Goal: Task Accomplishment & Management: Manage account settings

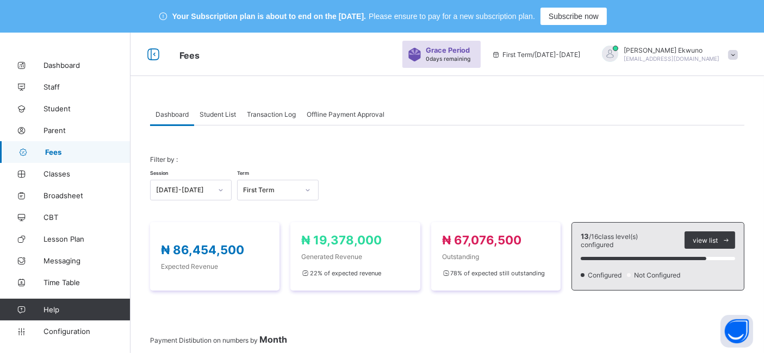
click at [220, 117] on span "Student List" at bounding box center [218, 114] width 36 height 8
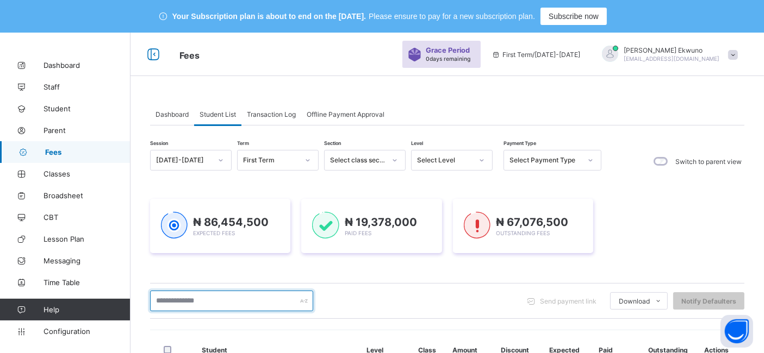
click at [179, 299] on input "text" at bounding box center [231, 301] width 163 height 21
click at [57, 152] on span "Fees" at bounding box center [87, 152] width 85 height 9
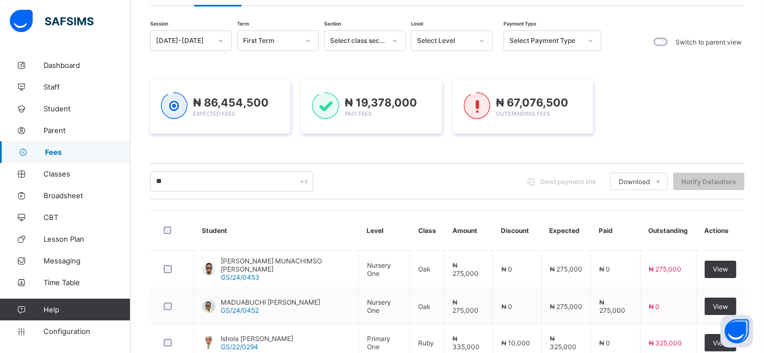
scroll to position [122, 0]
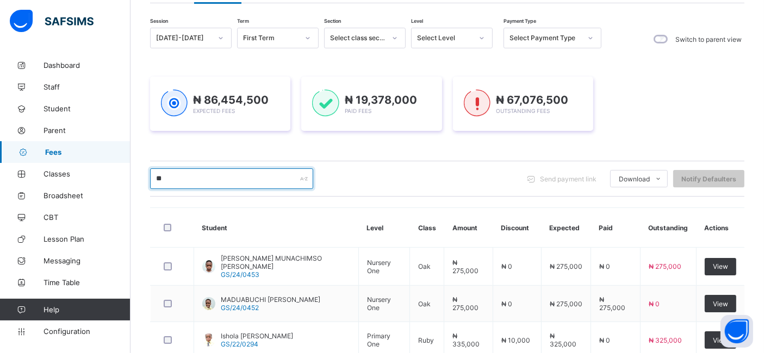
click at [175, 178] on input "**" at bounding box center [231, 179] width 163 height 21
type input "*"
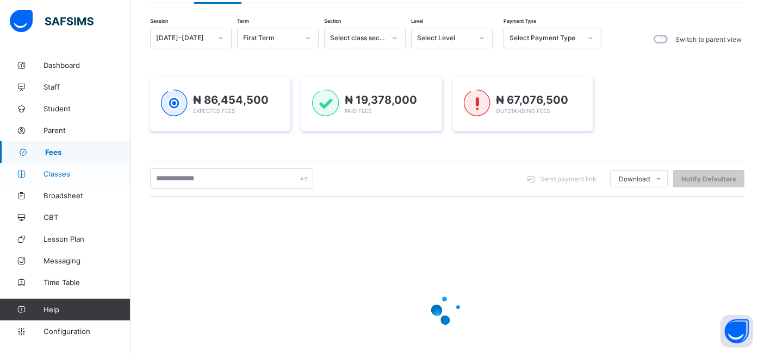
click at [63, 175] on span "Classes" at bounding box center [87, 174] width 87 height 9
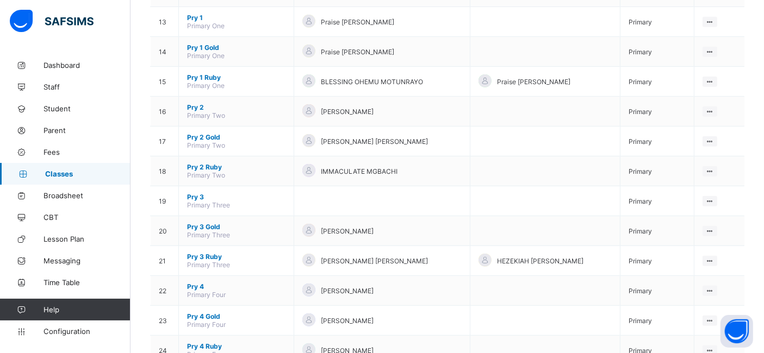
scroll to position [517, 0]
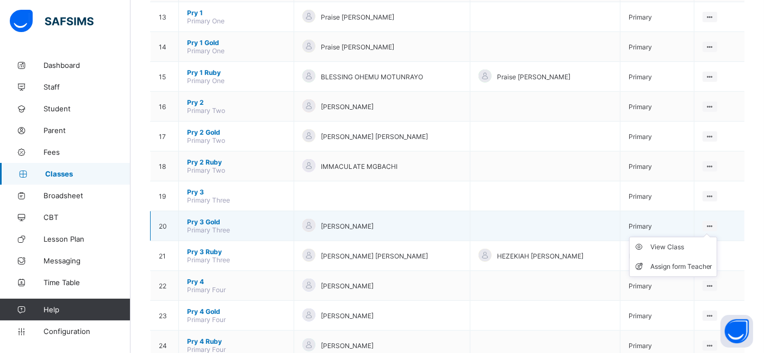
click at [717, 237] on ul "View Class Assign form Teacher" at bounding box center [673, 257] width 88 height 40
click at [678, 242] on div "View Class" at bounding box center [681, 247] width 62 height 11
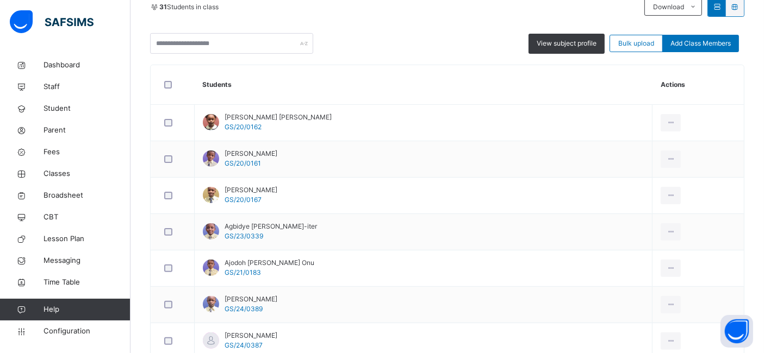
scroll to position [287, 0]
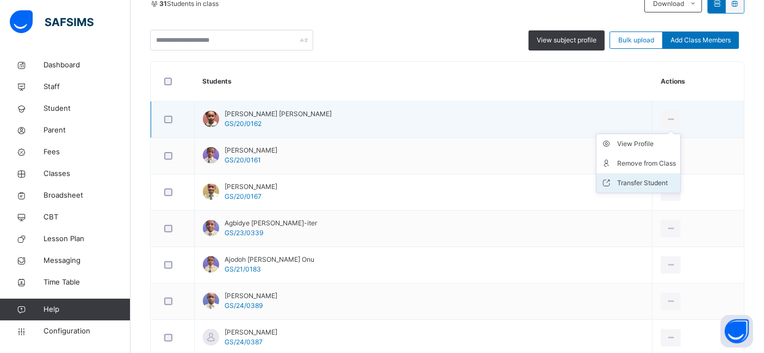
click at [625, 185] on div "Transfer Student" at bounding box center [646, 183] width 59 height 11
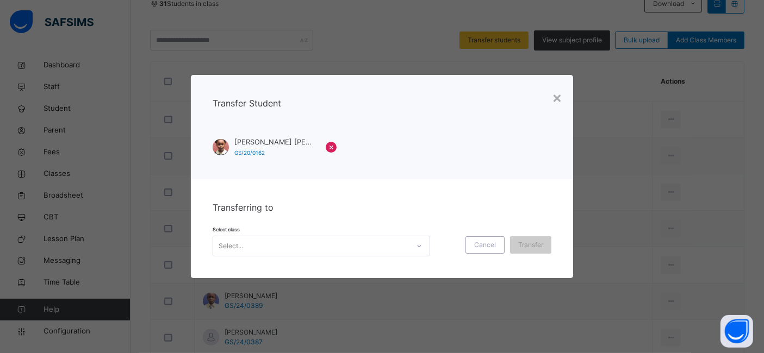
click at [417, 245] on icon at bounding box center [419, 246] width 7 height 11
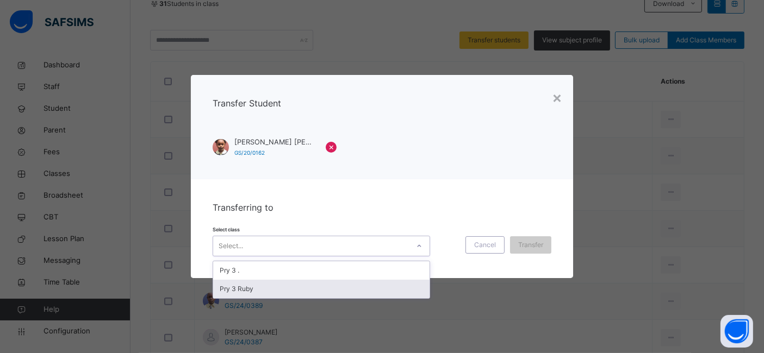
click at [300, 295] on div "Pry 3 Ruby" at bounding box center [321, 289] width 216 height 18
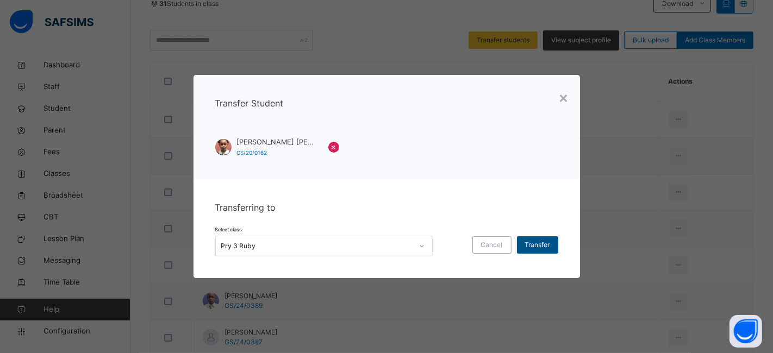
click at [525, 247] on span "Transfer" at bounding box center [537, 245] width 25 height 10
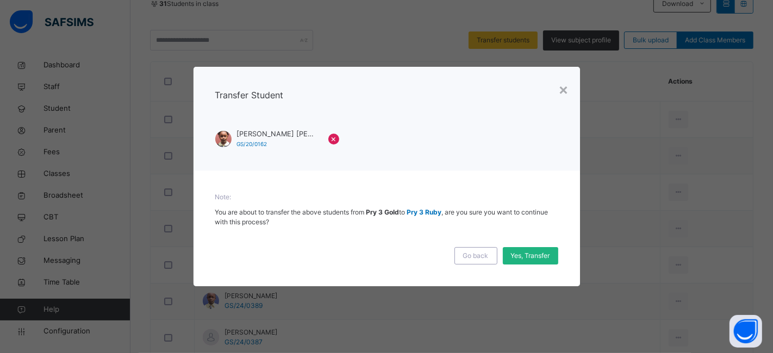
click at [522, 252] on span "Yes, Transfer" at bounding box center [530, 256] width 39 height 10
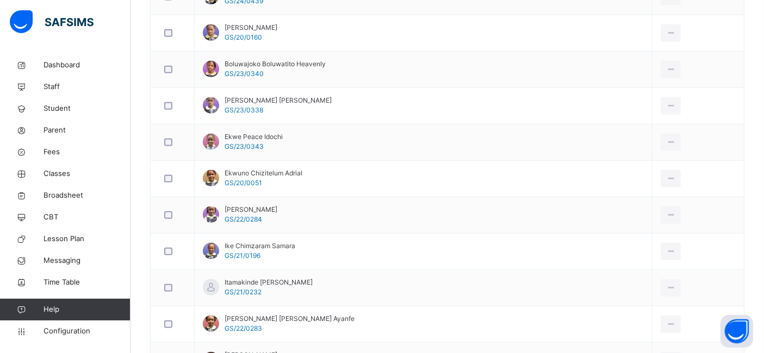
scroll to position [674, 0]
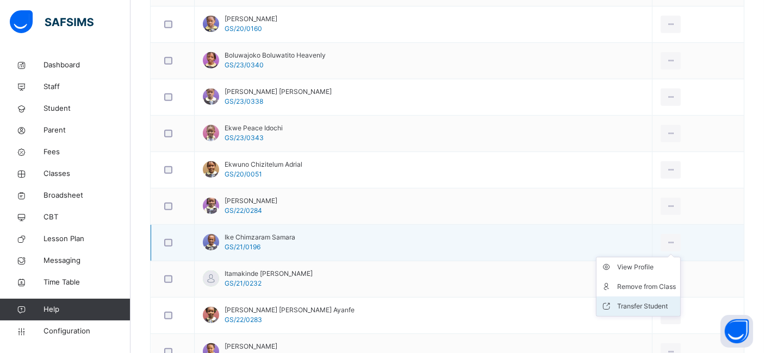
click at [624, 301] on div "Transfer Student" at bounding box center [646, 306] width 59 height 11
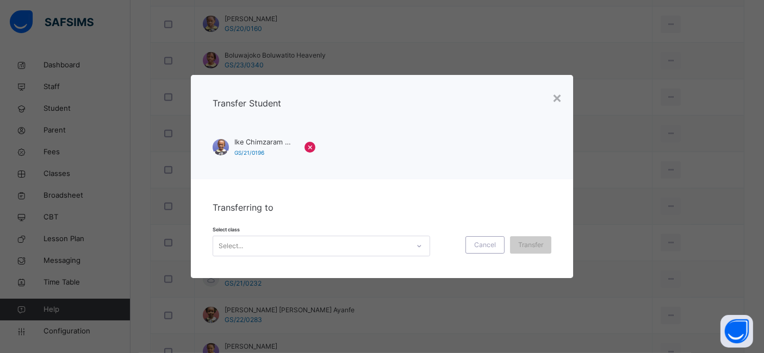
click at [419, 250] on div at bounding box center [419, 246] width 18 height 17
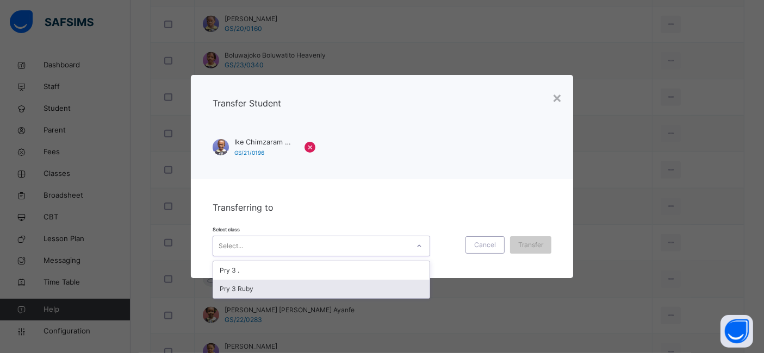
click at [356, 293] on div "Pry 3 Ruby" at bounding box center [321, 289] width 216 height 18
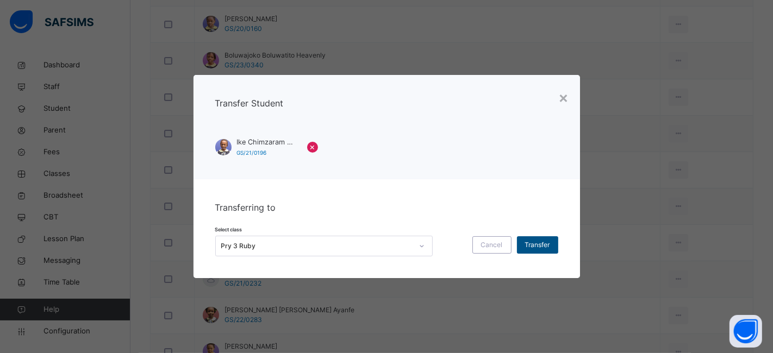
click at [531, 246] on span "Transfer" at bounding box center [537, 245] width 25 height 10
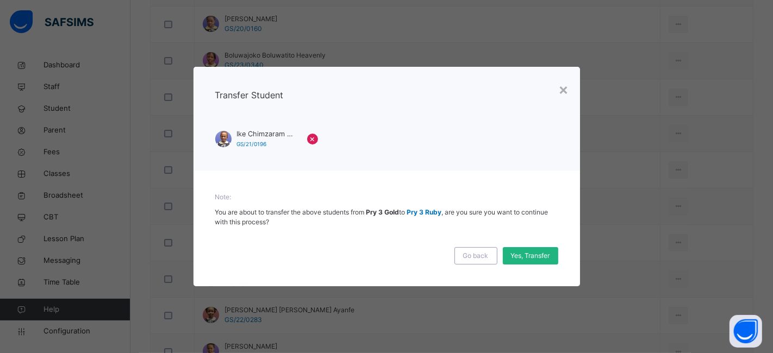
click at [526, 256] on span "Yes, Transfer" at bounding box center [530, 256] width 39 height 10
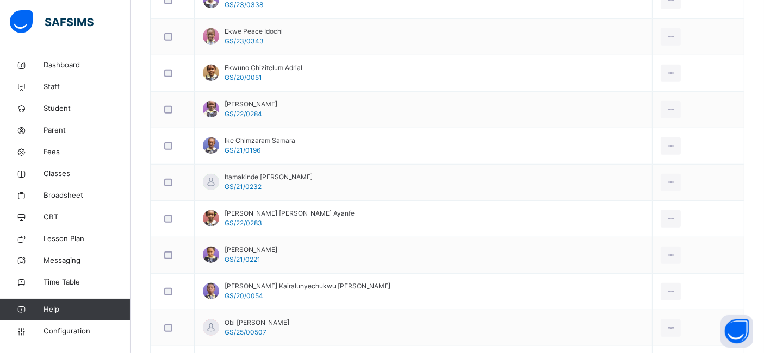
scroll to position [795, 0]
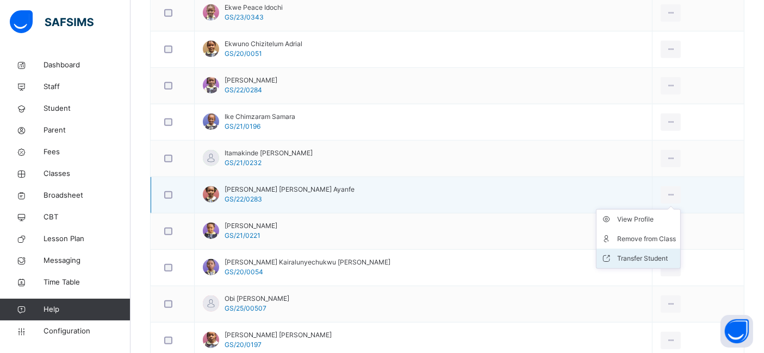
click at [625, 256] on div "Transfer Student" at bounding box center [646, 258] width 59 height 11
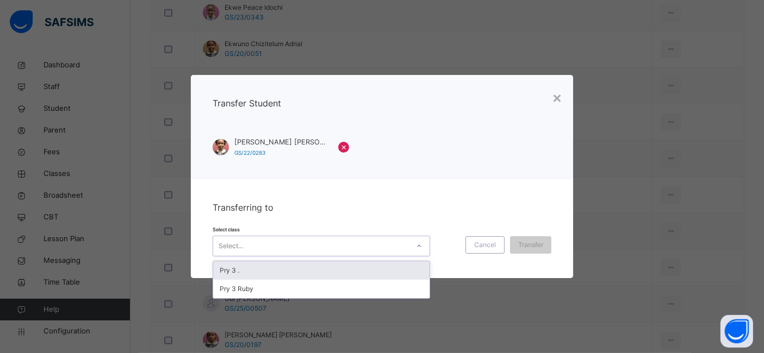
click at [419, 246] on icon at bounding box center [419, 246] width 7 height 11
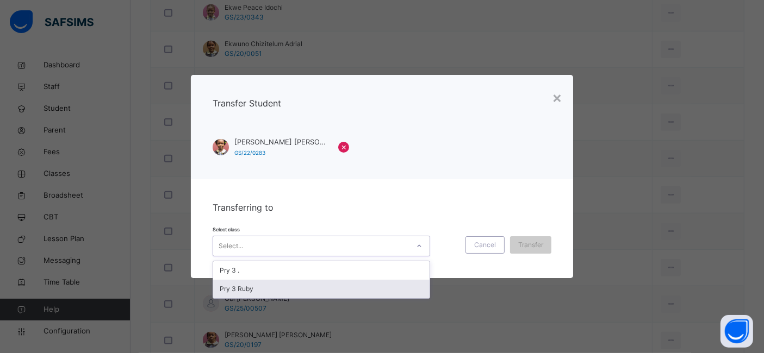
click at [310, 291] on div "Pry 3 Ruby" at bounding box center [321, 289] width 216 height 18
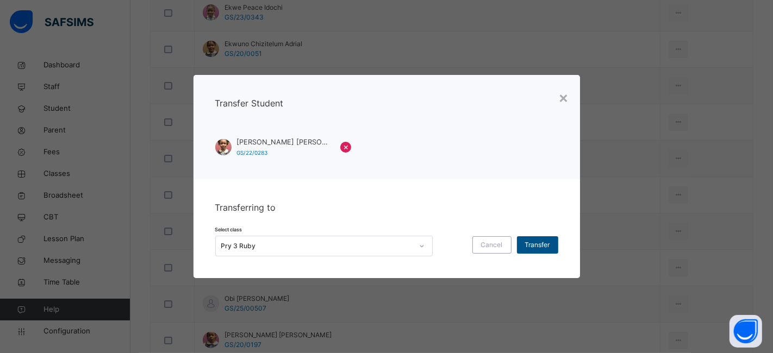
click at [536, 246] on span "Transfer" at bounding box center [537, 245] width 25 height 10
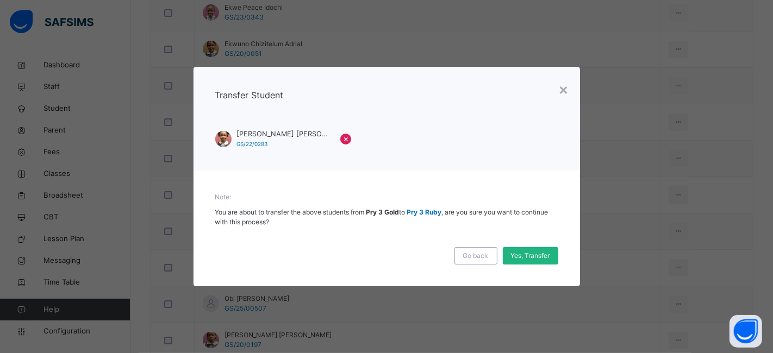
click at [525, 252] on span "Yes, Transfer" at bounding box center [530, 256] width 39 height 10
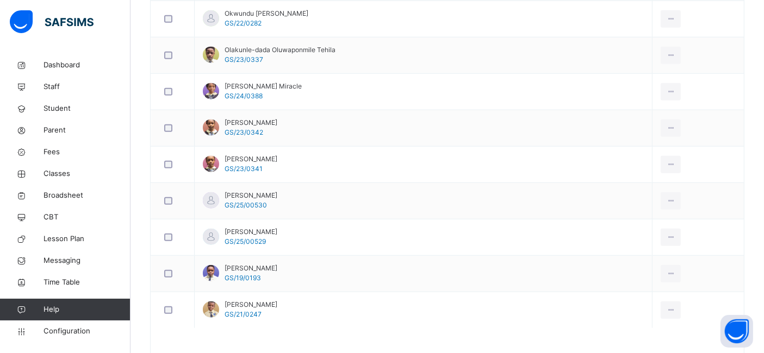
scroll to position [1213, 0]
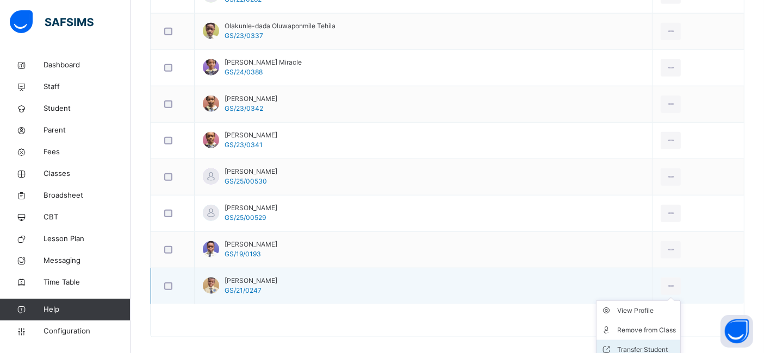
click at [618, 345] on div "Transfer Student" at bounding box center [646, 350] width 59 height 11
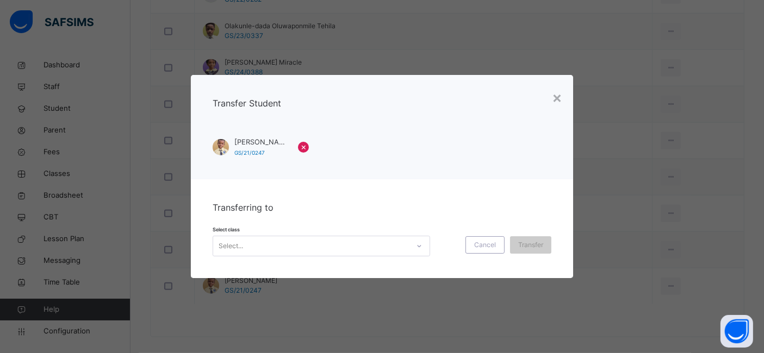
click at [418, 246] on icon at bounding box center [419, 246] width 7 height 11
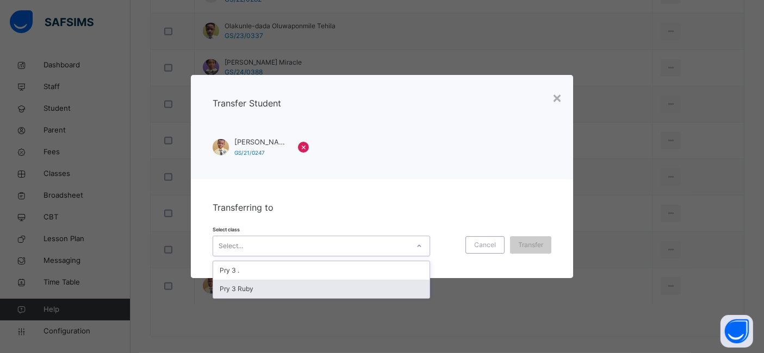
click at [256, 287] on div "Pry 3 Ruby" at bounding box center [321, 289] width 216 height 18
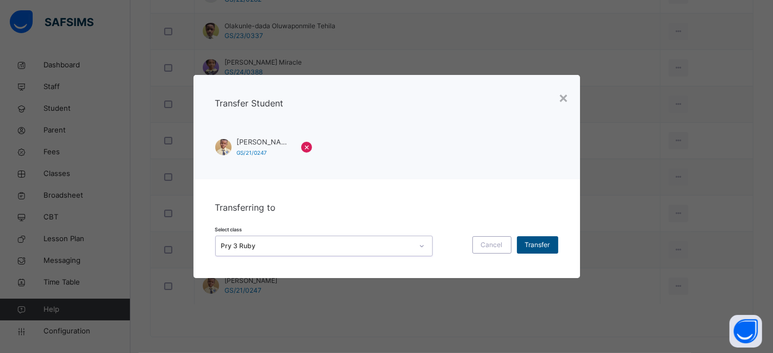
click at [540, 240] on div "Transfer" at bounding box center [537, 245] width 41 height 17
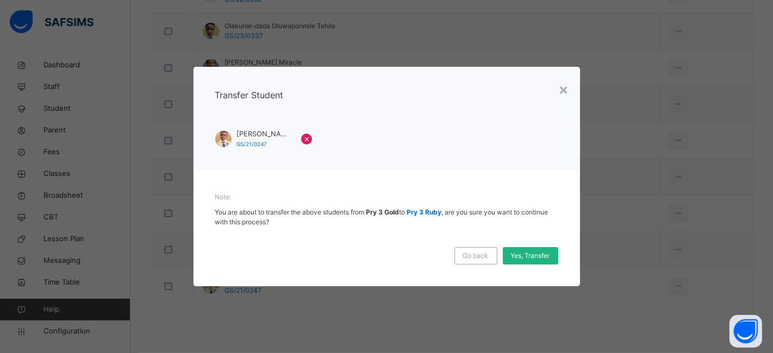
click at [531, 257] on span "Yes, Transfer" at bounding box center [530, 256] width 39 height 10
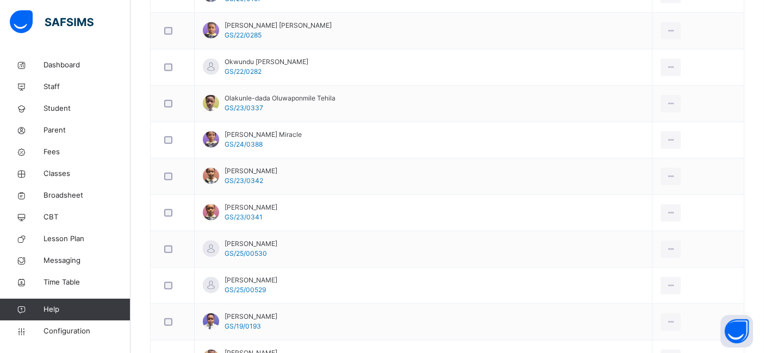
scroll to position [1117, 0]
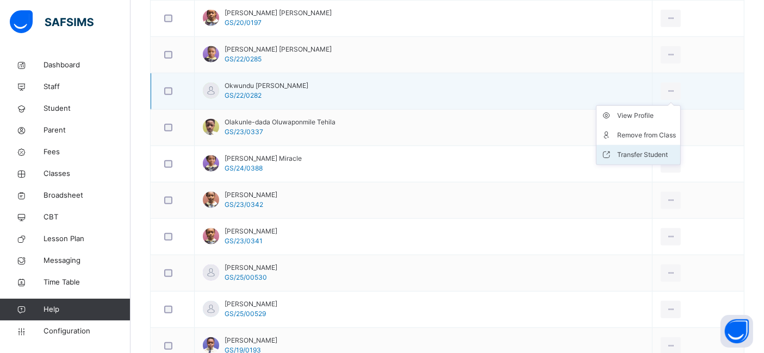
click at [631, 150] on div "Transfer Student" at bounding box center [646, 155] width 59 height 11
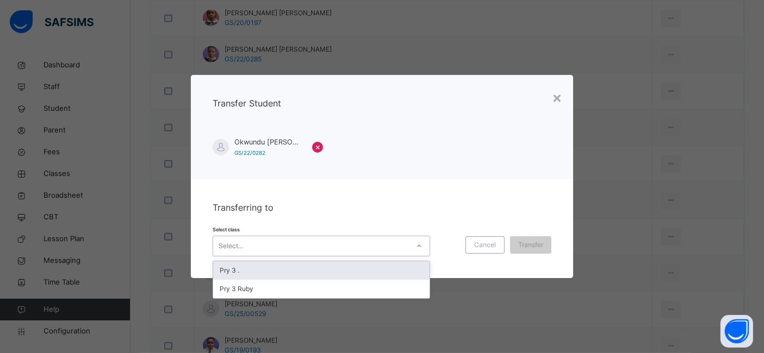
click at [420, 249] on icon at bounding box center [419, 246] width 7 height 11
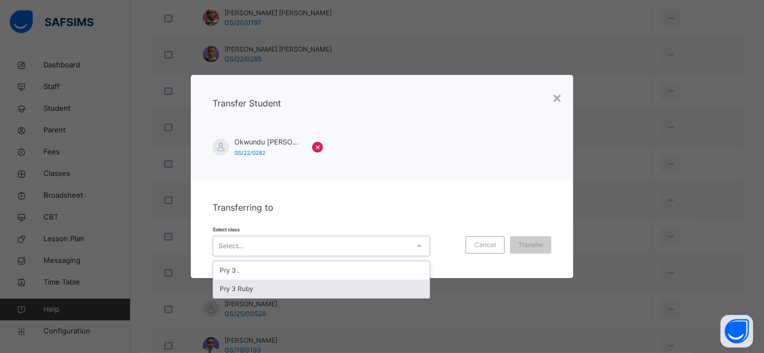
click at [367, 296] on div "Pry 3 Ruby" at bounding box center [321, 289] width 216 height 18
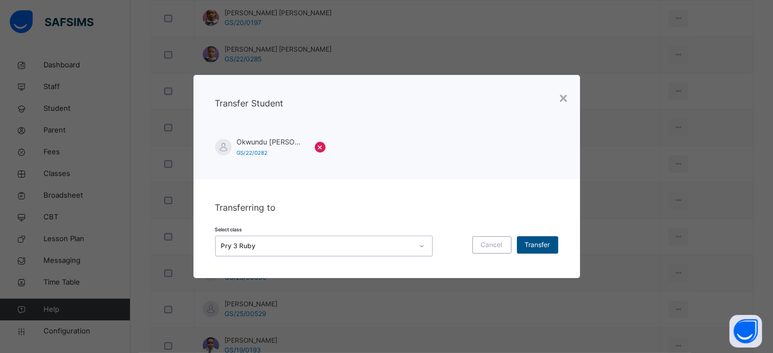
click at [530, 248] on span "Transfer" at bounding box center [537, 245] width 25 height 10
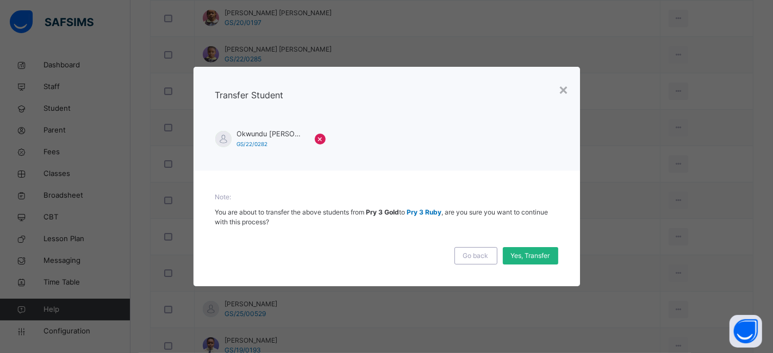
click at [531, 254] on span "Yes, Transfer" at bounding box center [530, 256] width 39 height 10
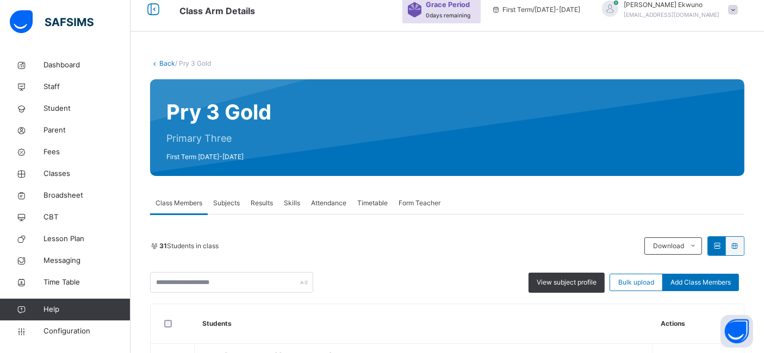
scroll to position [38, 0]
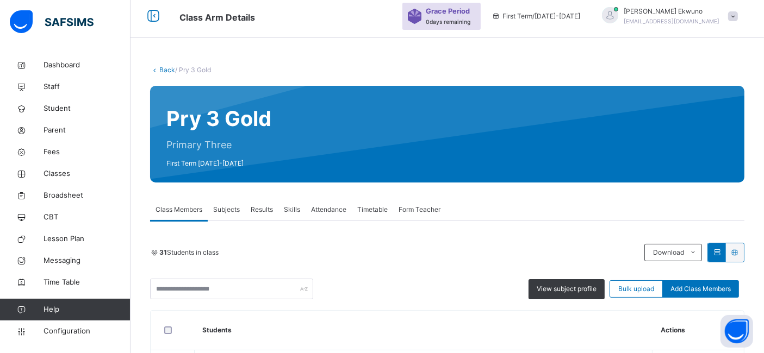
click at [163, 69] on link "Back" at bounding box center [167, 70] width 16 height 8
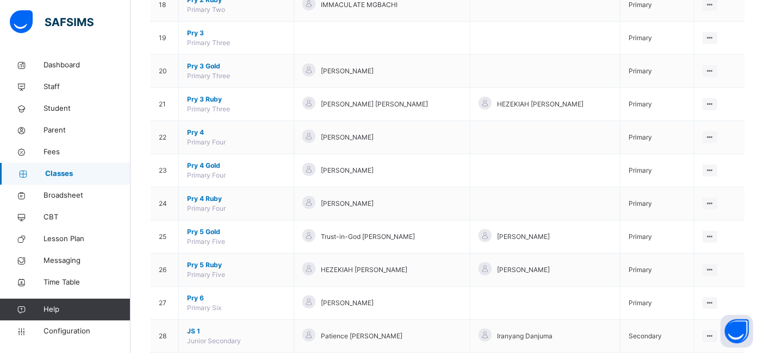
scroll to position [741, 0]
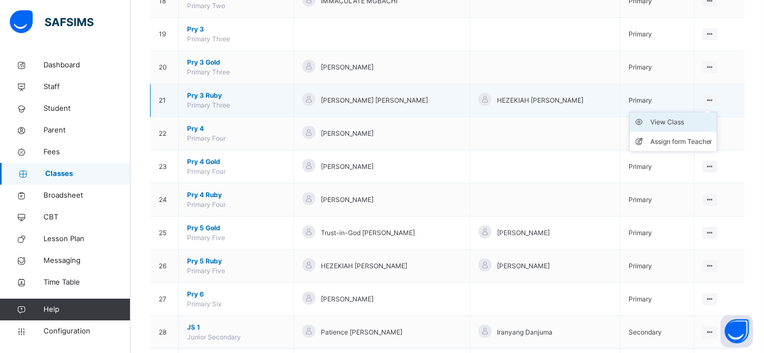
click at [677, 123] on div "View Class" at bounding box center [681, 122] width 62 height 11
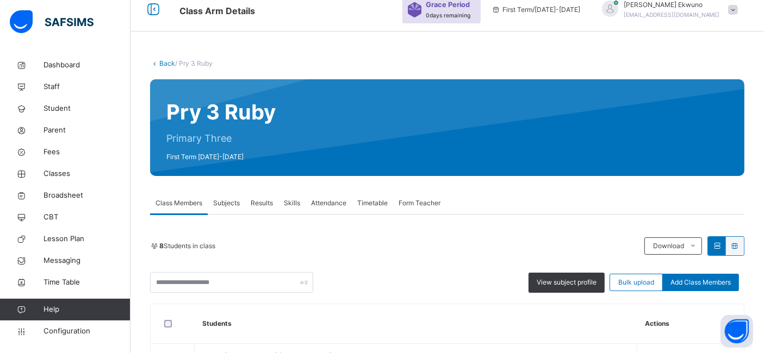
scroll to position [29, 0]
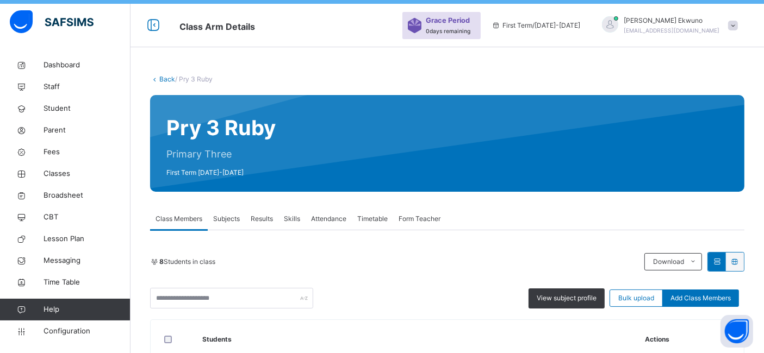
click at [169, 82] on link "Back" at bounding box center [167, 79] width 16 height 8
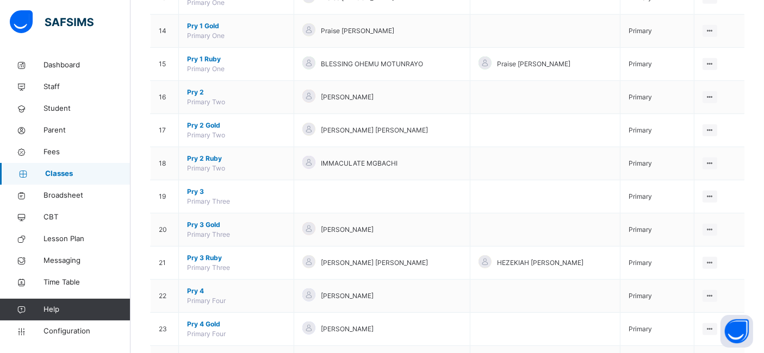
scroll to position [579, 0]
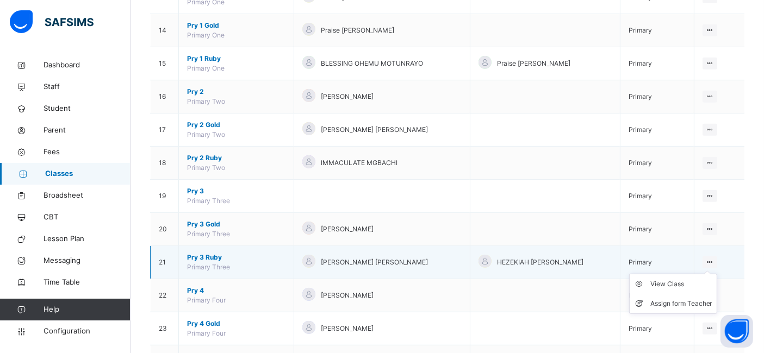
click at [717, 274] on ul "View Class Assign form Teacher" at bounding box center [673, 294] width 88 height 40
click at [685, 282] on div "View Class" at bounding box center [681, 284] width 62 height 11
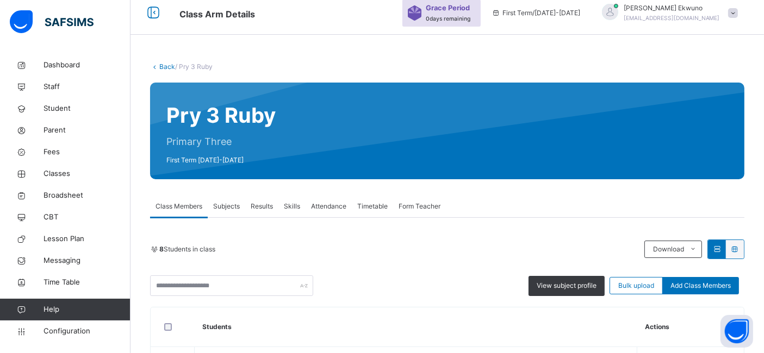
scroll to position [41, 0]
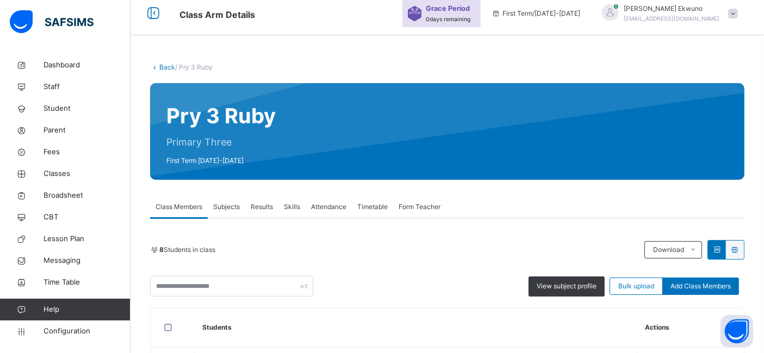
click at [161, 68] on link "Back" at bounding box center [167, 67] width 16 height 8
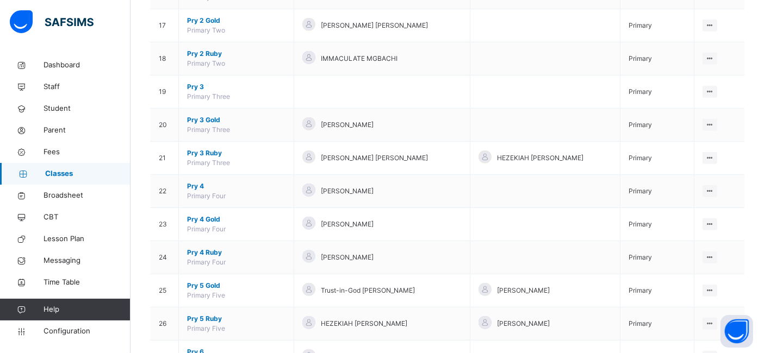
scroll to position [683, 0]
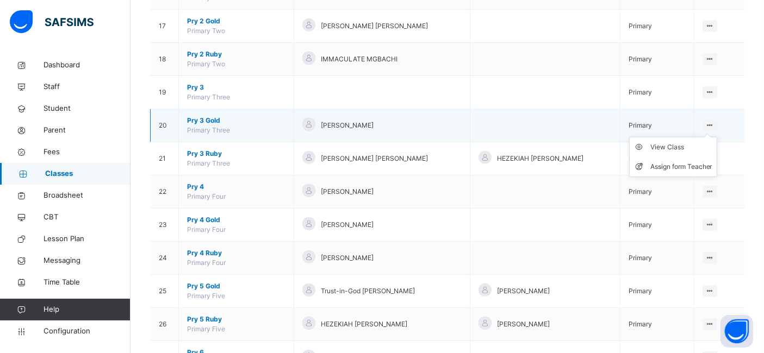
click at [715, 121] on icon at bounding box center [709, 125] width 9 height 8
click at [679, 144] on div "View Class" at bounding box center [681, 147] width 62 height 11
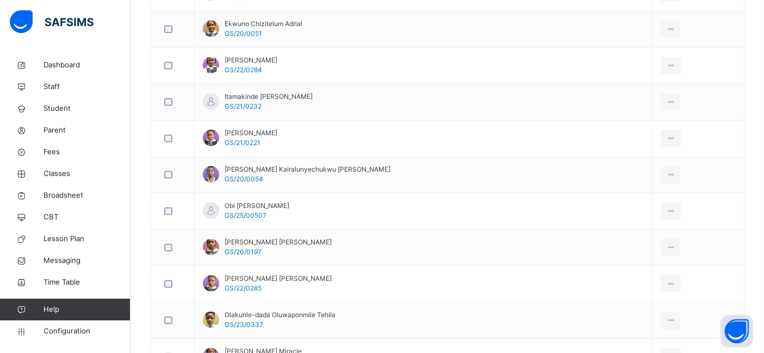
scroll to position [771, 0]
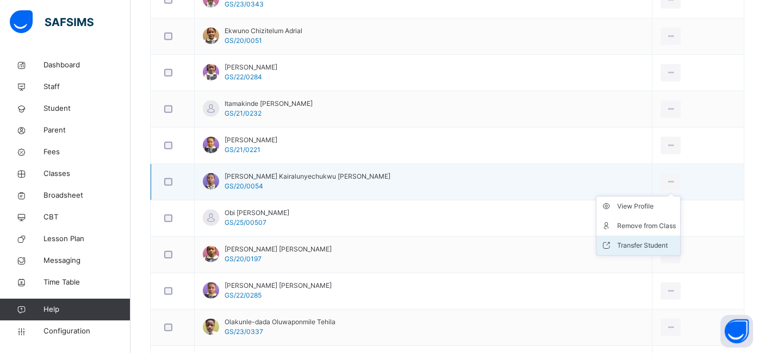
click at [617, 240] on div "Transfer Student" at bounding box center [646, 245] width 59 height 11
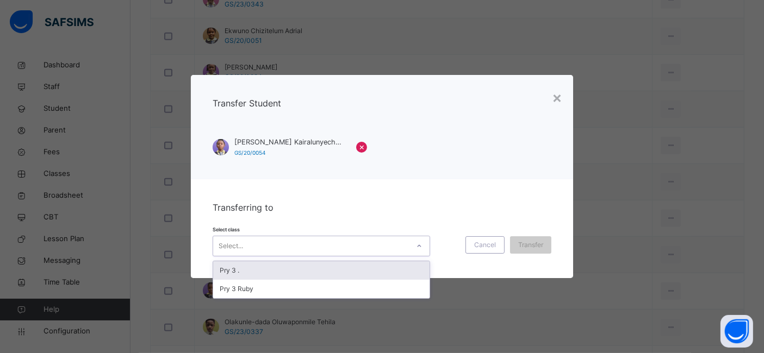
click at [412, 245] on div at bounding box center [419, 246] width 18 height 17
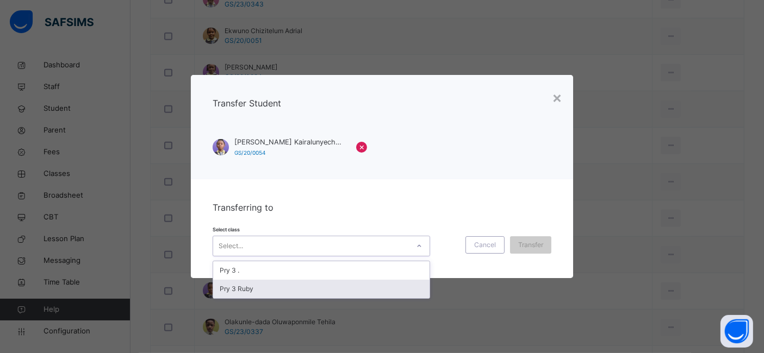
click at [343, 287] on div "Pry 3 Ruby" at bounding box center [321, 289] width 216 height 18
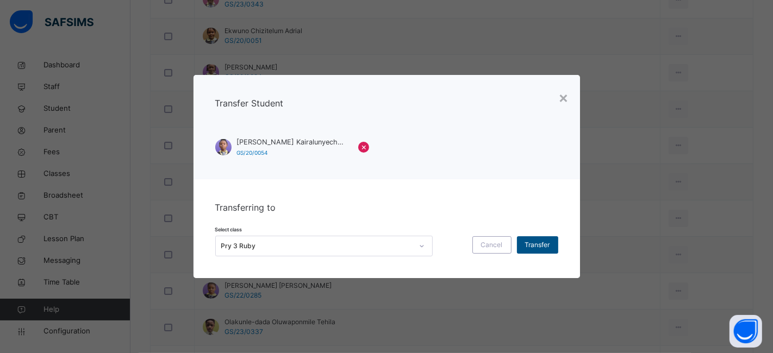
click at [539, 245] on span "Transfer" at bounding box center [537, 245] width 25 height 10
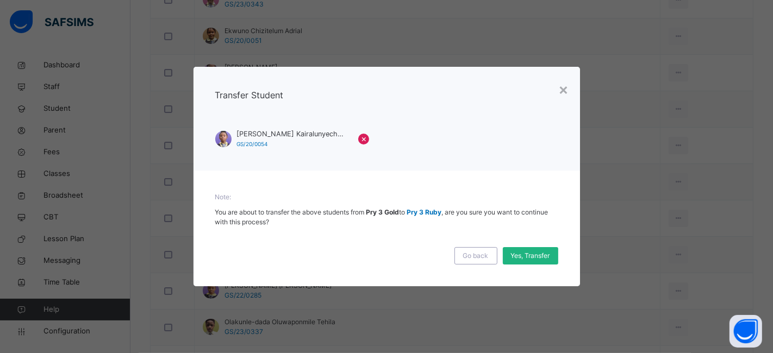
click at [529, 257] on span "Yes, Transfer" at bounding box center [530, 256] width 39 height 10
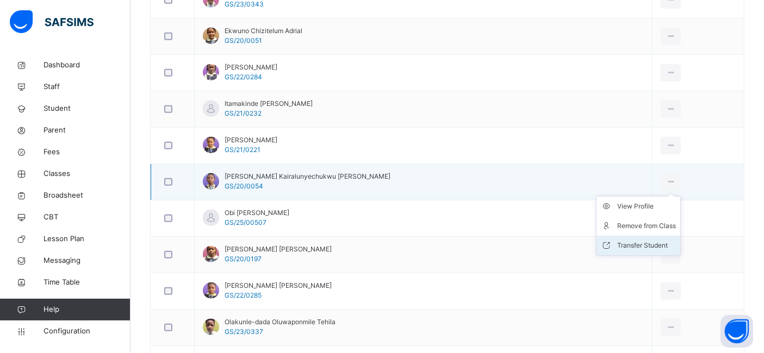
click at [618, 241] on div "Transfer Student" at bounding box center [646, 245] width 59 height 11
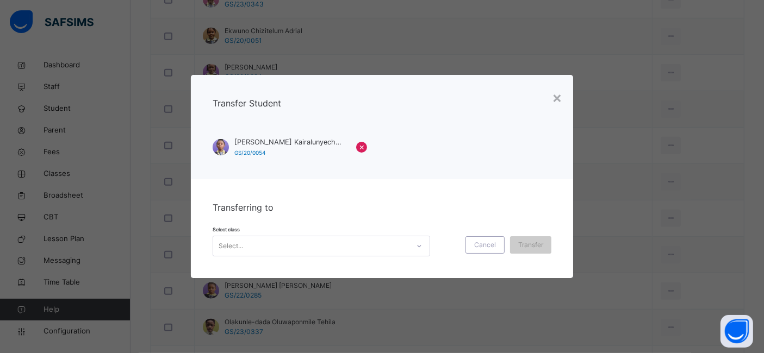
click at [416, 246] on icon at bounding box center [419, 246] width 7 height 11
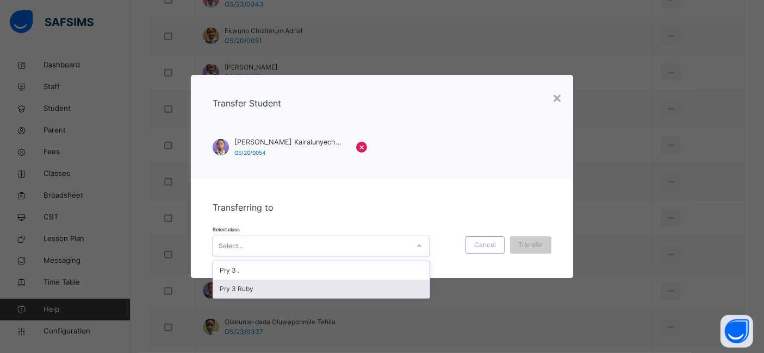
click at [343, 286] on div "Pry 3 Ruby" at bounding box center [321, 289] width 216 height 18
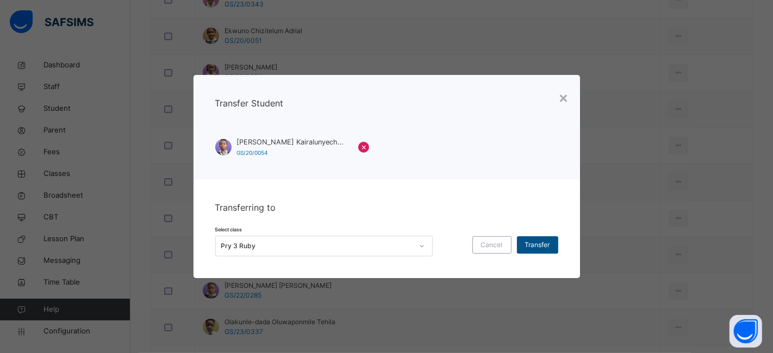
click at [536, 244] on span "Transfer" at bounding box center [537, 245] width 25 height 10
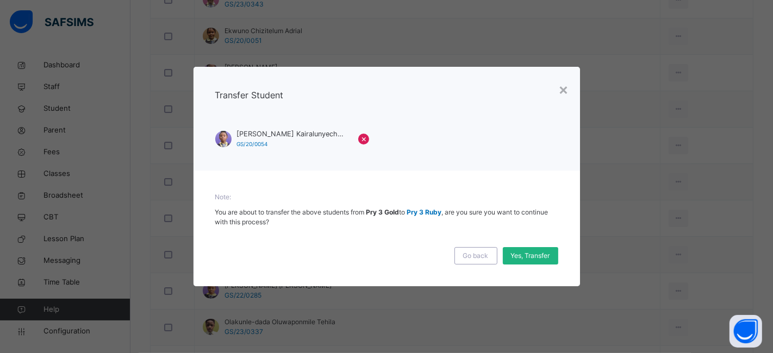
click at [530, 255] on span "Yes, Transfer" at bounding box center [530, 256] width 39 height 10
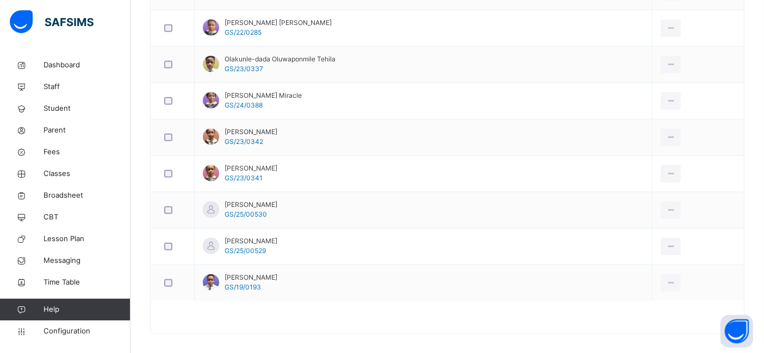
scroll to position [1037, 0]
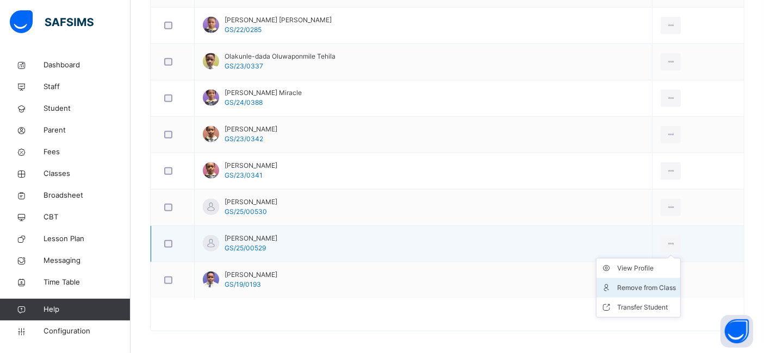
click at [617, 283] on div "Remove from Class" at bounding box center [646, 288] width 59 height 11
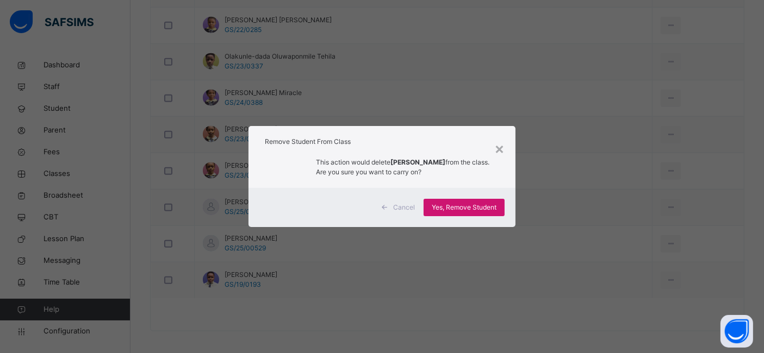
click at [476, 206] on span "Yes, Remove Student" at bounding box center [464, 208] width 65 height 10
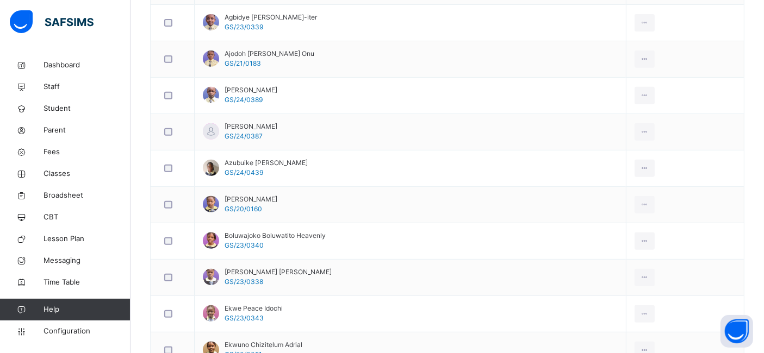
scroll to position [433, 0]
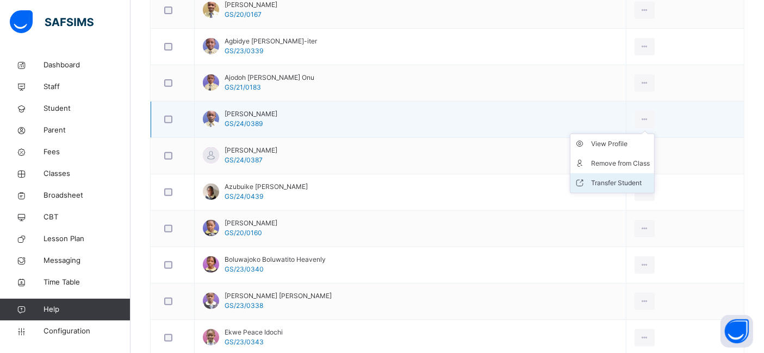
click at [616, 178] on div "Transfer Student" at bounding box center [620, 183] width 59 height 11
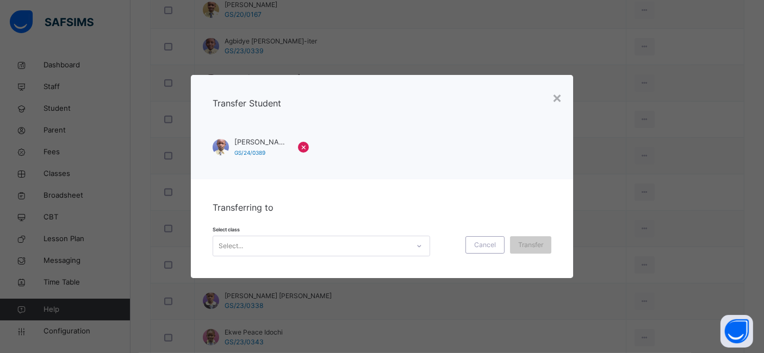
click at [416, 247] on icon at bounding box center [419, 246] width 7 height 11
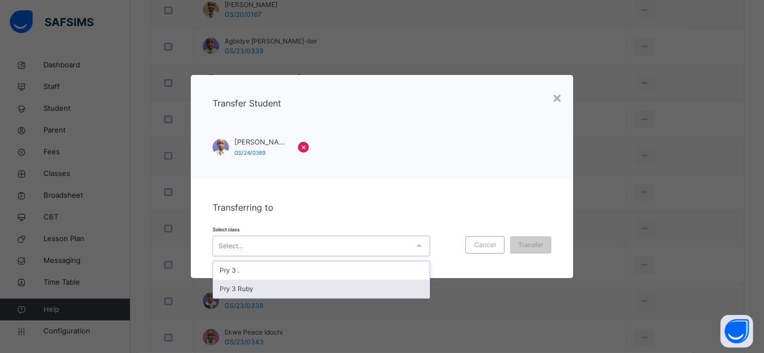
click at [334, 291] on div "Pry 3 Ruby" at bounding box center [321, 289] width 216 height 18
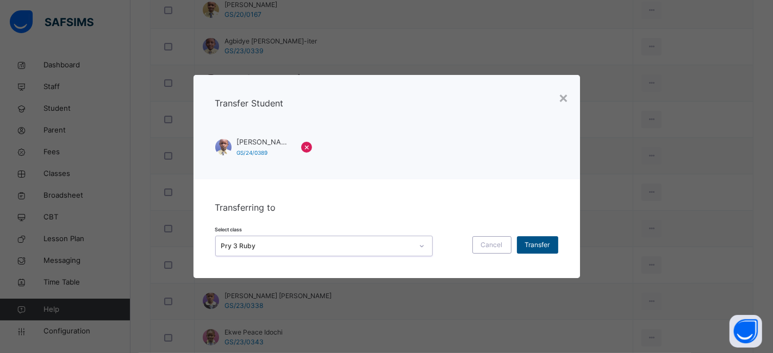
click at [535, 245] on span "Transfer" at bounding box center [537, 245] width 25 height 10
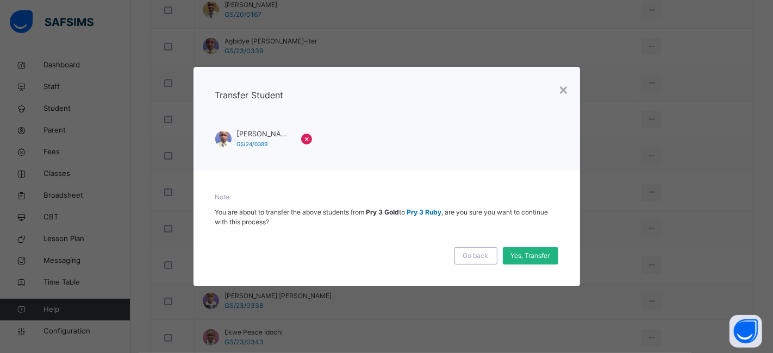
click at [527, 253] on span "Yes, Transfer" at bounding box center [530, 256] width 39 height 10
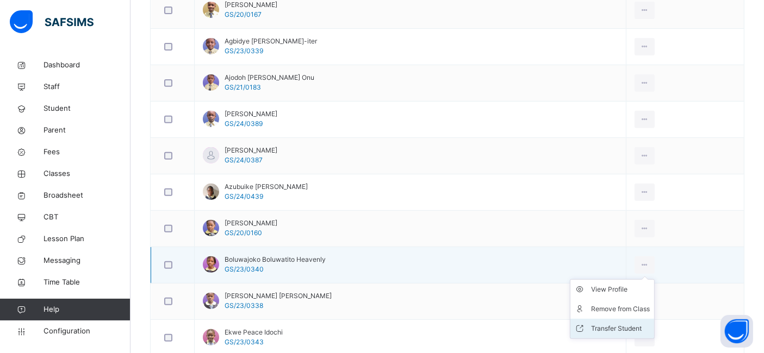
click at [624, 324] on div "Transfer Student" at bounding box center [620, 329] width 59 height 11
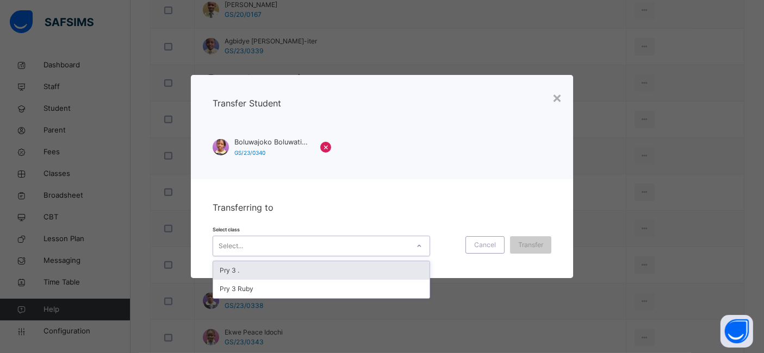
click at [417, 247] on icon at bounding box center [419, 246] width 7 height 11
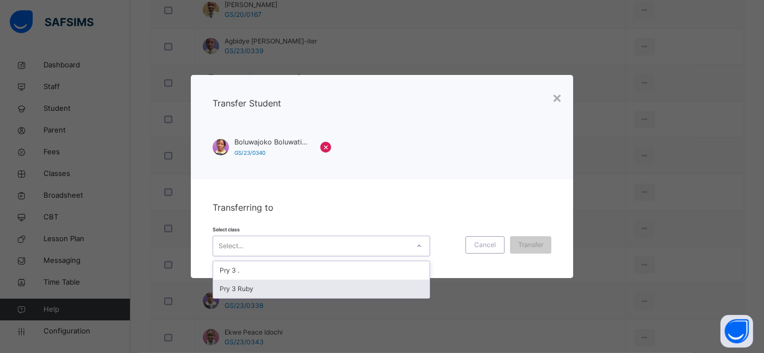
click at [332, 296] on div "Pry 3 Ruby" at bounding box center [321, 289] width 216 height 18
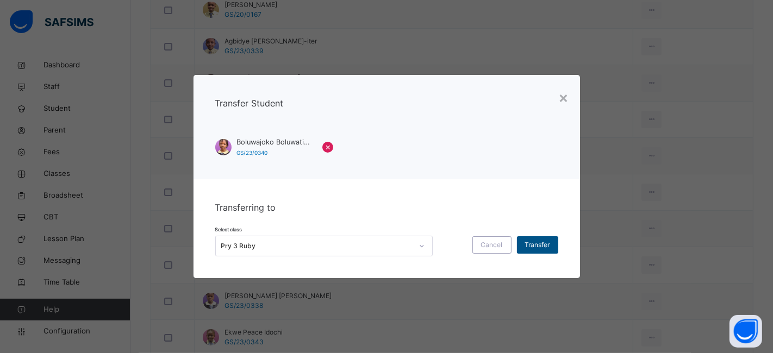
click at [528, 246] on span "Transfer" at bounding box center [537, 245] width 25 height 10
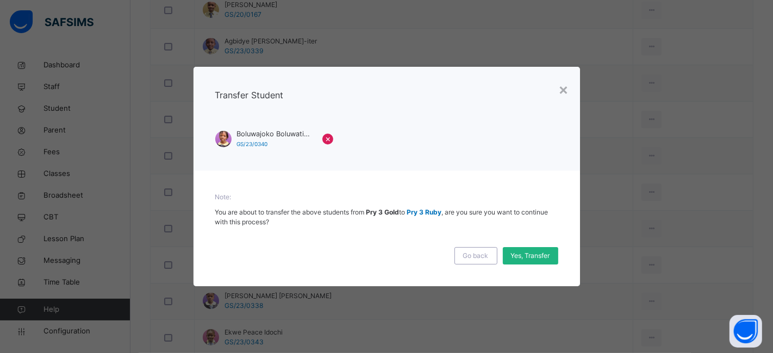
click at [526, 251] on span "Yes, Transfer" at bounding box center [530, 256] width 39 height 10
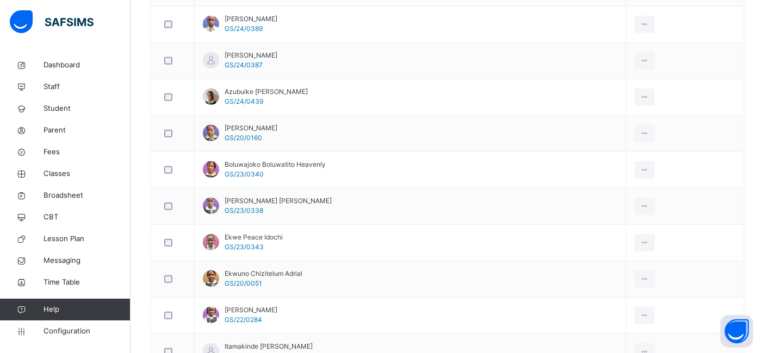
scroll to position [537, 0]
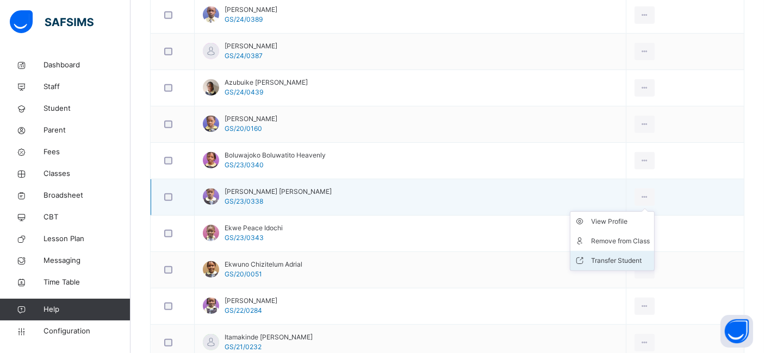
click at [640, 259] on div "Transfer Student" at bounding box center [620, 261] width 59 height 11
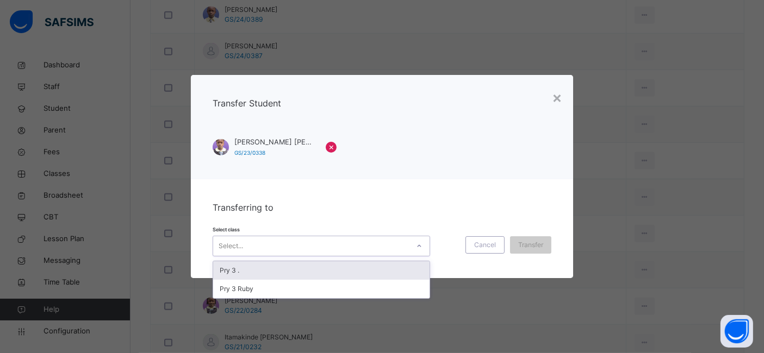
click at [419, 249] on icon at bounding box center [419, 246] width 7 height 11
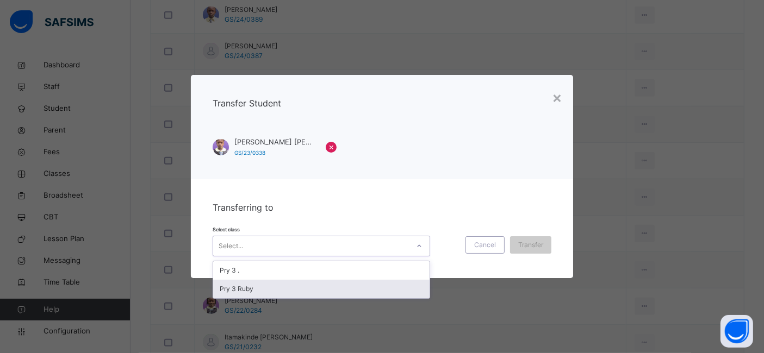
click at [346, 294] on div "Pry 3 Ruby" at bounding box center [321, 289] width 216 height 18
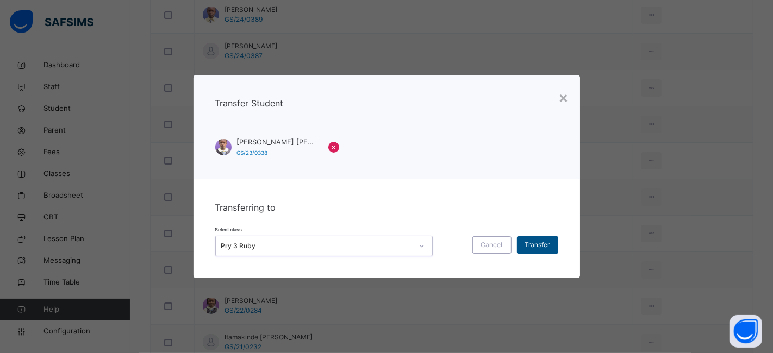
click at [530, 243] on span "Transfer" at bounding box center [537, 245] width 25 height 10
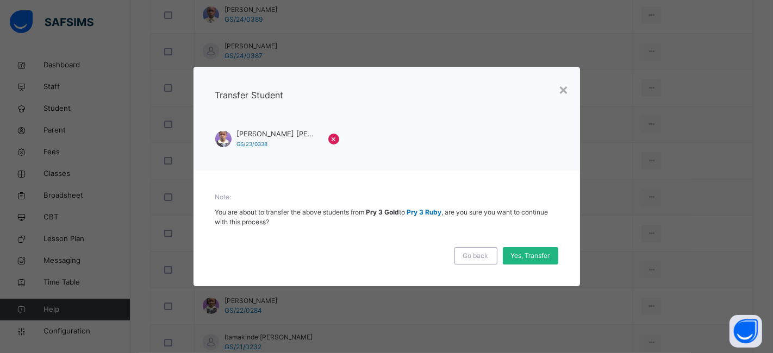
click at [529, 254] on span "Yes, Transfer" at bounding box center [530, 256] width 39 height 10
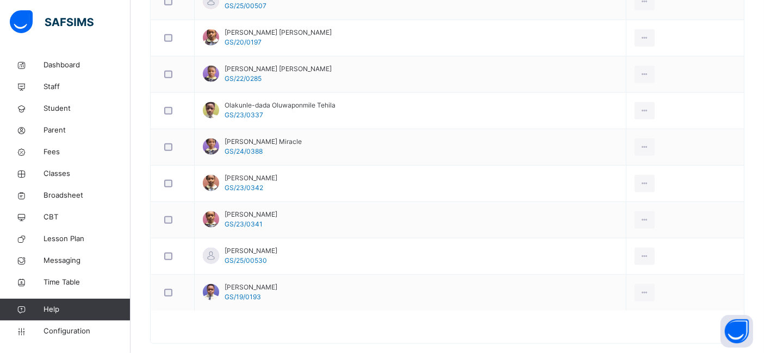
scroll to position [965, 0]
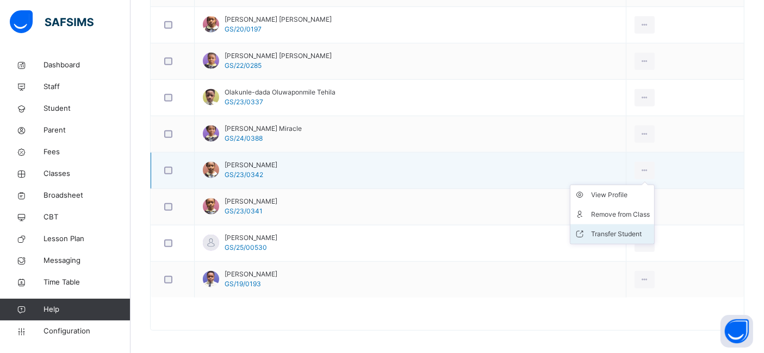
click at [617, 229] on div "Transfer Student" at bounding box center [620, 234] width 59 height 11
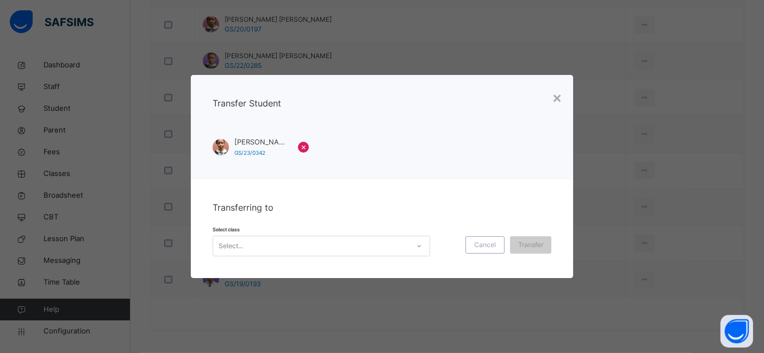
click at [418, 247] on icon at bounding box center [419, 246] width 7 height 11
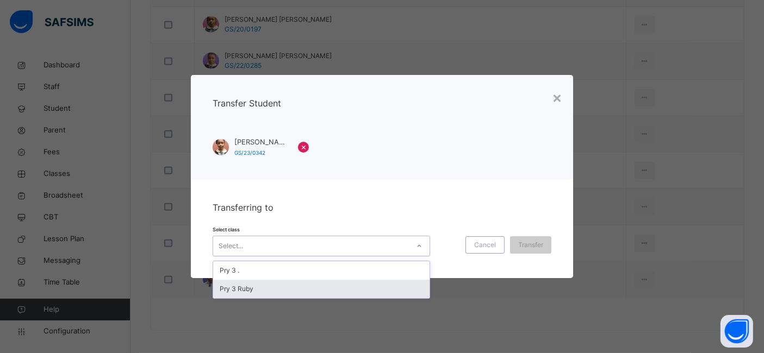
click at [284, 292] on div "Pry 3 Ruby" at bounding box center [321, 289] width 216 height 18
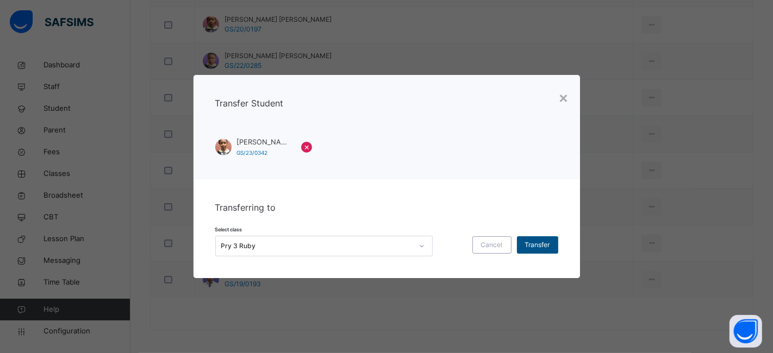
click at [540, 245] on span "Transfer" at bounding box center [537, 245] width 25 height 10
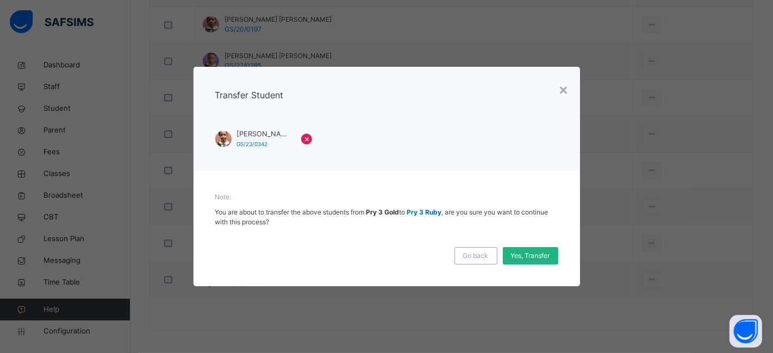
click at [534, 254] on span "Yes, Transfer" at bounding box center [530, 256] width 39 height 10
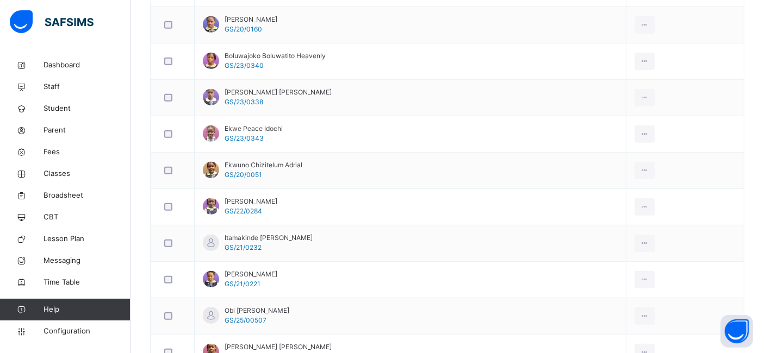
scroll to position [346, 0]
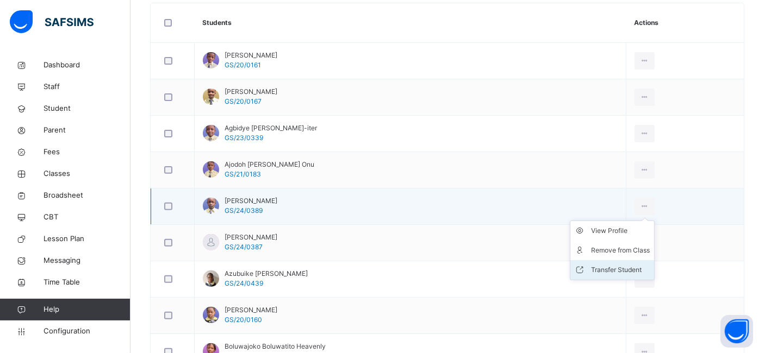
click at [631, 266] on div "Transfer Student" at bounding box center [620, 270] width 59 height 11
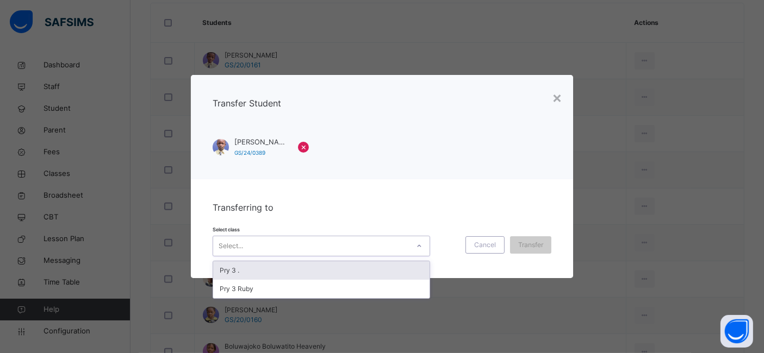
click at [420, 246] on icon at bounding box center [419, 246] width 7 height 11
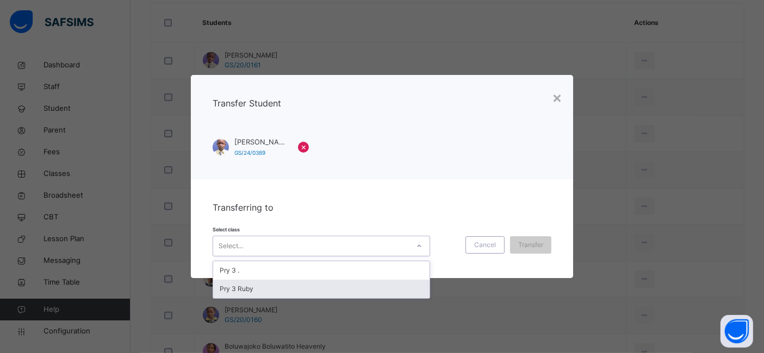
click at [322, 289] on div "Pry 3 Ruby" at bounding box center [321, 289] width 216 height 18
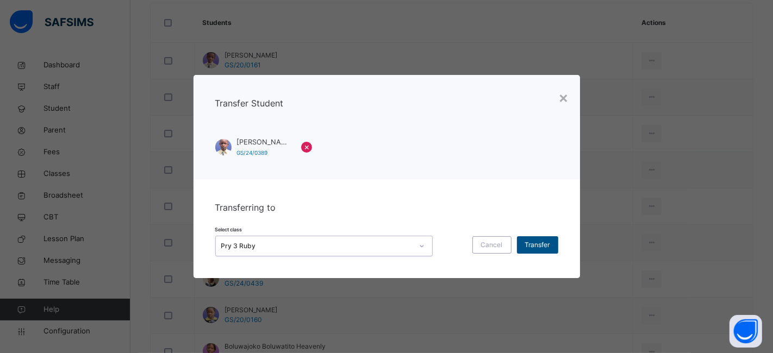
click at [531, 246] on span "Transfer" at bounding box center [537, 245] width 25 height 10
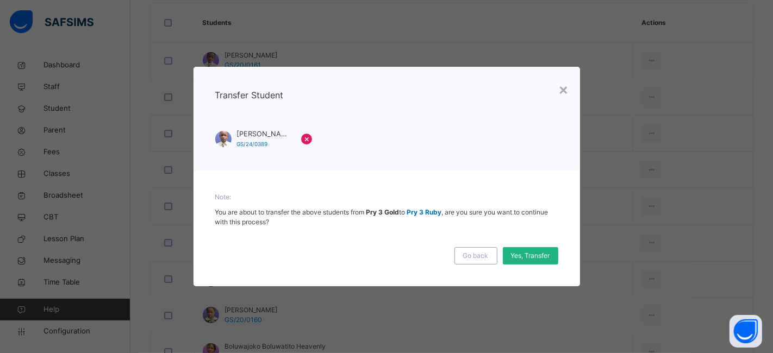
click at [528, 249] on div "Yes, Transfer" at bounding box center [530, 255] width 55 height 17
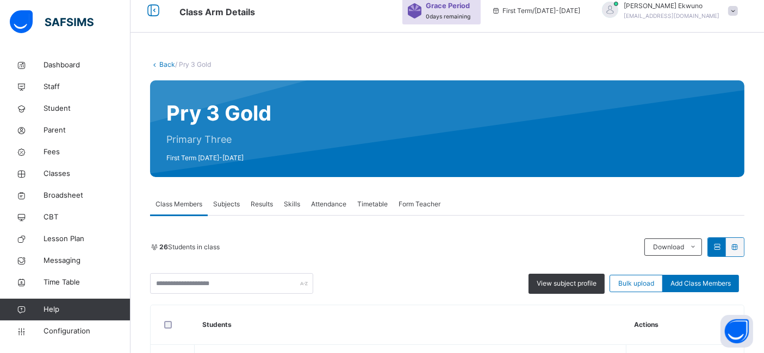
scroll to position [44, 0]
click at [167, 67] on link "Back" at bounding box center [167, 64] width 16 height 8
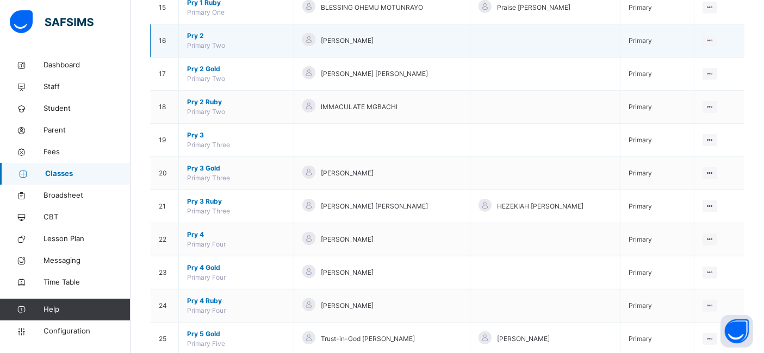
scroll to position [649, 0]
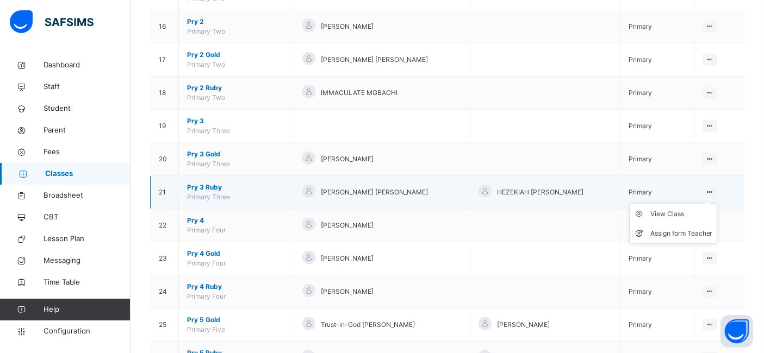
click at [715, 188] on icon at bounding box center [709, 192] width 9 height 8
click at [669, 209] on div "View Class" at bounding box center [681, 214] width 62 height 11
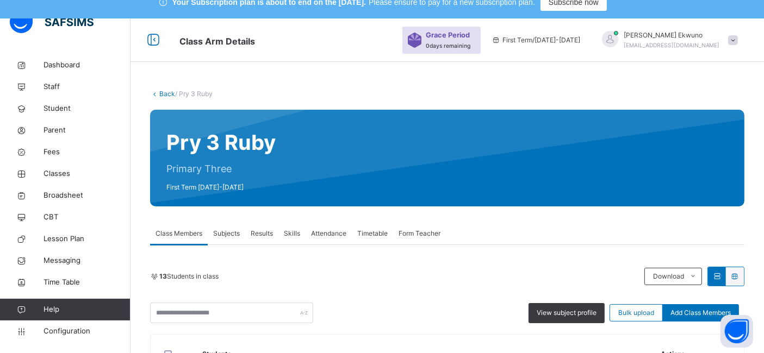
scroll to position [14, 0]
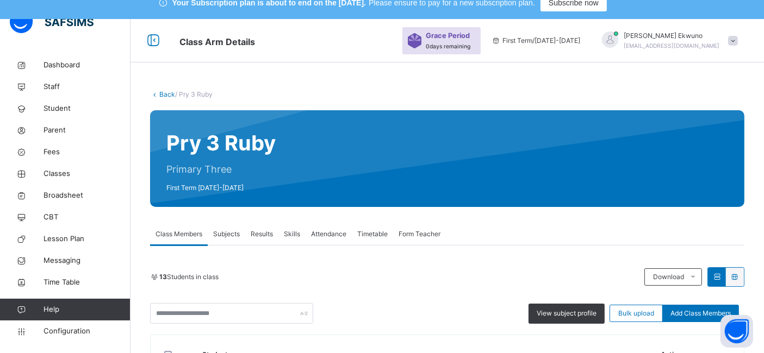
click at [169, 97] on link "Back" at bounding box center [167, 94] width 16 height 8
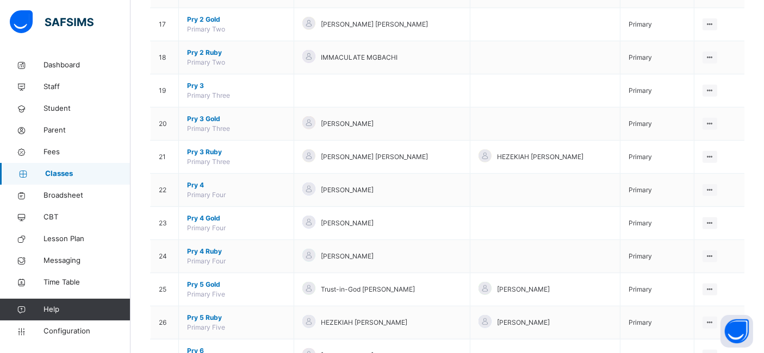
scroll to position [685, 0]
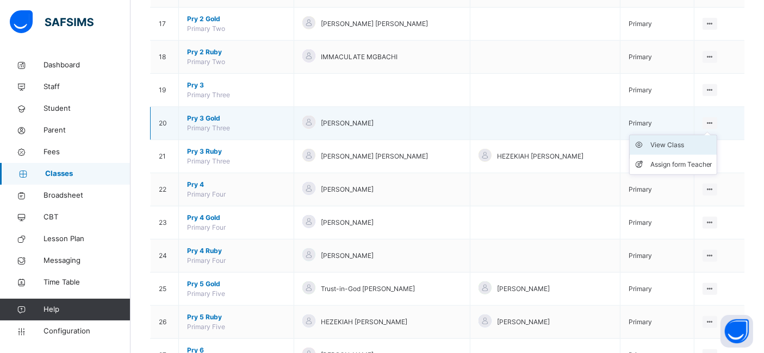
click at [674, 140] on div "View Class" at bounding box center [681, 145] width 62 height 11
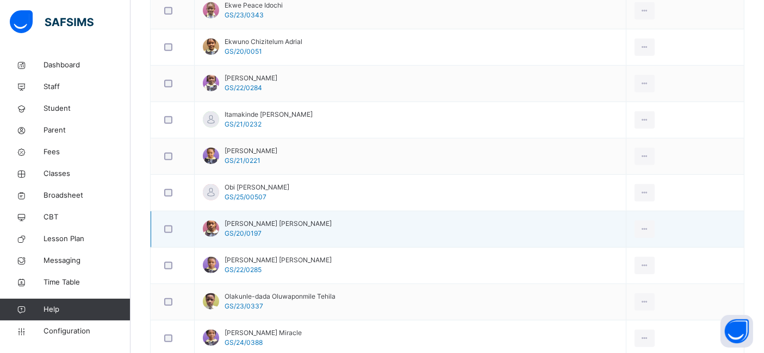
scroll to position [655, 0]
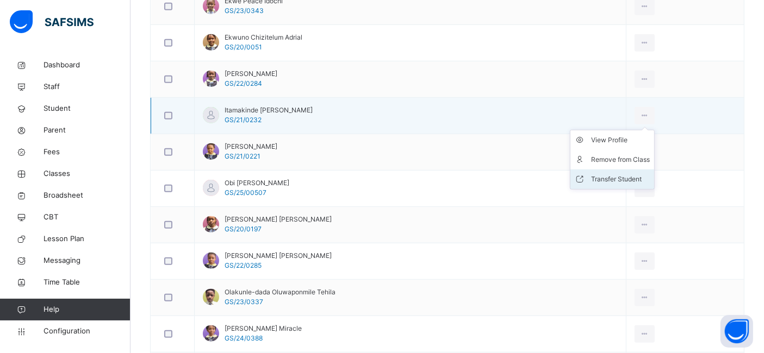
click at [621, 174] on div "Transfer Student" at bounding box center [620, 179] width 59 height 11
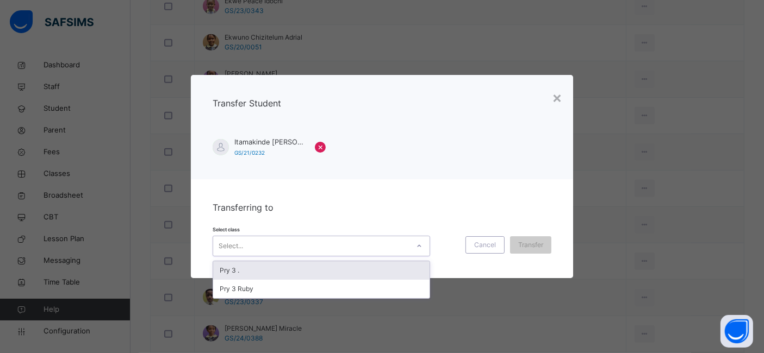
click at [416, 246] on icon at bounding box center [419, 246] width 7 height 11
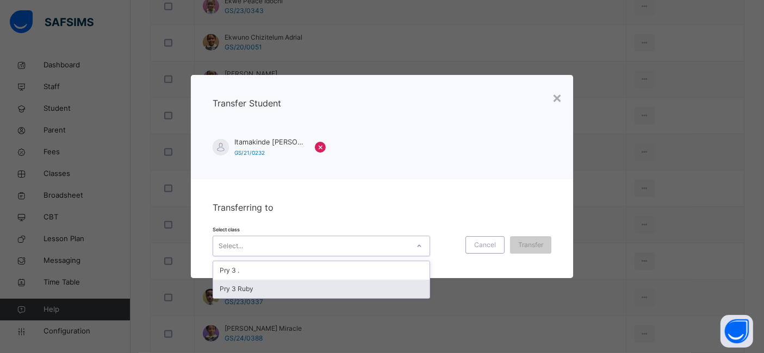
click at [299, 292] on div "Pry 3 Ruby" at bounding box center [321, 289] width 216 height 18
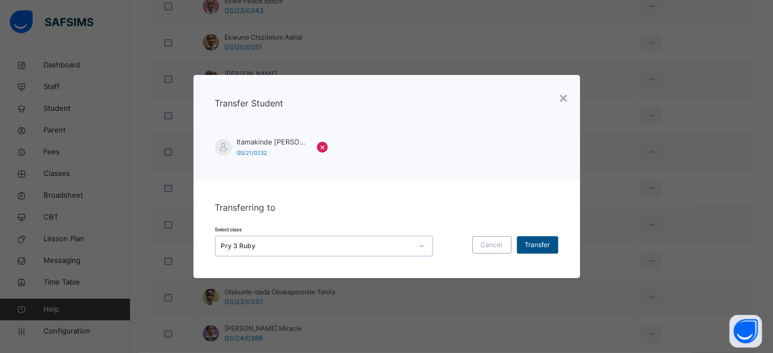
click at [526, 249] on span "Transfer" at bounding box center [537, 245] width 25 height 10
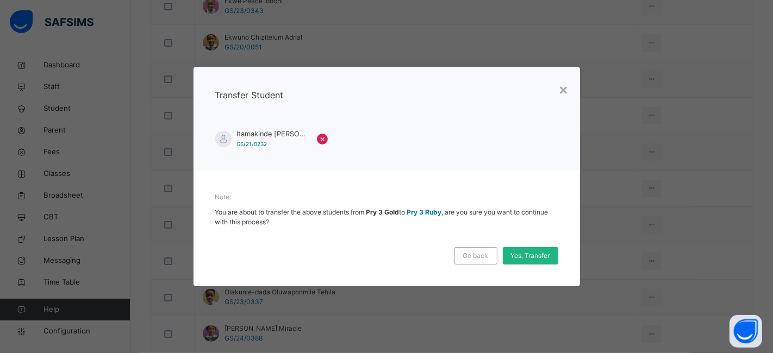
click at [525, 251] on span "Yes, Transfer" at bounding box center [530, 256] width 39 height 10
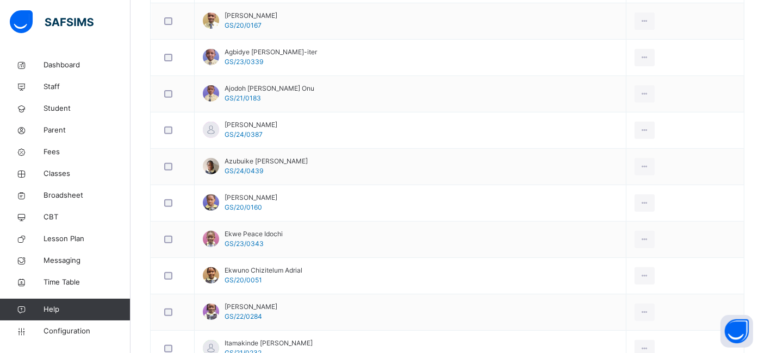
scroll to position [411, 0]
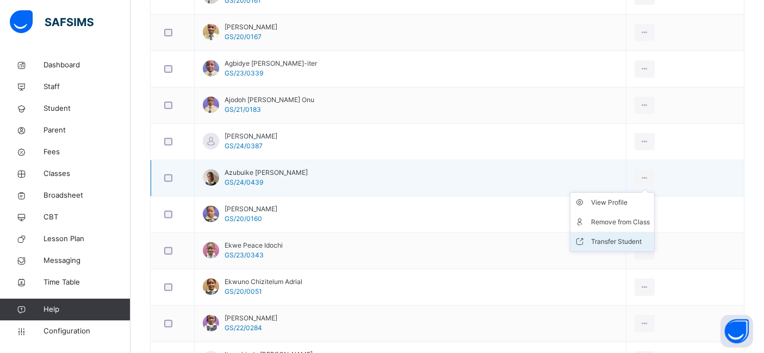
click at [626, 240] on div "Transfer Student" at bounding box center [620, 242] width 59 height 11
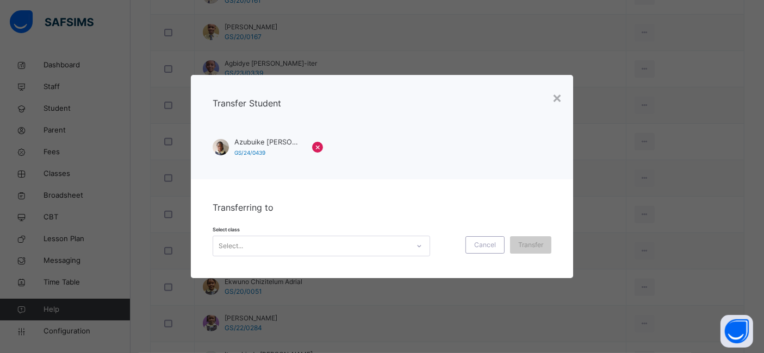
click at [416, 245] on icon at bounding box center [419, 246] width 7 height 11
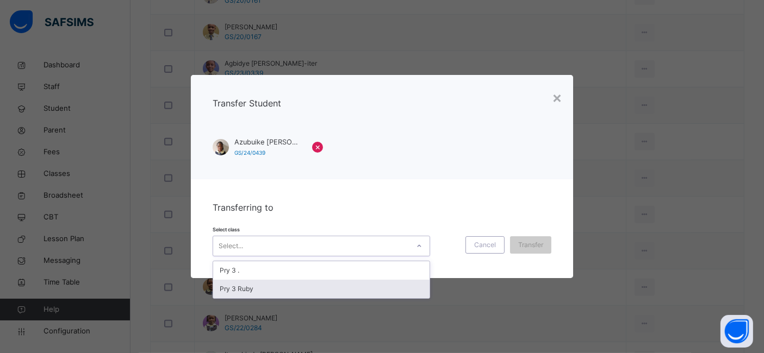
click at [295, 291] on div "Pry 3 Ruby" at bounding box center [321, 289] width 216 height 18
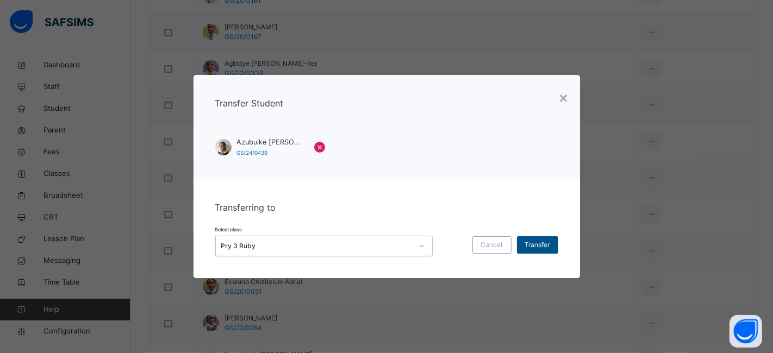
click at [533, 243] on span "Transfer" at bounding box center [537, 245] width 25 height 10
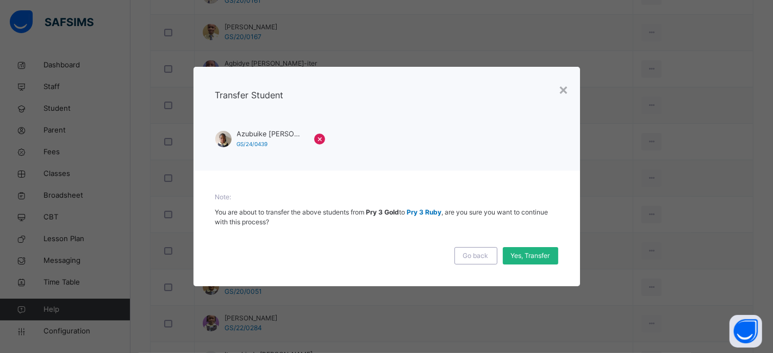
click at [528, 252] on span "Yes, Transfer" at bounding box center [530, 256] width 39 height 10
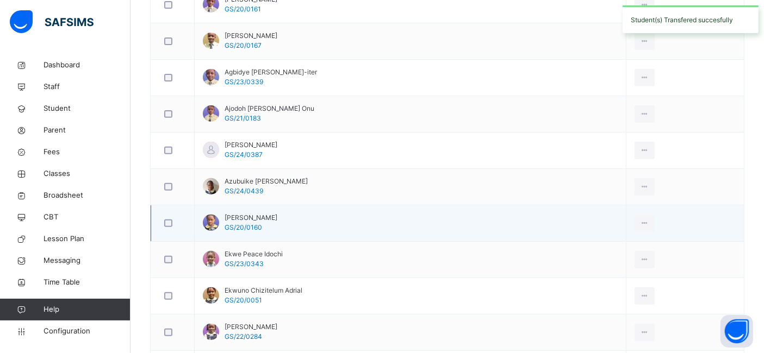
scroll to position [372, 0]
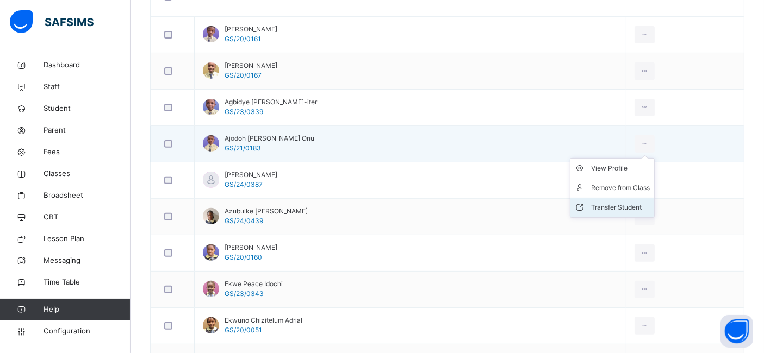
click at [617, 203] on div "Transfer Student" at bounding box center [620, 207] width 59 height 11
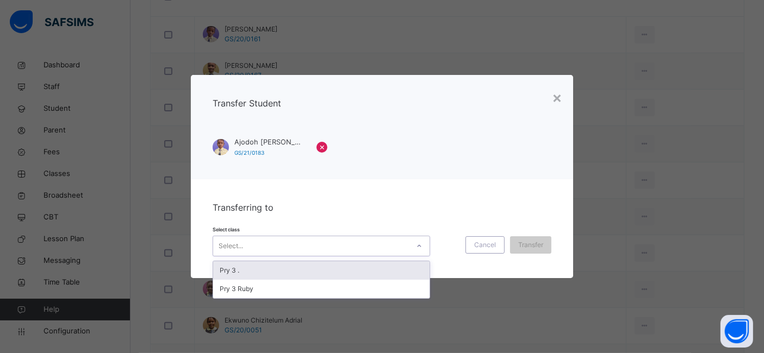
click at [416, 245] on icon at bounding box center [419, 246] width 7 height 11
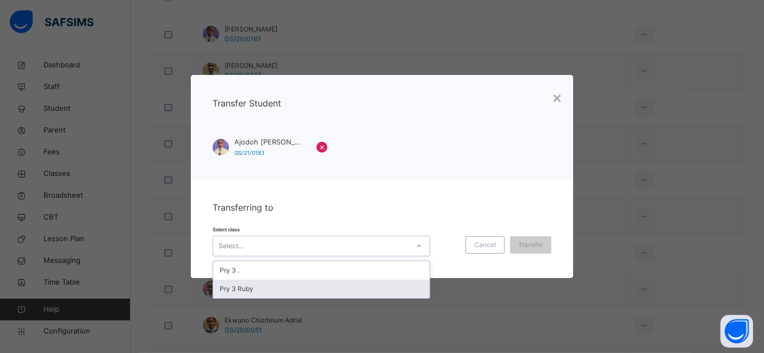
click at [278, 290] on div "Pry 3 Ruby" at bounding box center [321, 289] width 216 height 18
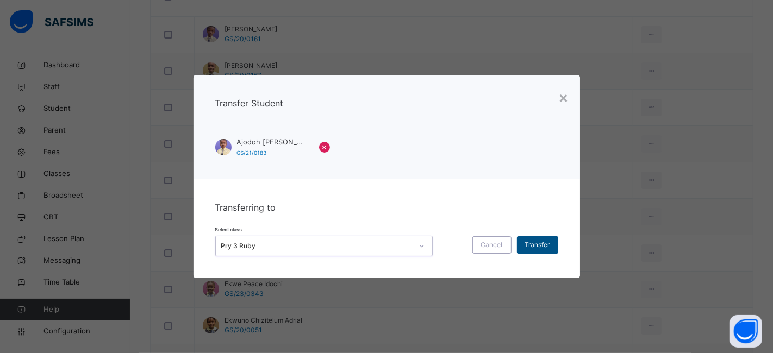
click at [533, 241] on span "Transfer" at bounding box center [537, 245] width 25 height 10
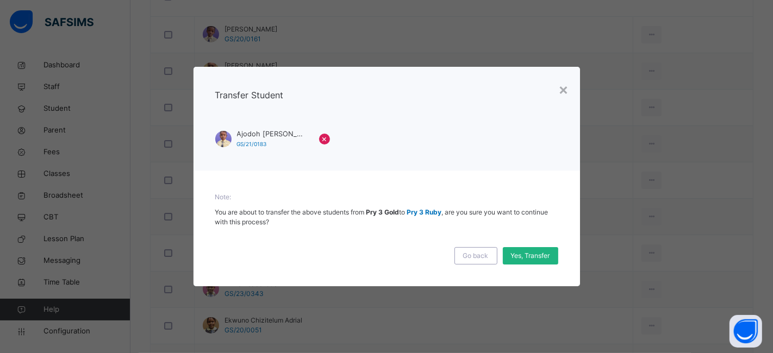
click at [525, 258] on span "Yes, Transfer" at bounding box center [530, 256] width 39 height 10
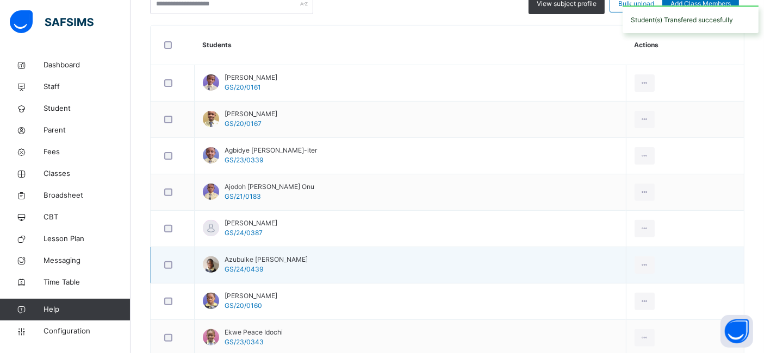
scroll to position [322, 0]
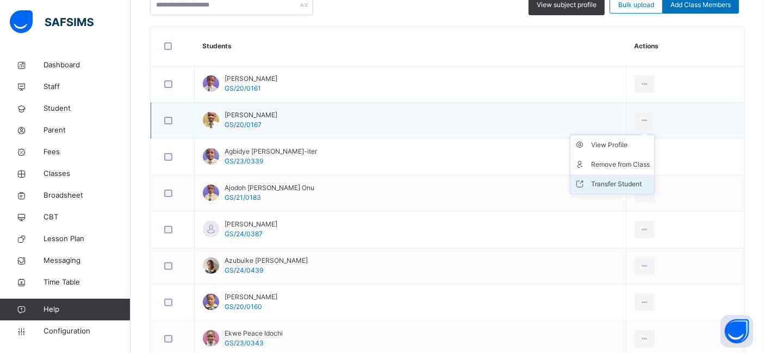
click at [634, 179] on div "Transfer Student" at bounding box center [620, 184] width 59 height 11
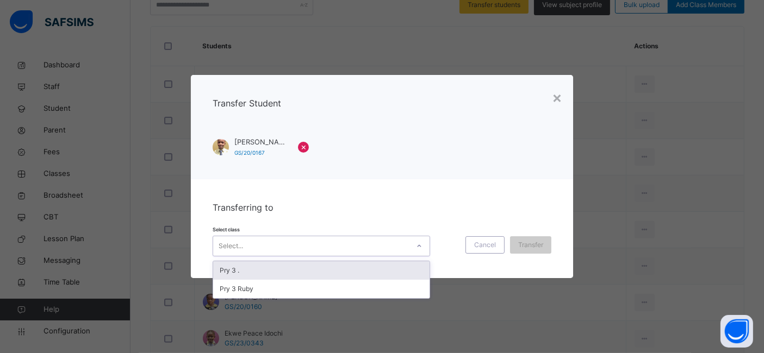
click at [416, 247] on icon at bounding box center [419, 246] width 7 height 11
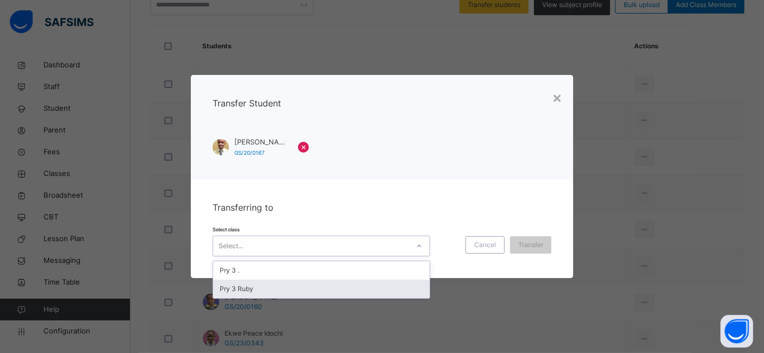
click at [315, 294] on div "Pry 3 Ruby" at bounding box center [321, 289] width 216 height 18
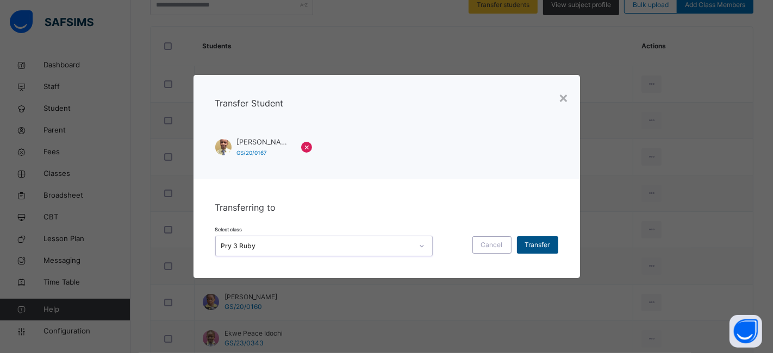
click at [532, 243] on span "Transfer" at bounding box center [537, 245] width 25 height 10
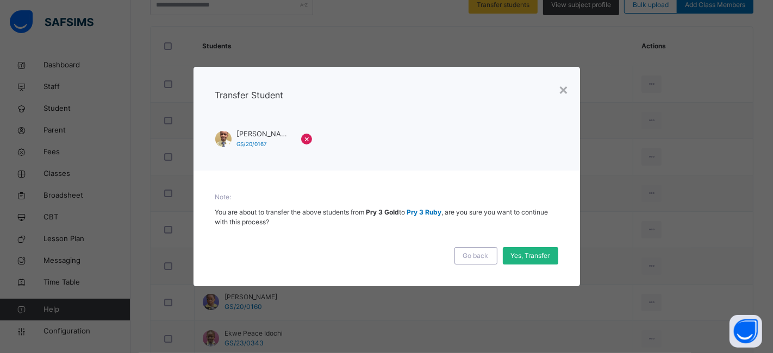
click at [530, 255] on span "Yes, Transfer" at bounding box center [530, 256] width 39 height 10
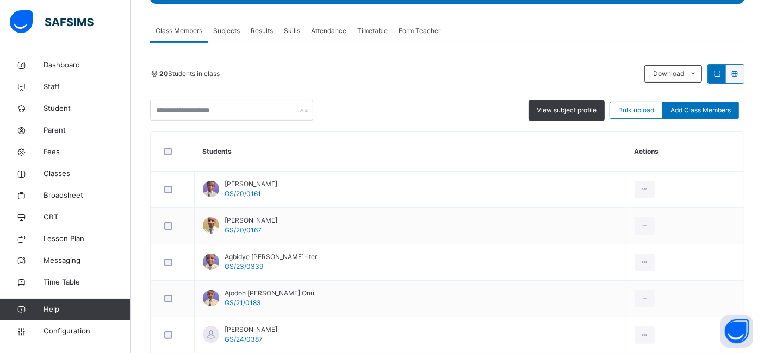
scroll to position [0, 0]
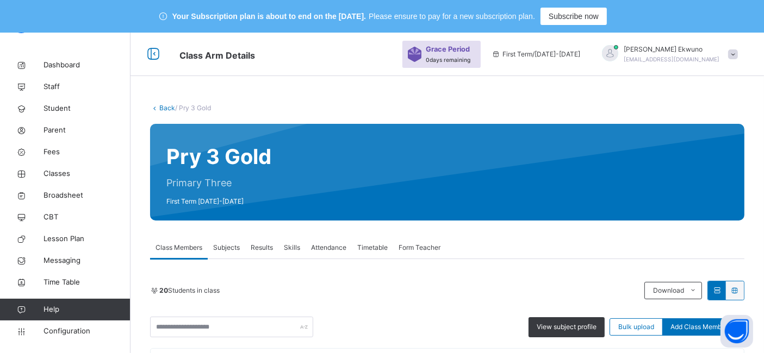
click at [166, 109] on link "Back" at bounding box center [167, 108] width 16 height 8
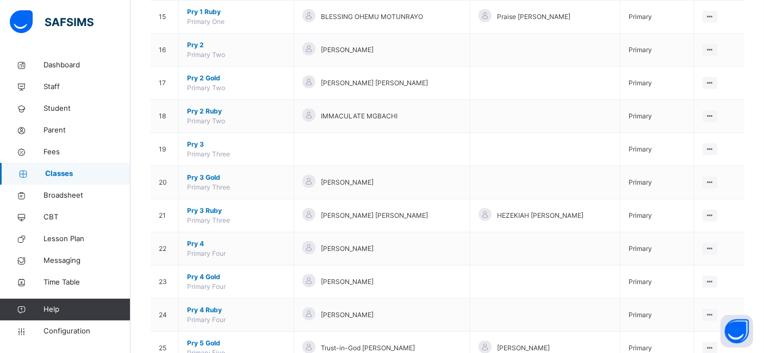
scroll to position [626, 0]
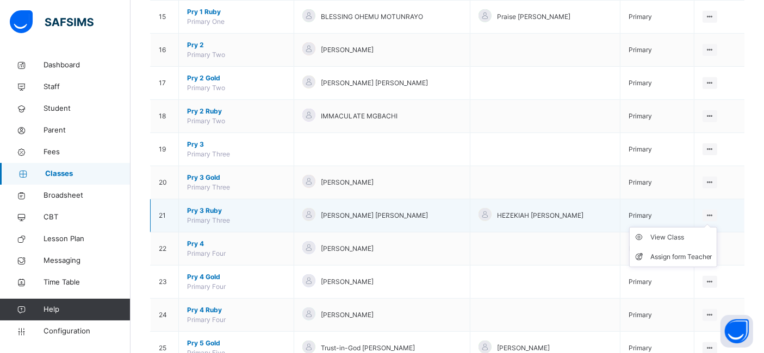
click at [717, 227] on ul "View Class Assign form Teacher" at bounding box center [673, 247] width 88 height 40
click at [686, 233] on div "View Class" at bounding box center [681, 237] width 62 height 11
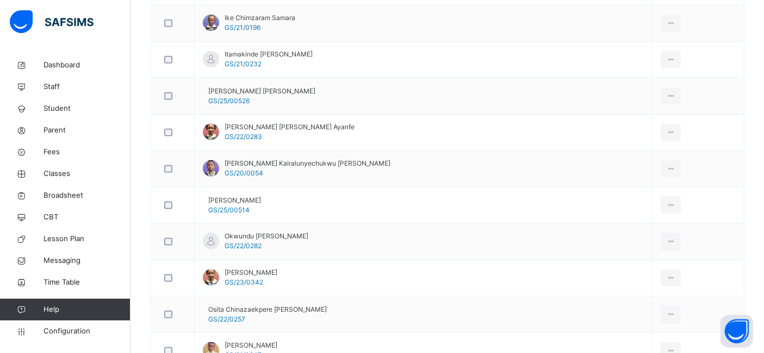
scroll to position [711, 0]
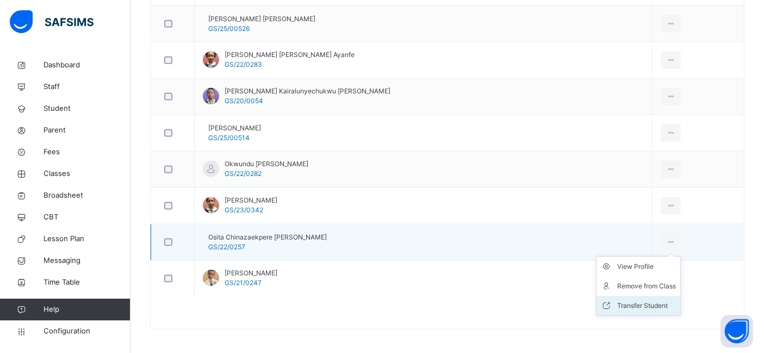
click at [617, 305] on div "Transfer Student" at bounding box center [646, 306] width 59 height 11
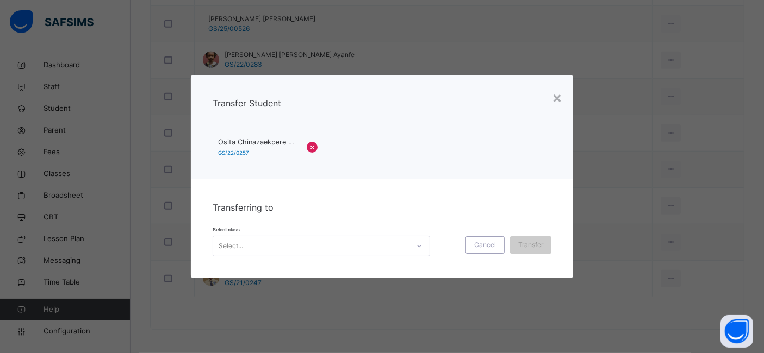
click at [418, 247] on icon at bounding box center [420, 246] width 4 height 2
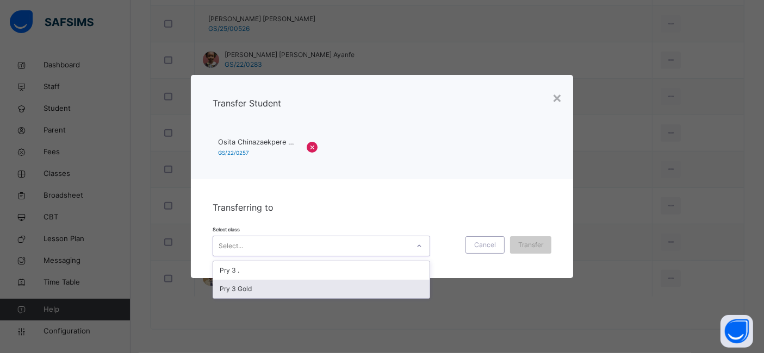
click at [281, 289] on div "Pry 3 Gold" at bounding box center [321, 289] width 216 height 18
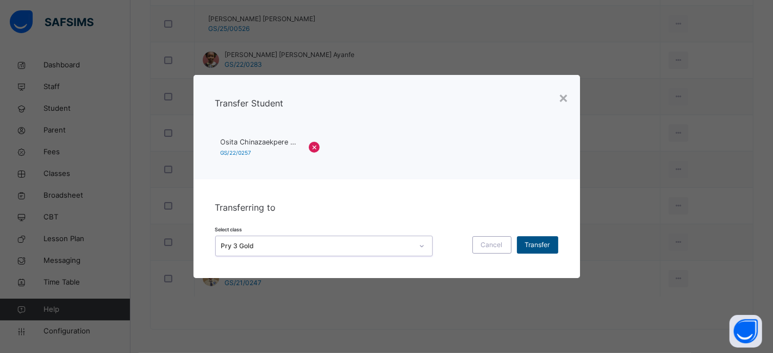
click at [531, 243] on span "Transfer" at bounding box center [537, 245] width 25 height 10
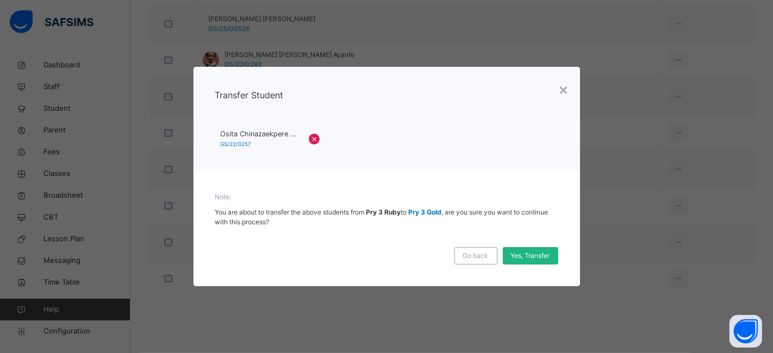
click at [533, 252] on span "Yes, Transfer" at bounding box center [530, 256] width 39 height 10
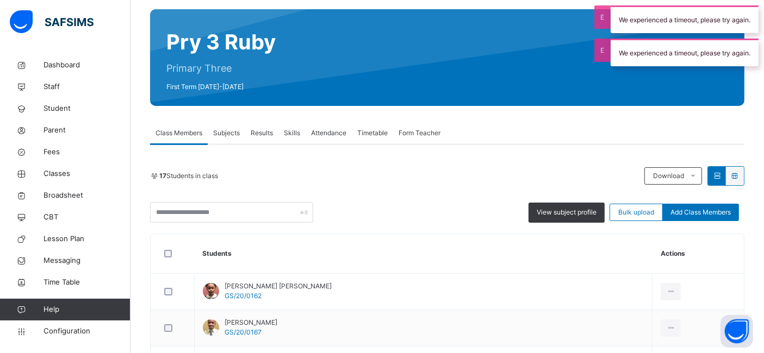
scroll to position [66, 0]
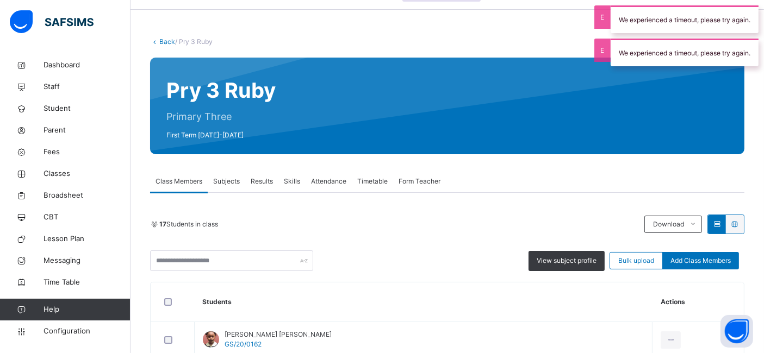
click at [164, 39] on link "Back" at bounding box center [167, 42] width 16 height 8
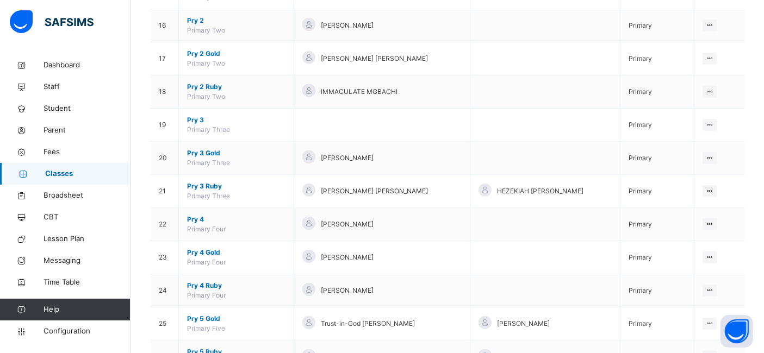
scroll to position [662, 0]
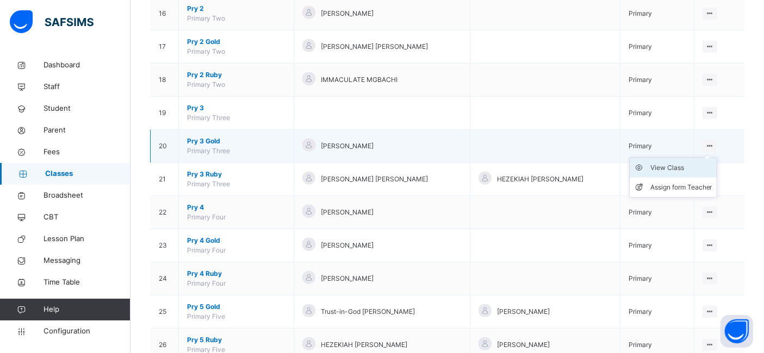
click at [679, 164] on div "View Class" at bounding box center [681, 168] width 62 height 11
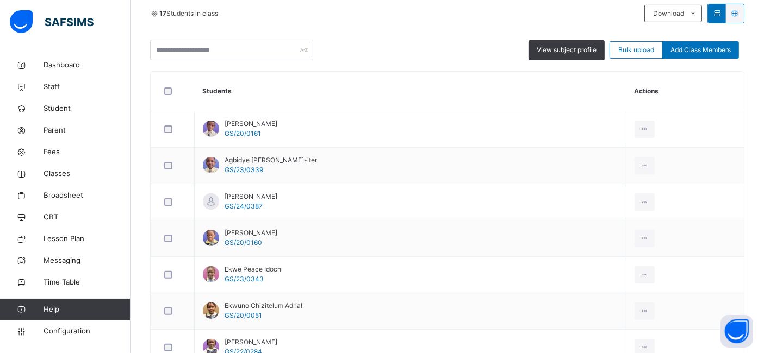
scroll to position [276, 0]
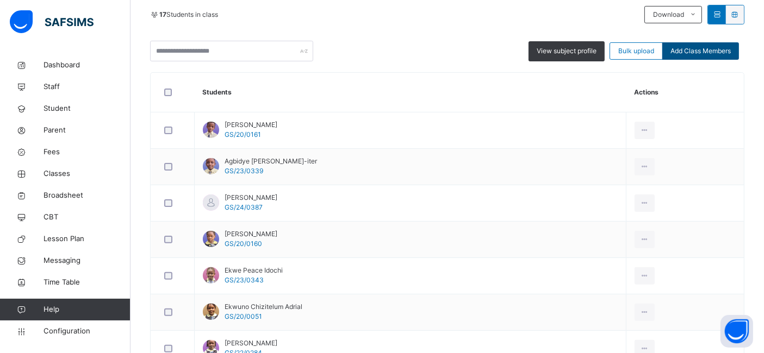
click at [695, 49] on span "Add Class Members" at bounding box center [701, 51] width 60 height 10
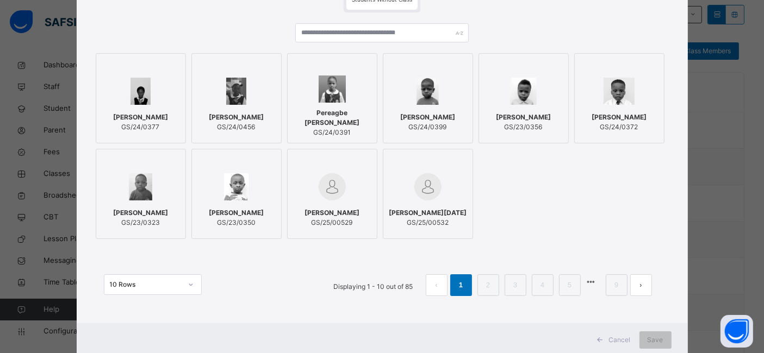
scroll to position [99, 0]
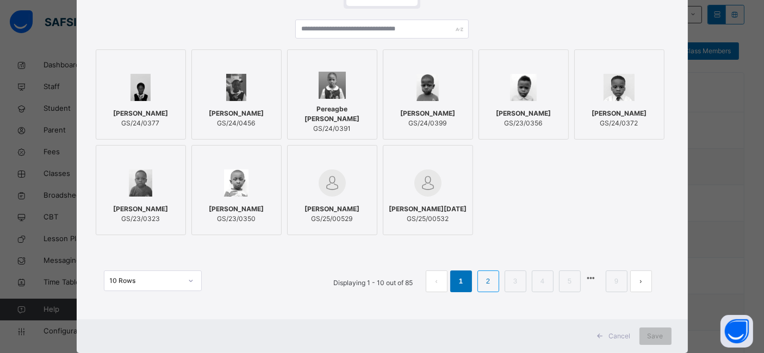
click at [492, 283] on link "2" at bounding box center [488, 282] width 10 height 14
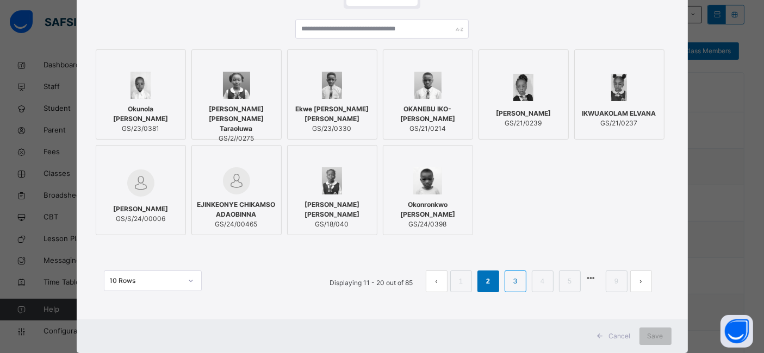
click at [523, 283] on li "3" at bounding box center [516, 282] width 22 height 22
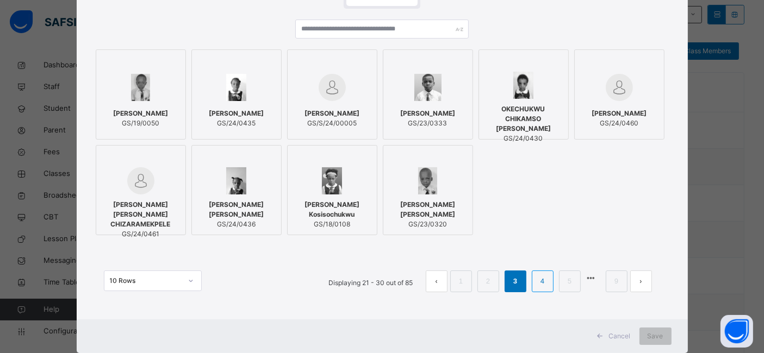
click at [543, 289] on link "4" at bounding box center [542, 282] width 10 height 14
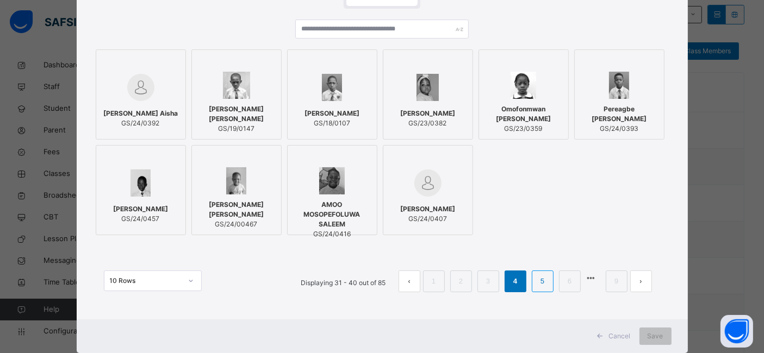
click at [541, 289] on link "5" at bounding box center [542, 282] width 10 height 14
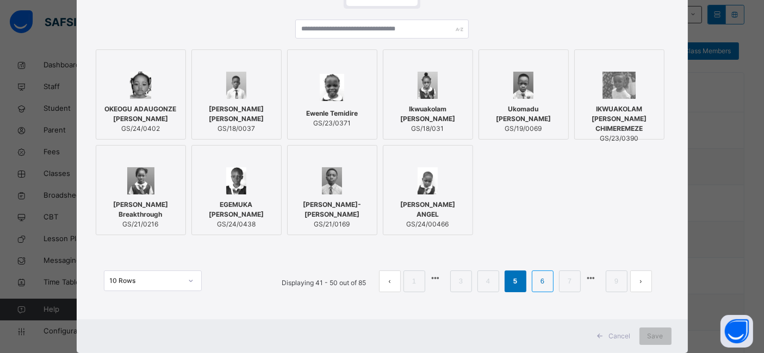
click at [542, 289] on link "6" at bounding box center [542, 282] width 10 height 14
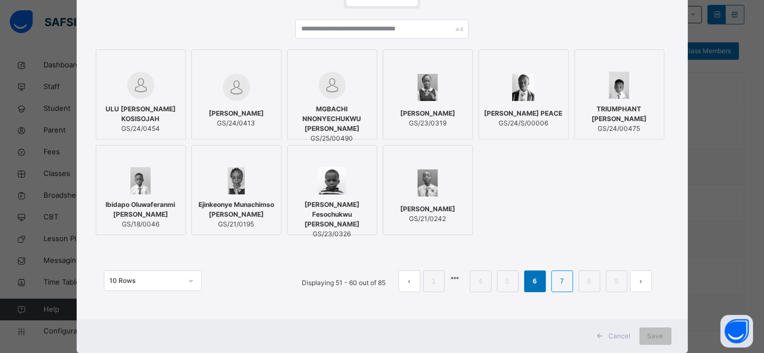
click at [564, 282] on link "7" at bounding box center [562, 282] width 10 height 14
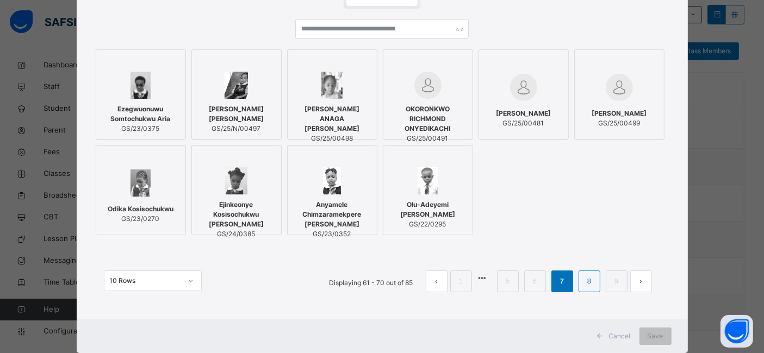
click at [589, 283] on link "8" at bounding box center [589, 282] width 10 height 14
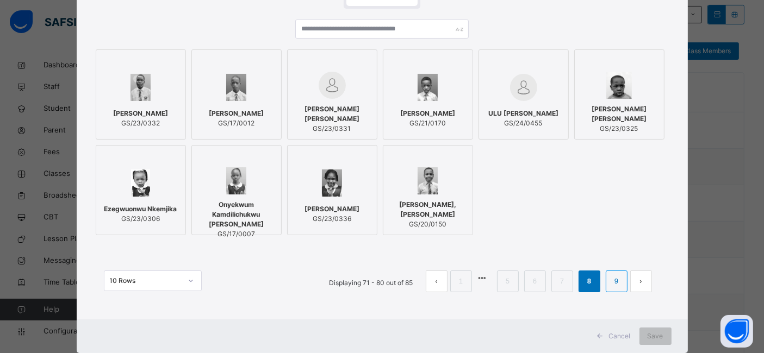
click at [612, 286] on link "9" at bounding box center [616, 282] width 10 height 14
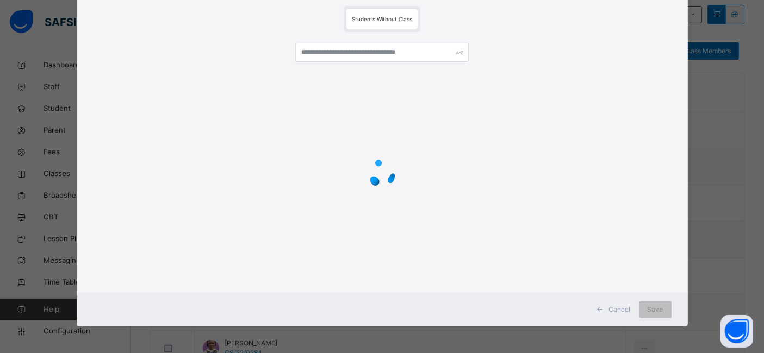
scroll to position [30, 0]
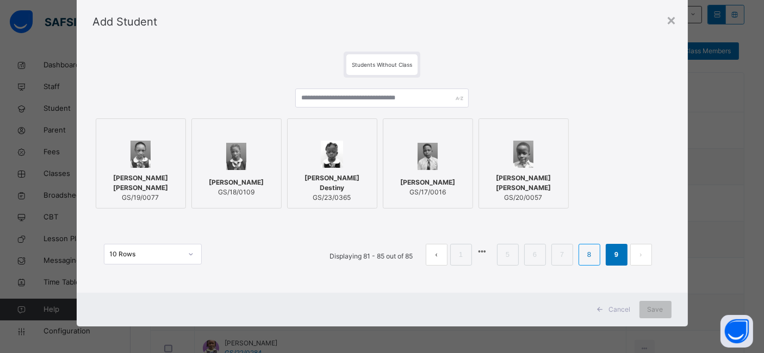
click at [592, 255] on link "8" at bounding box center [589, 255] width 10 height 14
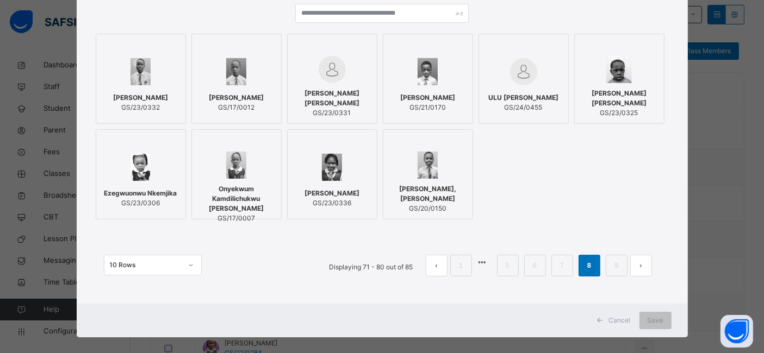
scroll to position [122, 0]
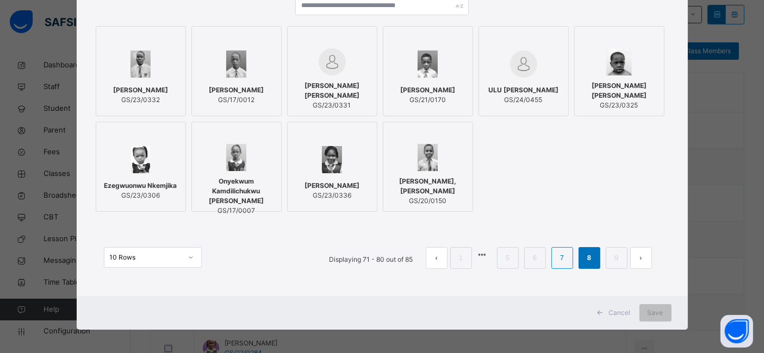
click at [562, 265] on link "7" at bounding box center [562, 258] width 10 height 14
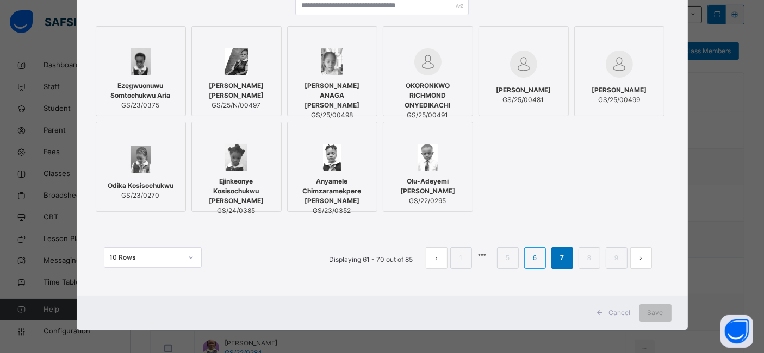
click at [537, 264] on link "6" at bounding box center [535, 258] width 10 height 14
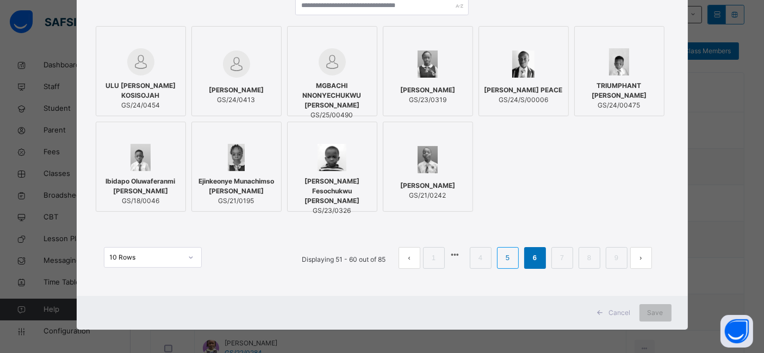
click at [511, 263] on link "5" at bounding box center [507, 258] width 10 height 14
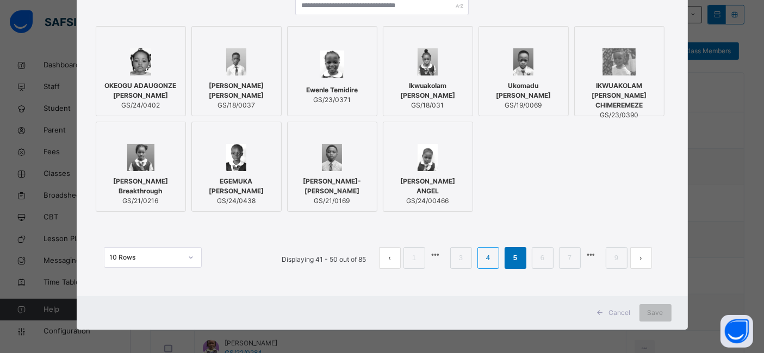
click at [492, 263] on link "4" at bounding box center [488, 258] width 10 height 14
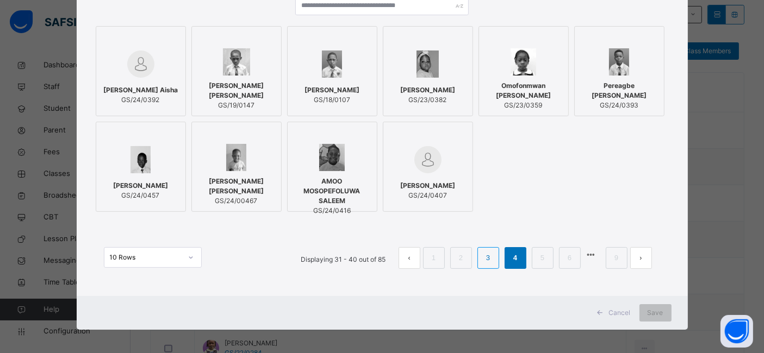
click at [491, 265] on link "3" at bounding box center [488, 258] width 10 height 14
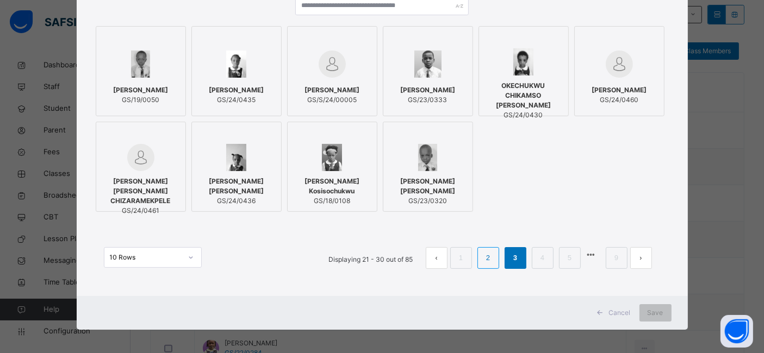
click at [492, 262] on link "2" at bounding box center [488, 258] width 10 height 14
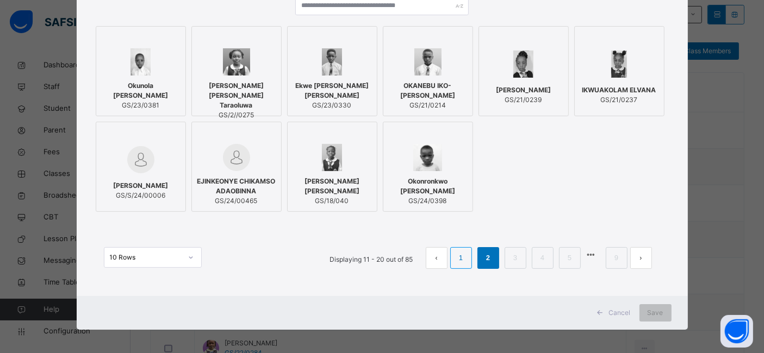
click at [455, 268] on li "1" at bounding box center [461, 258] width 22 height 22
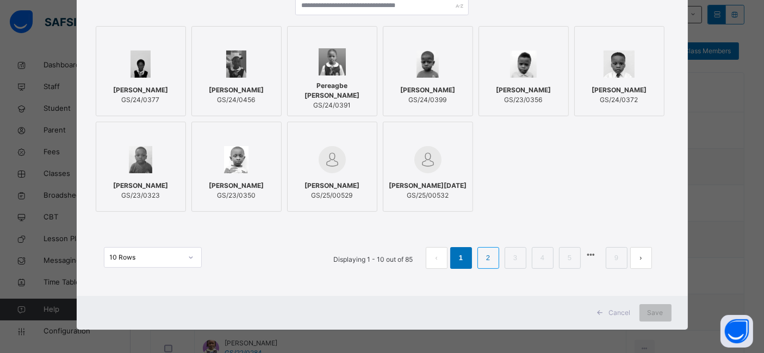
click at [489, 264] on link "2" at bounding box center [488, 258] width 10 height 14
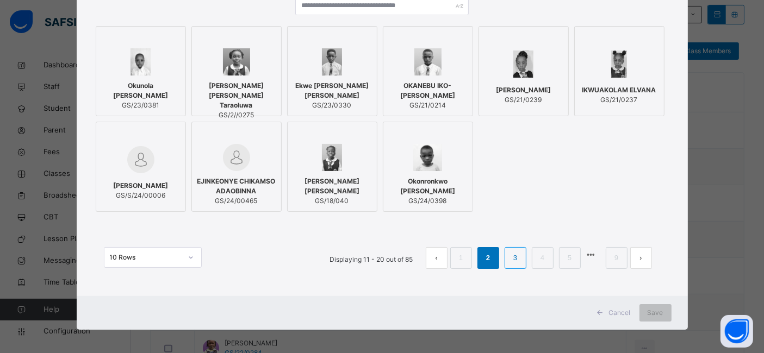
click at [512, 262] on link "3" at bounding box center [515, 258] width 10 height 14
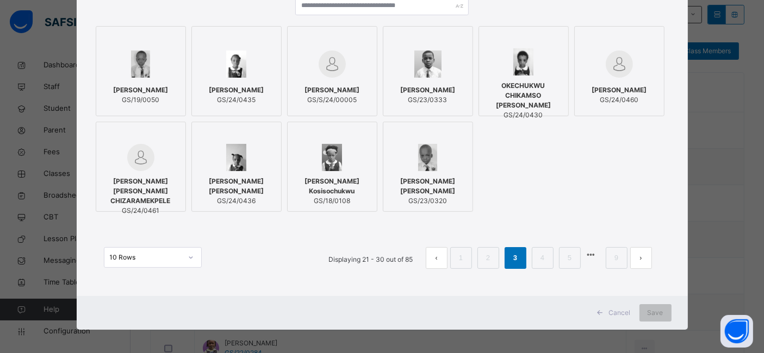
click at [520, 264] on link "3" at bounding box center [515, 258] width 10 height 14
click at [541, 263] on link "4" at bounding box center [542, 258] width 10 height 14
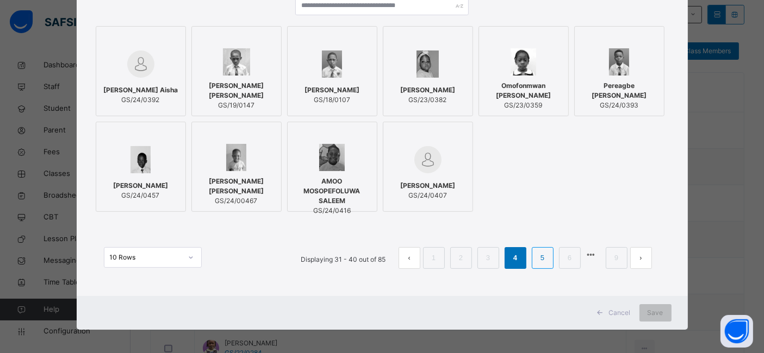
click at [539, 263] on link "5" at bounding box center [542, 258] width 10 height 14
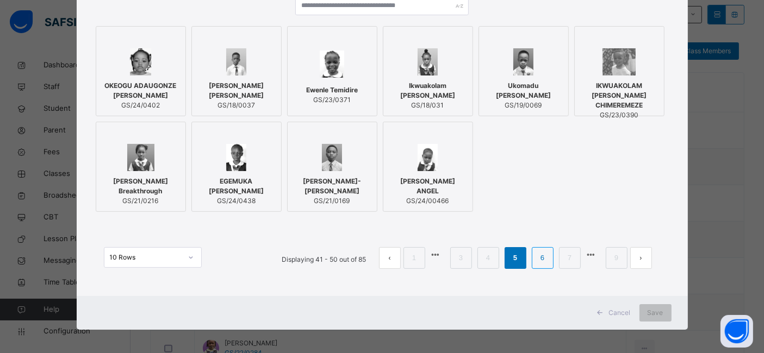
click at [539, 263] on link "6" at bounding box center [542, 258] width 10 height 14
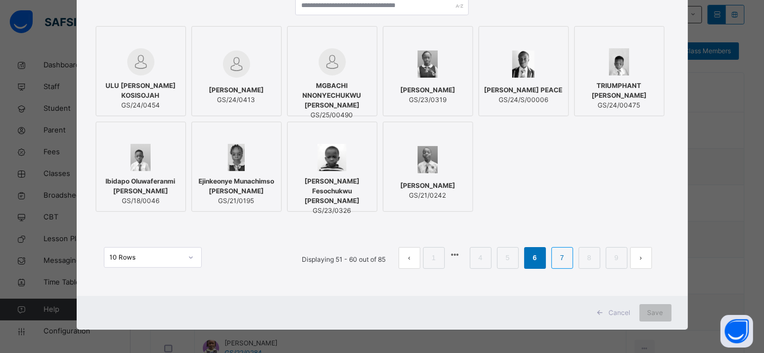
click at [556, 269] on li "7" at bounding box center [562, 258] width 22 height 22
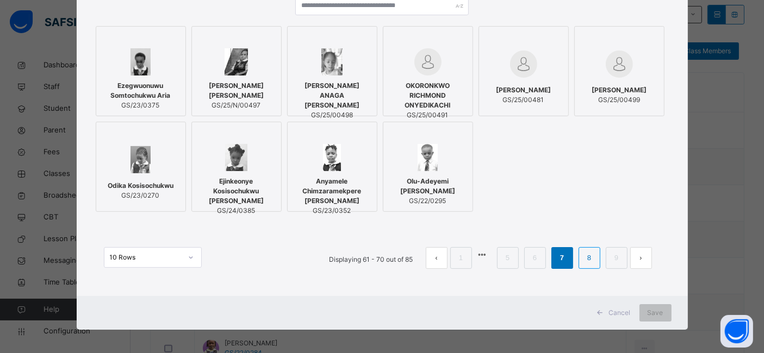
click at [587, 263] on link "8" at bounding box center [589, 258] width 10 height 14
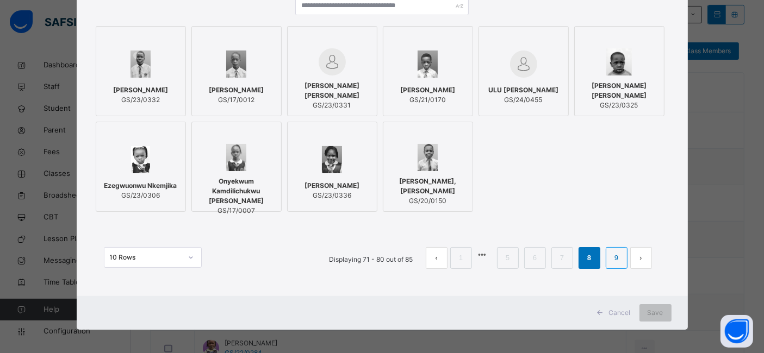
click at [614, 262] on link "9" at bounding box center [616, 258] width 10 height 14
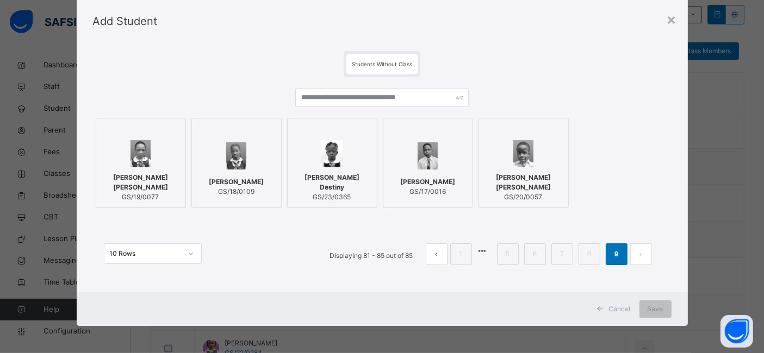
scroll to position [30, 0]
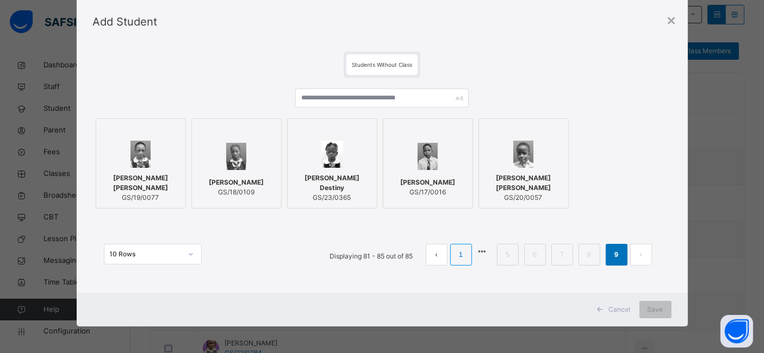
click at [458, 260] on link "1" at bounding box center [461, 255] width 10 height 14
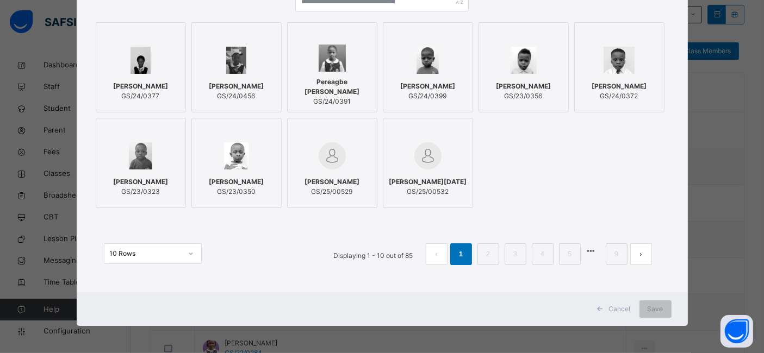
scroll to position [0, 0]
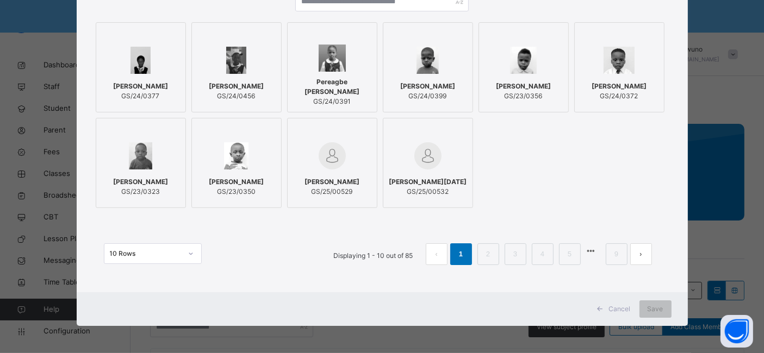
click at [616, 313] on span "Cancel" at bounding box center [620, 310] width 22 height 10
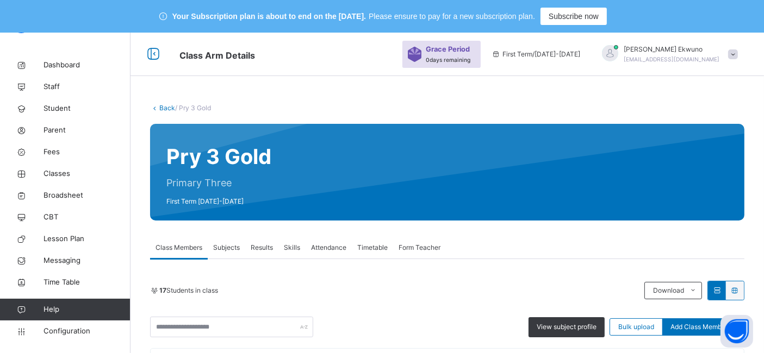
click at [171, 108] on link "Back" at bounding box center [167, 108] width 16 height 8
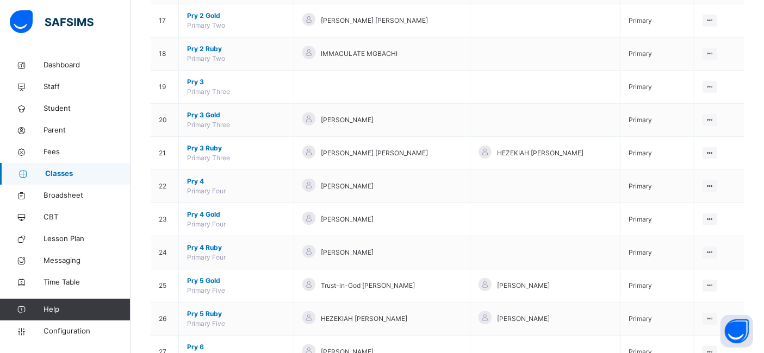
scroll to position [693, 0]
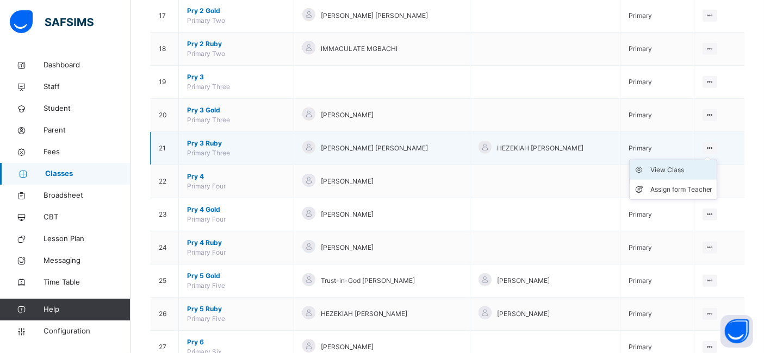
click at [681, 165] on div "View Class" at bounding box center [681, 170] width 62 height 11
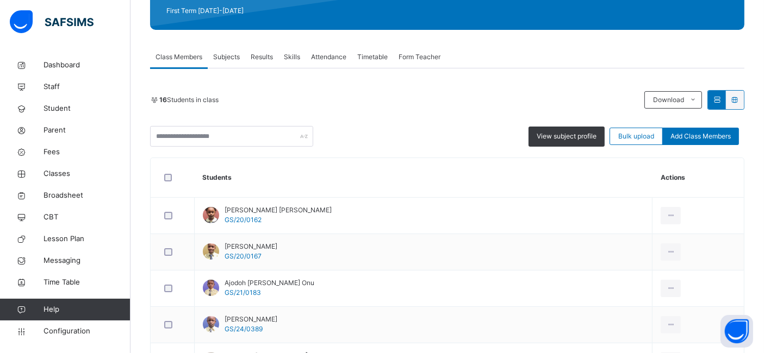
scroll to position [194, 0]
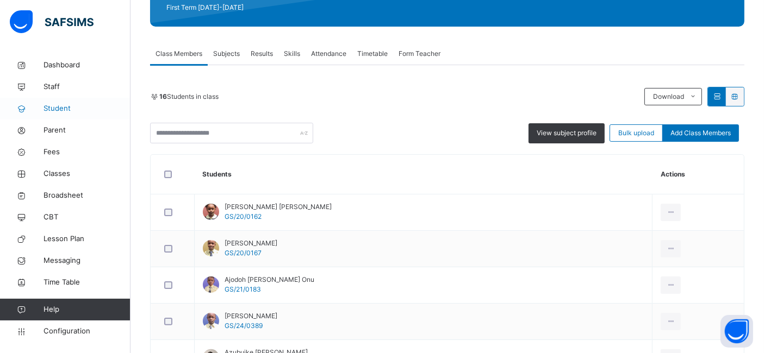
click at [60, 111] on span "Student" at bounding box center [87, 108] width 87 height 11
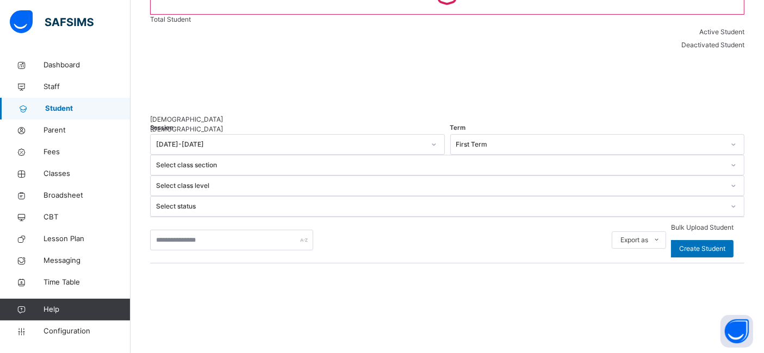
click at [59, 111] on span "Student" at bounding box center [87, 108] width 85 height 11
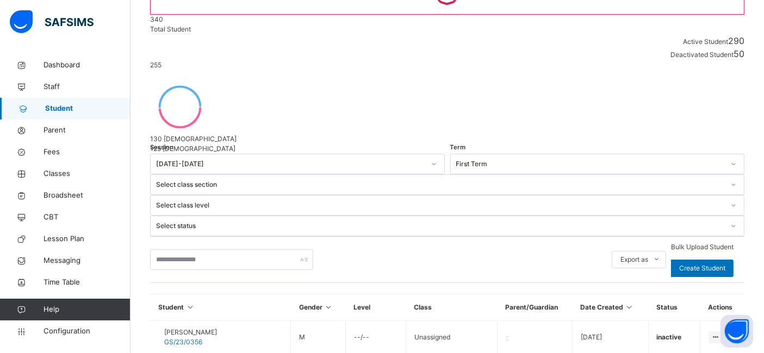
scroll to position [194, 0]
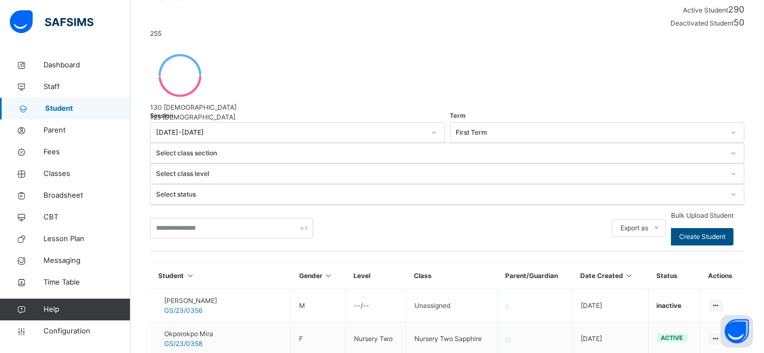
click at [705, 232] on span "Create Student" at bounding box center [702, 237] width 46 height 10
select select "**"
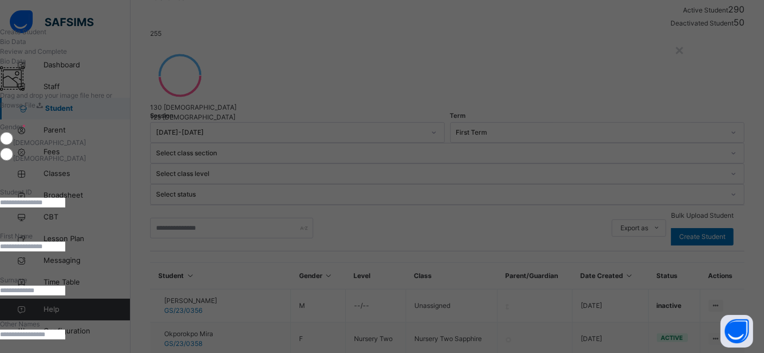
click at [65, 208] on input "text" at bounding box center [32, 203] width 65 height 10
type input "**********"
click at [65, 252] on input "text" at bounding box center [32, 247] width 65 height 10
type input "******"
click at [65, 286] on input "text" at bounding box center [32, 291] width 65 height 10
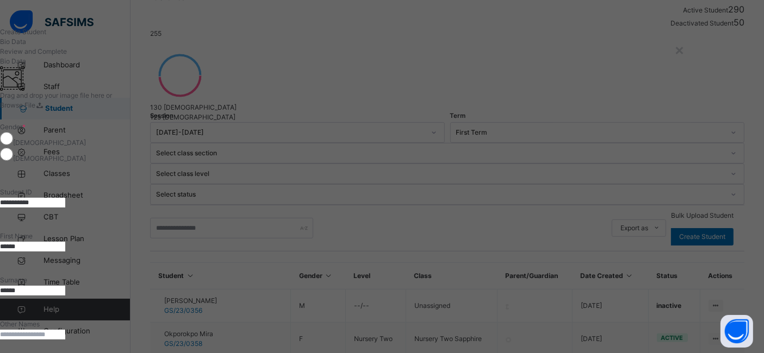
click at [455, 327] on div "Other Names" at bounding box center [348, 330] width 696 height 44
click at [65, 286] on input "******" at bounding box center [32, 291] width 65 height 10
type input "******"
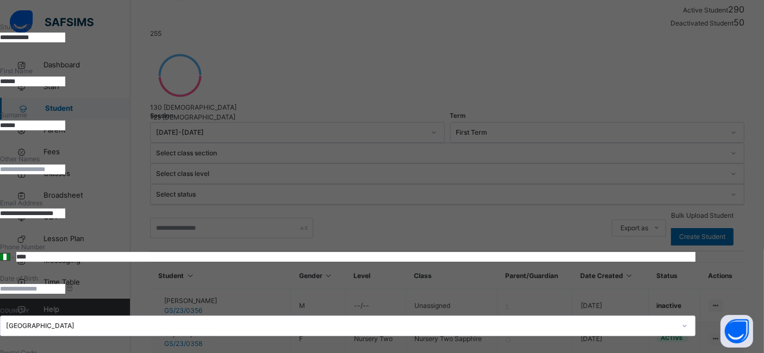
scroll to position [166, 0]
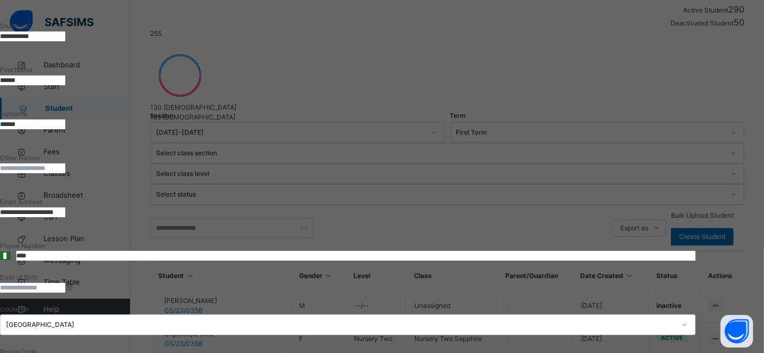
type input "**********"
click at [456, 251] on input "****" at bounding box center [355, 256] width 679 height 10
type input "**********"
click at [65, 283] on input at bounding box center [32, 288] width 65 height 10
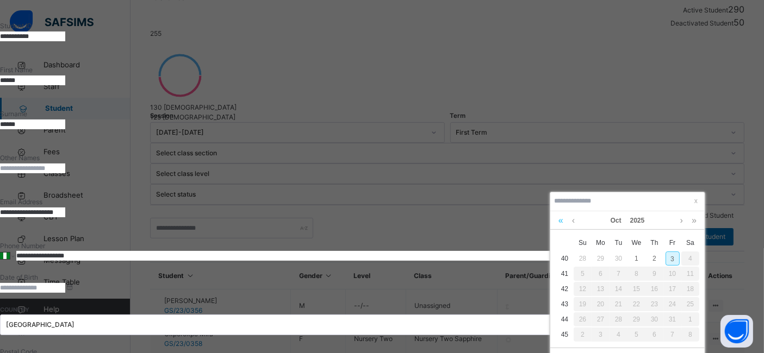
click at [563, 226] on link at bounding box center [561, 221] width 10 height 18
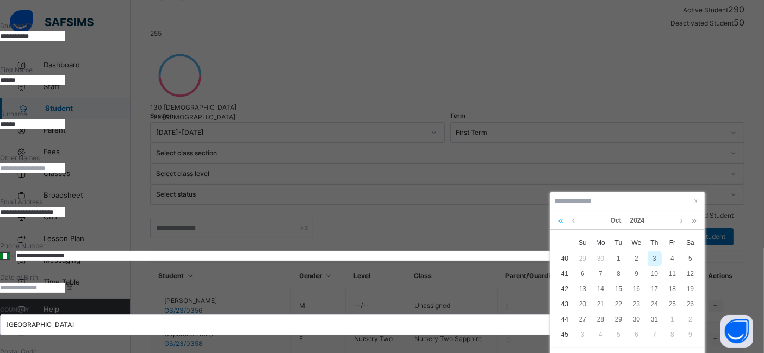
click at [563, 226] on link at bounding box center [561, 221] width 10 height 18
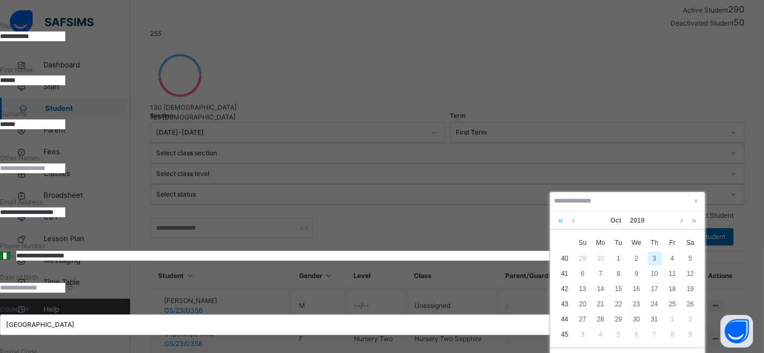
click at [563, 226] on link at bounding box center [561, 221] width 10 height 18
click at [574, 221] on link at bounding box center [573, 221] width 8 height 18
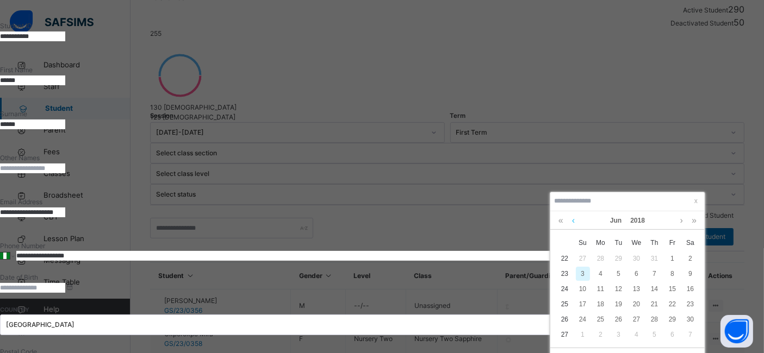
click at [574, 221] on link at bounding box center [573, 221] width 8 height 18
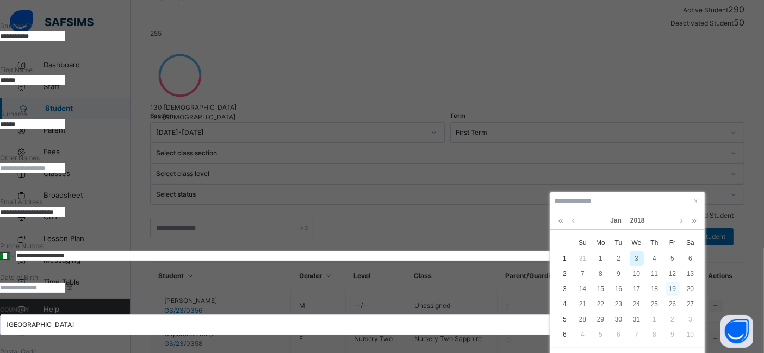
click at [672, 287] on div "19" at bounding box center [673, 289] width 14 height 14
type input "**********"
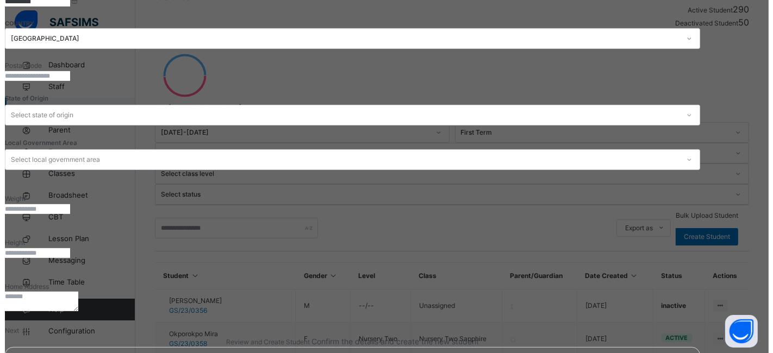
scroll to position [457, 0]
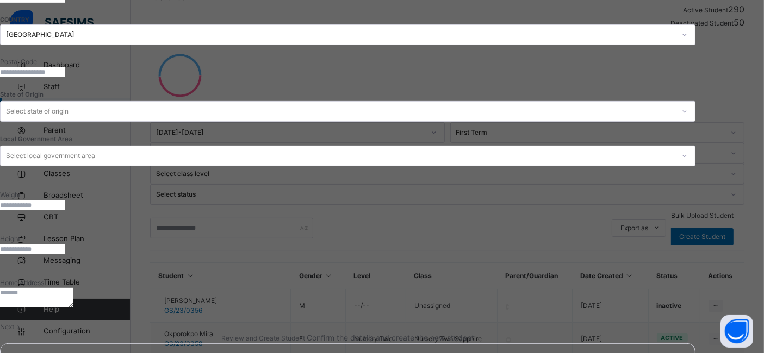
click at [14, 323] on span "Next" at bounding box center [7, 327] width 14 height 8
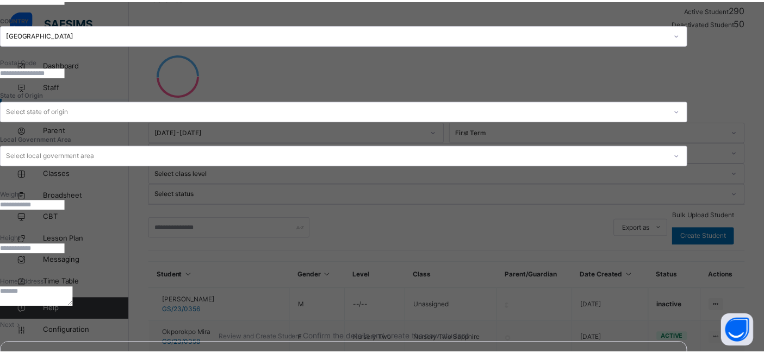
scroll to position [244, 0]
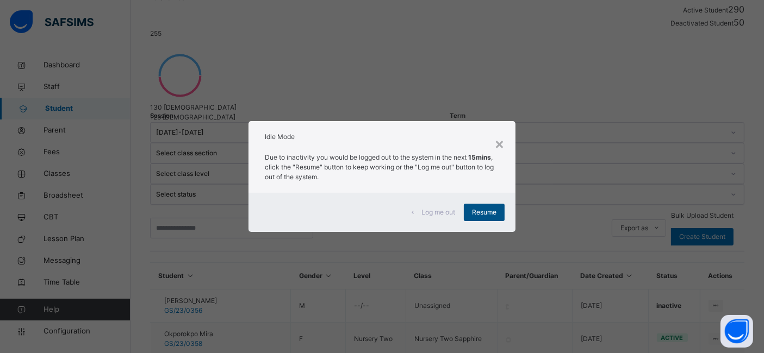
click at [480, 215] on span "Resume" at bounding box center [484, 213] width 24 height 10
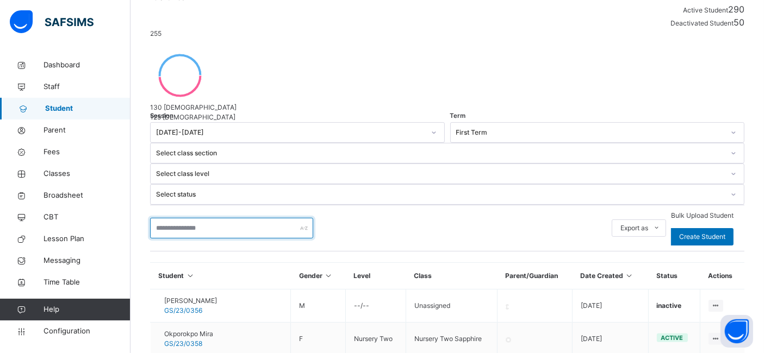
click at [181, 218] on input "text" at bounding box center [231, 228] width 163 height 21
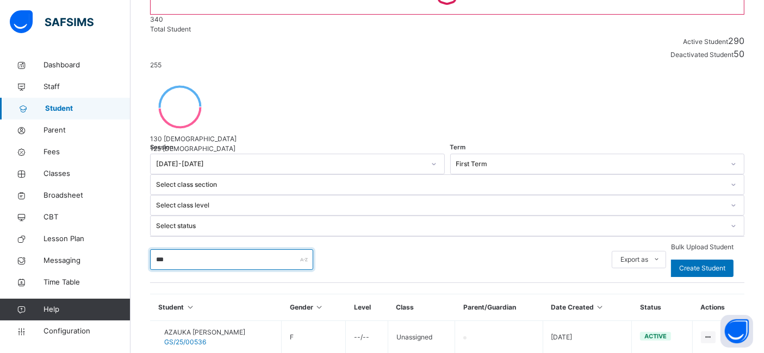
scroll to position [76, 0]
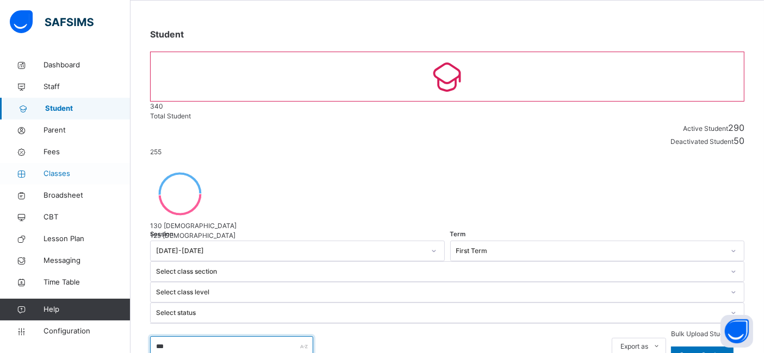
type input "***"
click at [60, 179] on span "Classes" at bounding box center [87, 174] width 87 height 11
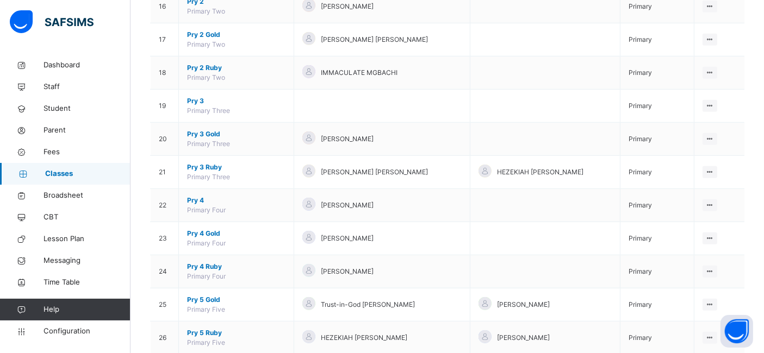
scroll to position [677, 0]
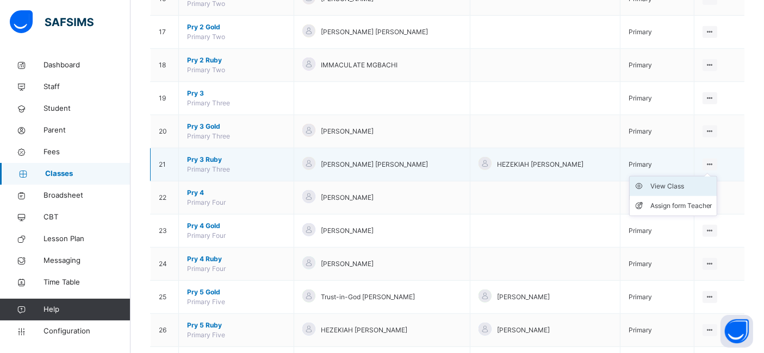
click at [685, 185] on div "View Class" at bounding box center [681, 186] width 62 height 11
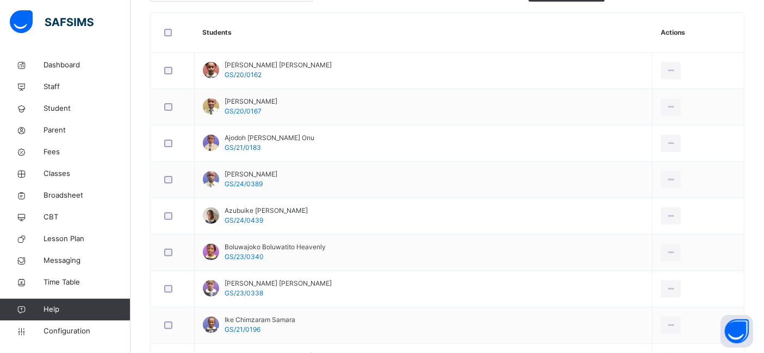
scroll to position [320, 0]
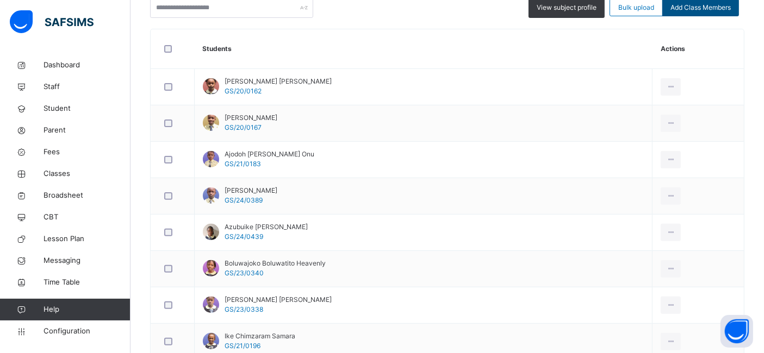
click at [702, 8] on span "Add Class Members" at bounding box center [701, 8] width 60 height 10
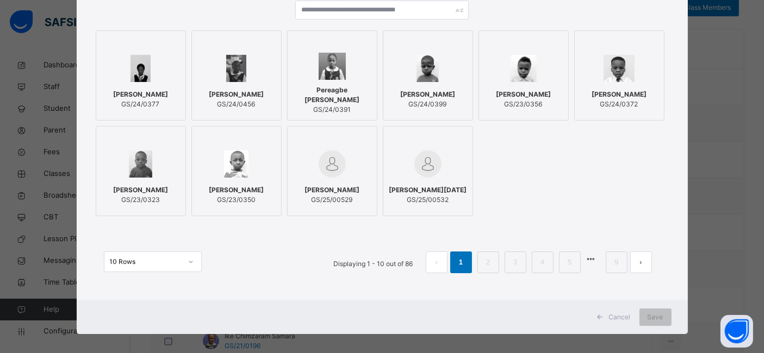
scroll to position [120, 0]
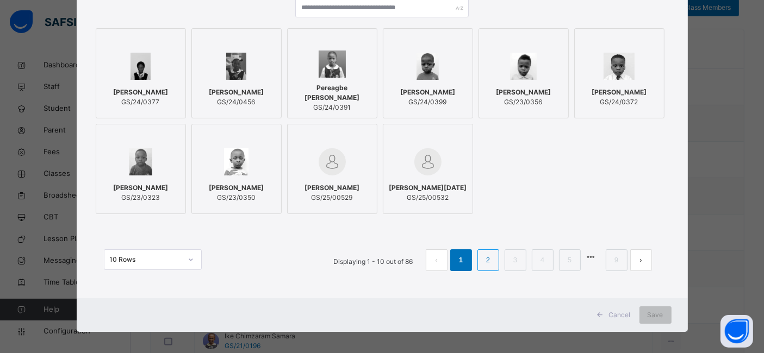
click at [491, 268] on link "2" at bounding box center [488, 260] width 10 height 14
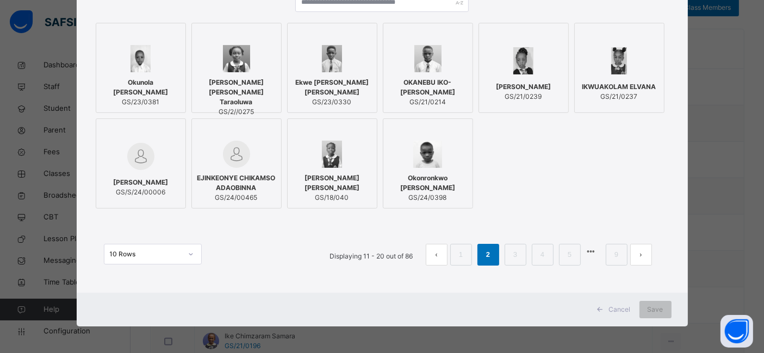
scroll to position [131, 0]
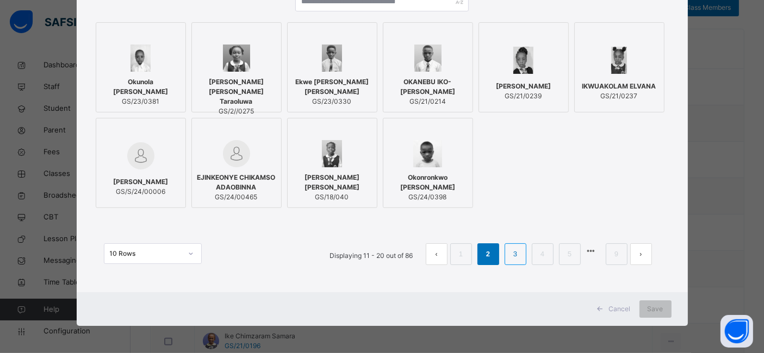
click at [520, 256] on link "3" at bounding box center [515, 254] width 10 height 14
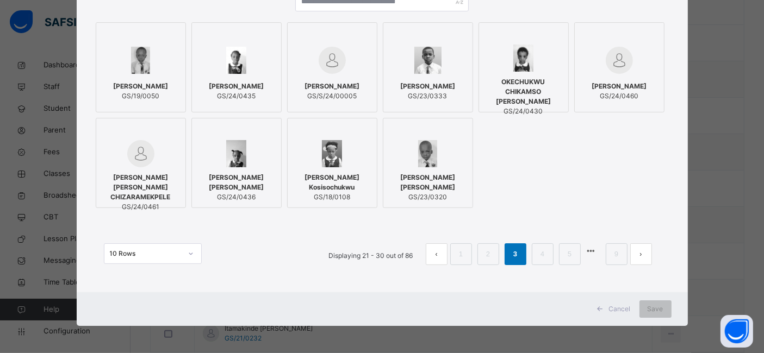
scroll to position [365, 0]
click at [610, 255] on li "9" at bounding box center [617, 255] width 22 height 22
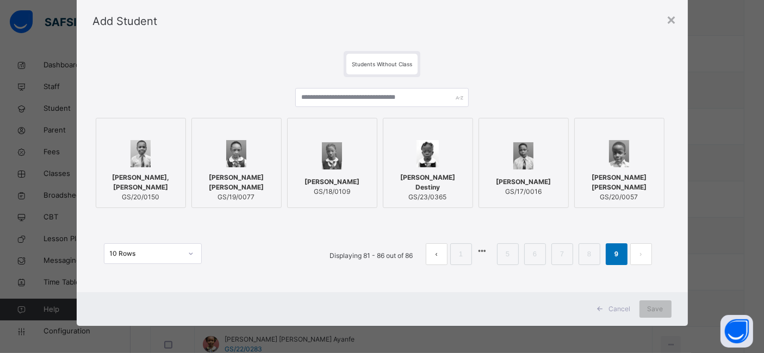
scroll to position [429, 0]
click at [591, 257] on link "8" at bounding box center [589, 254] width 10 height 14
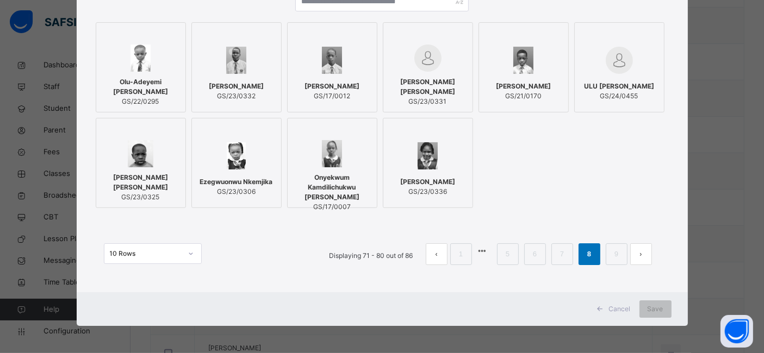
scroll to position [494, 0]
click at [560, 255] on link "7" at bounding box center [562, 254] width 10 height 14
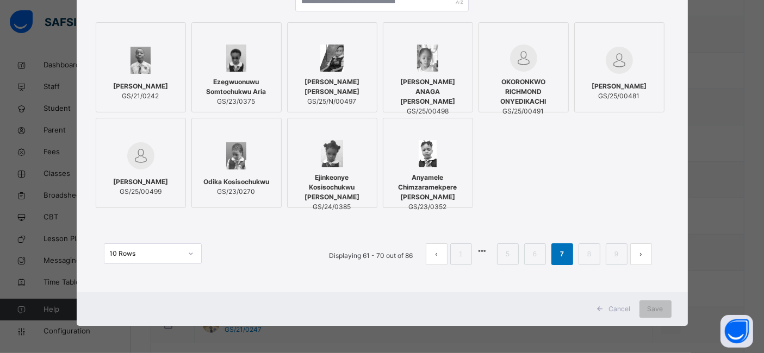
scroll to position [630, 0]
click at [535, 258] on link "6" at bounding box center [535, 254] width 10 height 14
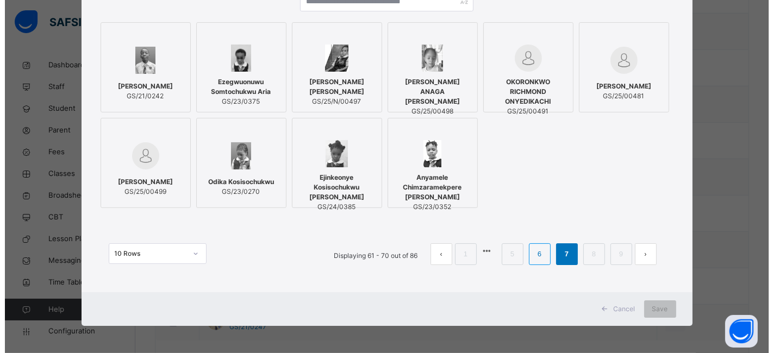
scroll to position [0, 0]
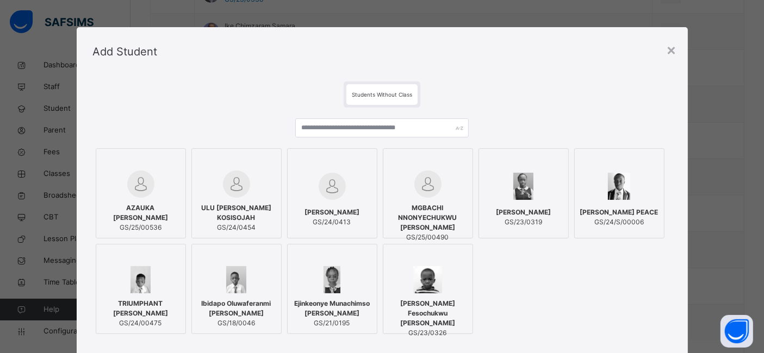
click at [135, 215] on span "AZAUKA [PERSON_NAME]" at bounding box center [141, 213] width 78 height 20
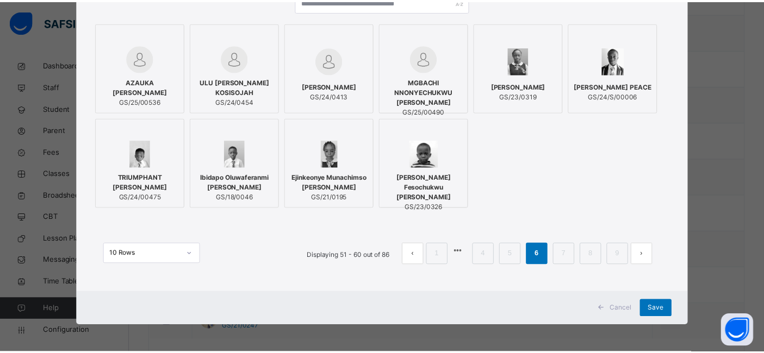
scroll to position [131, 0]
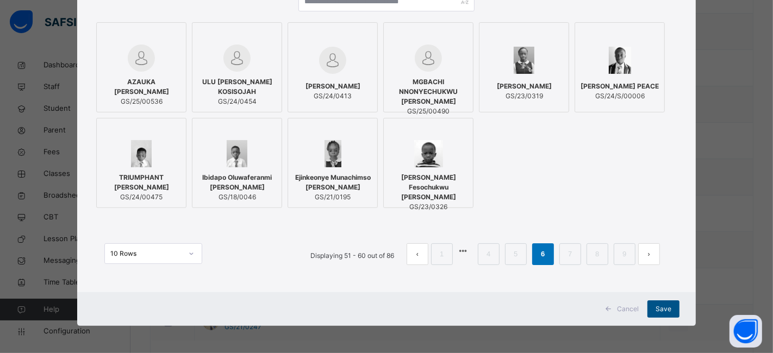
click at [660, 311] on span "Save" at bounding box center [664, 310] width 16 height 10
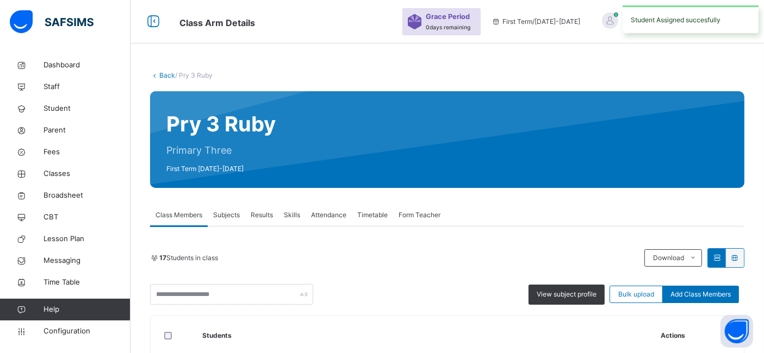
scroll to position [630, 0]
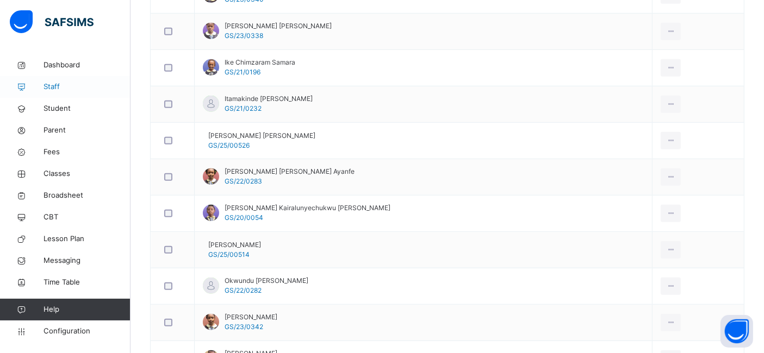
click at [54, 82] on span "Staff" at bounding box center [87, 87] width 87 height 11
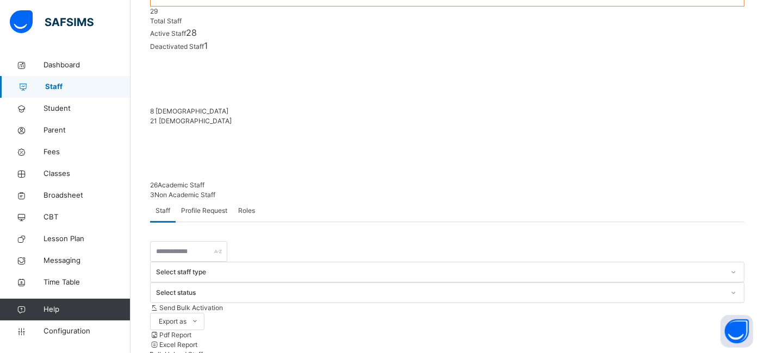
scroll to position [371, 0]
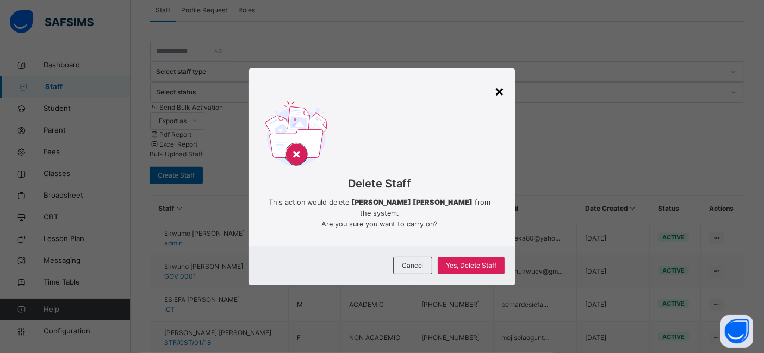
click at [500, 100] on div "×" at bounding box center [499, 90] width 10 height 23
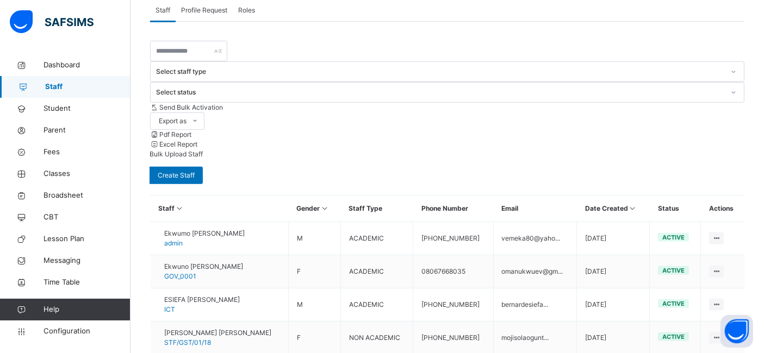
select select "**"
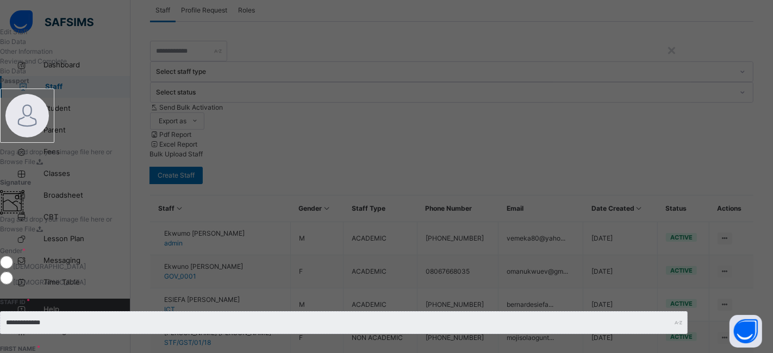
click at [688, 48] on div "**********" at bounding box center [344, 176] width 688 height 299
click at [677, 50] on div "×" at bounding box center [672, 49] width 10 height 23
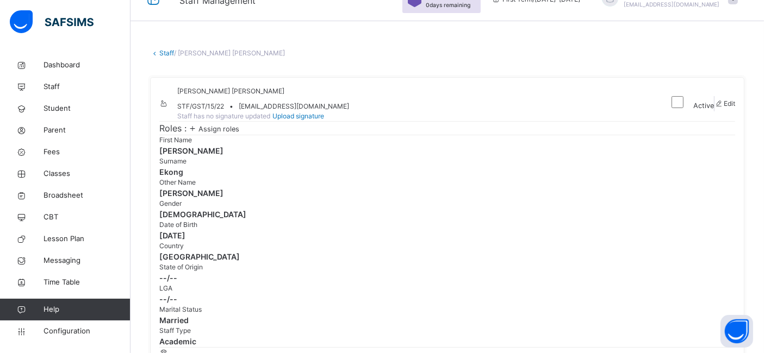
scroll to position [30, 0]
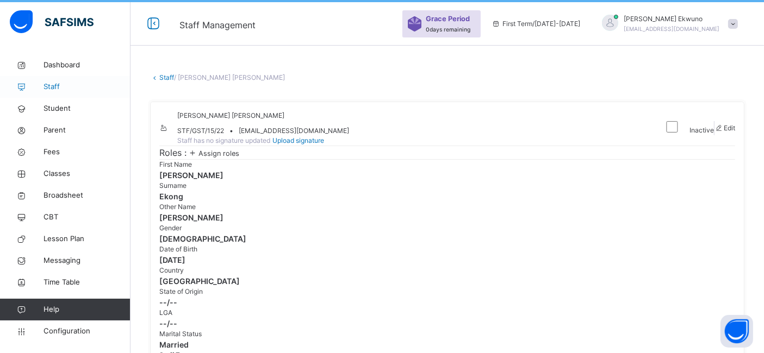
click at [59, 90] on span "Staff" at bounding box center [87, 87] width 87 height 11
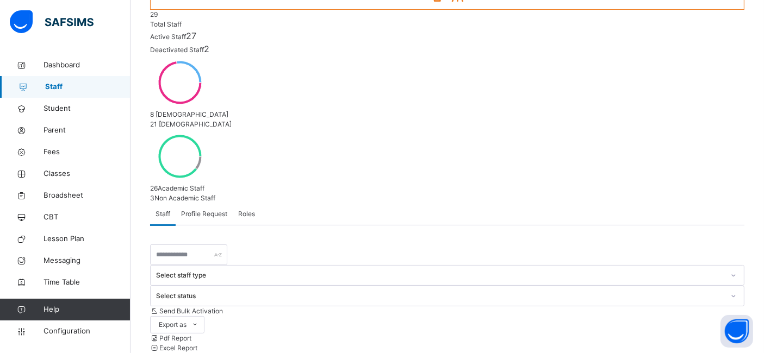
scroll to position [224, 0]
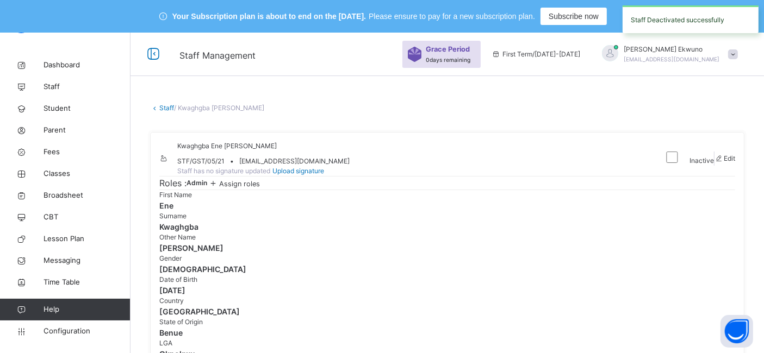
click at [167, 106] on link "Staff" at bounding box center [166, 108] width 15 height 8
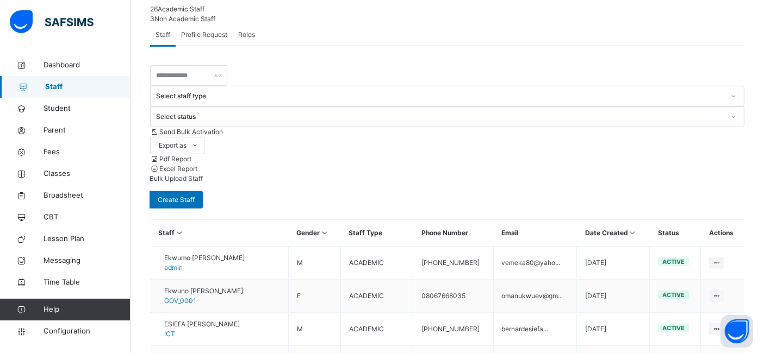
scroll to position [371, 0]
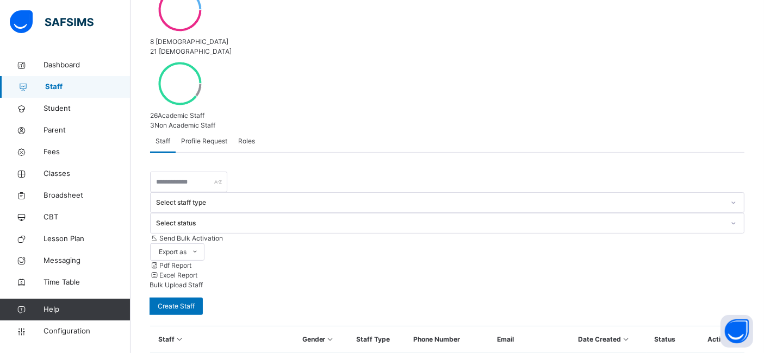
scroll to position [244, 0]
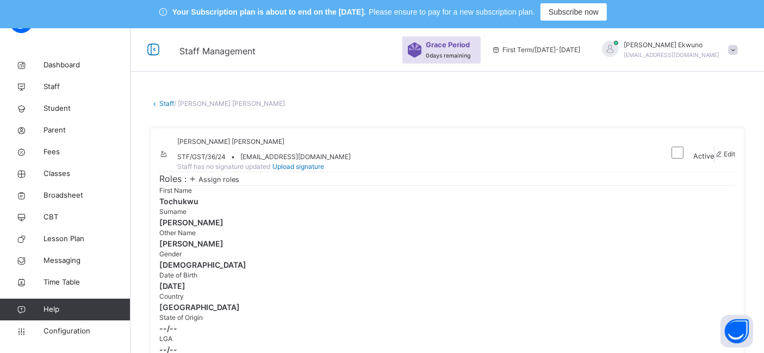
scroll to position [1, 0]
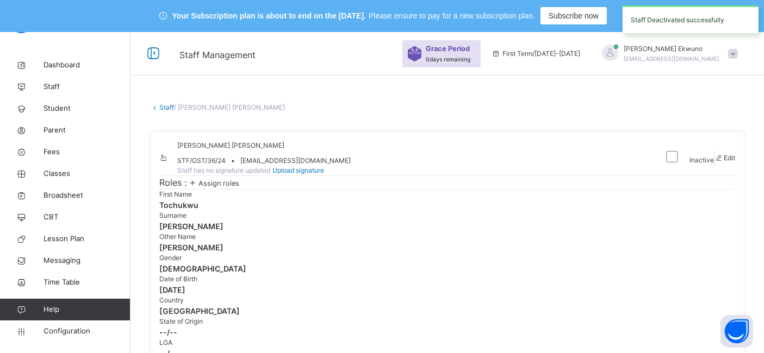
click at [167, 107] on link "Staff" at bounding box center [166, 107] width 15 height 8
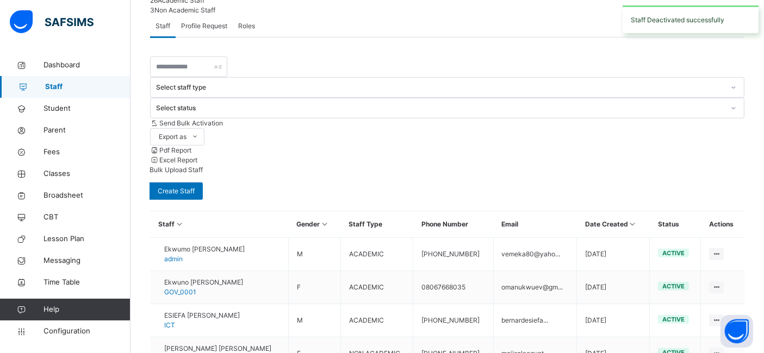
scroll to position [371, 0]
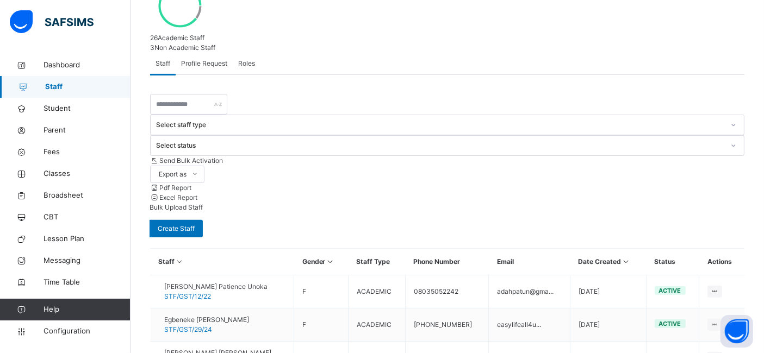
scroll to position [318, 0]
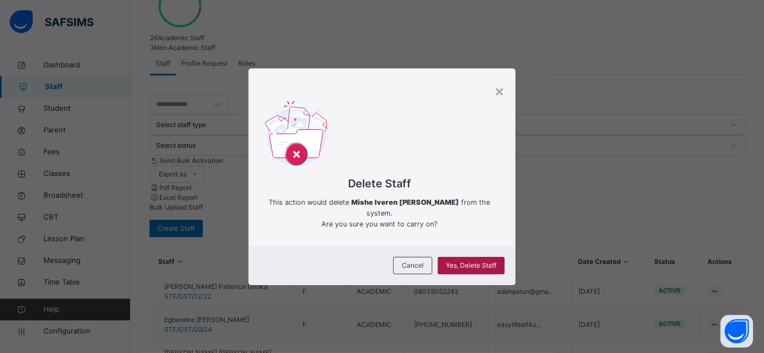
click at [477, 264] on span "Yes, Delete Staff" at bounding box center [471, 266] width 51 height 10
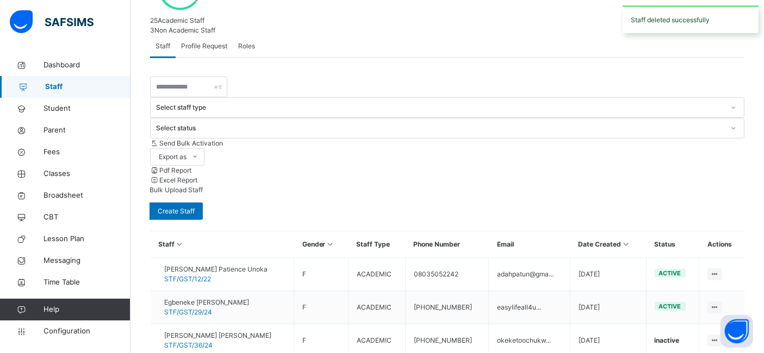
scroll to position [347, 0]
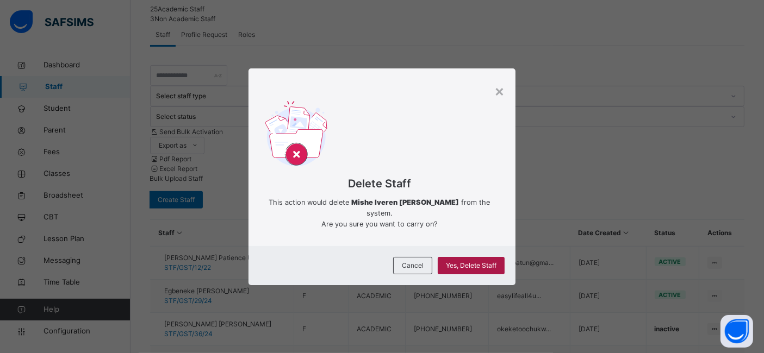
click at [476, 264] on span "Yes, Delete Staff" at bounding box center [471, 266] width 51 height 10
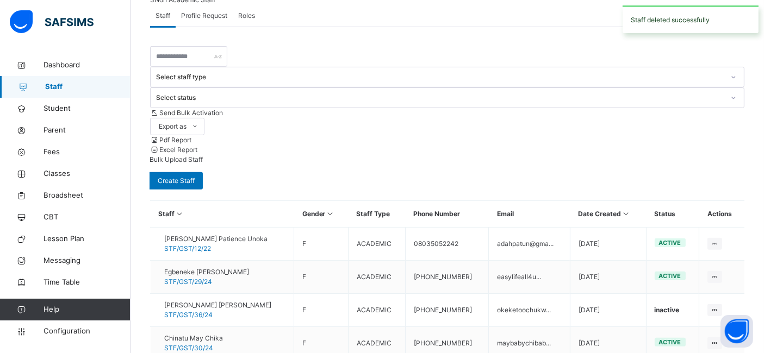
scroll to position [371, 0]
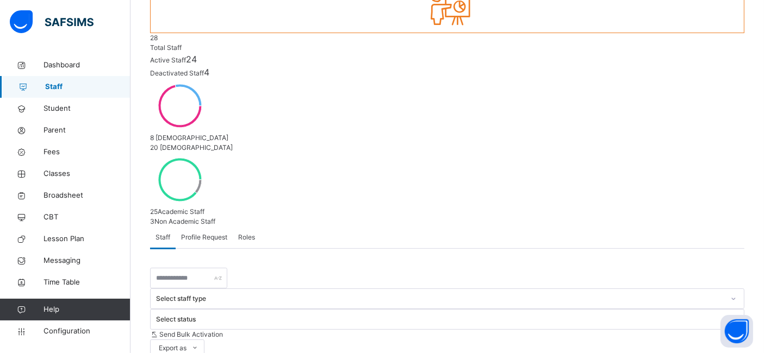
scroll to position [153, 0]
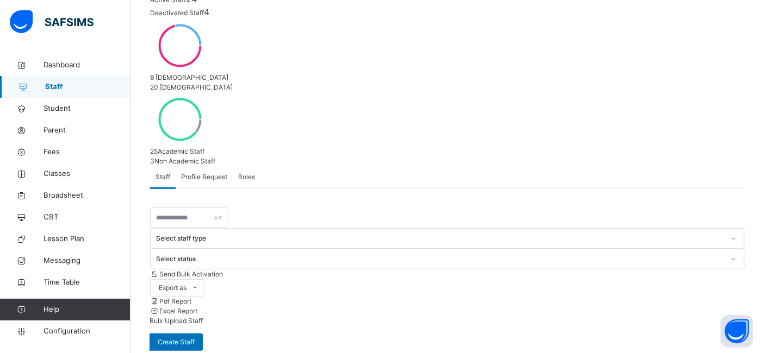
scroll to position [206, 0]
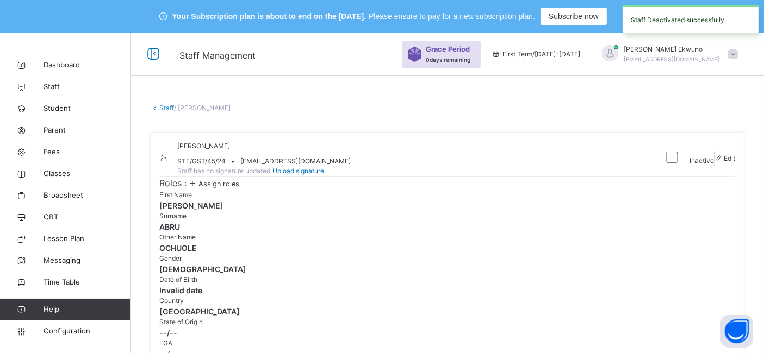
click at [169, 105] on link "Staff" at bounding box center [166, 108] width 15 height 8
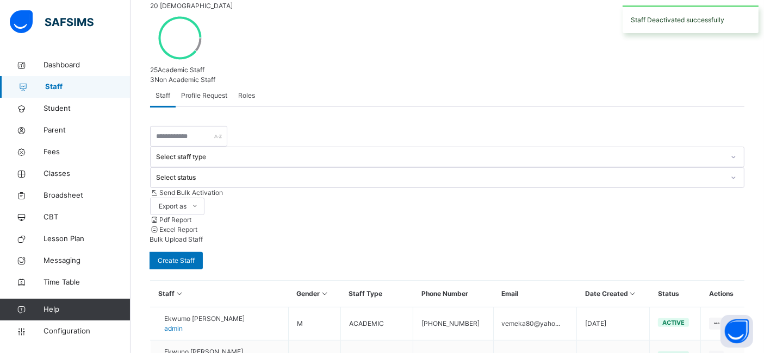
scroll to position [371, 0]
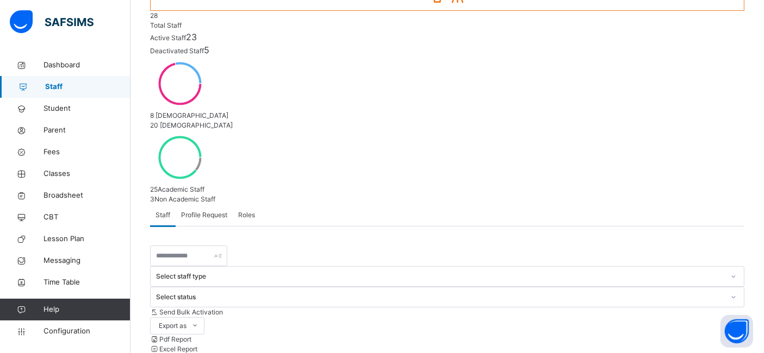
scroll to position [174, 0]
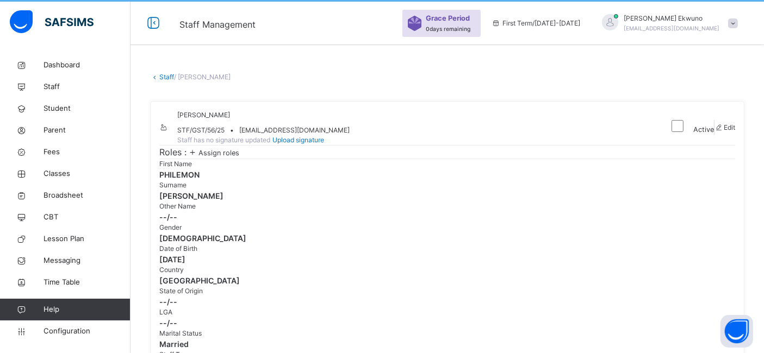
scroll to position [23, 0]
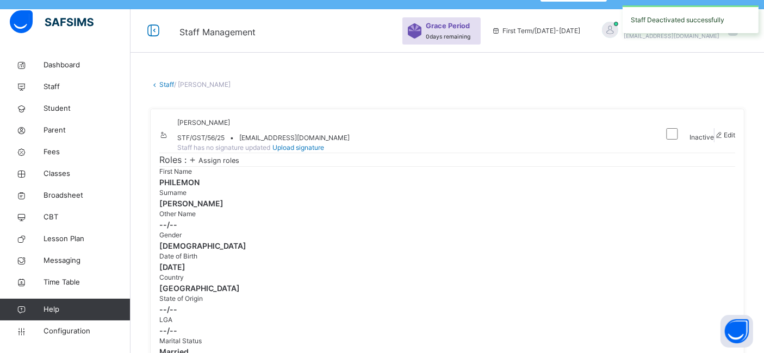
click at [164, 80] on link "Staff" at bounding box center [166, 84] width 15 height 8
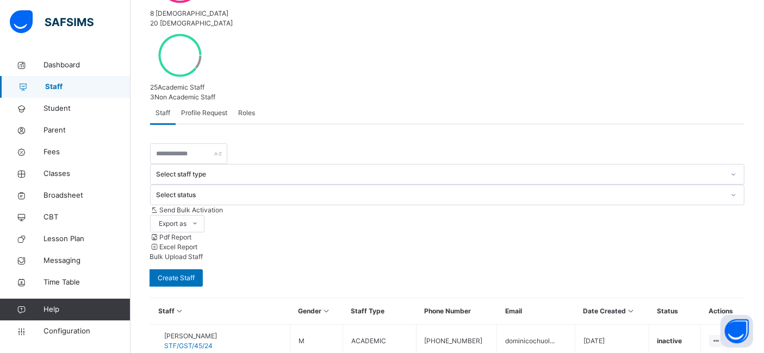
scroll to position [269, 0]
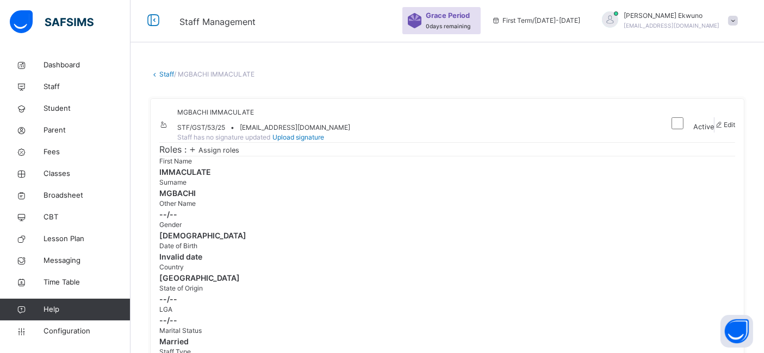
scroll to position [28, 0]
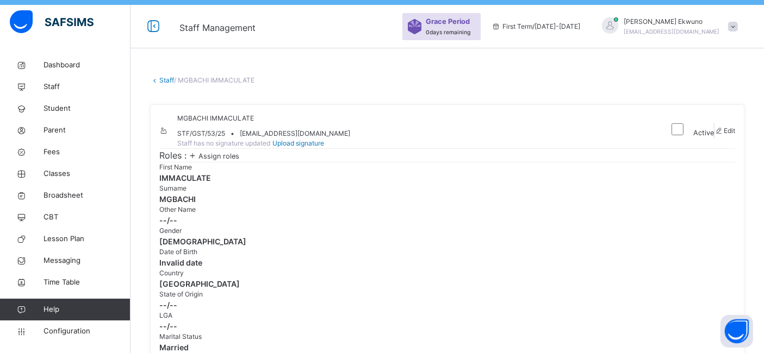
click at [693, 134] on span "Active" at bounding box center [703, 133] width 21 height 8
click at [615, 162] on div "Roles : Assign roles" at bounding box center [447, 155] width 576 height 14
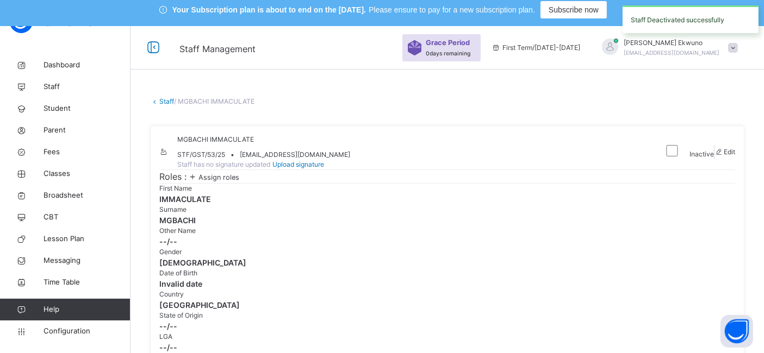
scroll to position [0, 0]
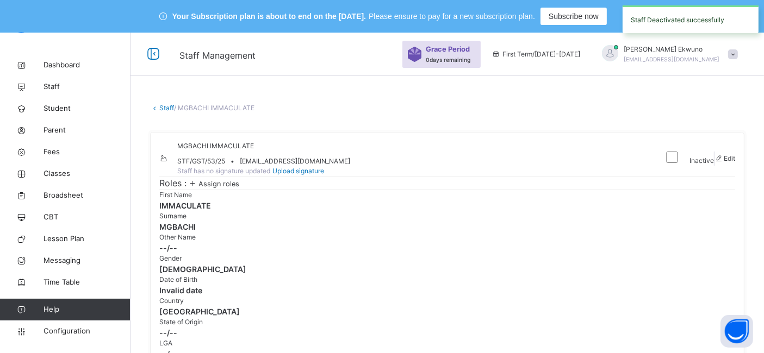
click at [159, 109] on link "Staff" at bounding box center [166, 108] width 15 height 8
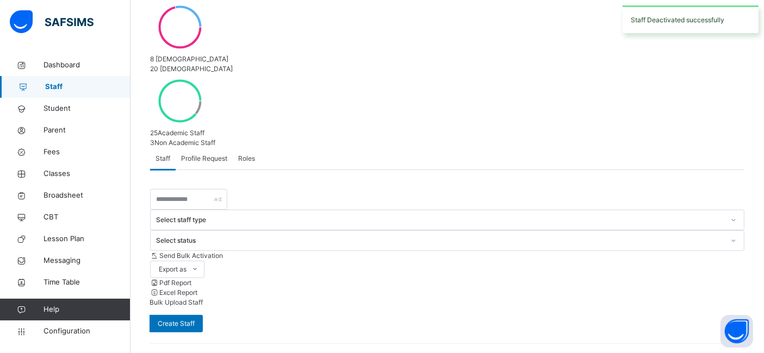
scroll to position [371, 0]
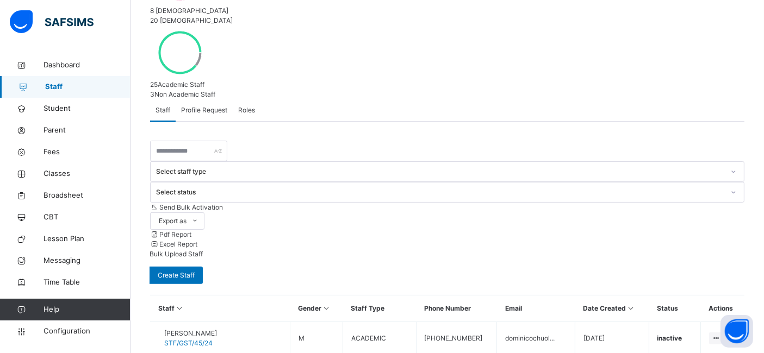
scroll to position [306, 0]
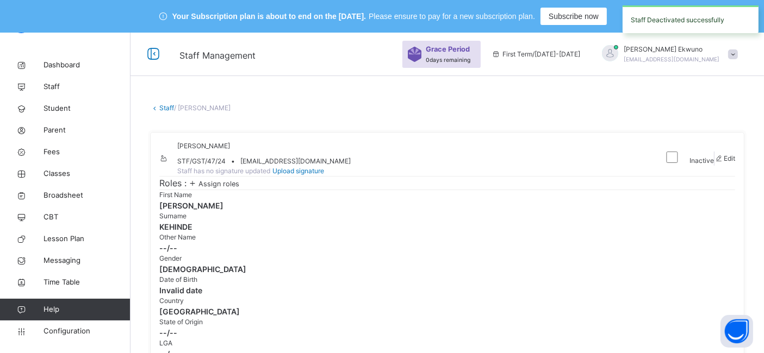
click at [159, 109] on link "Staff" at bounding box center [166, 108] width 15 height 8
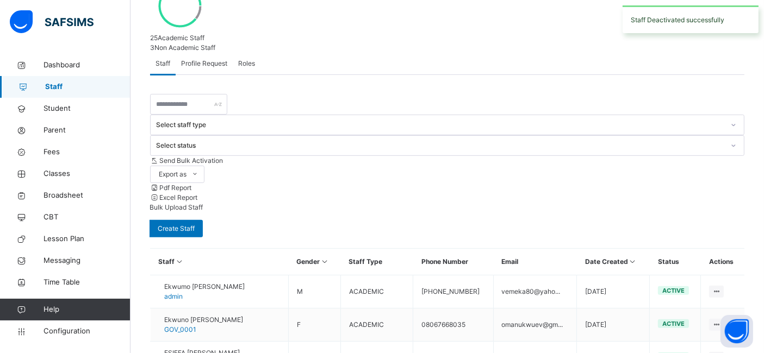
scroll to position [371, 0]
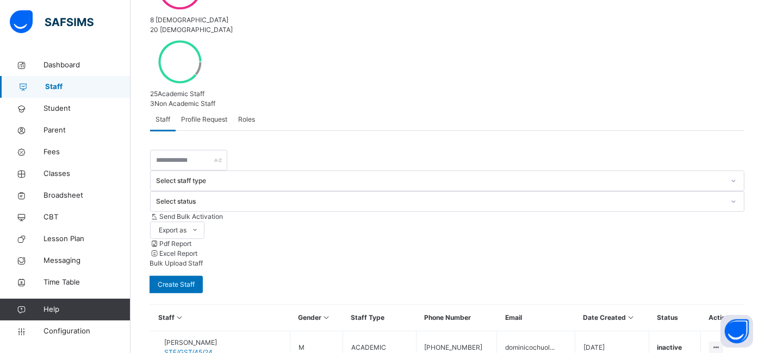
scroll to position [306, 0]
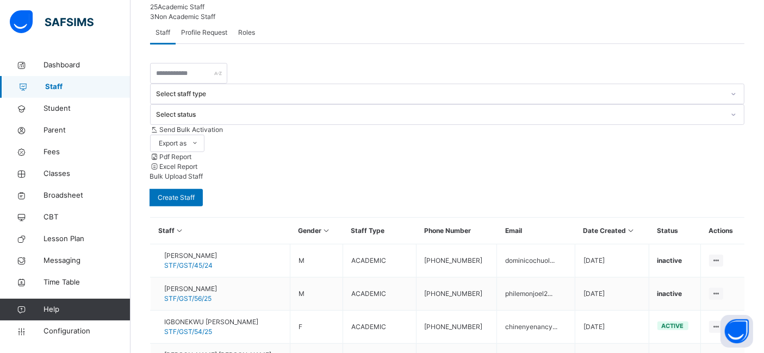
scroll to position [353, 0]
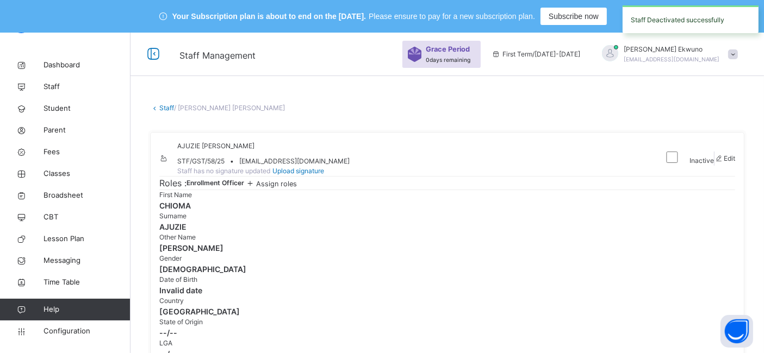
click at [168, 110] on link "Staff" at bounding box center [166, 108] width 15 height 8
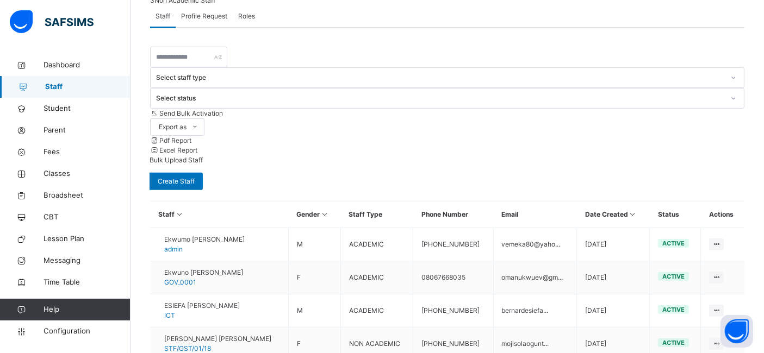
scroll to position [371, 0]
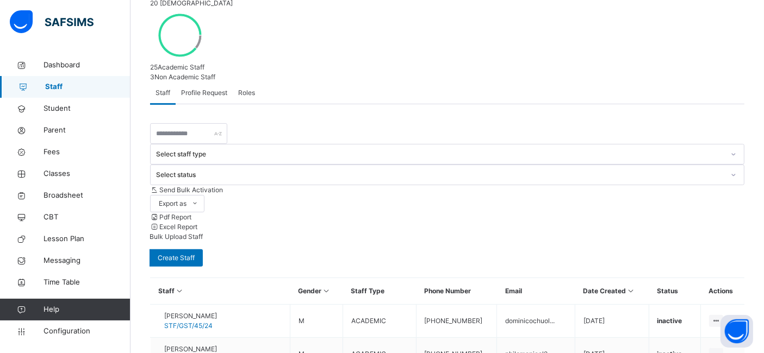
scroll to position [306, 0]
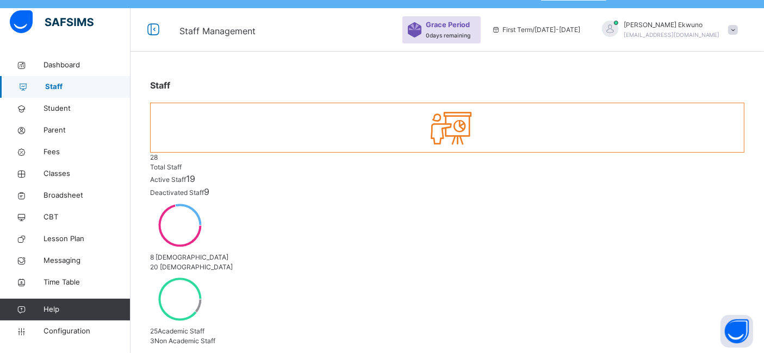
scroll to position [0, 0]
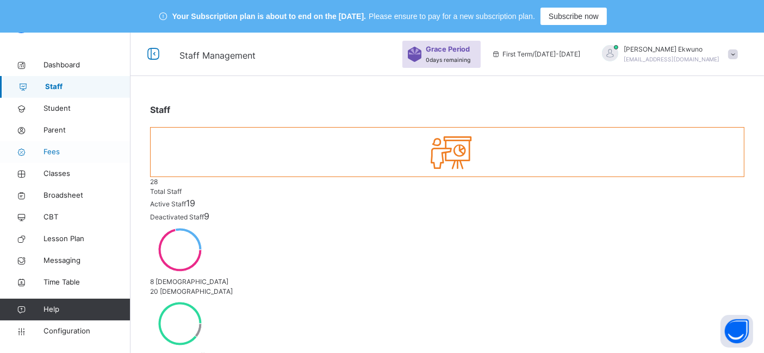
click at [57, 153] on span "Fees" at bounding box center [87, 152] width 87 height 11
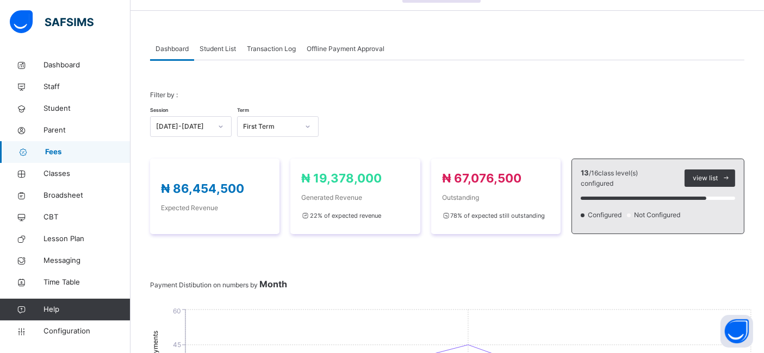
scroll to position [55, 0]
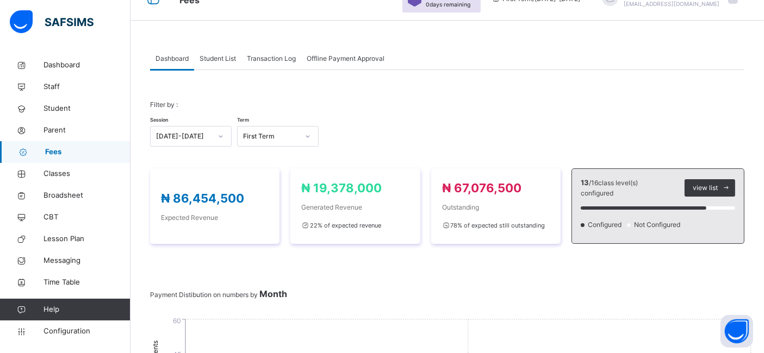
click at [219, 61] on span "Student List" at bounding box center [218, 59] width 36 height 10
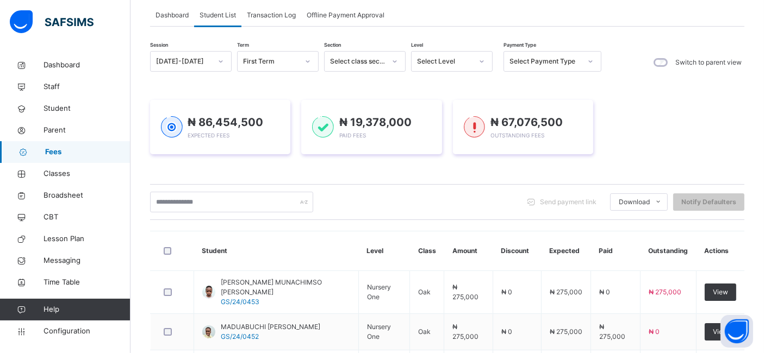
scroll to position [98, 0]
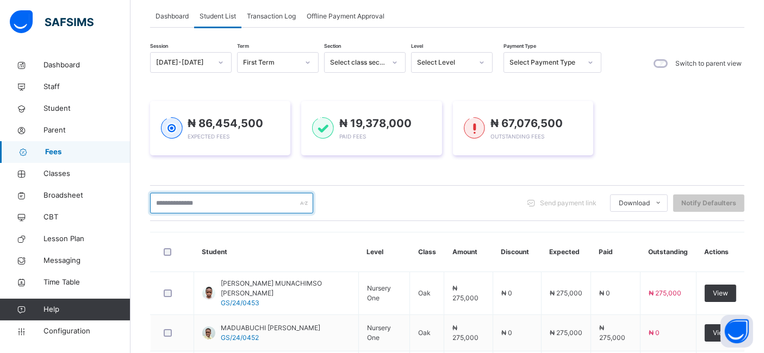
click at [199, 202] on input "text" at bounding box center [231, 203] width 163 height 21
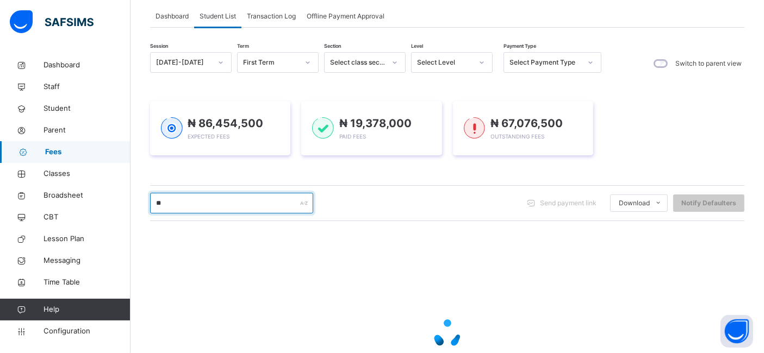
type input "***"
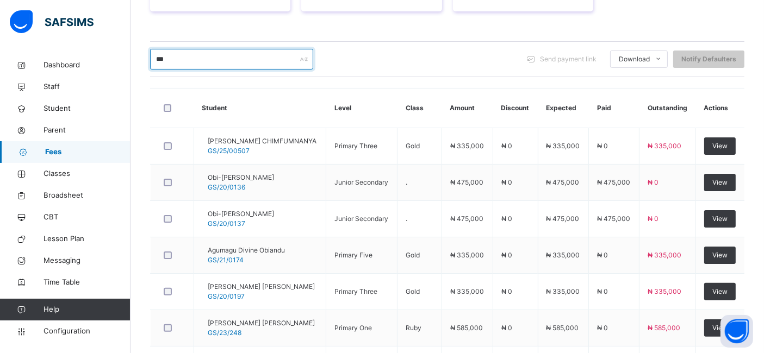
scroll to position [244, 0]
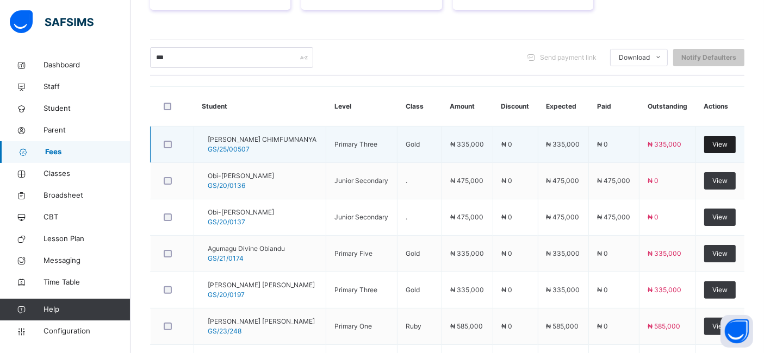
click at [728, 146] on span "View" at bounding box center [719, 145] width 15 height 10
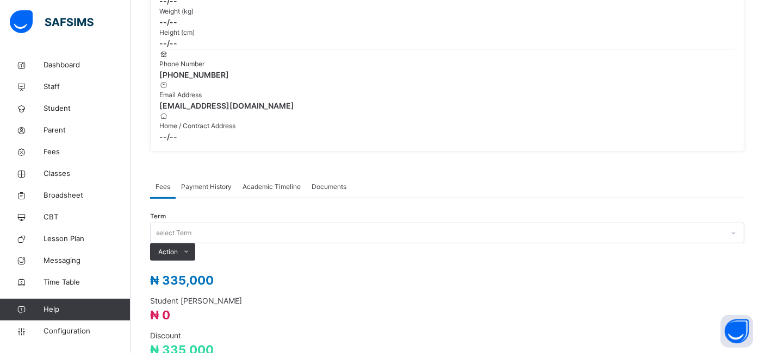
scroll to position [343, 0]
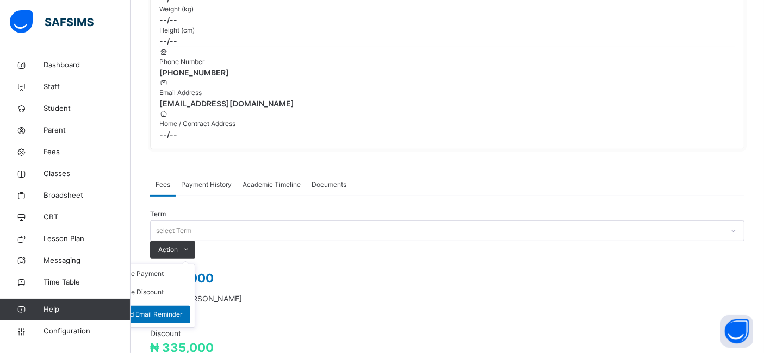
click at [195, 264] on ul "Receive Payment Manage Discount Send Email Reminder" at bounding box center [150, 296] width 90 height 64
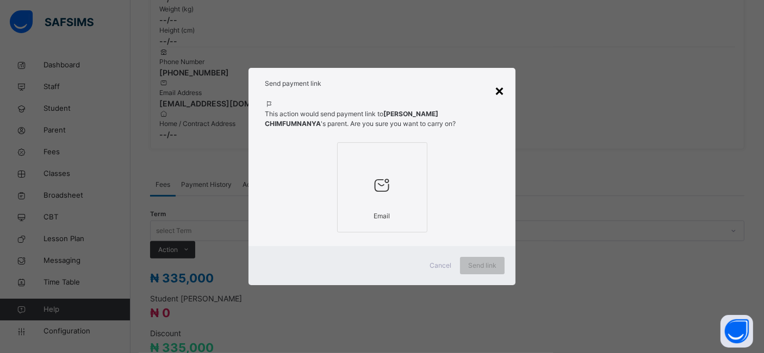
click at [501, 89] on div "×" at bounding box center [499, 90] width 10 height 23
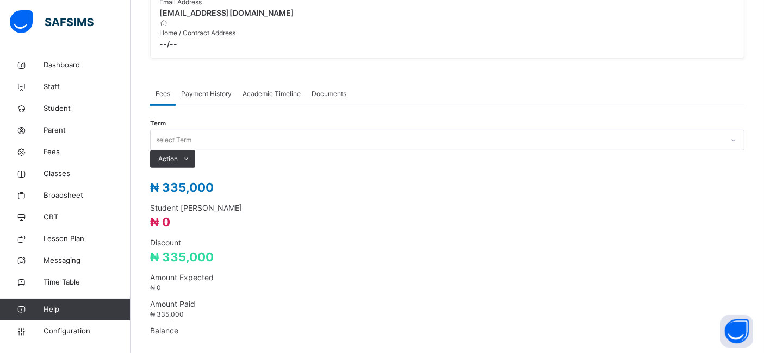
scroll to position [436, 0]
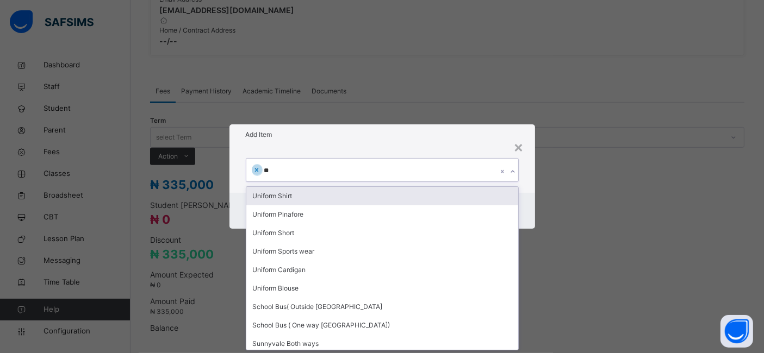
type input "***"
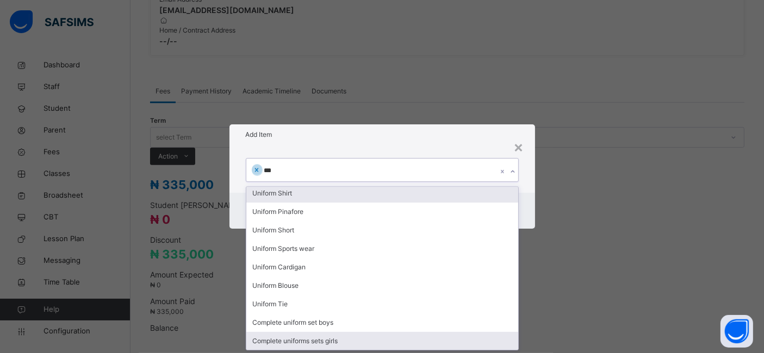
click at [307, 342] on div "Complete uniforms sets girls" at bounding box center [382, 341] width 272 height 18
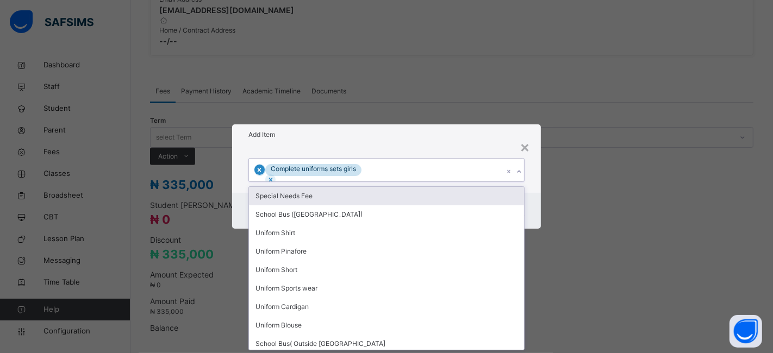
click at [262, 169] on icon at bounding box center [260, 170] width 4 height 4
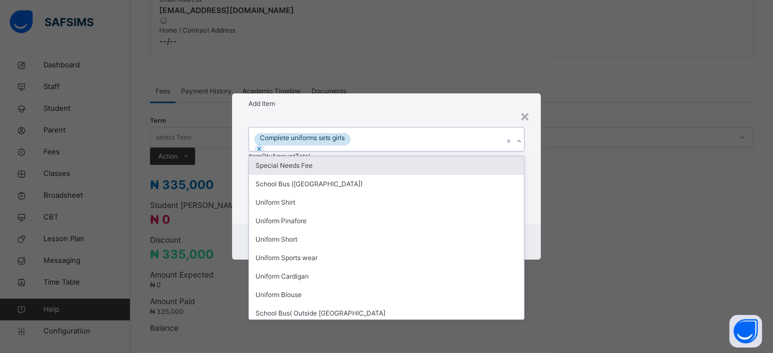
click at [393, 141] on div "Complete uniforms sets girls" at bounding box center [376, 139] width 255 height 23
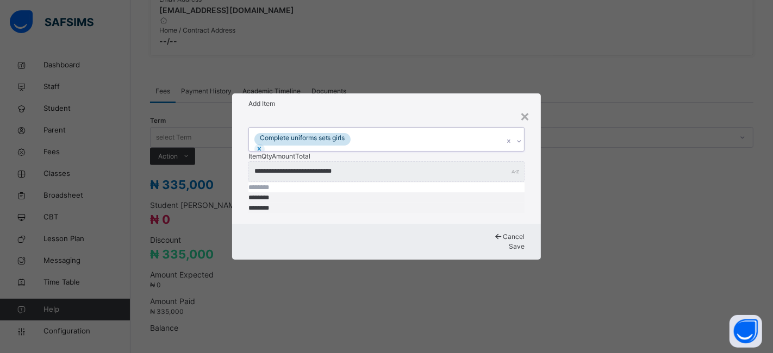
click at [509, 243] on span "Save" at bounding box center [517, 247] width 16 height 8
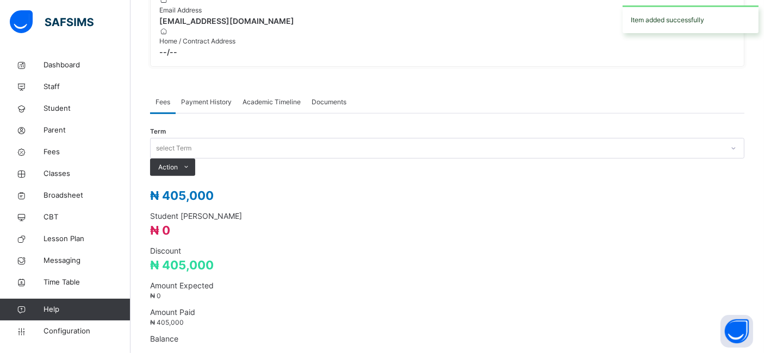
scroll to position [436, 0]
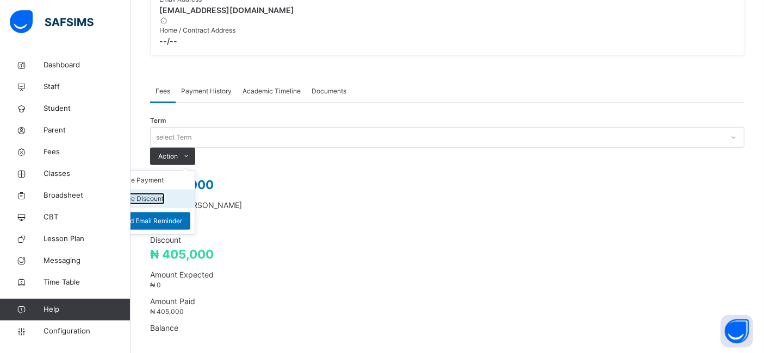
click at [164, 194] on button "Manage Discount" at bounding box center [137, 199] width 54 height 10
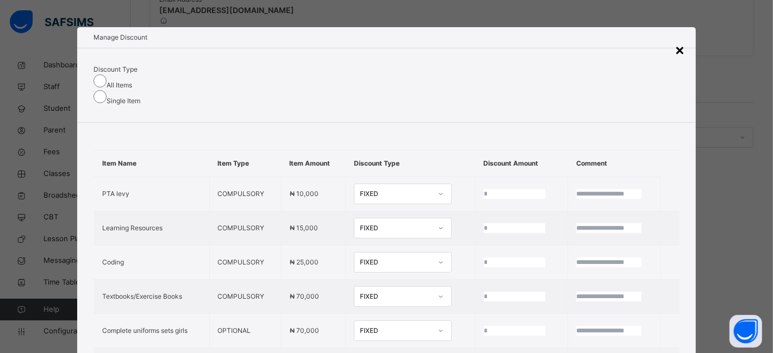
click at [677, 52] on div "×" at bounding box center [680, 49] width 10 height 23
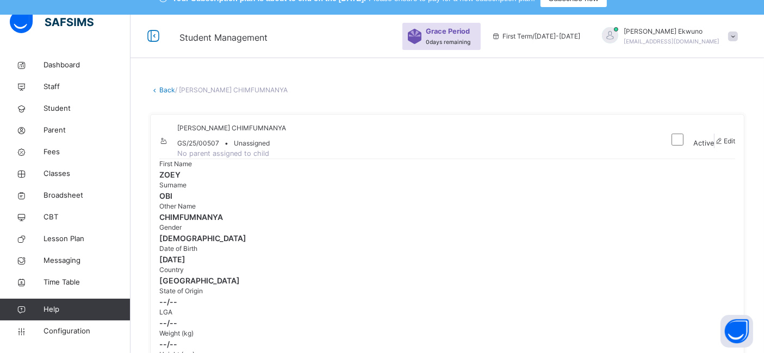
scroll to position [0, 0]
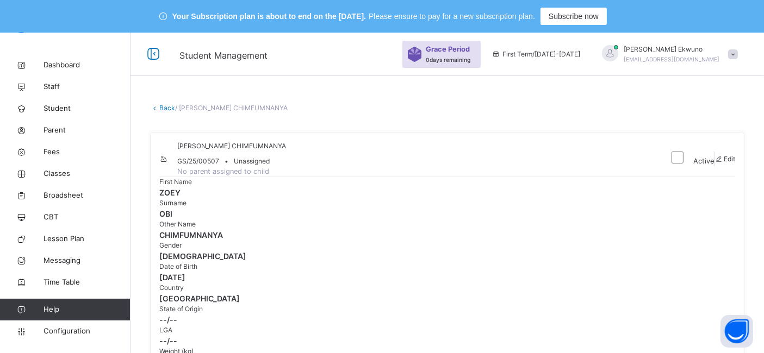
click at [167, 110] on link "Back" at bounding box center [167, 108] width 16 height 8
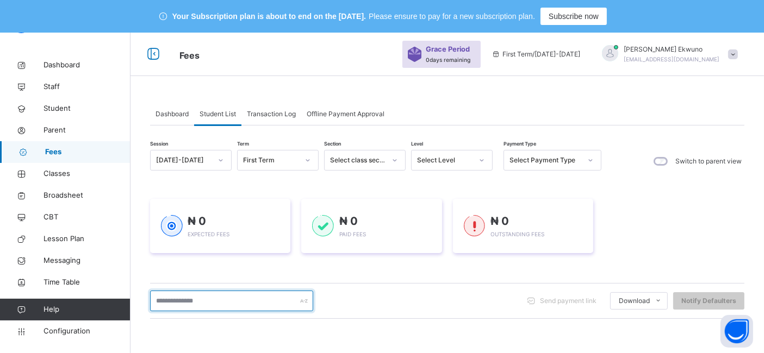
click at [174, 298] on input "text" at bounding box center [231, 301] width 163 height 21
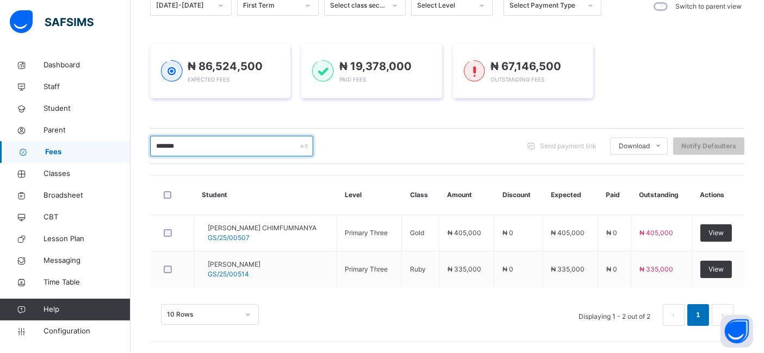
scroll to position [153, 0]
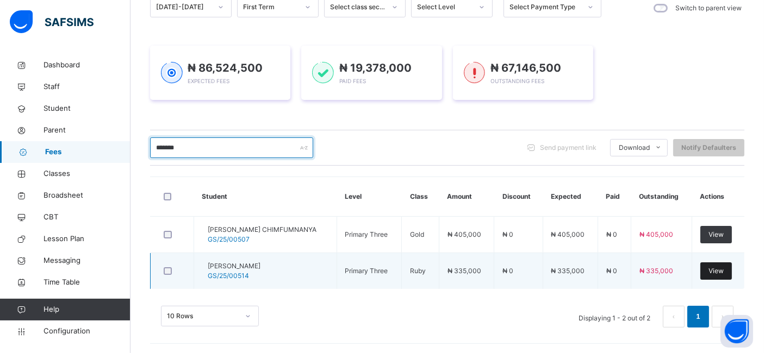
type input "*******"
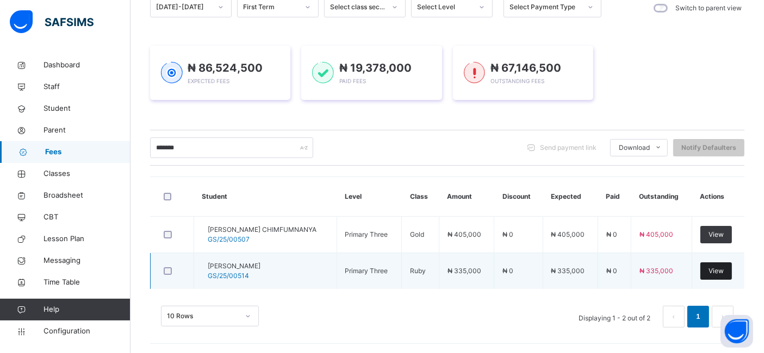
click at [718, 269] on span "View" at bounding box center [716, 271] width 15 height 10
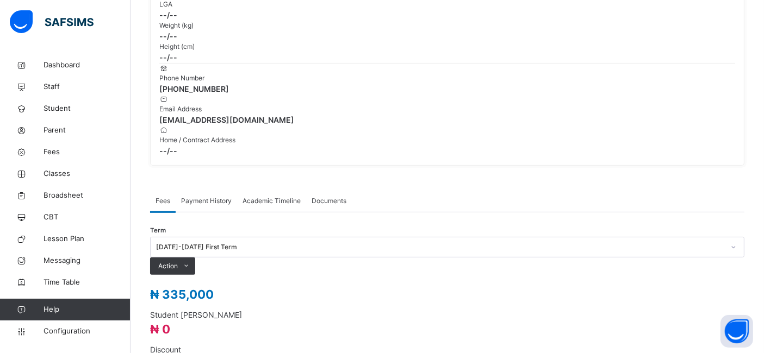
scroll to position [327, 0]
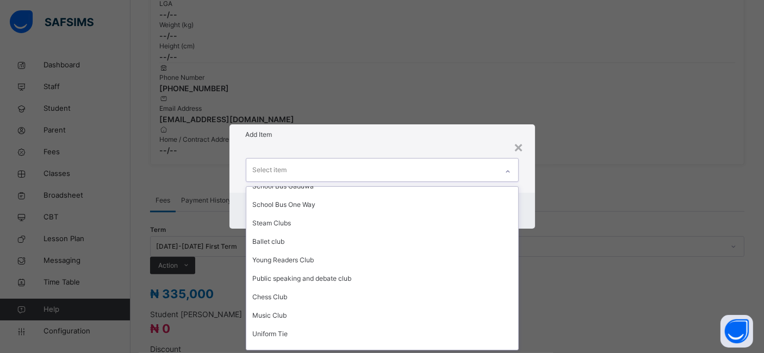
scroll to position [373, 0]
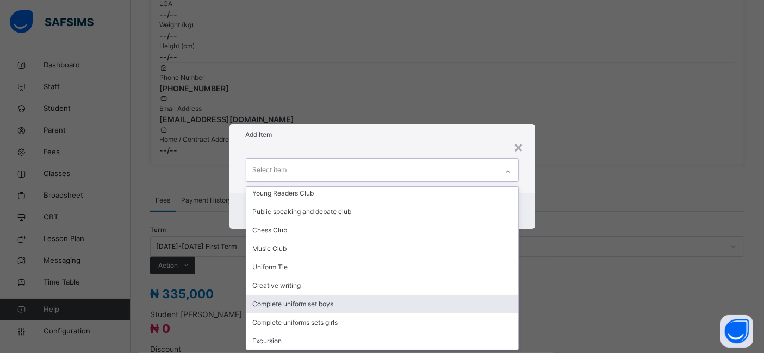
click at [323, 305] on div "Complete uniform set boys" at bounding box center [382, 304] width 272 height 18
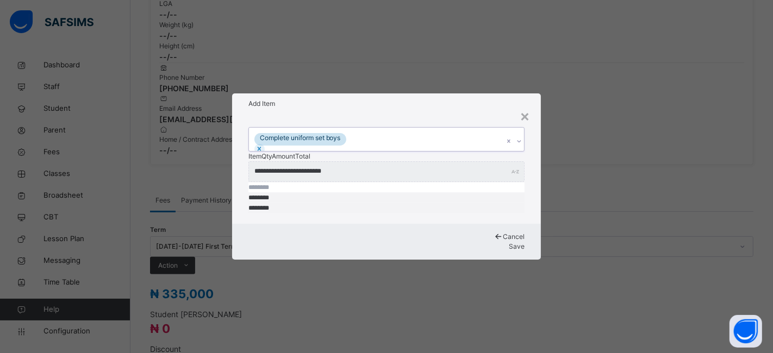
click at [509, 243] on span "Save" at bounding box center [517, 247] width 16 height 8
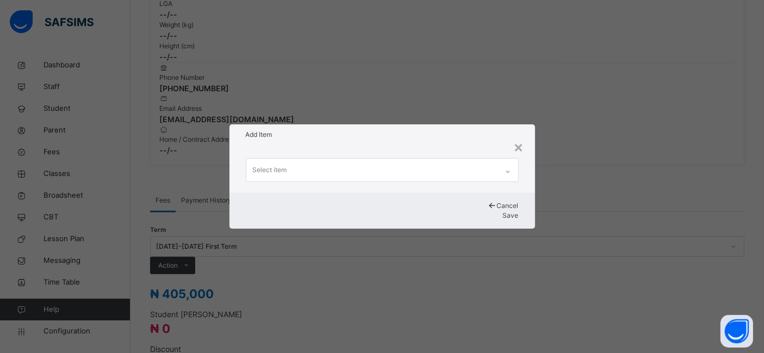
click at [511, 171] on icon at bounding box center [508, 171] width 7 height 11
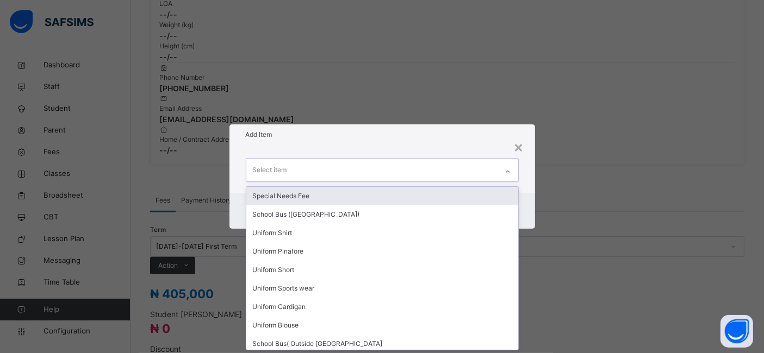
click at [325, 195] on div "Special Needs Fee" at bounding box center [382, 196] width 272 height 18
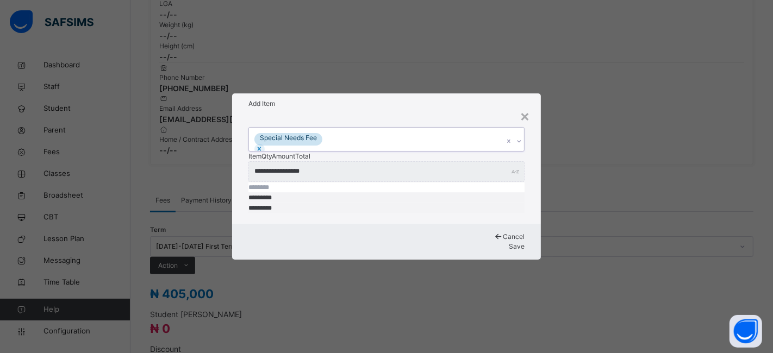
click at [509, 243] on span "Save" at bounding box center [517, 247] width 16 height 8
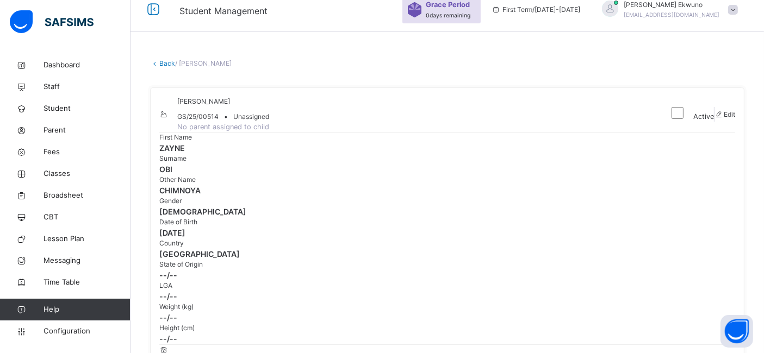
scroll to position [0, 0]
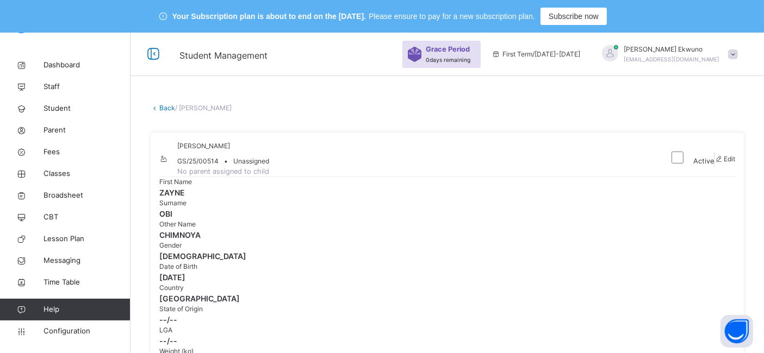
click at [171, 108] on link "Back" at bounding box center [167, 108] width 16 height 8
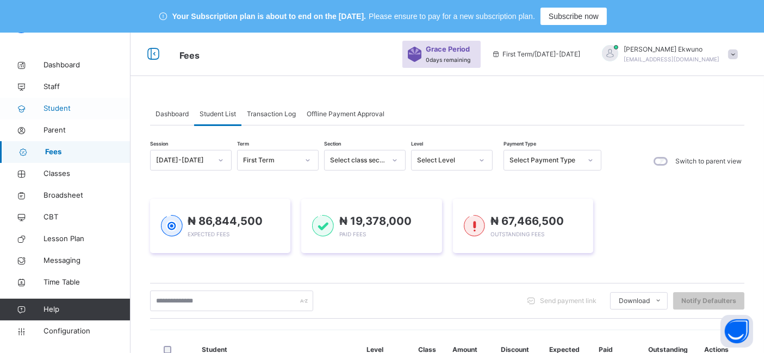
click at [64, 109] on span "Student" at bounding box center [87, 108] width 87 height 11
click at [66, 109] on span "Student" at bounding box center [87, 108] width 87 height 11
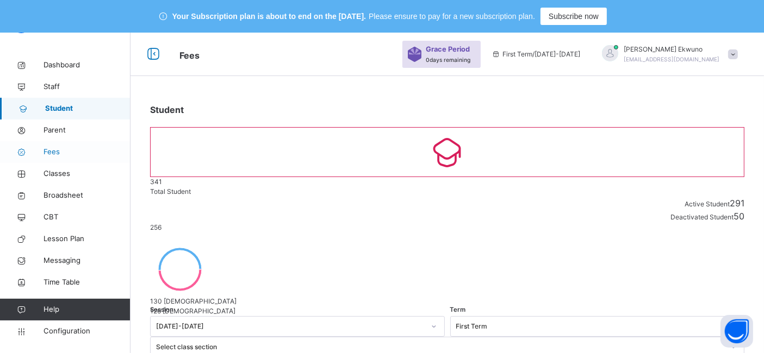
click at [65, 153] on span "Fees" at bounding box center [87, 152] width 87 height 11
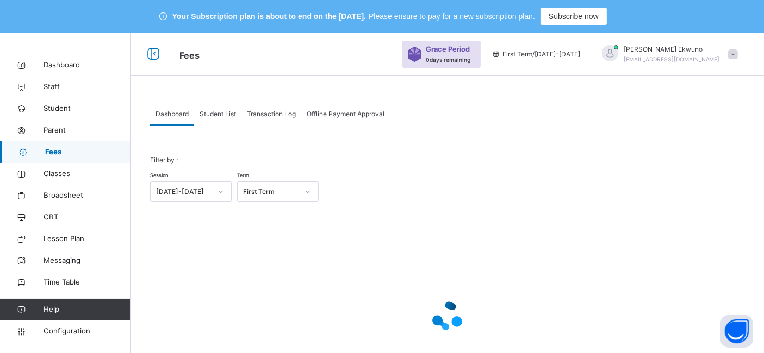
click at [341, 115] on span "Offline Payment Approval" at bounding box center [346, 114] width 78 height 10
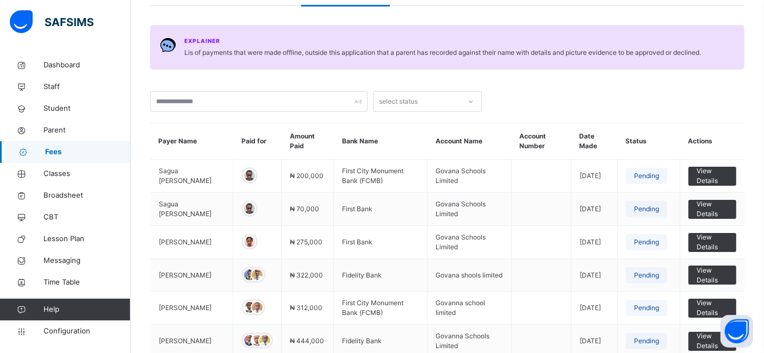
scroll to position [121, 0]
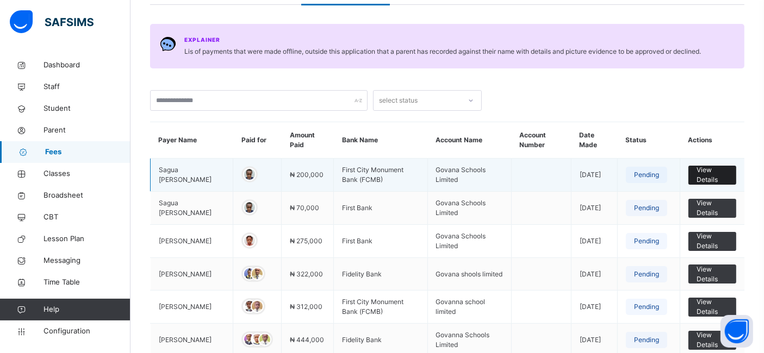
click at [713, 177] on span "View Details" at bounding box center [713, 175] width 32 height 20
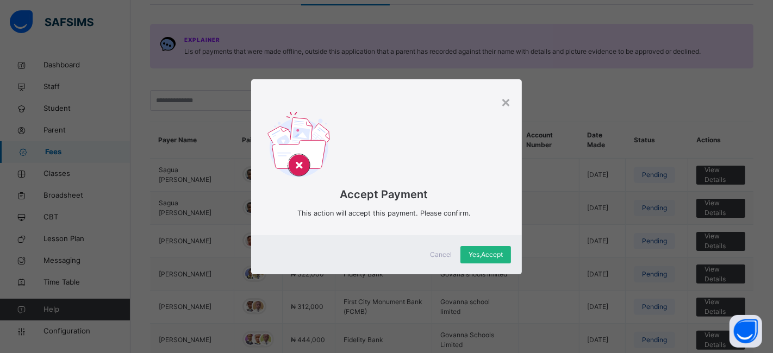
click at [477, 257] on span "Yes, Accept" at bounding box center [486, 255] width 34 height 10
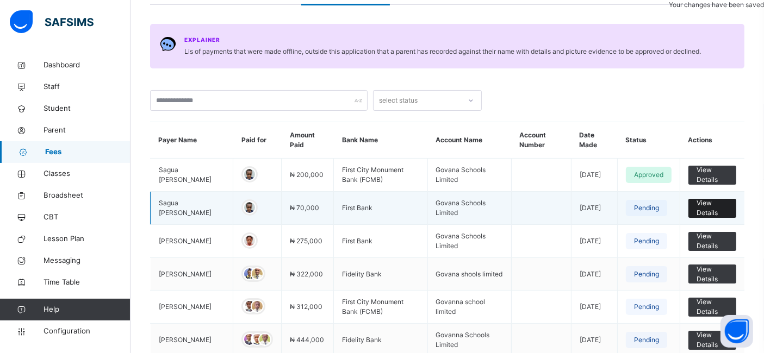
click at [714, 207] on span "View Details" at bounding box center [713, 208] width 32 height 20
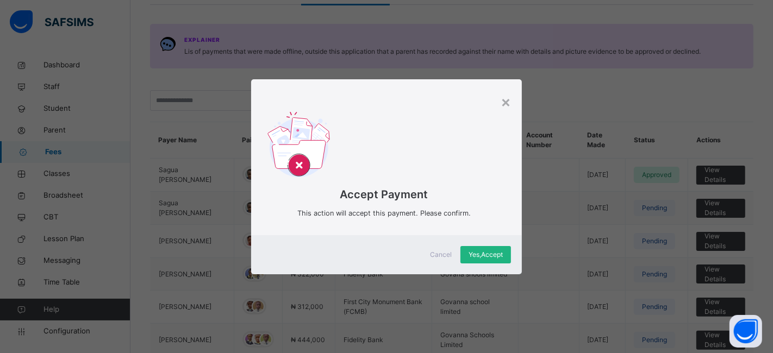
click at [475, 256] on span "Yes, Accept" at bounding box center [486, 255] width 34 height 10
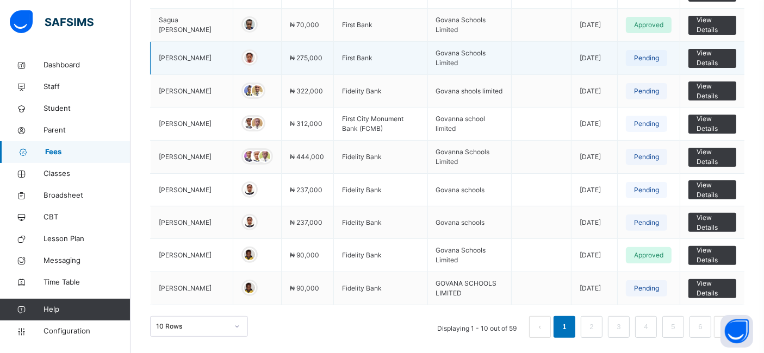
scroll to position [305, 0]
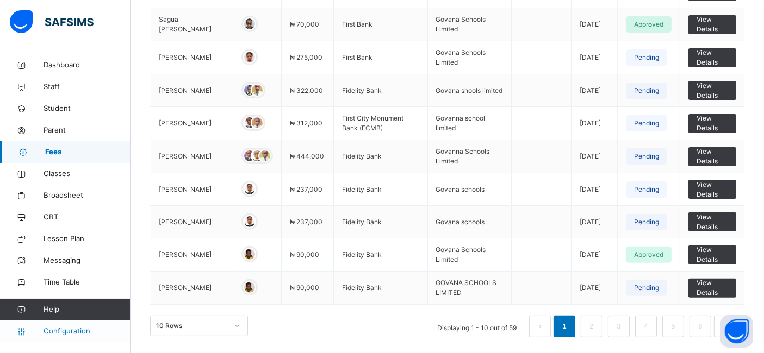
click at [66, 328] on span "Configuration" at bounding box center [87, 331] width 86 height 11
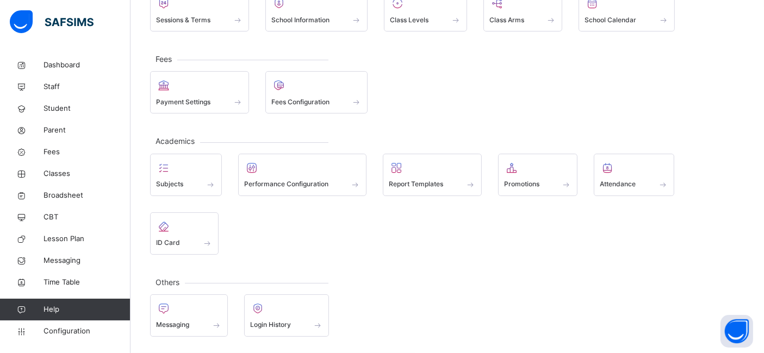
scroll to position [129, 0]
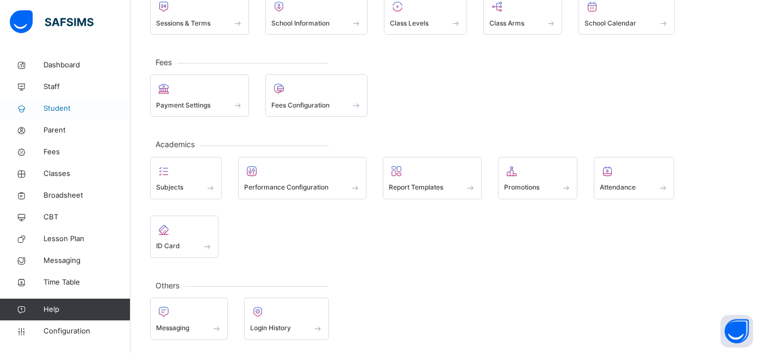
click at [61, 106] on span "Student" at bounding box center [87, 108] width 87 height 11
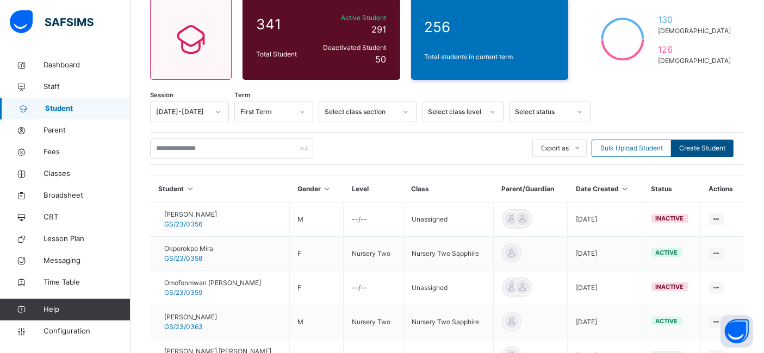
click at [712, 154] on div "Create Student" at bounding box center [702, 148] width 63 height 17
select select "**"
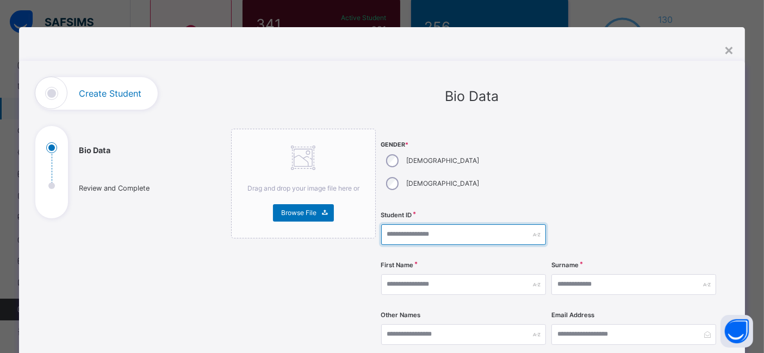
click at [391, 225] on input "text" at bounding box center [463, 235] width 165 height 21
type input "**********"
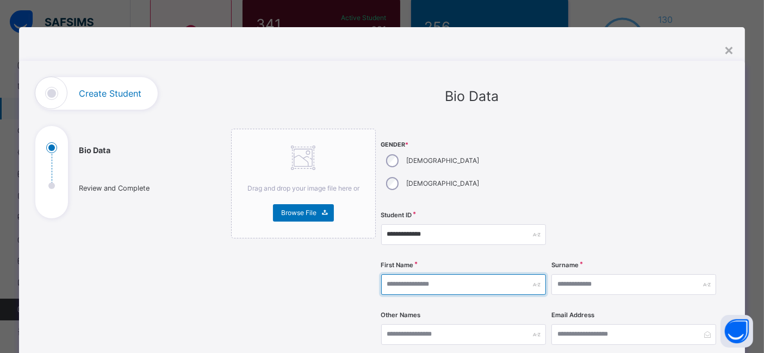
click at [401, 275] on input "text" at bounding box center [463, 285] width 165 height 21
type input "*"
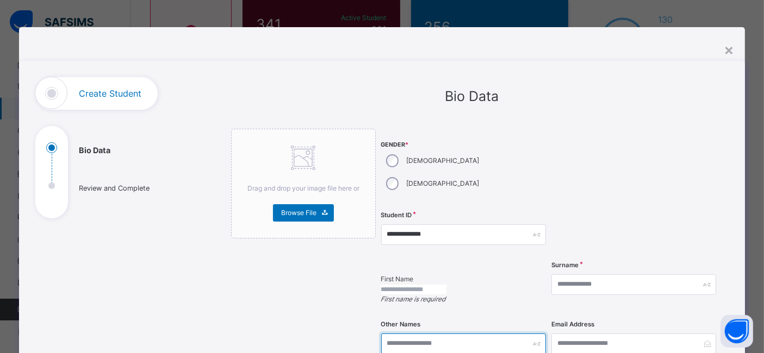
click at [386, 334] on input "text" at bounding box center [463, 344] width 165 height 21
type input "*****"
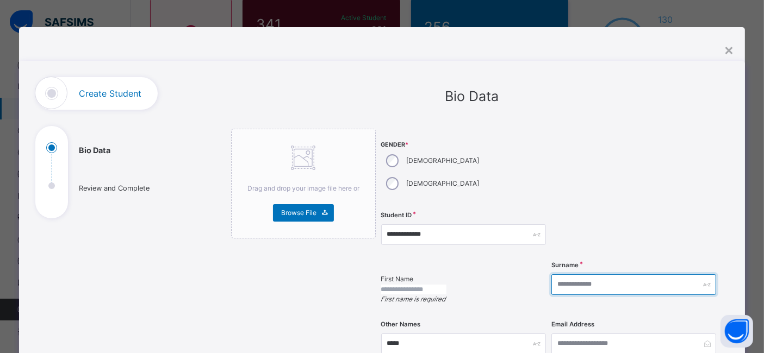
click at [563, 275] on input "text" at bounding box center [633, 285] width 165 height 21
type input "**********"
click at [446, 285] on input "text" at bounding box center [413, 290] width 65 height 10
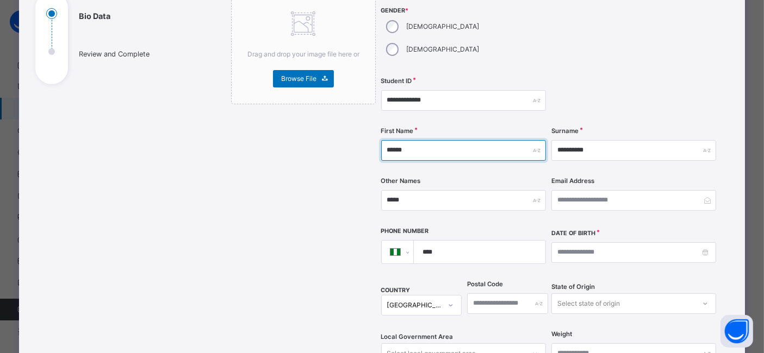
scroll to position [141, 0]
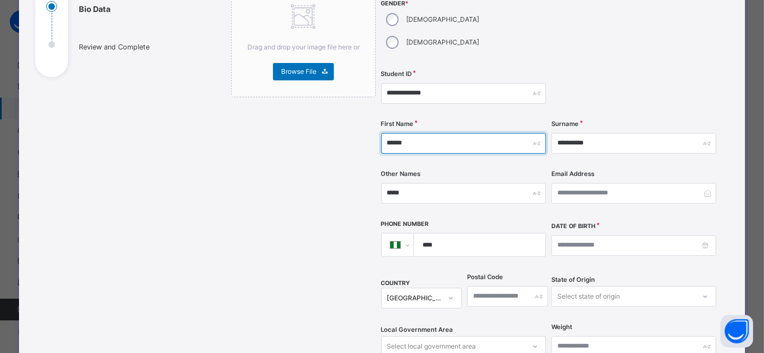
type input "******"
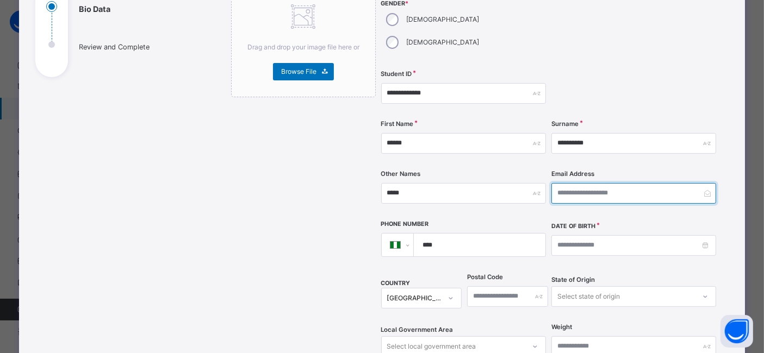
click at [573, 183] on input "email" at bounding box center [633, 193] width 165 height 21
type input "**********"
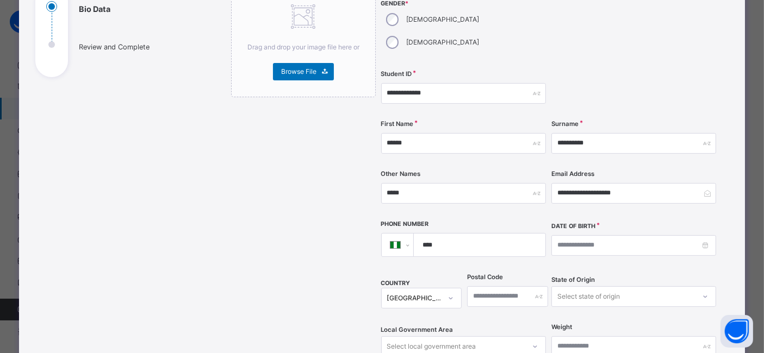
click at [470, 234] on input "****" at bounding box center [477, 245] width 123 height 23
type input "**********"
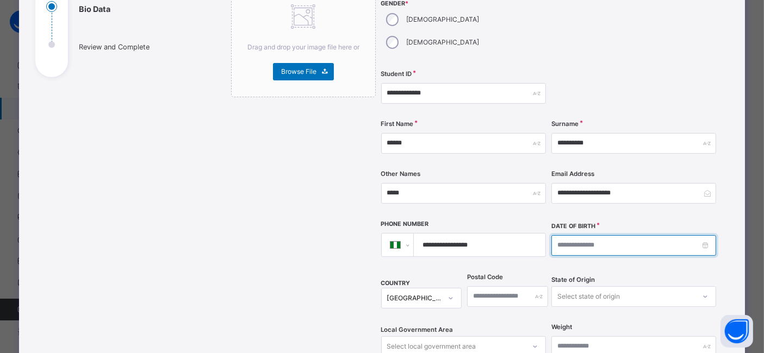
click at [569, 235] on input at bounding box center [633, 245] width 165 height 21
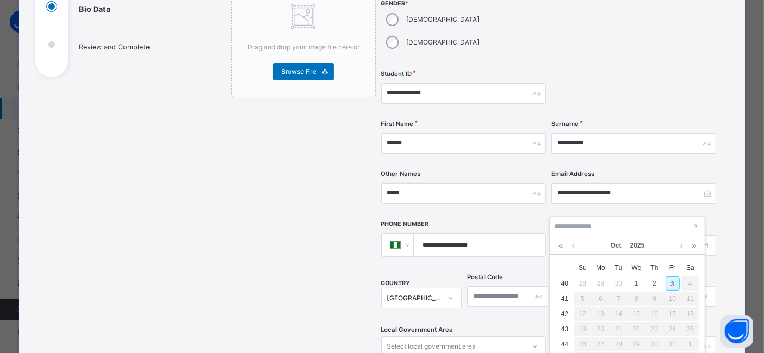
click at [567, 255] on div "x Su Mo Tu We Th Fr Sa 40 28 29 30 1 2 3 4 41 5 6 7 8 9 10 11 42 12 13 14 15 16…" at bounding box center [627, 314] width 154 height 118
click at [564, 249] on link at bounding box center [561, 246] width 10 height 18
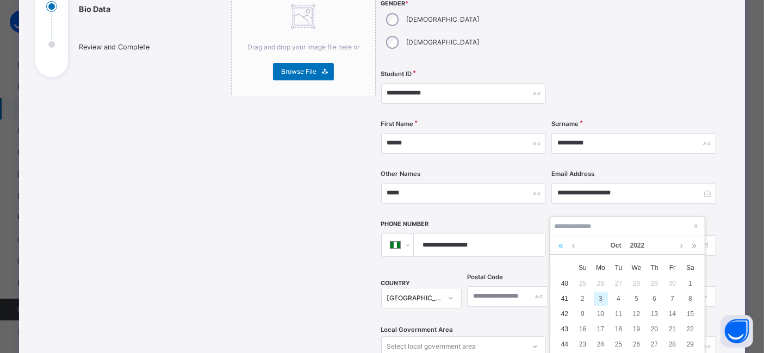
click at [564, 249] on link at bounding box center [561, 246] width 10 height 18
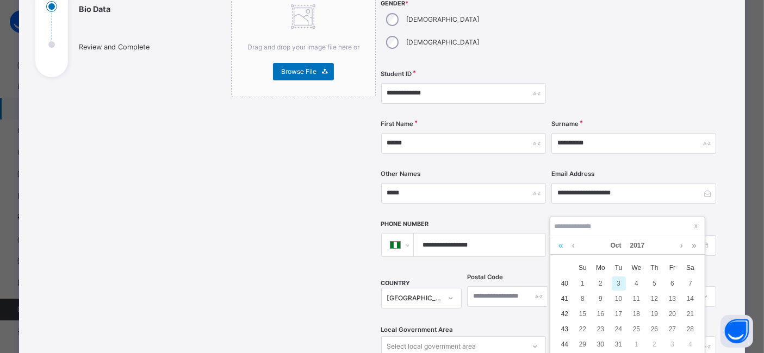
click at [564, 249] on link at bounding box center [561, 246] width 10 height 18
click at [578, 253] on div "Oct 2015" at bounding box center [628, 246] width 144 height 18
click at [574, 251] on link at bounding box center [573, 246] width 8 height 18
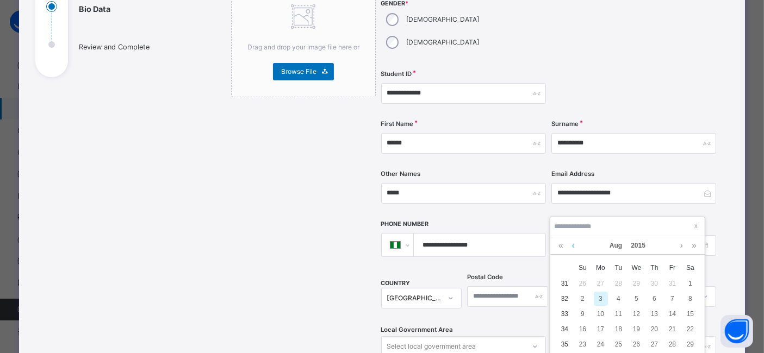
click at [574, 251] on link at bounding box center [573, 246] width 8 height 18
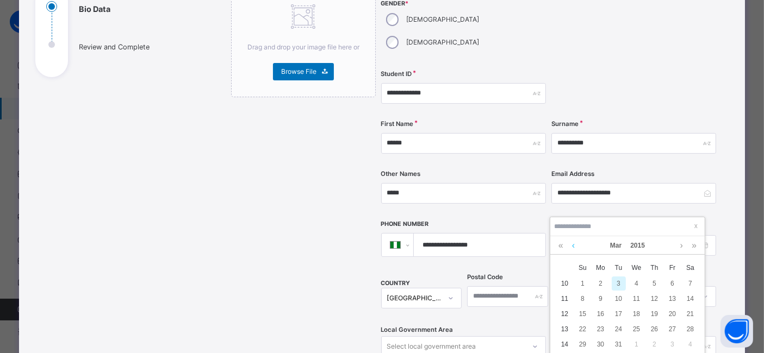
click at [574, 251] on link at bounding box center [573, 246] width 8 height 18
click at [634, 344] on div "28" at bounding box center [637, 345] width 14 height 14
type input "**********"
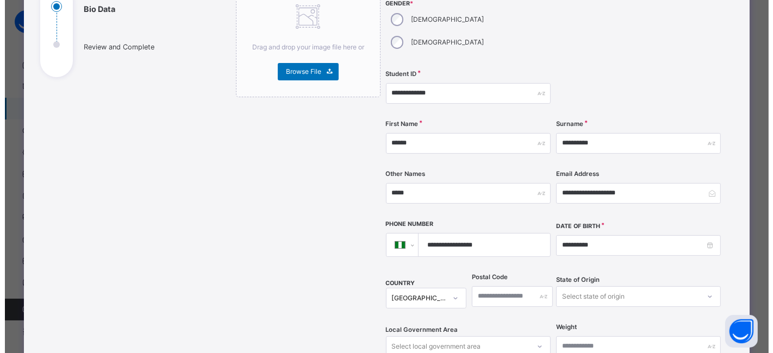
scroll to position [451, 0]
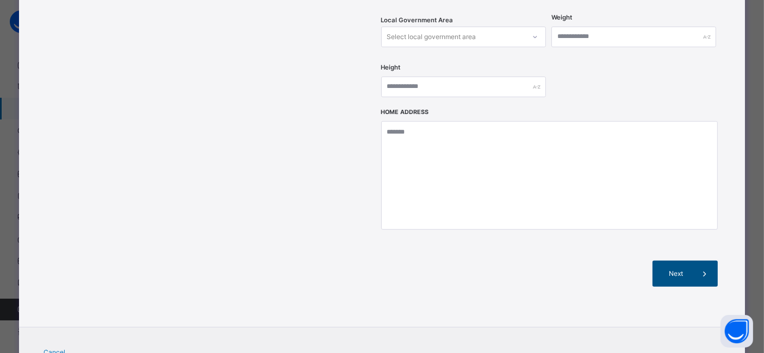
click at [681, 269] on span "Next" at bounding box center [676, 274] width 31 height 10
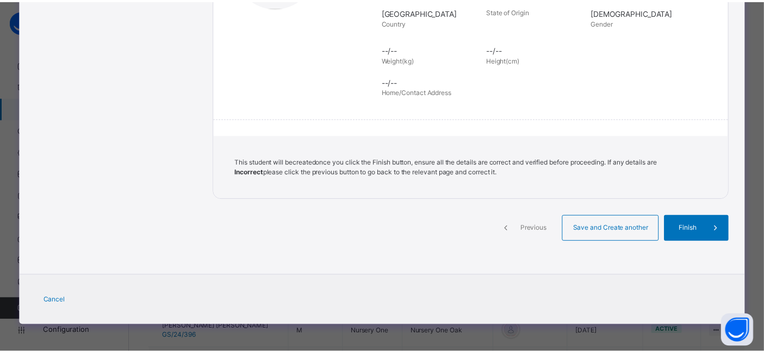
scroll to position [244, 0]
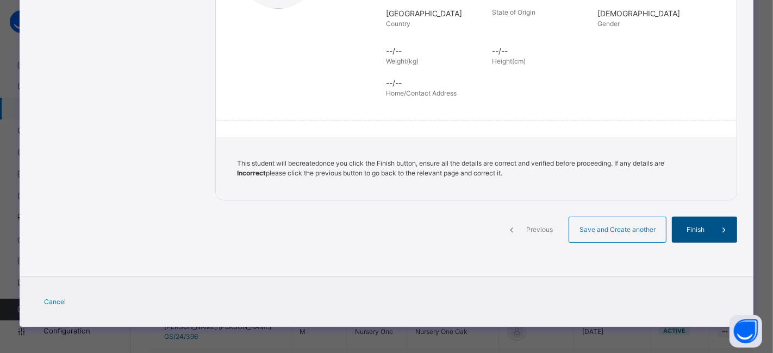
click at [693, 222] on div "Finish" at bounding box center [704, 230] width 65 height 26
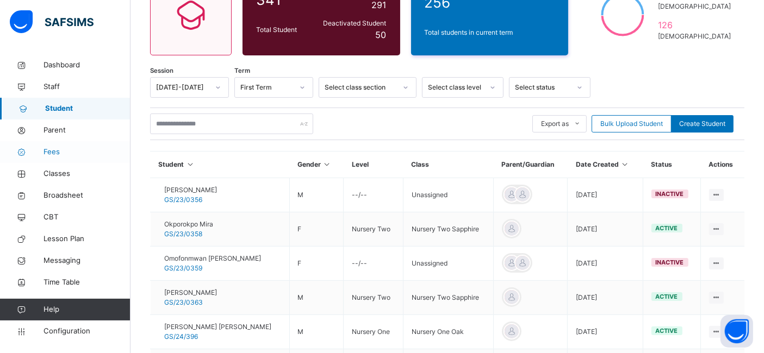
click at [52, 153] on span "Fees" at bounding box center [87, 152] width 87 height 11
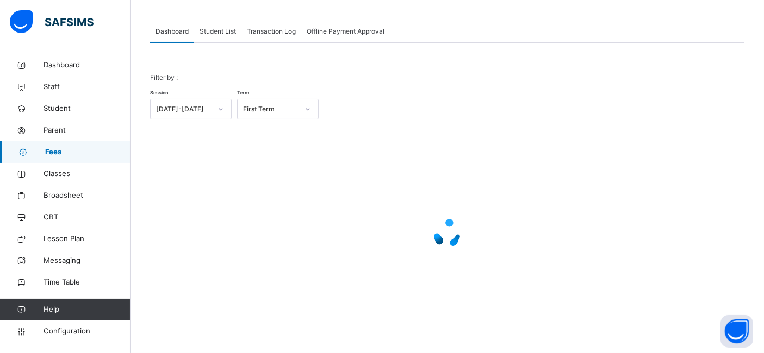
scroll to position [82, 0]
click at [64, 173] on span "Classes" at bounding box center [87, 174] width 87 height 11
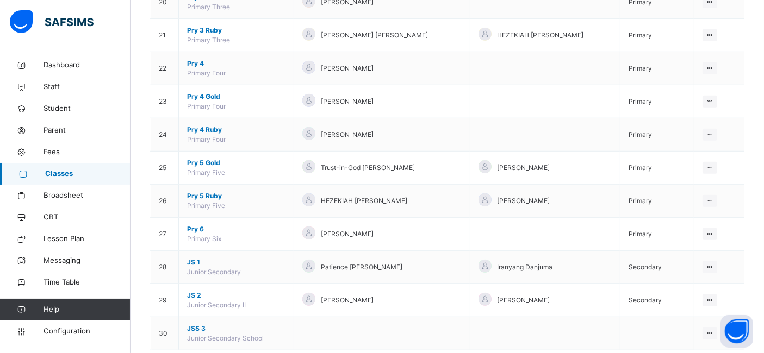
scroll to position [826, 0]
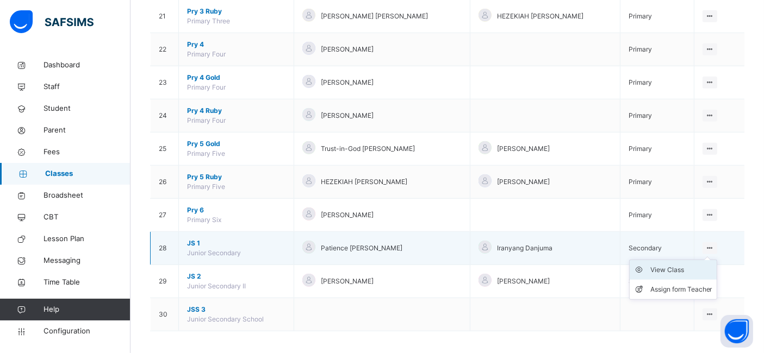
click at [678, 269] on div "View Class" at bounding box center [681, 270] width 62 height 11
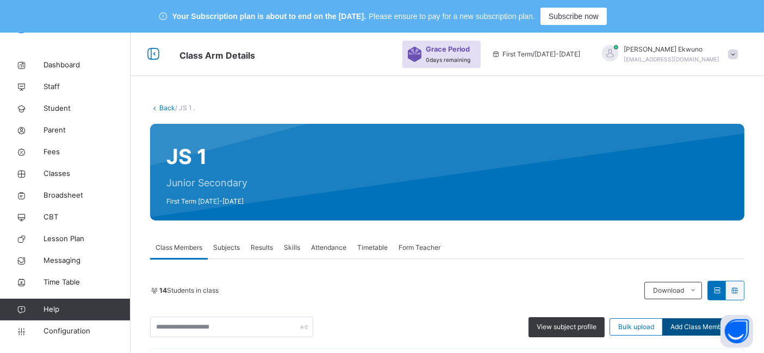
click at [704, 327] on span "Add Class Members" at bounding box center [701, 327] width 60 height 10
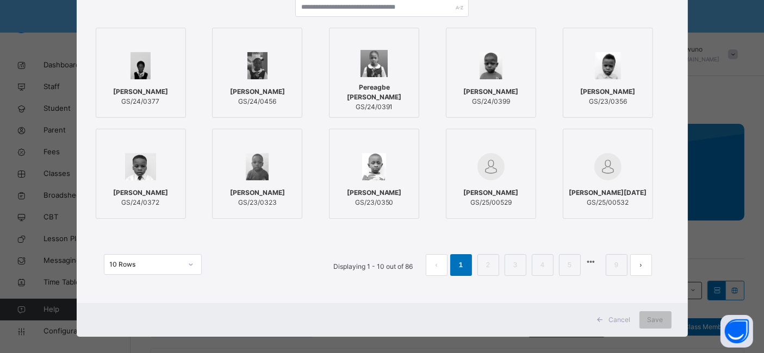
scroll to position [131, 0]
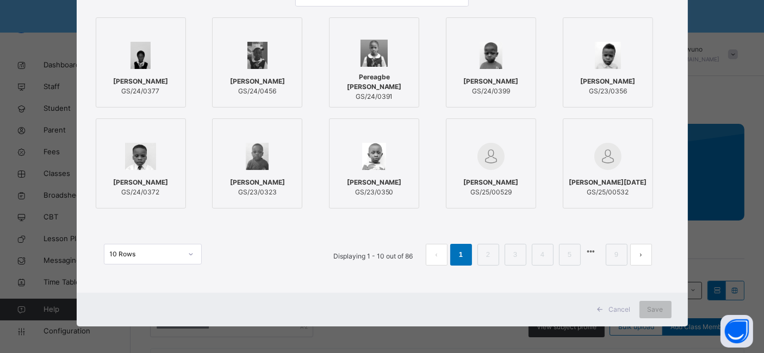
click at [504, 260] on ul "Displaying 1 - 10 out of 86 1 2 3 4 5 9" at bounding box center [493, 255] width 335 height 22
click at [483, 253] on li "2" at bounding box center [488, 255] width 22 height 22
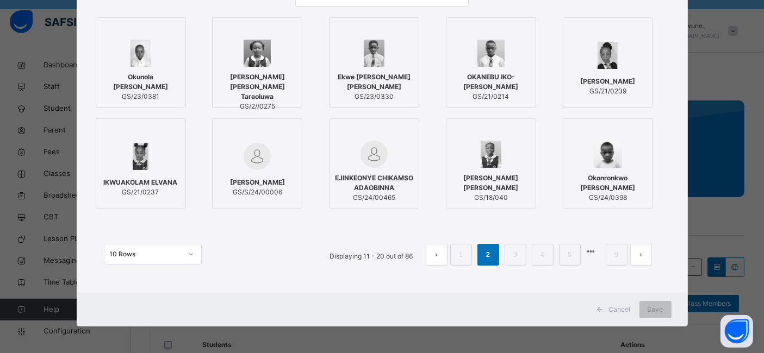
scroll to position [29, 0]
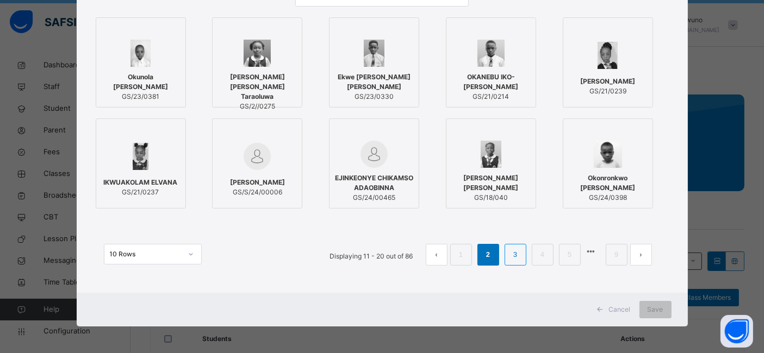
click at [515, 260] on link "3" at bounding box center [515, 255] width 10 height 14
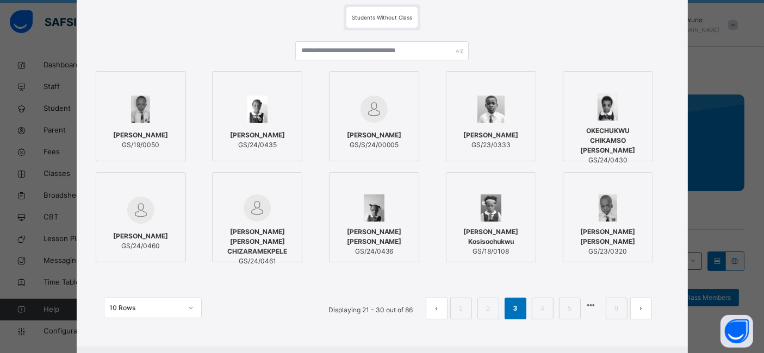
scroll to position [79, 0]
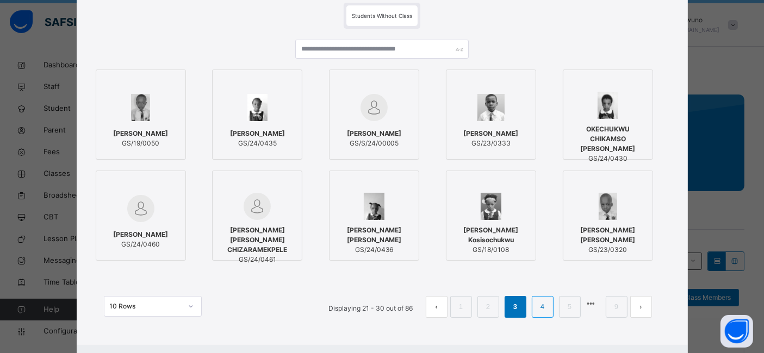
click at [540, 303] on link "4" at bounding box center [542, 307] width 10 height 14
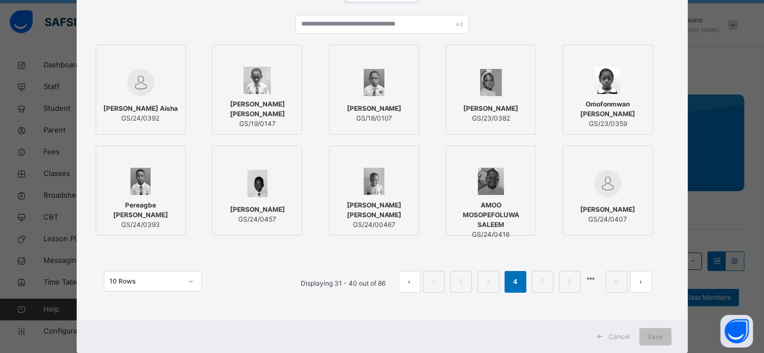
scroll to position [107, 0]
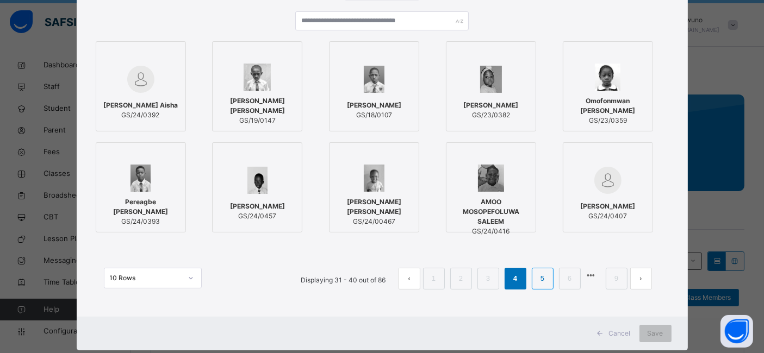
click at [551, 282] on li "5" at bounding box center [543, 279] width 22 height 22
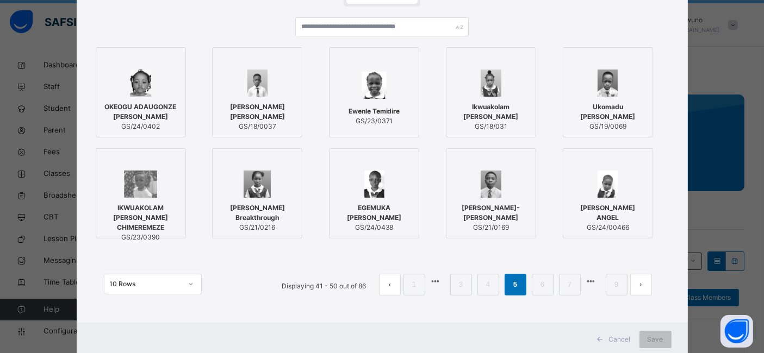
scroll to position [104, 0]
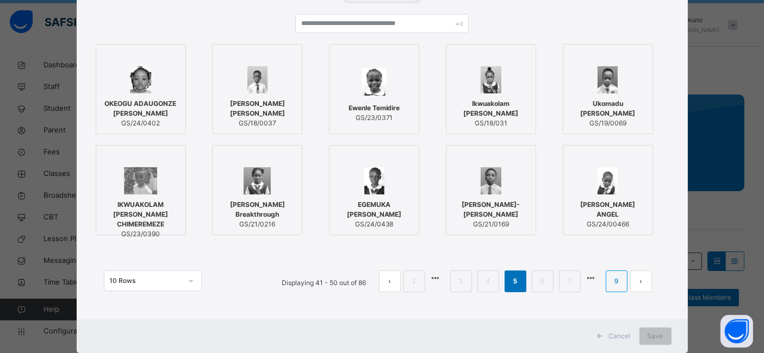
click at [613, 280] on link "9" at bounding box center [616, 282] width 10 height 14
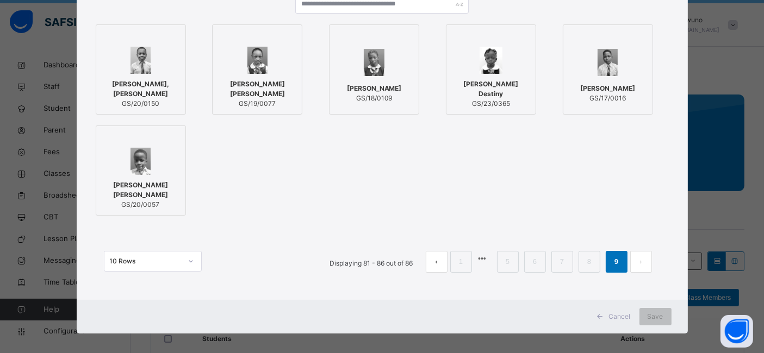
scroll to position [131, 0]
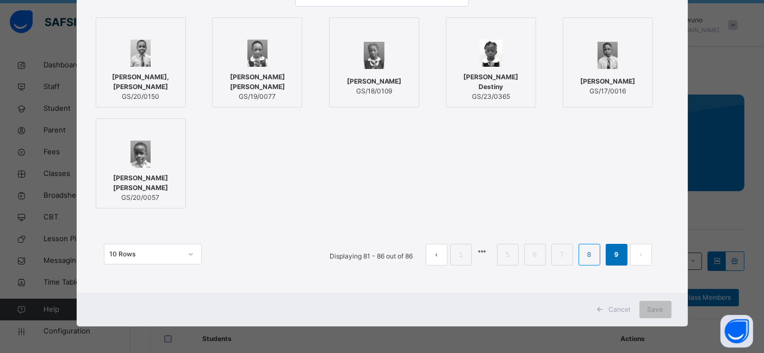
click at [590, 255] on link "8" at bounding box center [589, 255] width 10 height 14
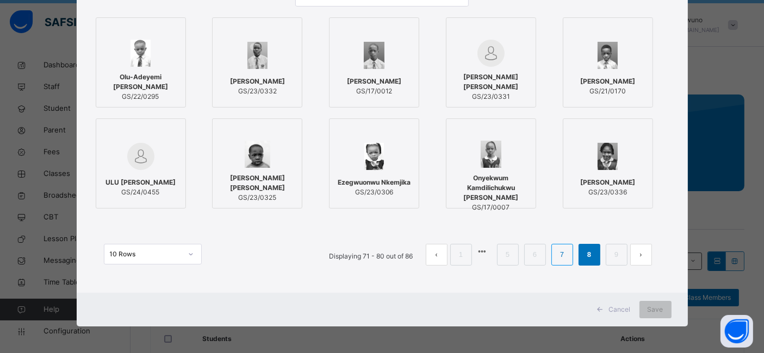
click at [562, 256] on link "7" at bounding box center [562, 255] width 10 height 14
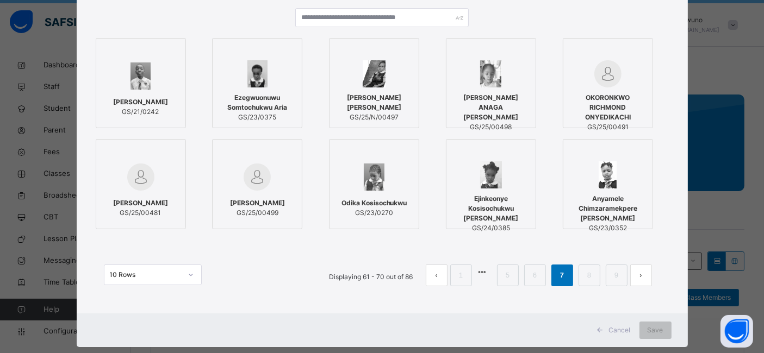
scroll to position [111, 0]
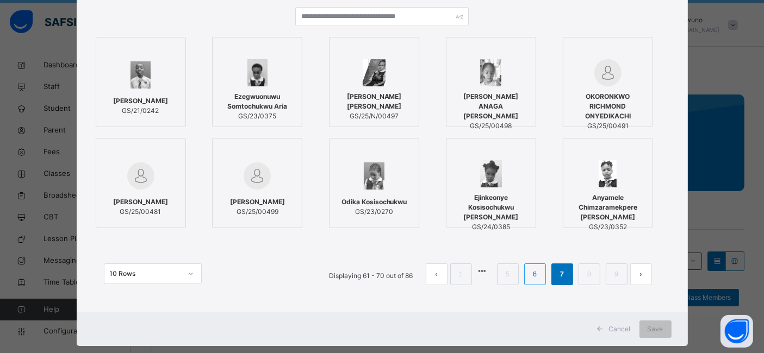
click at [536, 274] on link "6" at bounding box center [535, 275] width 10 height 14
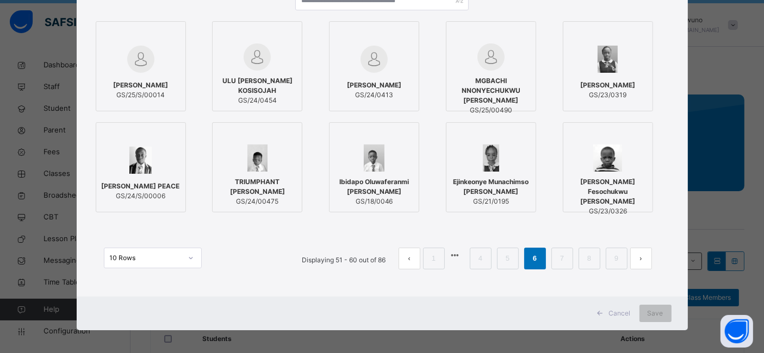
scroll to position [128, 0]
click at [131, 86] on span "[PERSON_NAME]" at bounding box center [140, 85] width 55 height 10
click at [662, 311] on span "Save" at bounding box center [664, 313] width 16 height 10
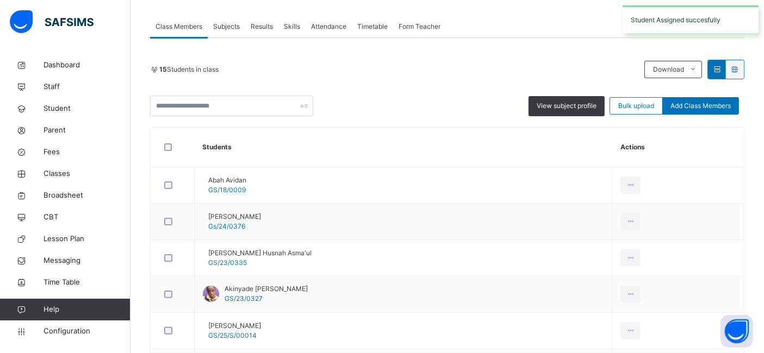
scroll to position [222, 0]
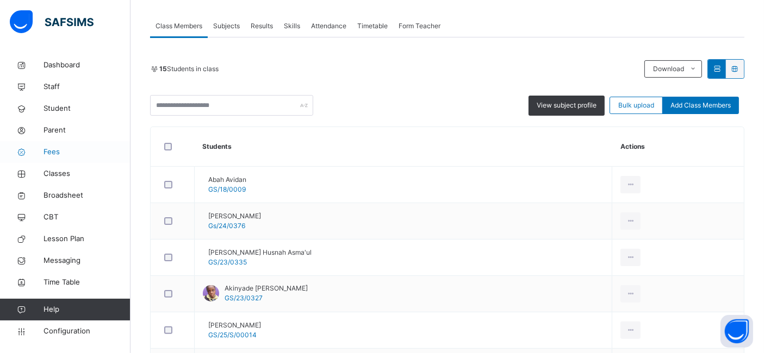
click at [50, 152] on span "Fees" at bounding box center [87, 152] width 87 height 11
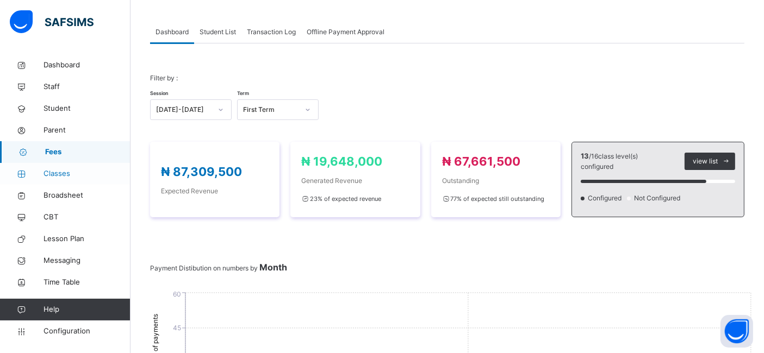
scroll to position [222, 0]
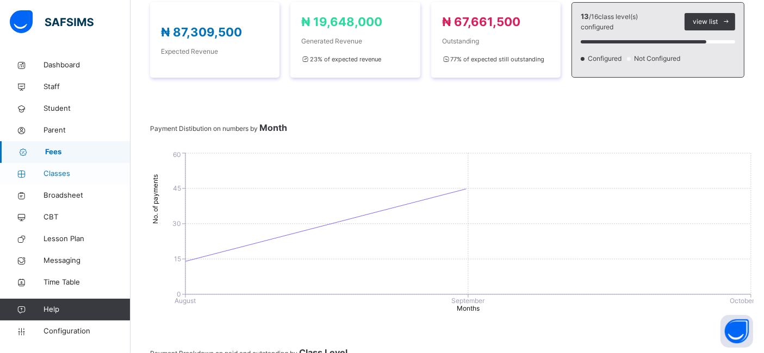
click at [64, 177] on span "Classes" at bounding box center [87, 174] width 87 height 11
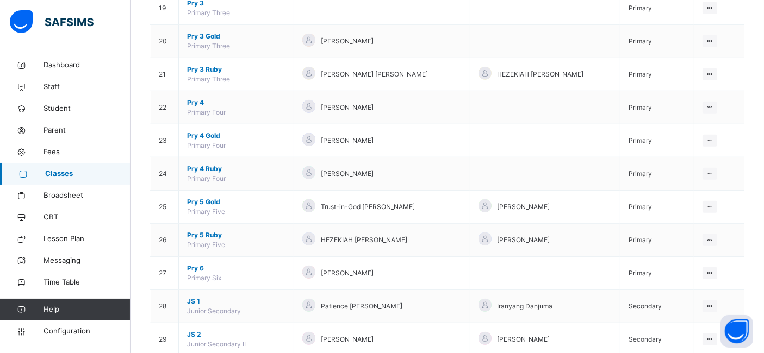
scroll to position [826, 0]
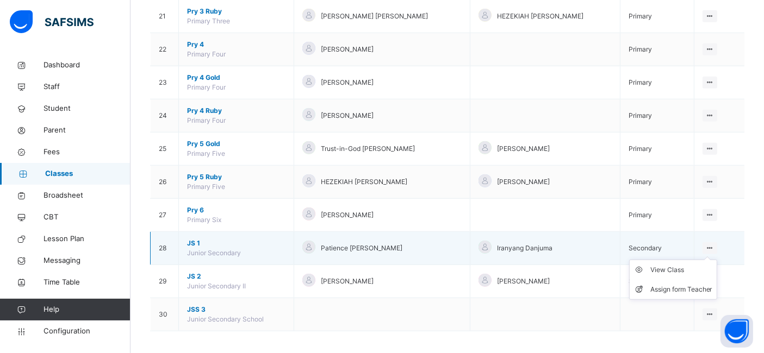
click at [715, 244] on icon at bounding box center [709, 248] width 9 height 8
click at [685, 265] on div "View Class" at bounding box center [681, 270] width 62 height 11
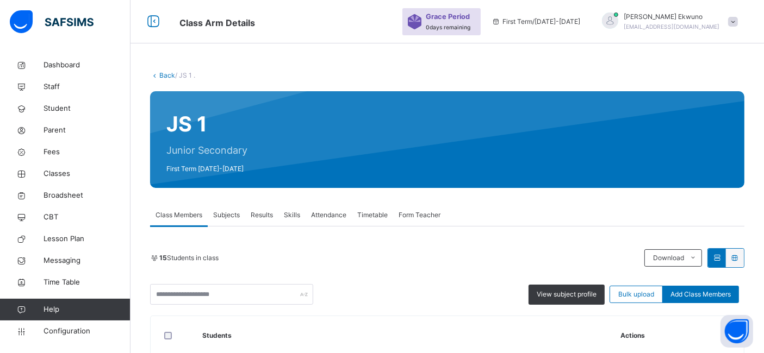
scroll to position [638, 0]
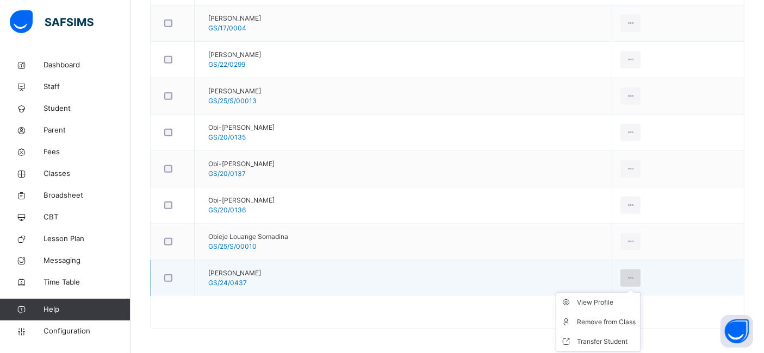
click at [635, 275] on icon at bounding box center [630, 279] width 9 height 10
click at [247, 279] on span "GS/24/0437" at bounding box center [227, 283] width 39 height 8
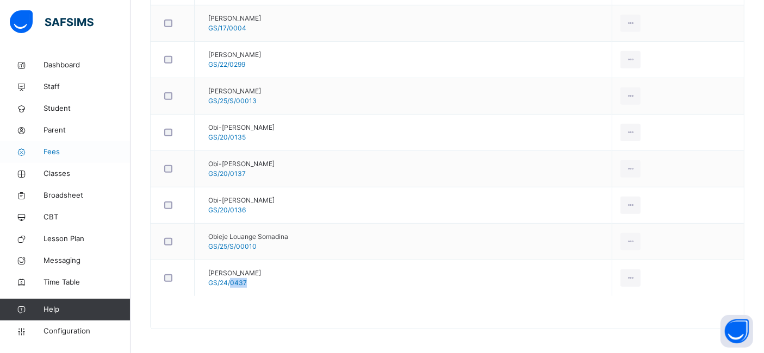
click at [51, 149] on span "Fees" at bounding box center [87, 152] width 87 height 11
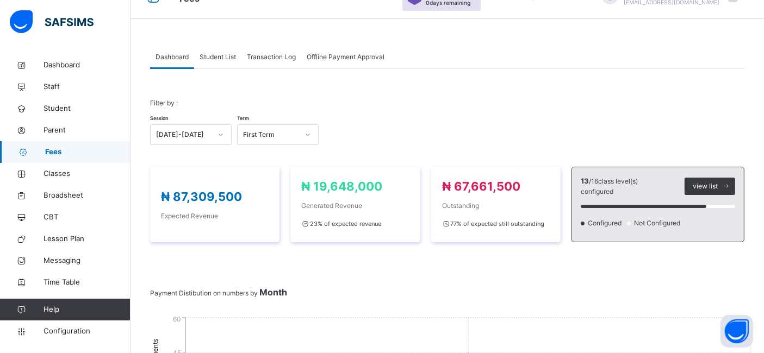
scroll to position [57, 0]
click at [215, 55] on span "Student List" at bounding box center [218, 58] width 36 height 10
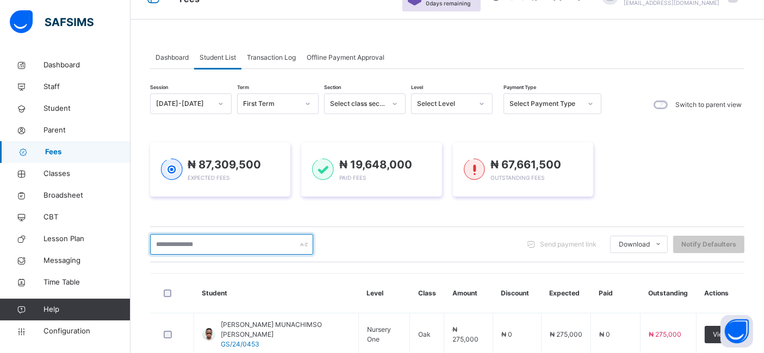
click at [171, 246] on input "text" at bounding box center [231, 244] width 163 height 21
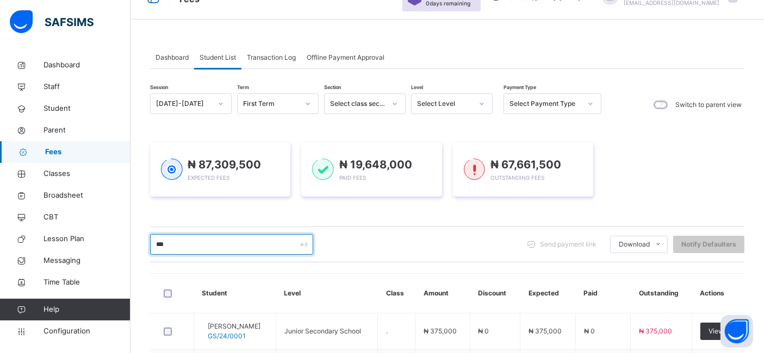
scroll to position [153, 0]
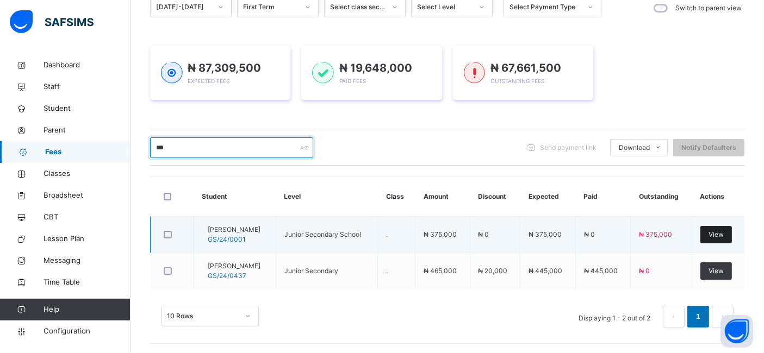
type input "***"
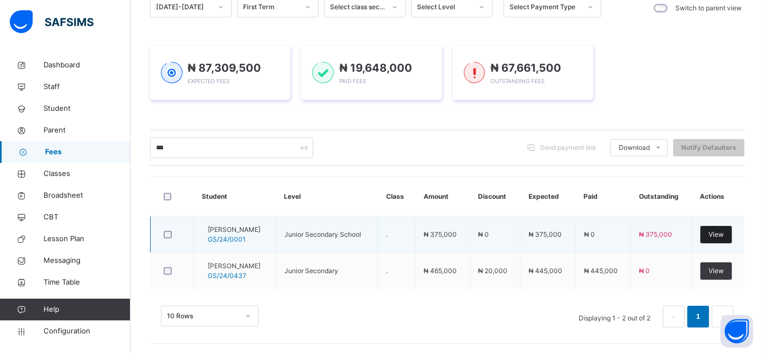
click at [723, 234] on span "View" at bounding box center [716, 235] width 15 height 10
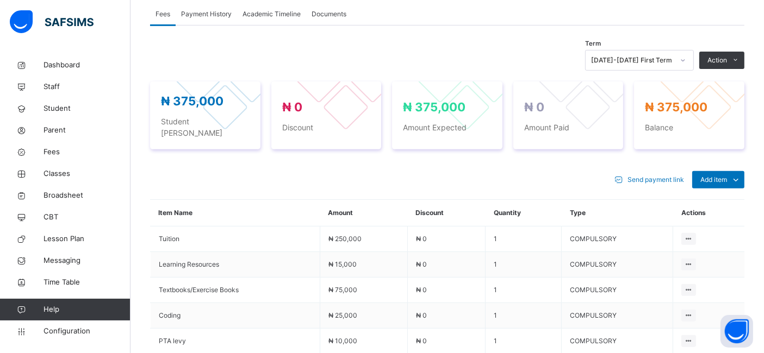
scroll to position [377, 0]
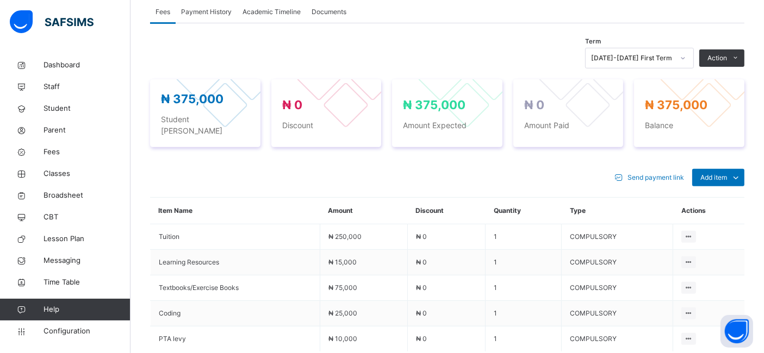
click at [0, 0] on li "Receive Payment" at bounding box center [0, 0] width 0 height 0
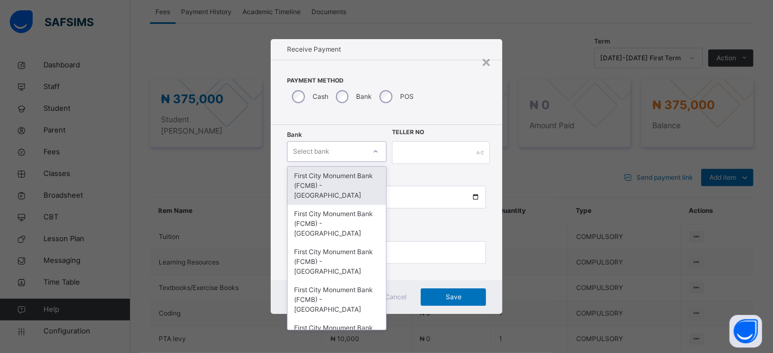
click at [372, 147] on div at bounding box center [376, 151] width 18 height 17
click at [345, 185] on div "First City Monument Bank (FCMB) - [GEOGRAPHIC_DATA]" at bounding box center [337, 186] width 98 height 38
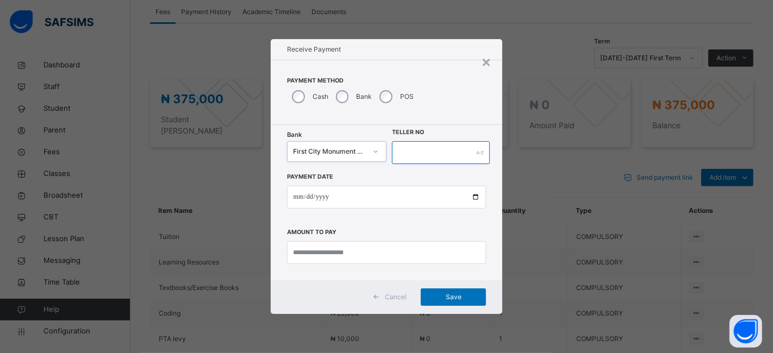
click at [402, 154] on input "text" at bounding box center [441, 152] width 98 height 23
type input "**********"
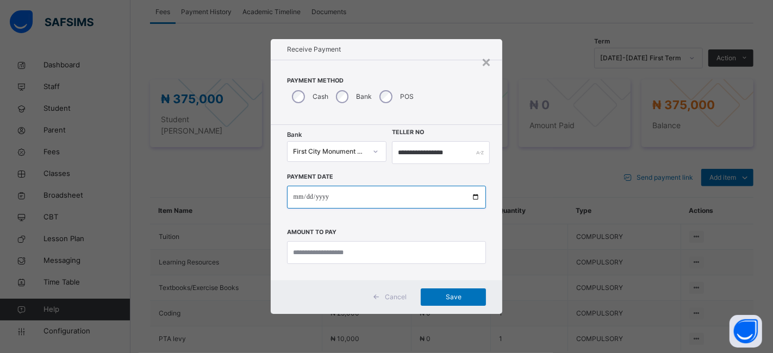
click at [475, 196] on input "date" at bounding box center [387, 197] width 200 height 23
type input "**********"
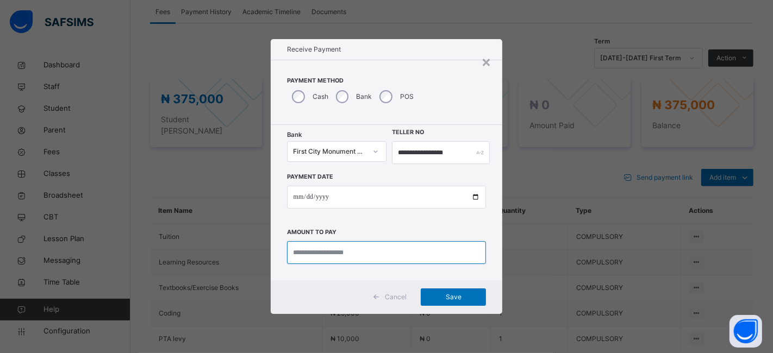
click at [294, 256] on input "currency" at bounding box center [387, 252] width 200 height 23
type input "*********"
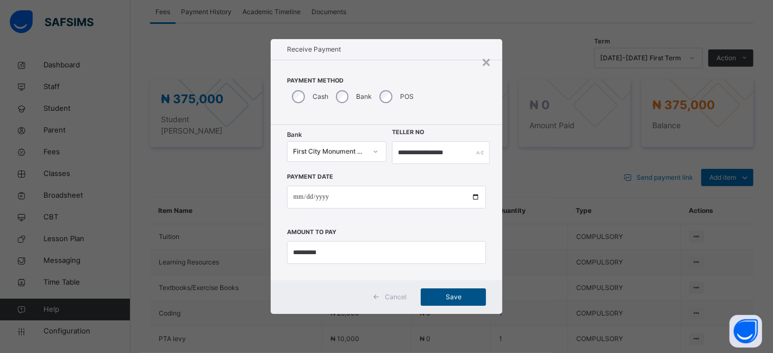
click at [450, 300] on span "Save" at bounding box center [453, 298] width 49 height 10
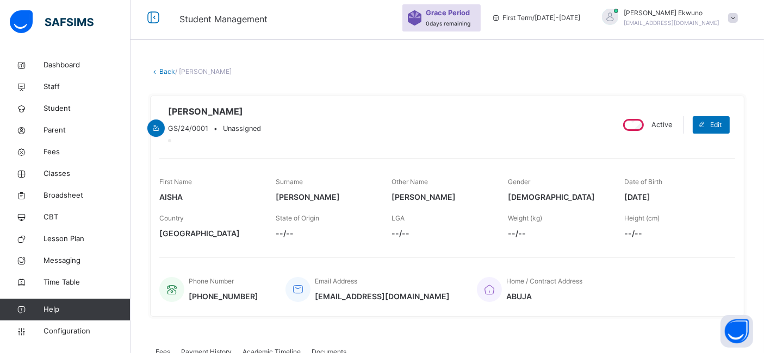
scroll to position [0, 0]
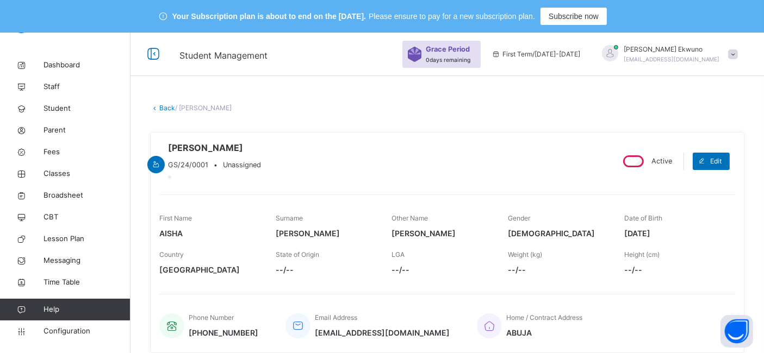
click at [167, 108] on link "Back" at bounding box center [167, 108] width 16 height 8
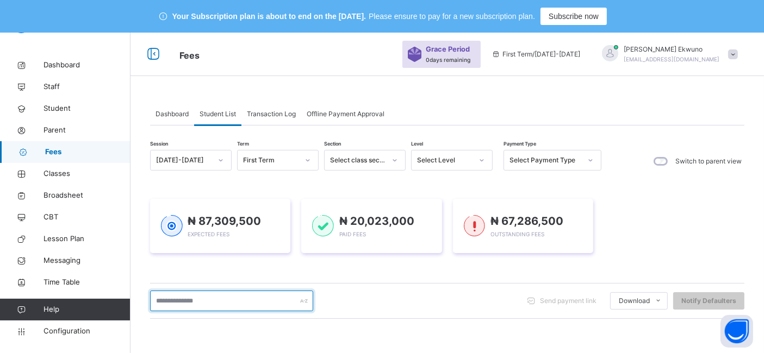
click at [194, 297] on input "text" at bounding box center [231, 301] width 163 height 21
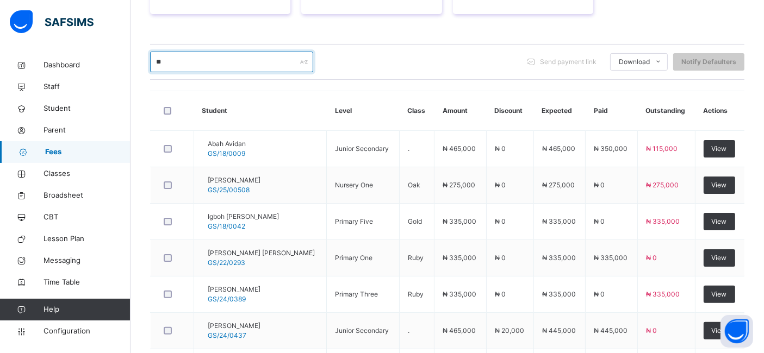
scroll to position [177, 0]
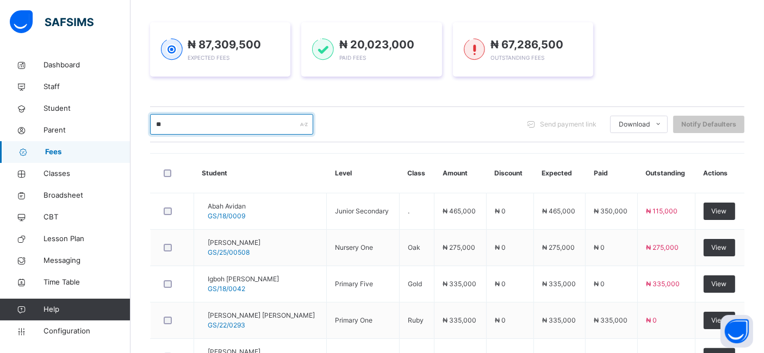
type input "*"
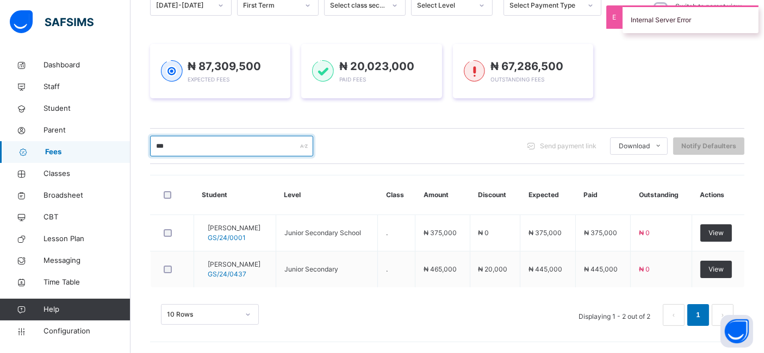
scroll to position [153, 0]
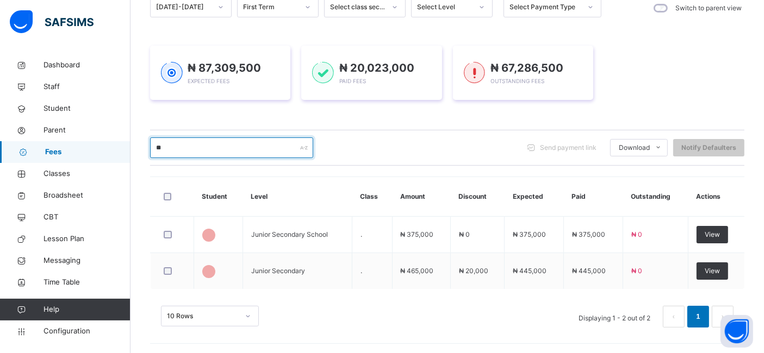
type input "*"
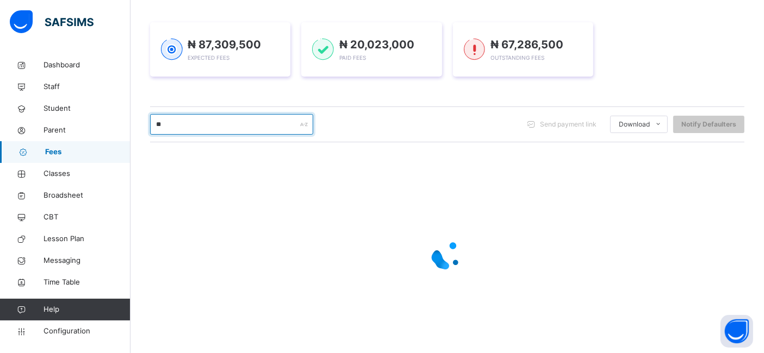
type input "***"
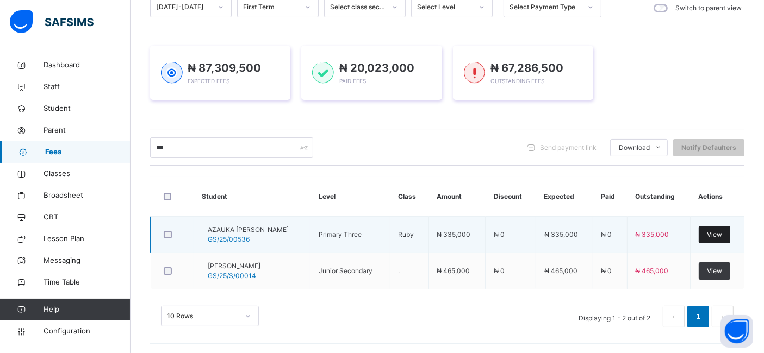
click at [722, 231] on span "View" at bounding box center [714, 235] width 15 height 10
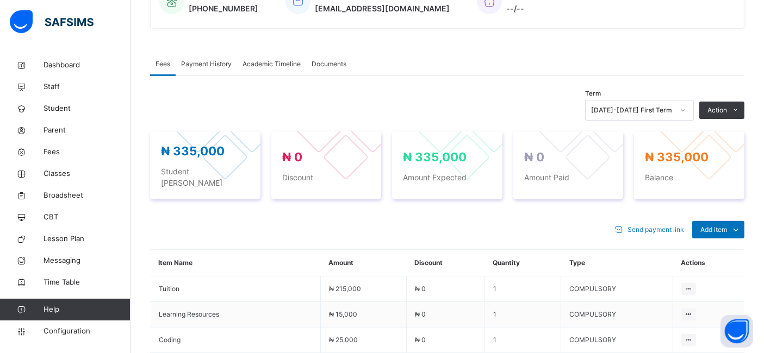
scroll to position [337, 0]
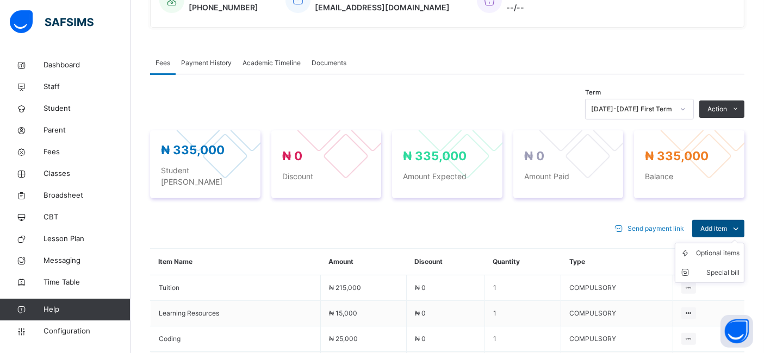
click at [727, 224] on span "Add item" at bounding box center [713, 229] width 27 height 10
click at [718, 248] on div "Optional items" at bounding box center [718, 253] width 44 height 11
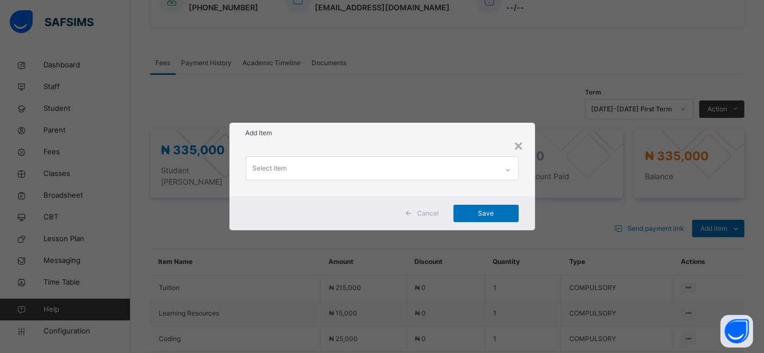
click at [508, 171] on icon at bounding box center [508, 170] width 7 height 11
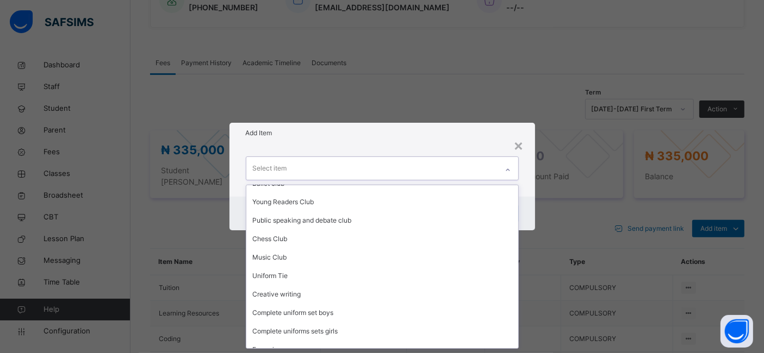
scroll to position [373, 0]
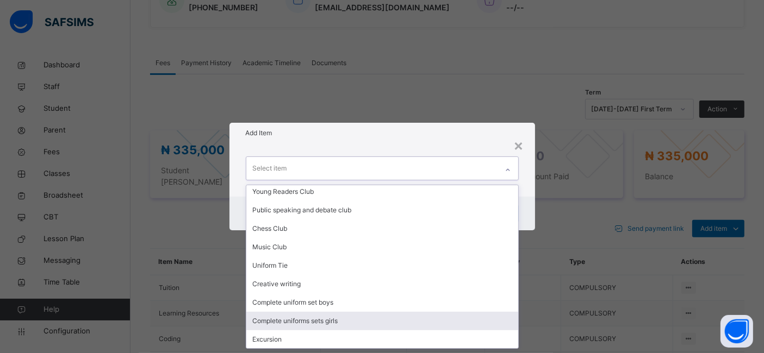
click at [325, 320] on div "Complete uniforms sets girls" at bounding box center [382, 321] width 272 height 18
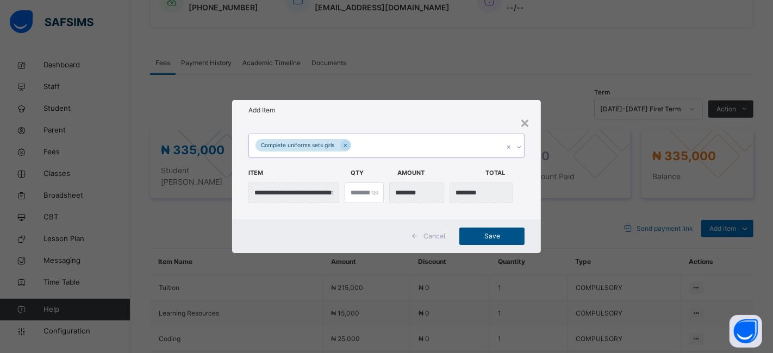
click at [481, 233] on span "Save" at bounding box center [492, 237] width 49 height 10
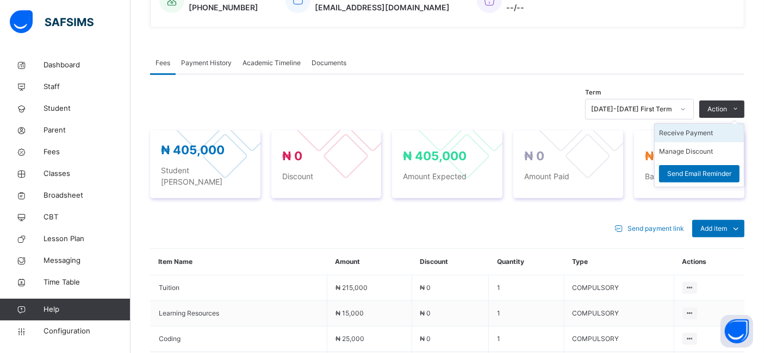
click at [700, 133] on li "Receive Payment" at bounding box center [699, 133] width 89 height 18
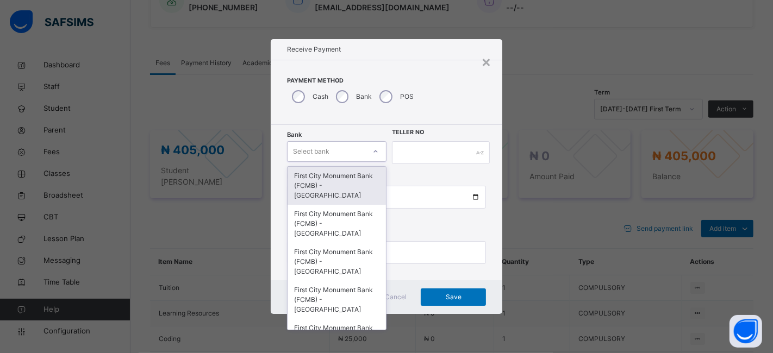
click at [334, 150] on div "Select bank" at bounding box center [327, 152] width 78 height 17
type input "*"
click at [331, 179] on div "First City Monument Bank (FCMB) - [GEOGRAPHIC_DATA]" at bounding box center [337, 186] width 98 height 38
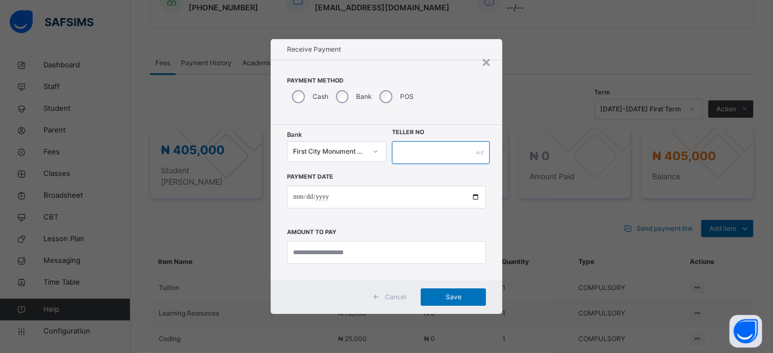
click at [408, 154] on input "text" at bounding box center [441, 152] width 98 height 23
type input "**********"
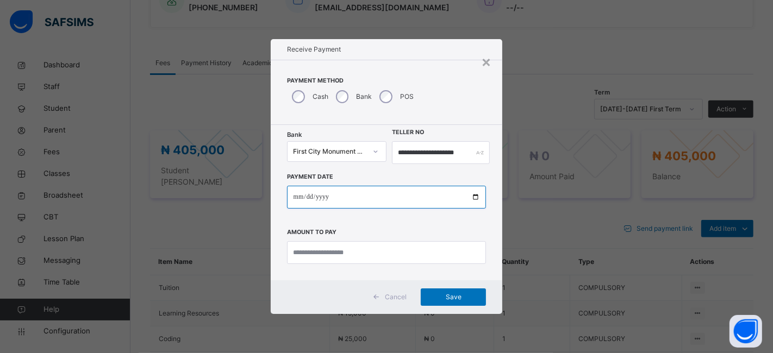
click at [474, 199] on input "date" at bounding box center [387, 197] width 200 height 23
type input "**********"
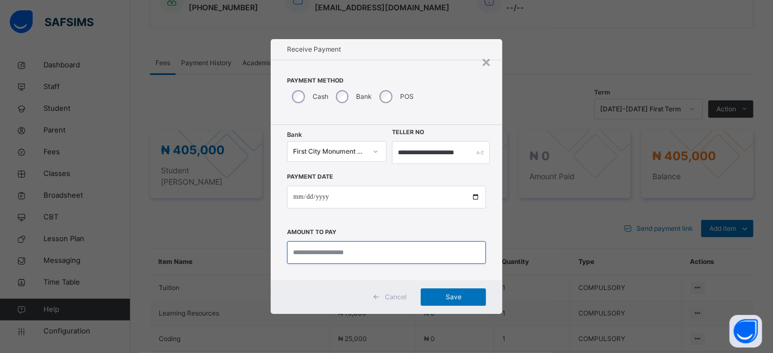
click at [305, 249] on input "currency" at bounding box center [387, 252] width 200 height 23
type input "*********"
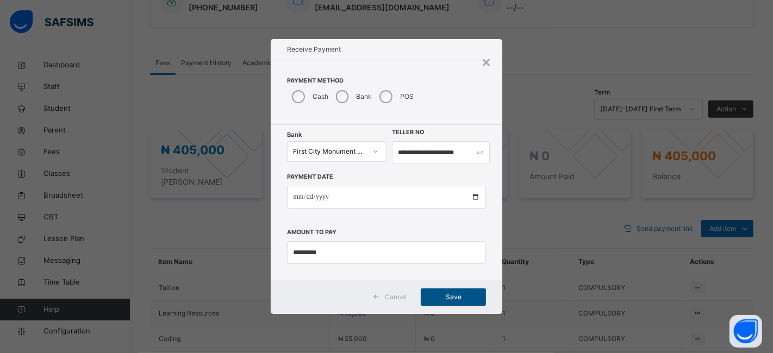
click at [444, 298] on span "Save" at bounding box center [453, 298] width 49 height 10
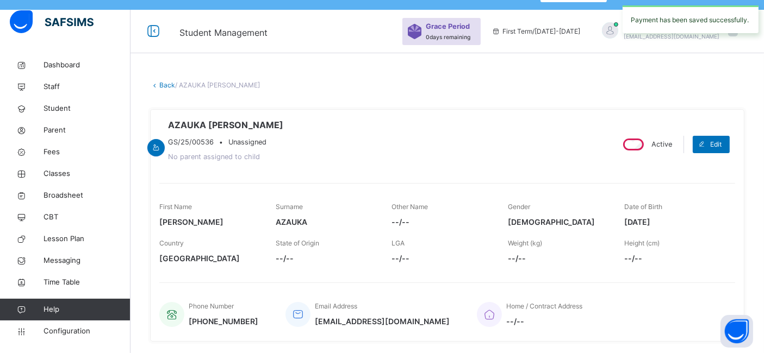
scroll to position [0, 0]
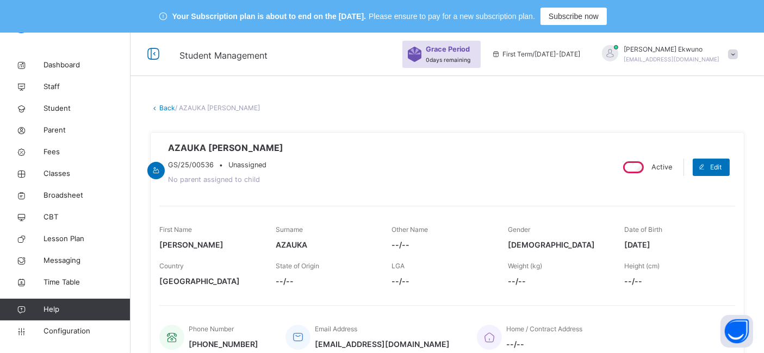
click at [168, 111] on link "Back" at bounding box center [167, 108] width 16 height 8
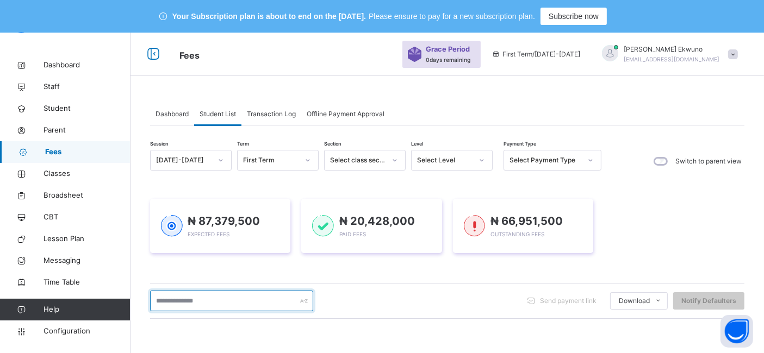
click at [185, 302] on input "text" at bounding box center [231, 301] width 163 height 21
type input "***"
click at [187, 306] on input "***" at bounding box center [231, 301] width 163 height 21
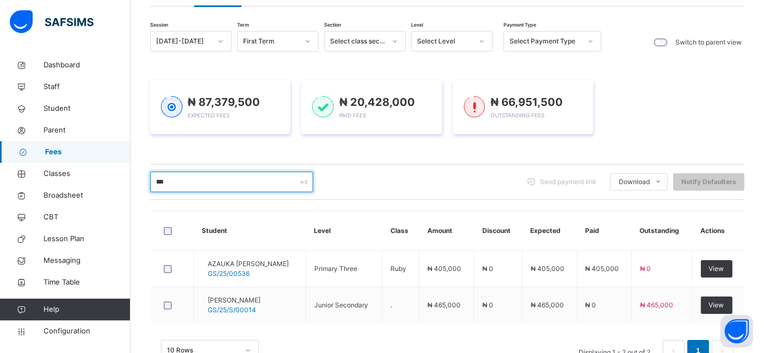
scroll to position [153, 0]
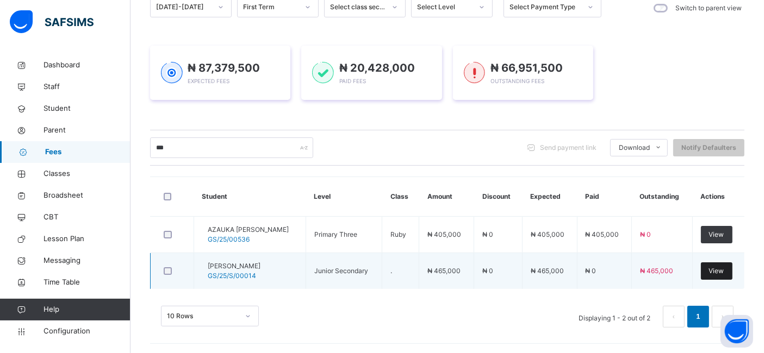
click at [724, 273] on span "View" at bounding box center [716, 271] width 15 height 10
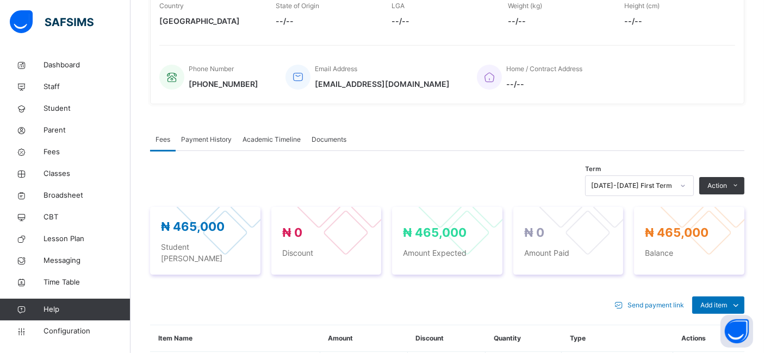
scroll to position [258, 0]
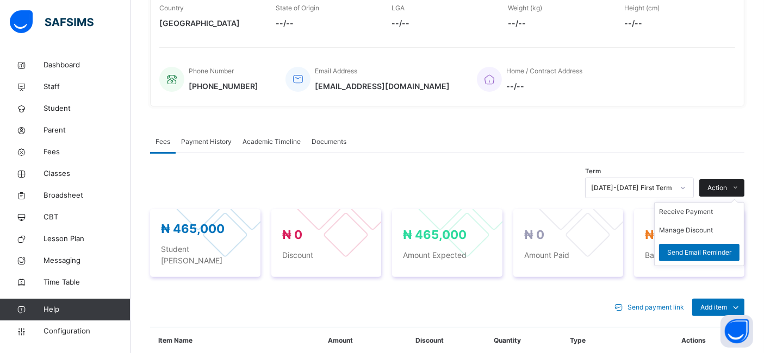
click at [727, 187] on span "Action" at bounding box center [718, 188] width 20 height 10
click at [701, 204] on ul "Receive Payment Manage Discount Send Email Reminder" at bounding box center [699, 234] width 90 height 64
click at [694, 210] on li "Receive Payment" at bounding box center [699, 212] width 89 height 18
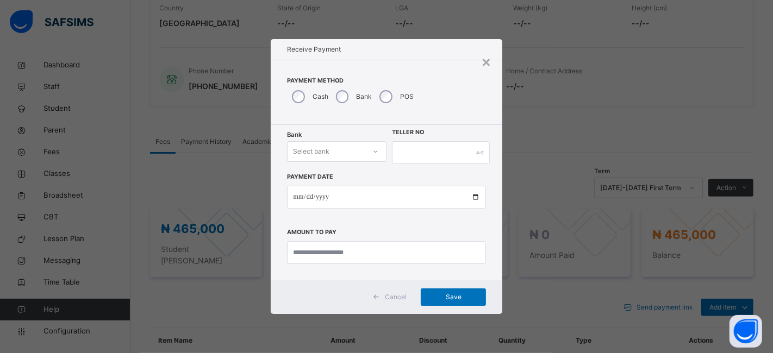
click at [375, 150] on icon at bounding box center [376, 151] width 7 height 11
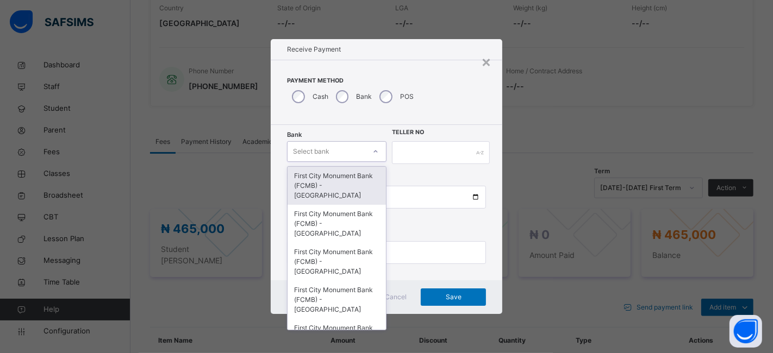
click at [342, 184] on div "First City Monument Bank (FCMB) - [GEOGRAPHIC_DATA]" at bounding box center [337, 186] width 98 height 38
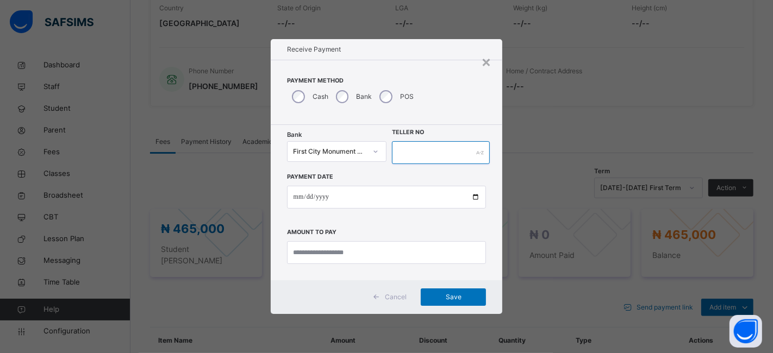
click at [418, 151] on input "text" at bounding box center [441, 152] width 98 height 23
type input "**********"
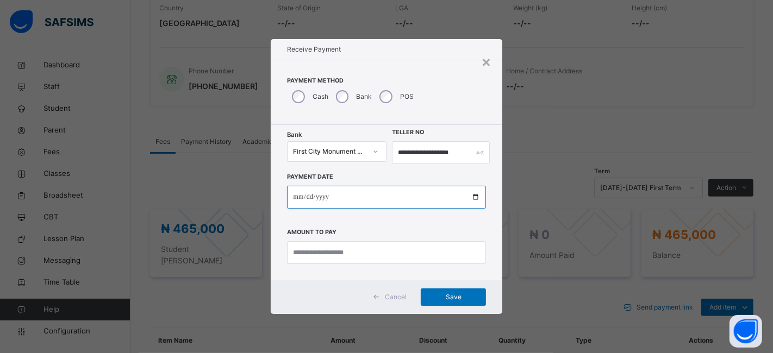
click at [474, 197] on input "date" at bounding box center [387, 197] width 200 height 23
type input "**********"
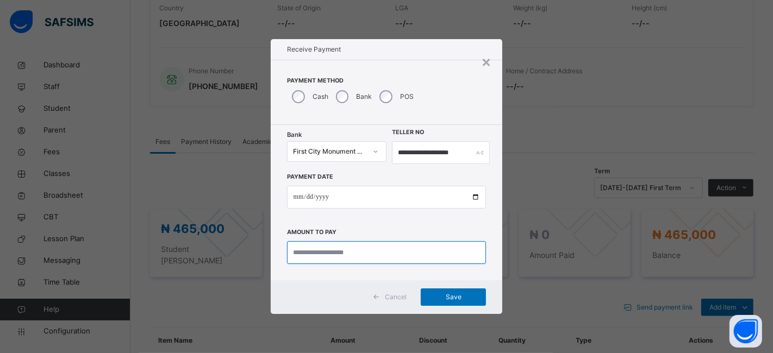
click at [344, 256] on input "currency" at bounding box center [387, 252] width 200 height 23
type input "*********"
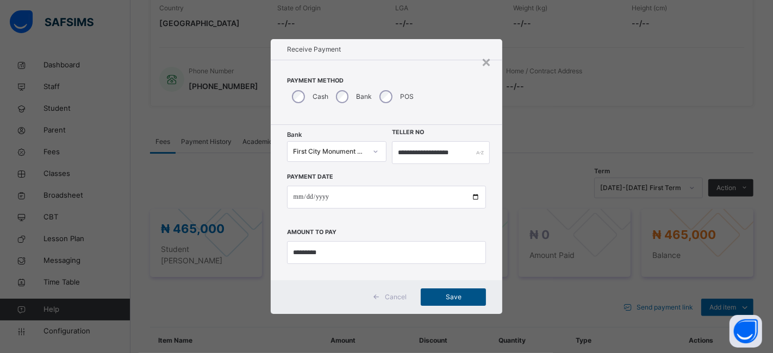
click at [449, 297] on span "Save" at bounding box center [453, 298] width 49 height 10
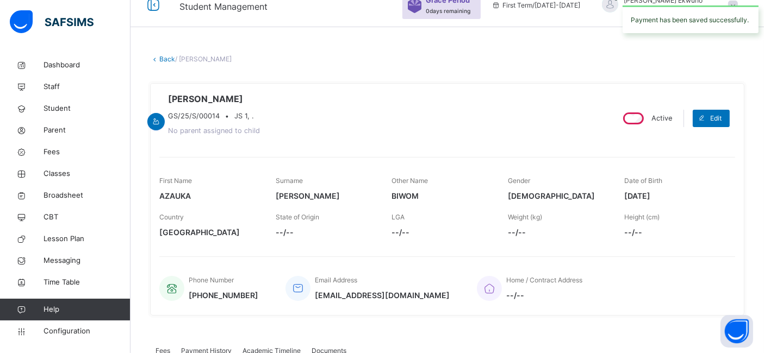
scroll to position [0, 0]
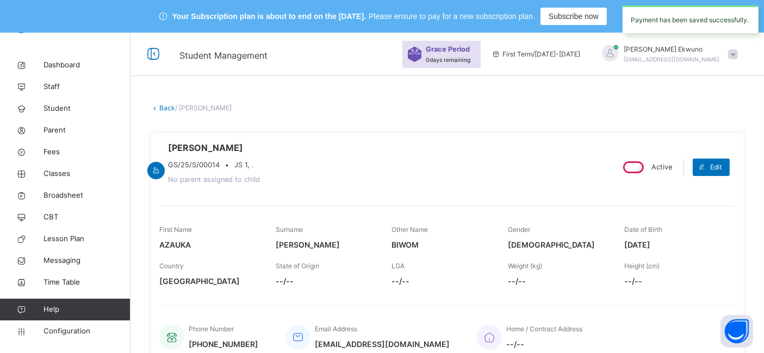
click at [167, 110] on link "Back" at bounding box center [167, 108] width 16 height 8
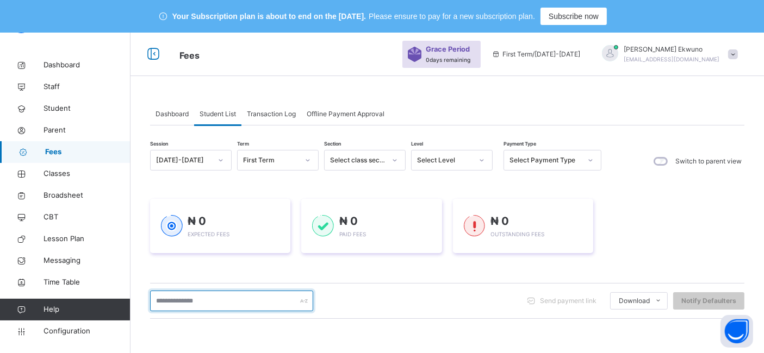
click at [181, 297] on input "text" at bounding box center [231, 301] width 163 height 21
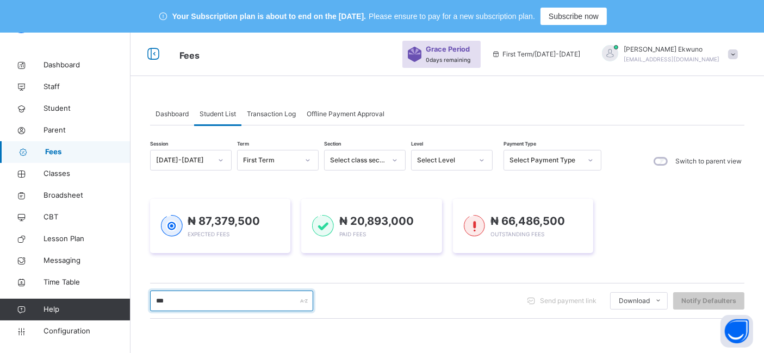
type input "****"
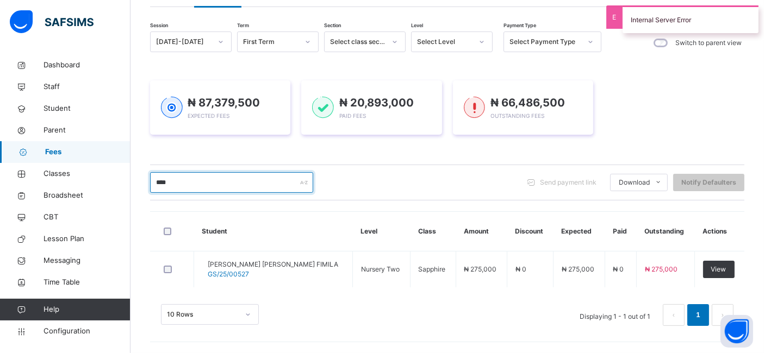
scroll to position [117, 0]
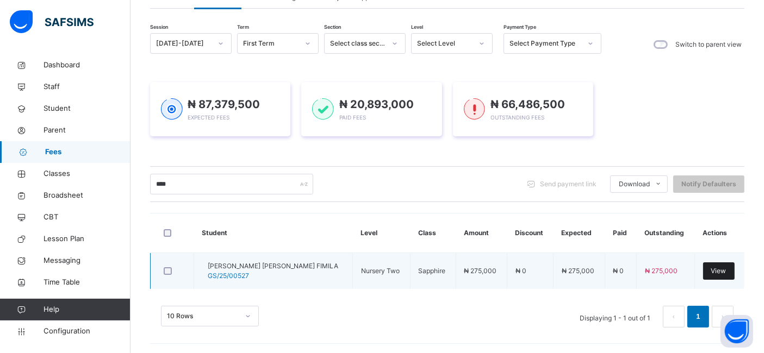
click at [727, 269] on span "View" at bounding box center [718, 271] width 15 height 10
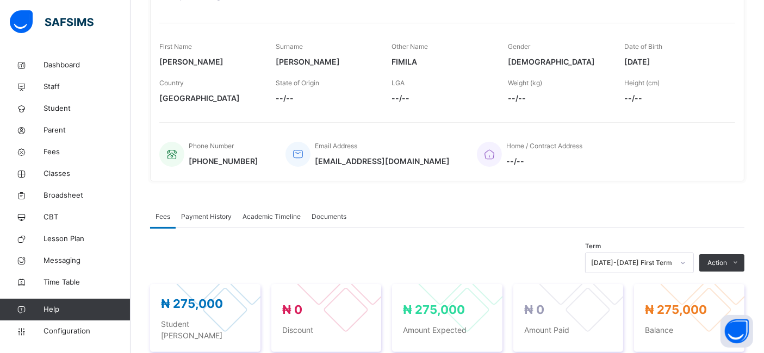
scroll to position [380, 0]
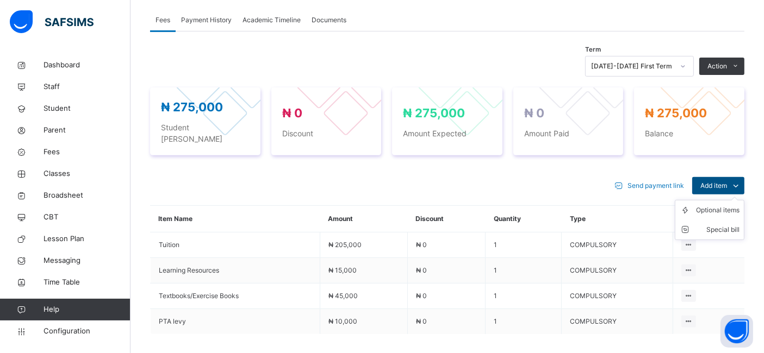
click at [727, 181] on span "Add item" at bounding box center [713, 186] width 27 height 10
click at [718, 205] on div "Optional items" at bounding box center [718, 210] width 44 height 11
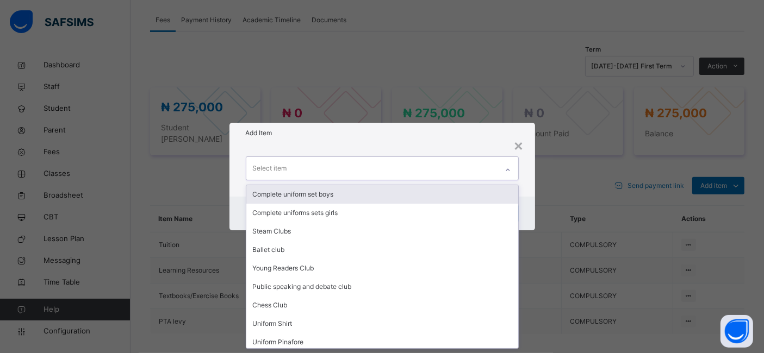
click at [506, 172] on icon at bounding box center [508, 170] width 7 height 11
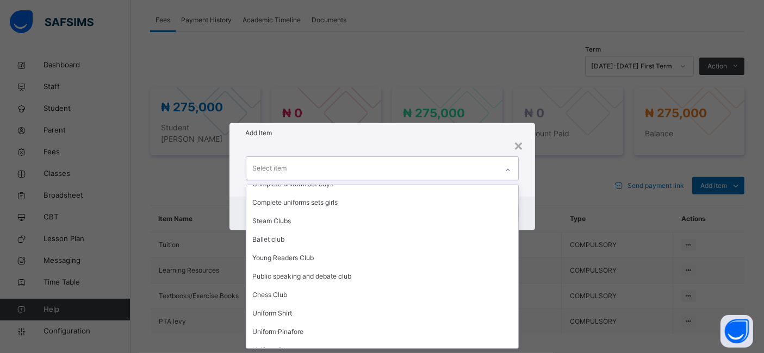
scroll to position [0, 0]
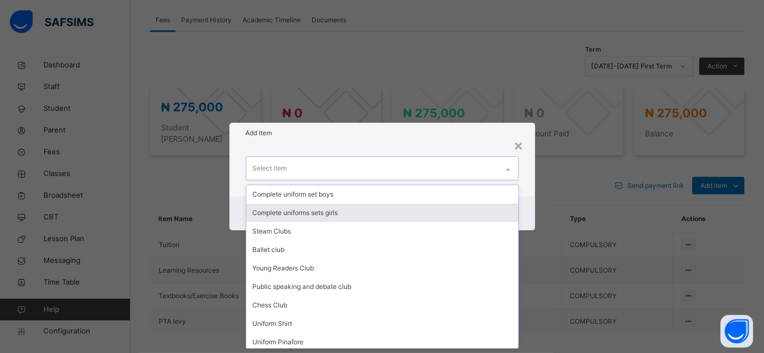
click at [327, 212] on div "Complete uniforms sets girls" at bounding box center [382, 213] width 272 height 18
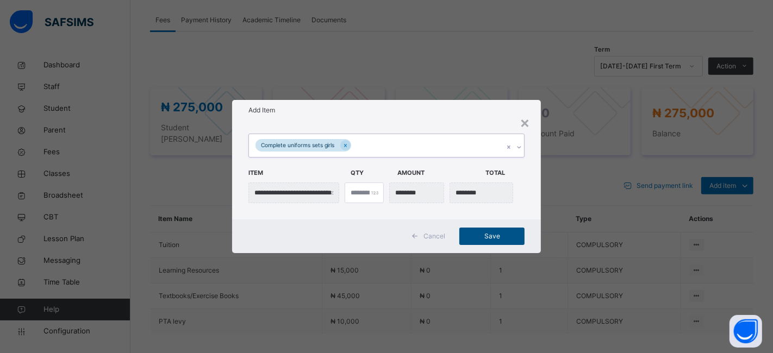
click at [499, 235] on span "Save" at bounding box center [492, 237] width 49 height 10
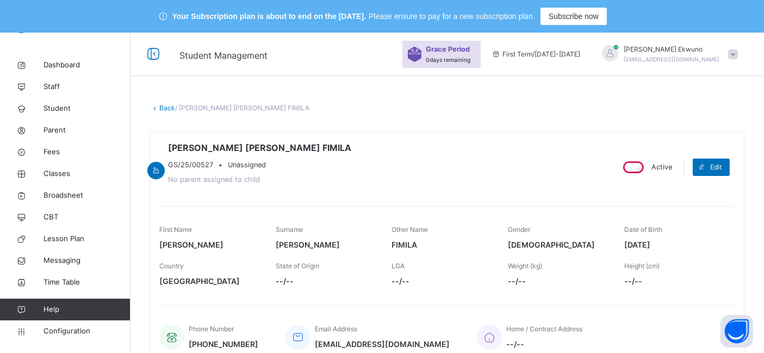
click at [163, 105] on link "Back" at bounding box center [167, 108] width 16 height 8
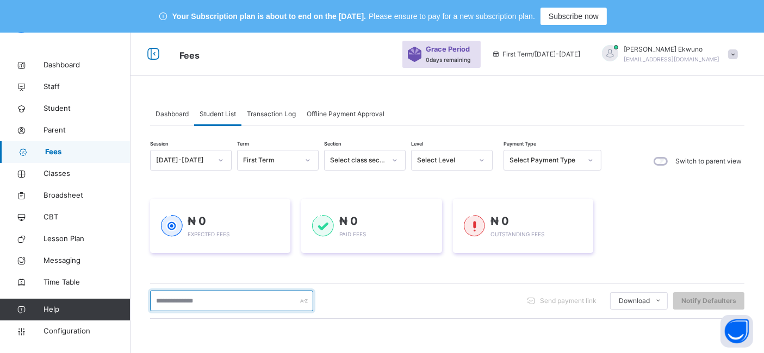
click at [175, 301] on input "text" at bounding box center [231, 301] width 163 height 21
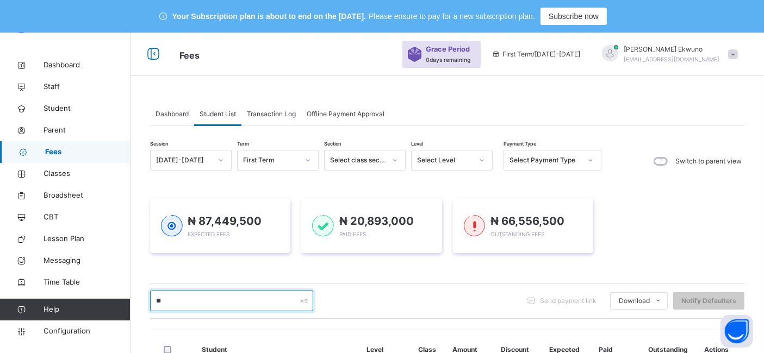
type input "***"
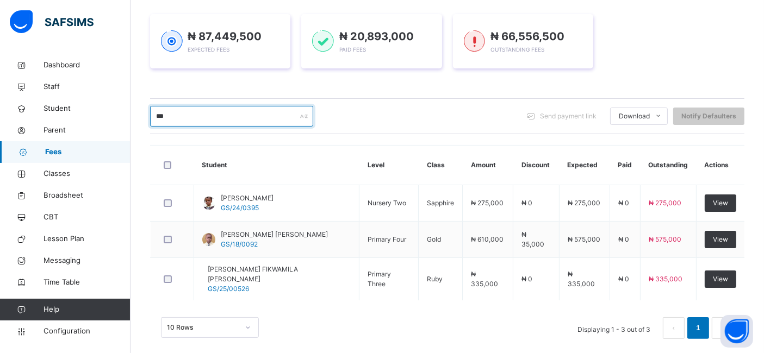
scroll to position [189, 0]
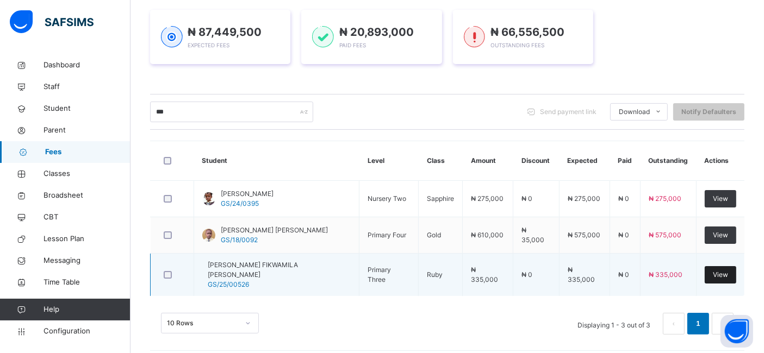
click at [723, 270] on span "View" at bounding box center [720, 275] width 15 height 10
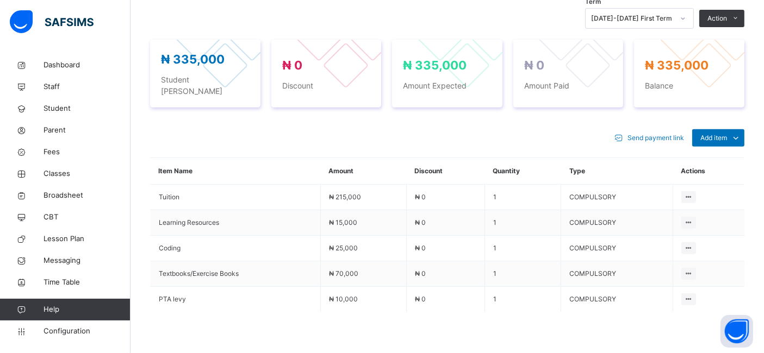
scroll to position [429, 0]
click at [727, 133] on span "Add item" at bounding box center [713, 138] width 27 height 10
click at [712, 157] on div "Optional items" at bounding box center [718, 162] width 44 height 11
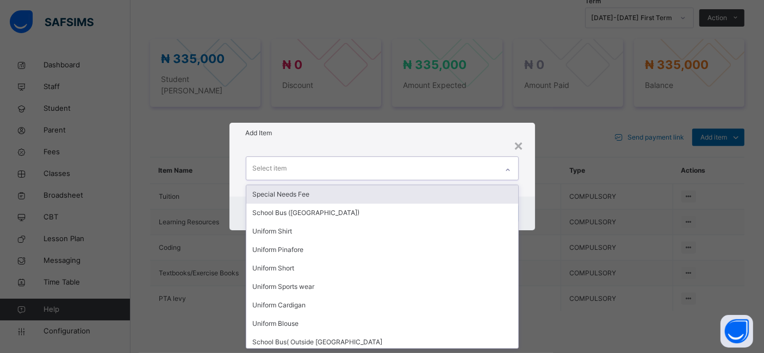
click at [508, 170] on icon at bounding box center [508, 170] width 7 height 11
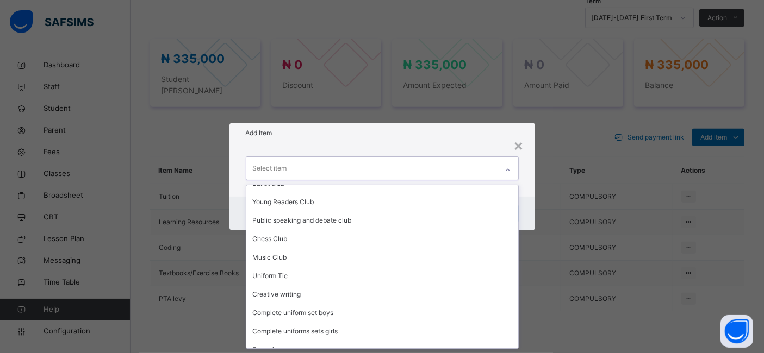
scroll to position [373, 0]
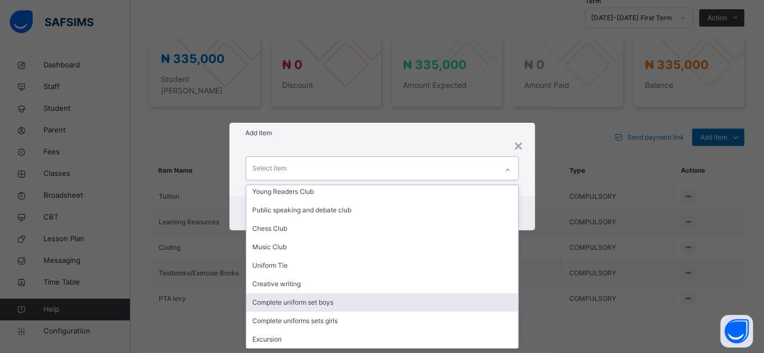
click at [325, 300] on div "Complete uniform set boys" at bounding box center [382, 303] width 272 height 18
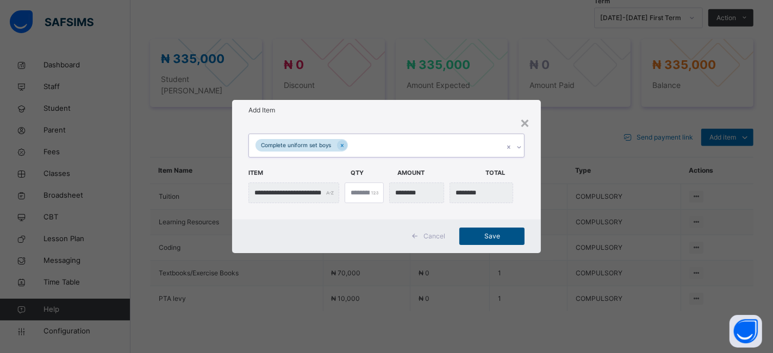
click at [494, 233] on span "Save" at bounding box center [492, 237] width 49 height 10
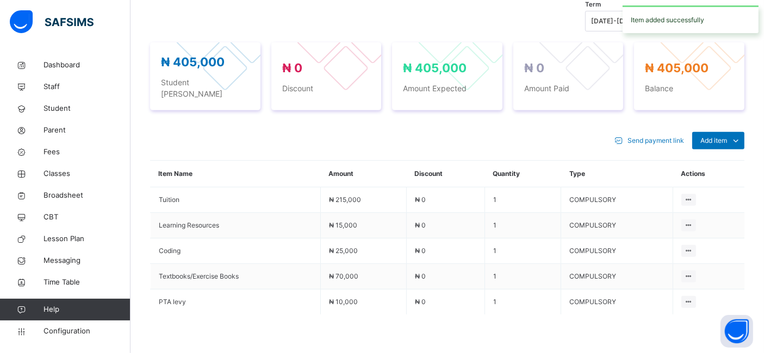
scroll to position [429, 0]
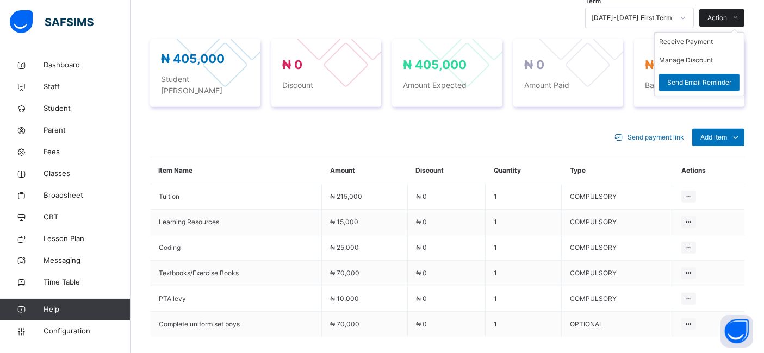
click at [740, 18] on icon at bounding box center [736, 18] width 8 height 9
click at [693, 46] on li "Receive Payment" at bounding box center [699, 42] width 89 height 18
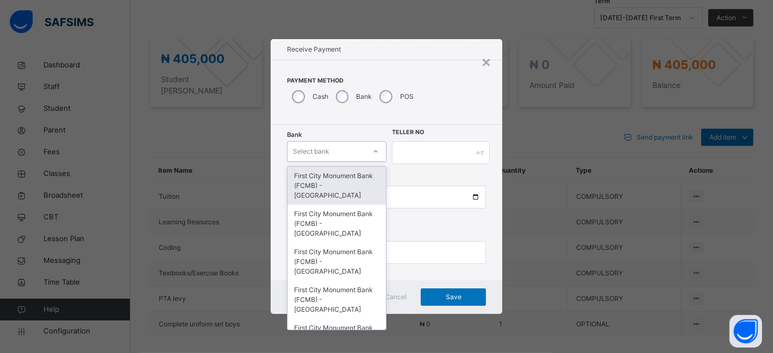
click at [374, 152] on icon at bounding box center [376, 151] width 7 height 11
click at [342, 177] on div "First City Monument Bank (FCMB) - [GEOGRAPHIC_DATA]" at bounding box center [337, 186] width 98 height 38
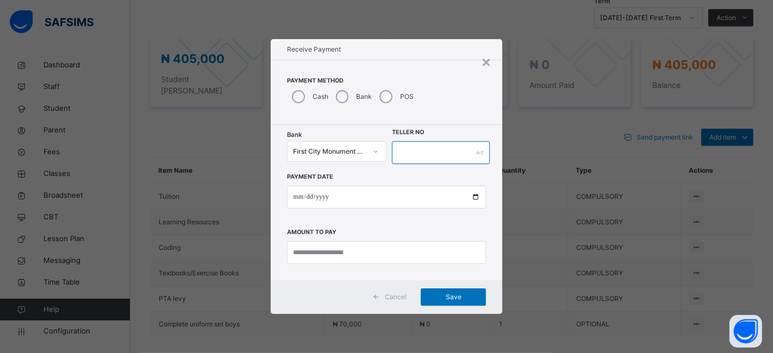
click at [409, 151] on input "text" at bounding box center [441, 152] width 98 height 23
type input "**********"
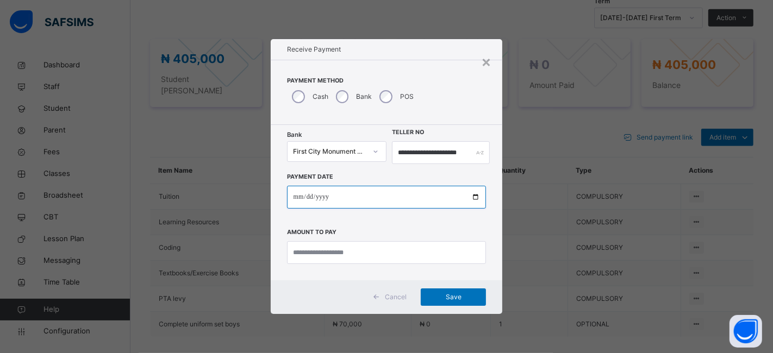
click at [475, 197] on input "date" at bounding box center [387, 197] width 200 height 23
type input "**********"
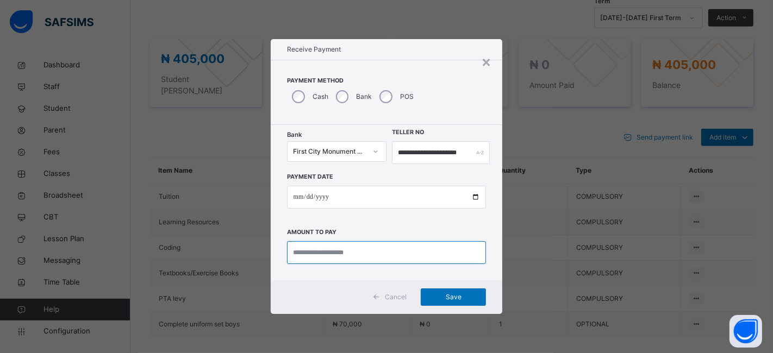
click at [303, 252] on input "currency" at bounding box center [387, 252] width 200 height 23
type input "*********"
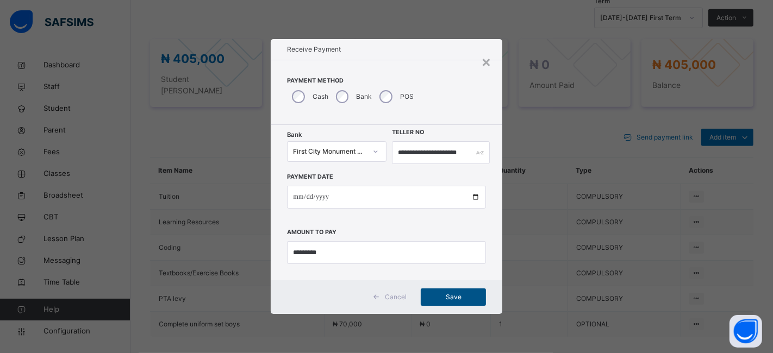
click at [449, 295] on span "Save" at bounding box center [453, 298] width 49 height 10
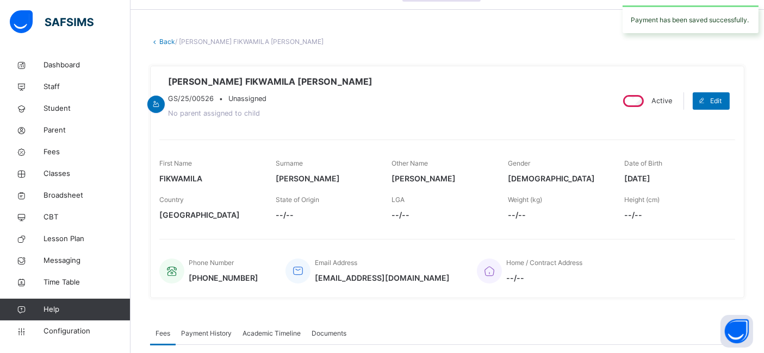
scroll to position [0, 0]
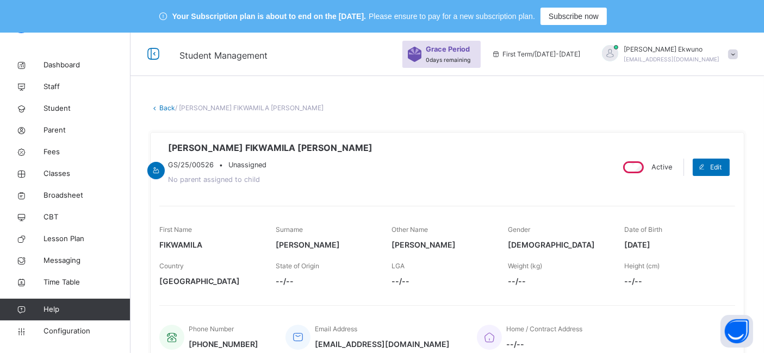
click at [167, 108] on link "Back" at bounding box center [167, 108] width 16 height 8
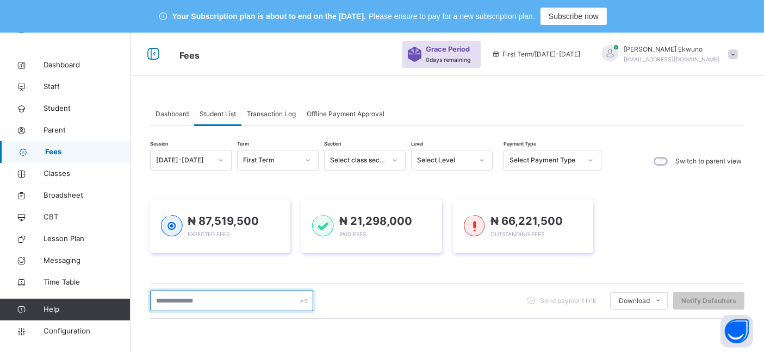
click at [180, 298] on input "text" at bounding box center [231, 301] width 163 height 21
type input "****"
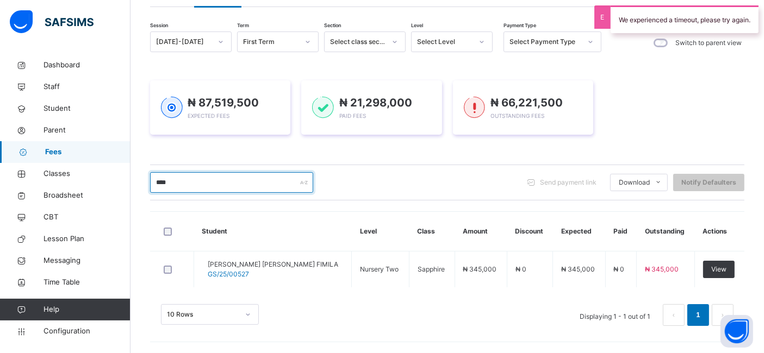
scroll to position [117, 0]
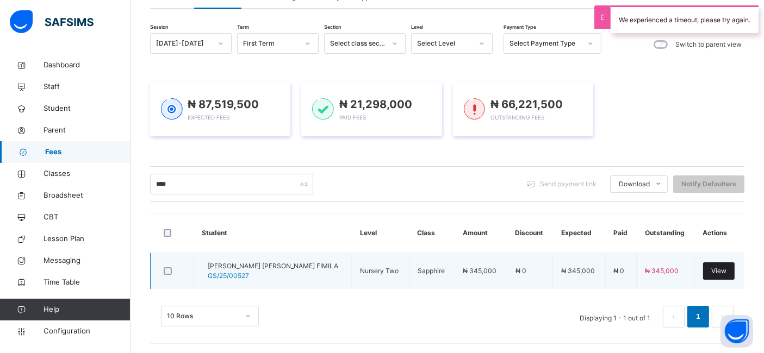
click at [723, 270] on span "View" at bounding box center [718, 271] width 15 height 10
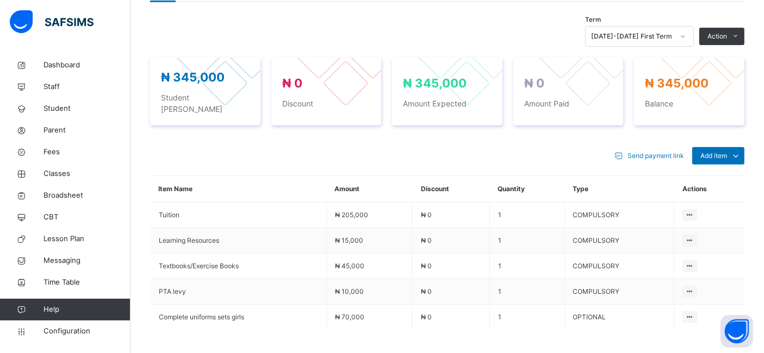
scroll to position [410, 0]
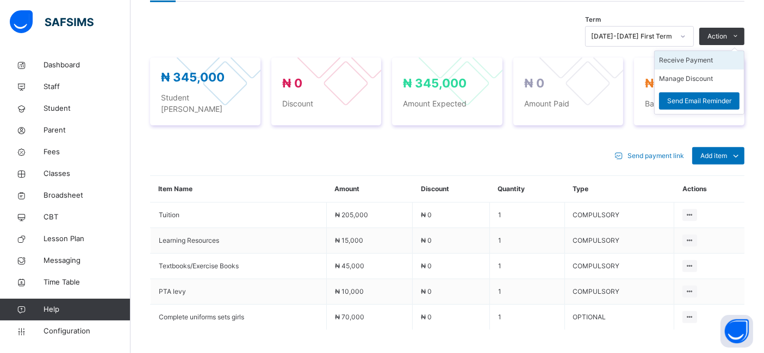
click at [687, 58] on li "Receive Payment" at bounding box center [699, 60] width 89 height 18
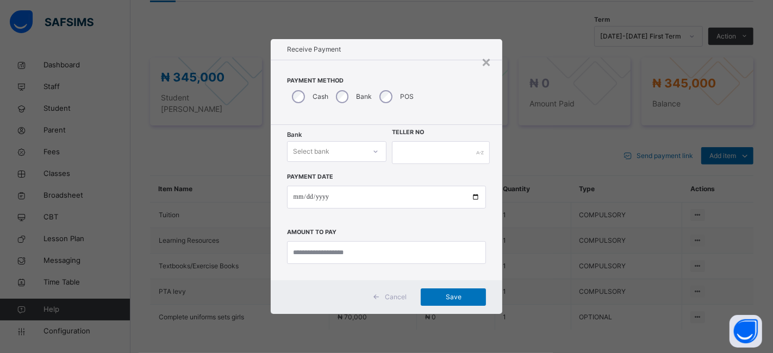
click at [377, 156] on div at bounding box center [376, 151] width 18 height 17
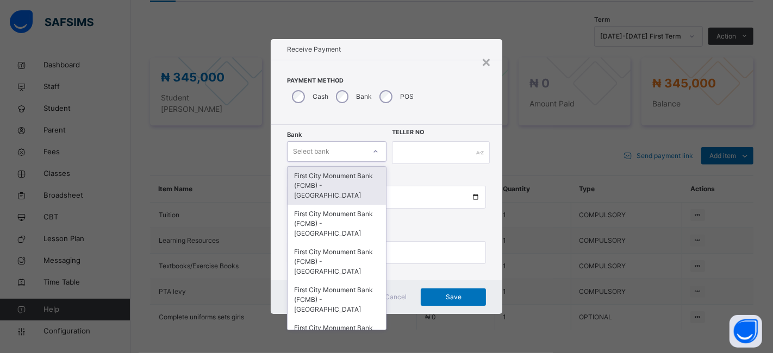
click at [343, 188] on div "First City Monument Bank (FCMB) - [GEOGRAPHIC_DATA]" at bounding box center [337, 186] width 98 height 38
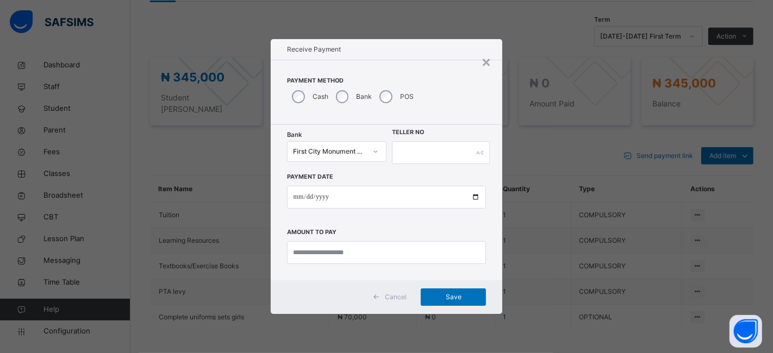
click at [412, 166] on div "Payment Date Amount to pay" at bounding box center [387, 214] width 200 height 100
click at [412, 159] on input "text" at bounding box center [441, 152] width 98 height 23
type input "**********"
click at [474, 195] on input "date" at bounding box center [387, 197] width 200 height 23
type input "**********"
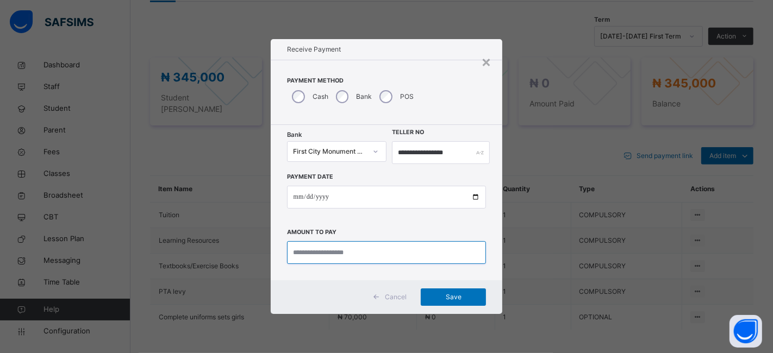
click at [313, 254] on input "currency" at bounding box center [387, 252] width 200 height 23
type input "*********"
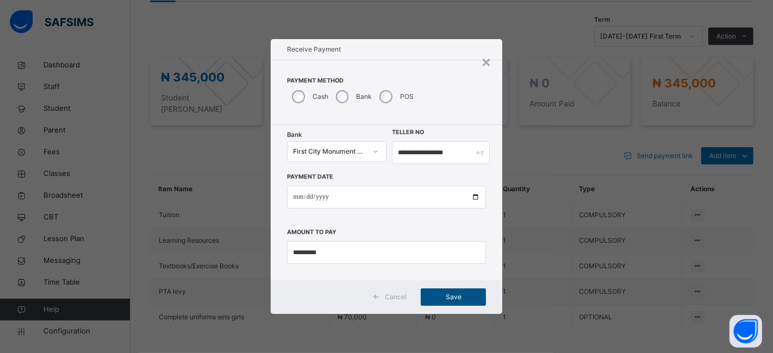
click at [450, 295] on span "Save" at bounding box center [453, 298] width 49 height 10
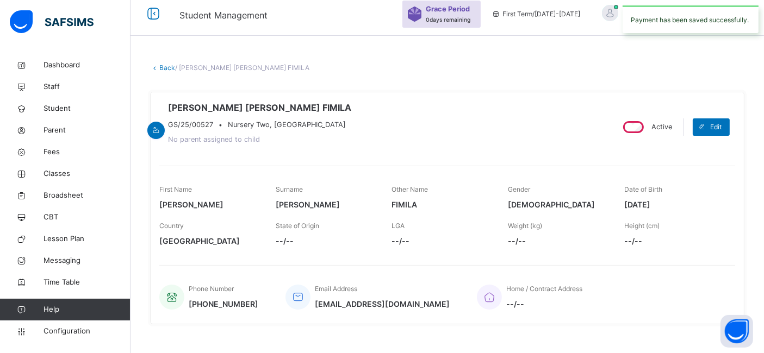
scroll to position [0, 0]
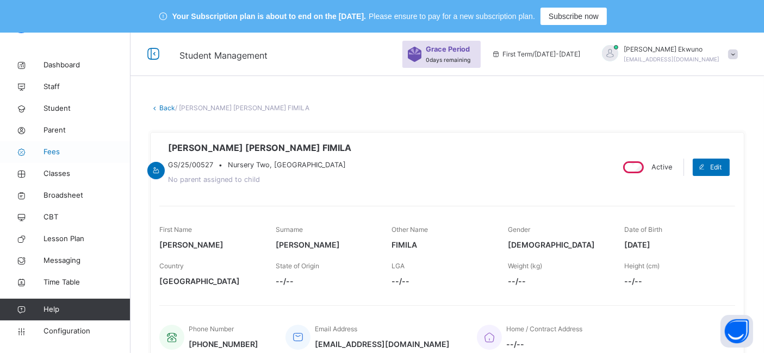
click at [54, 153] on span "Fees" at bounding box center [87, 152] width 87 height 11
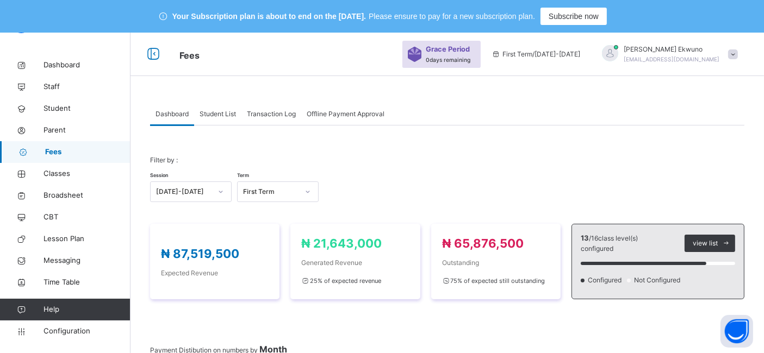
click at [226, 125] on div "Student List" at bounding box center [217, 114] width 47 height 22
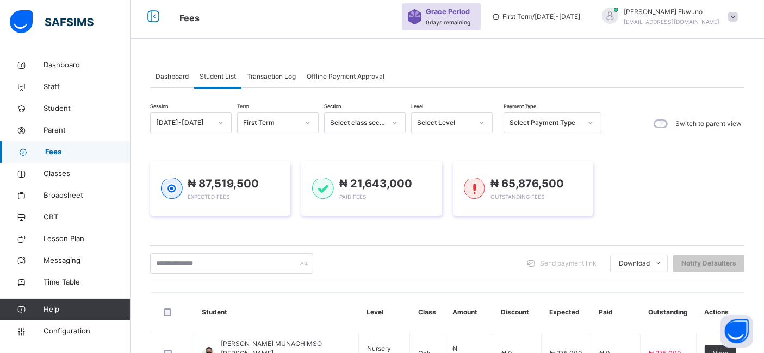
scroll to position [31, 0]
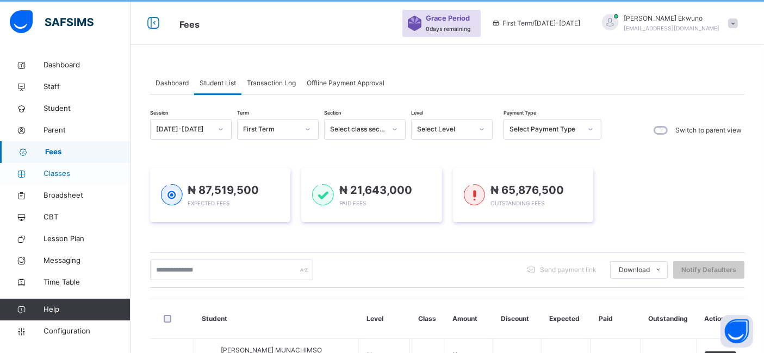
click at [57, 177] on span "Classes" at bounding box center [87, 174] width 87 height 11
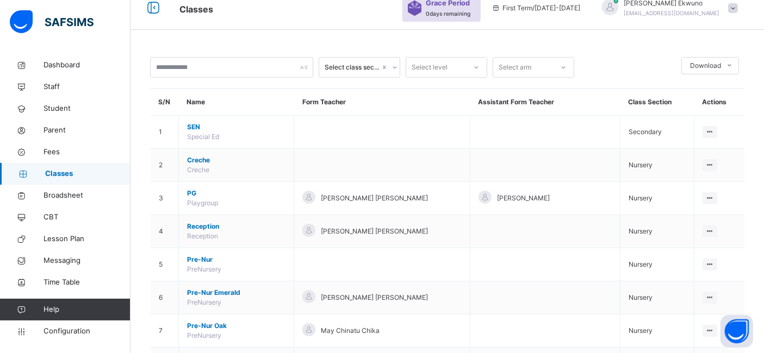
scroll to position [55, 0]
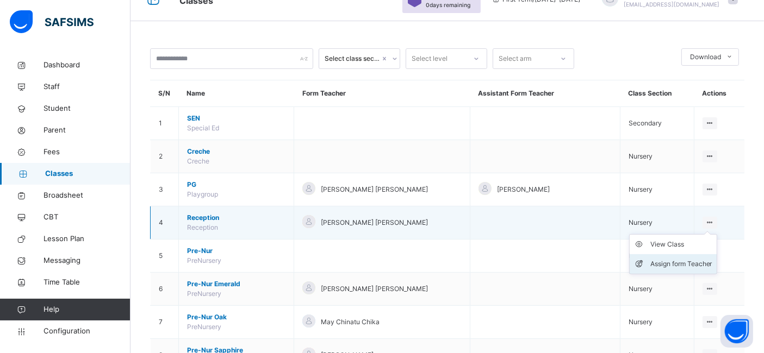
click at [685, 259] on div "Assign form Teacher" at bounding box center [681, 264] width 62 height 11
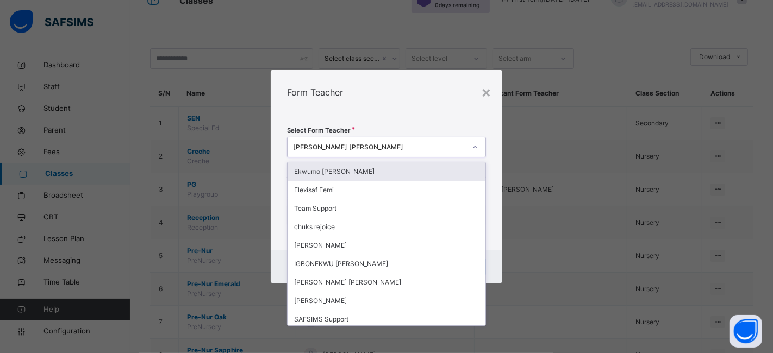
click at [474, 146] on icon at bounding box center [475, 147] width 7 height 11
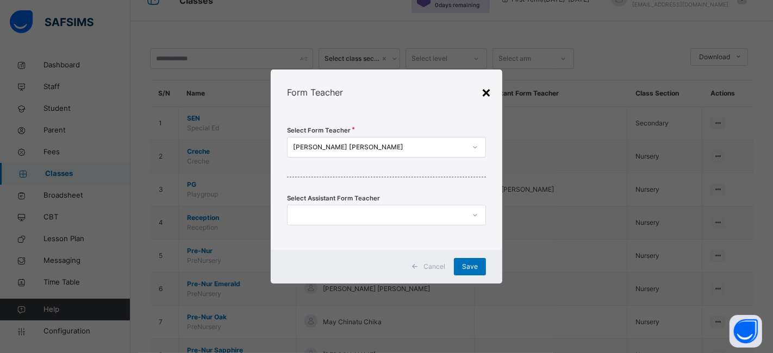
click at [486, 92] on div "×" at bounding box center [486, 91] width 10 height 23
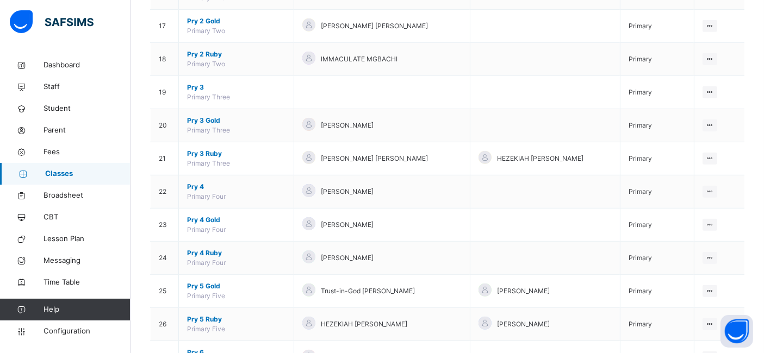
scroll to position [707, 0]
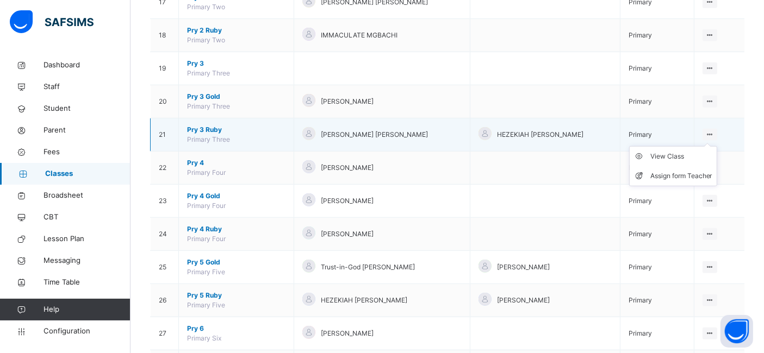
click at [715, 131] on icon at bounding box center [709, 135] width 9 height 8
click at [673, 151] on div "View Class" at bounding box center [681, 156] width 62 height 11
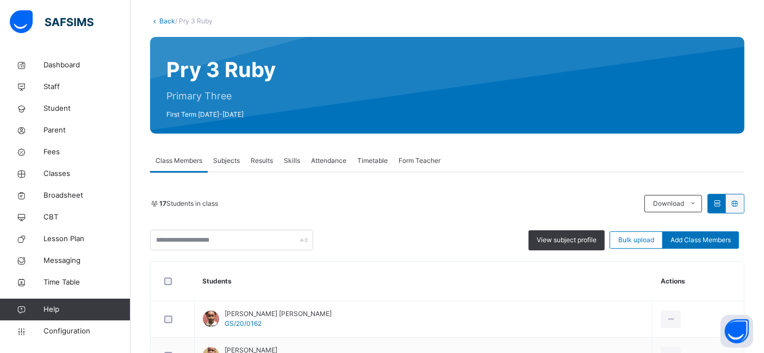
scroll to position [79, 0]
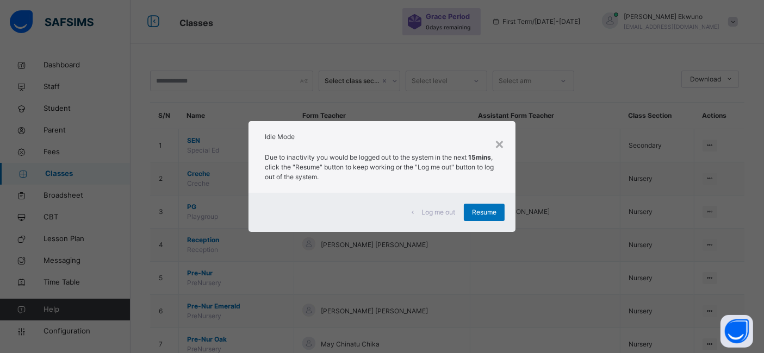
scroll to position [79, 0]
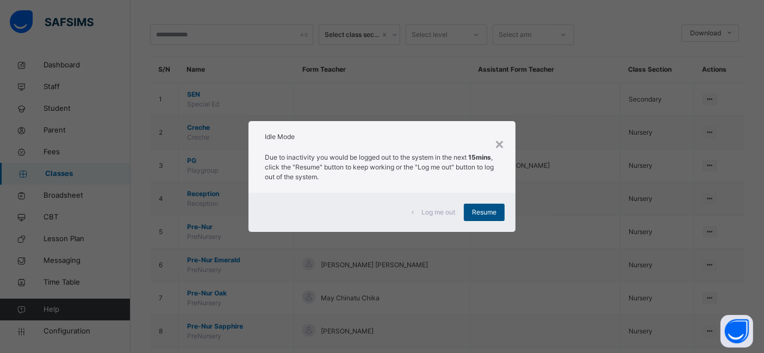
click at [481, 212] on span "Resume" at bounding box center [484, 213] width 24 height 10
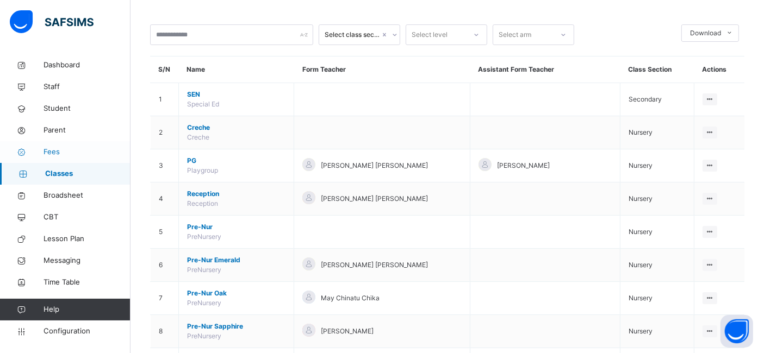
click at [59, 152] on span "Fees" at bounding box center [87, 152] width 87 height 11
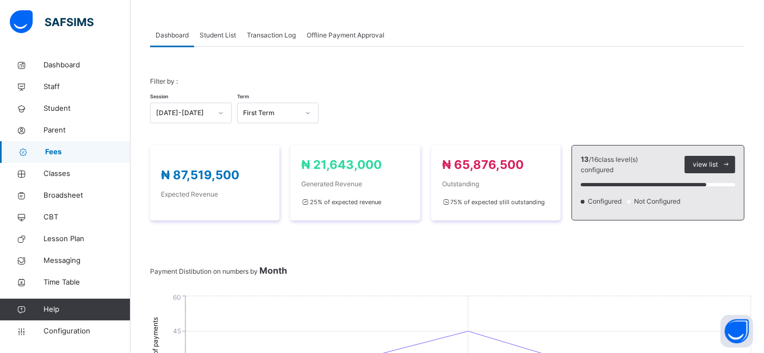
click at [226, 38] on span "Student List" at bounding box center [218, 35] width 36 height 10
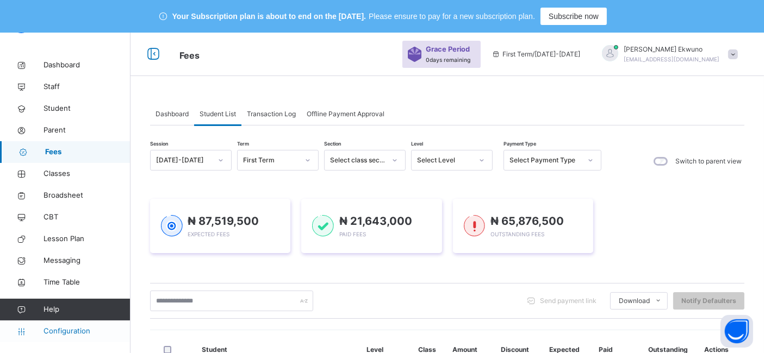
click at [60, 333] on span "Configuration" at bounding box center [87, 331] width 86 height 11
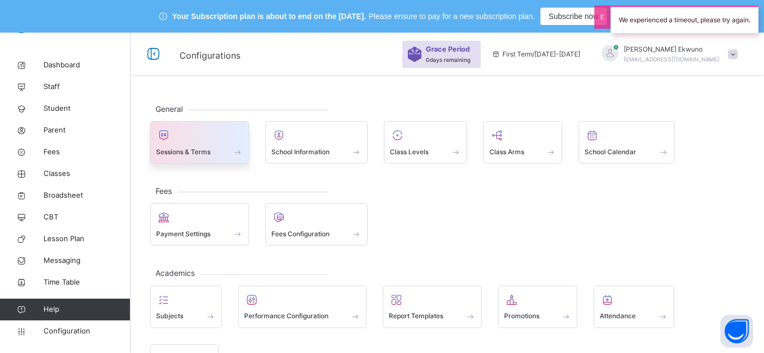
click at [196, 148] on span "Sessions & Terms" at bounding box center [183, 152] width 54 height 10
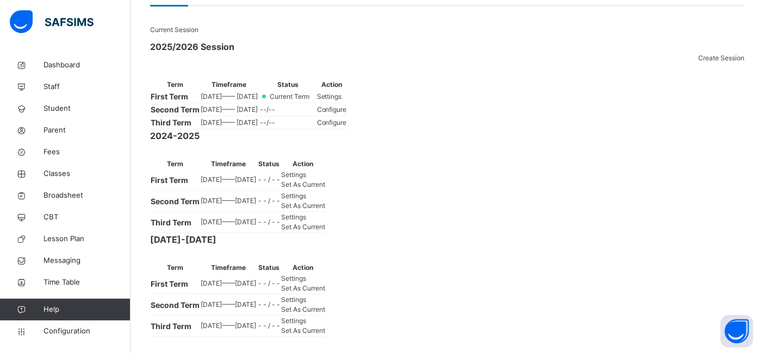
scroll to position [251, 0]
click at [325, 231] on span "Set As Current" at bounding box center [303, 227] width 44 height 8
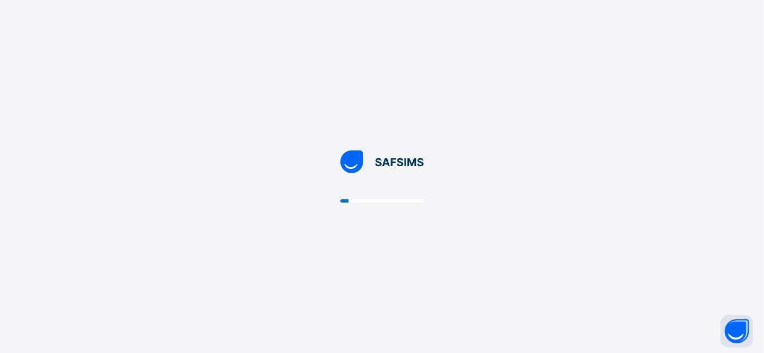
scroll to position [0, 0]
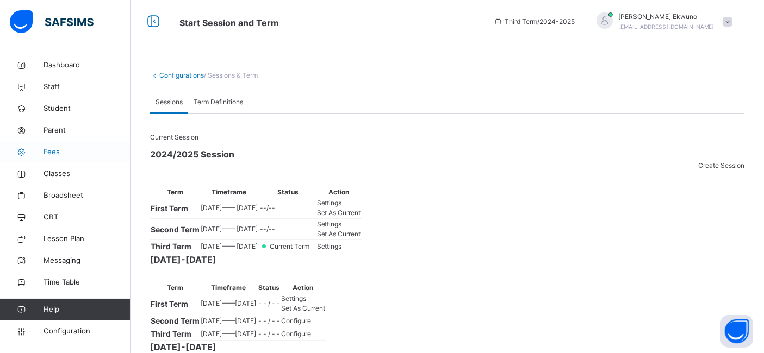
click at [60, 152] on span "Fees" at bounding box center [87, 152] width 87 height 11
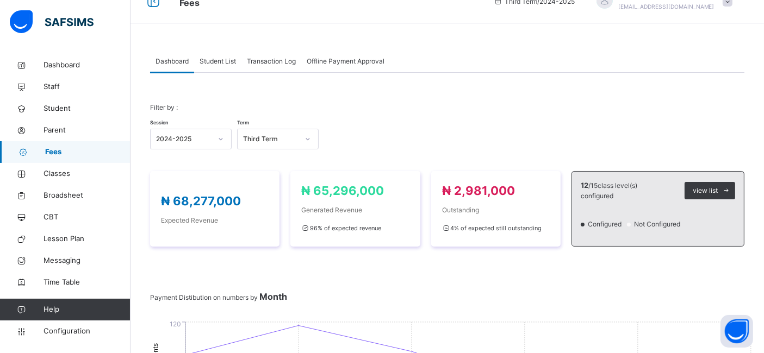
scroll to position [17, 0]
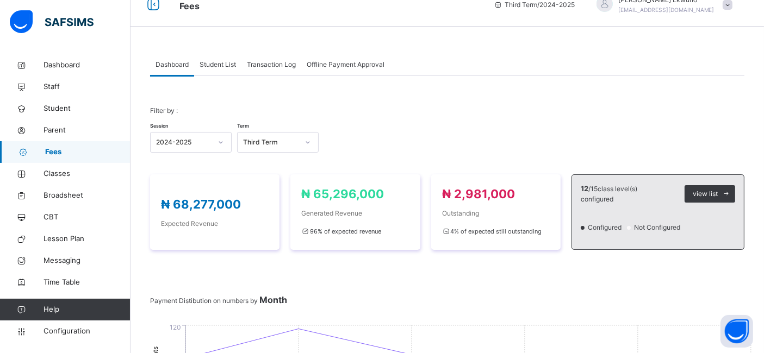
click at [228, 60] on span "Student List" at bounding box center [218, 65] width 36 height 10
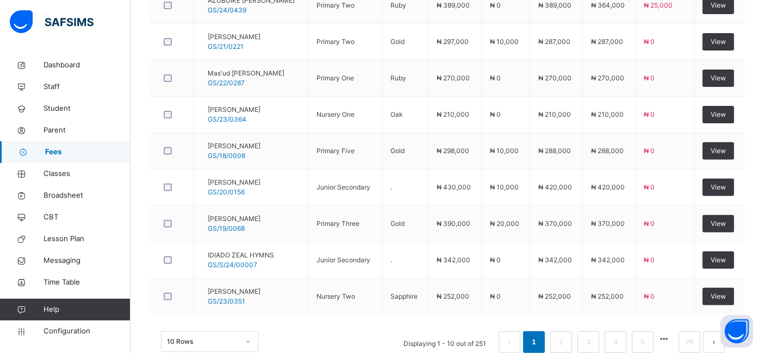
scroll to position [411, 0]
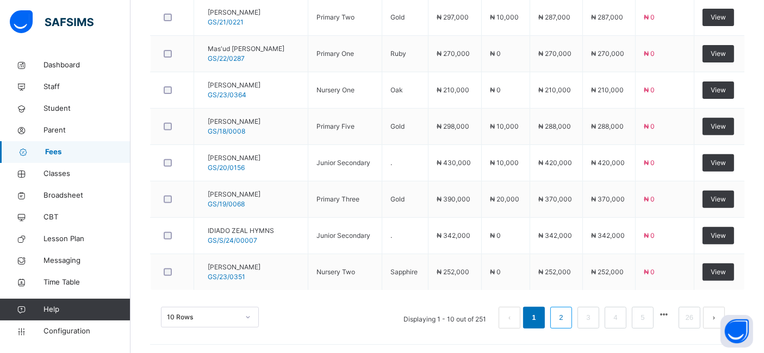
click at [566, 311] on link "2" at bounding box center [561, 318] width 10 height 14
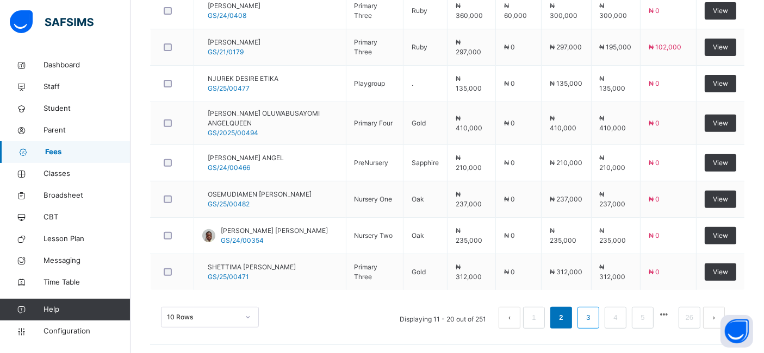
click at [593, 315] on link "3" at bounding box center [588, 318] width 10 height 14
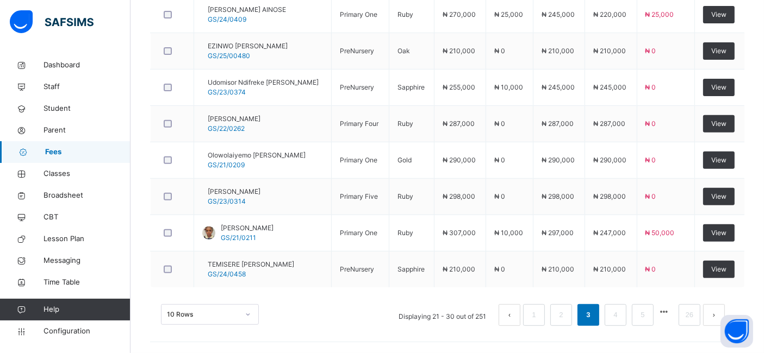
scroll to position [418, 0]
click at [621, 315] on link "4" at bounding box center [615, 315] width 10 height 14
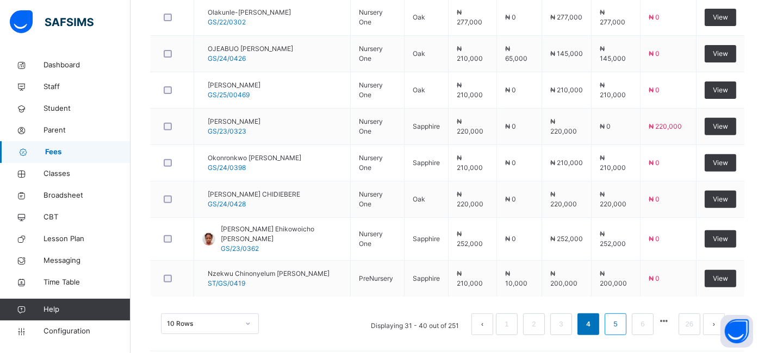
click at [621, 318] on link "5" at bounding box center [615, 325] width 10 height 14
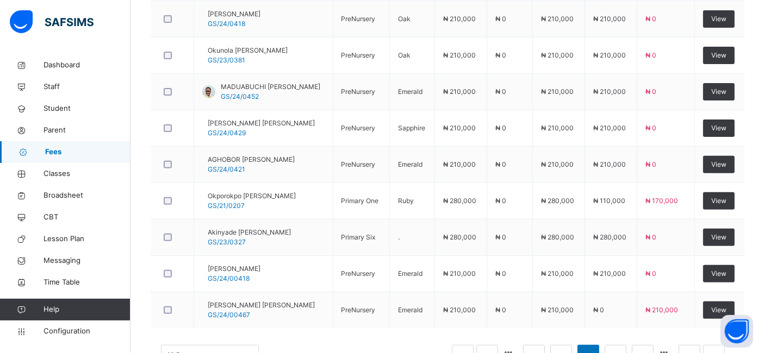
scroll to position [411, 0]
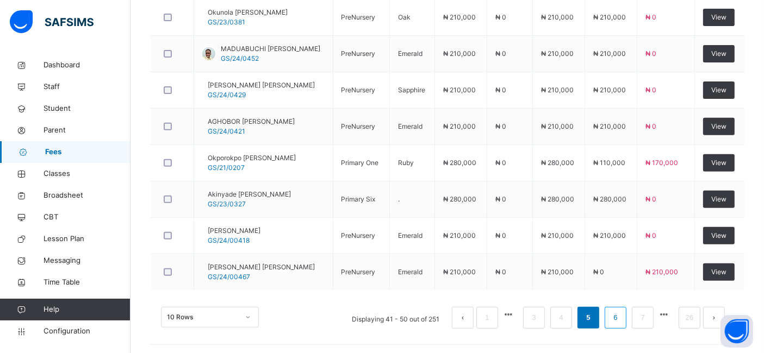
click at [621, 315] on link "6" at bounding box center [615, 318] width 10 height 14
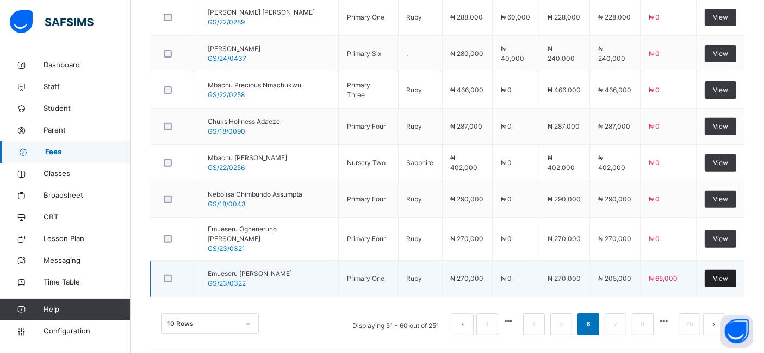
click at [723, 274] on span "View" at bounding box center [720, 279] width 15 height 10
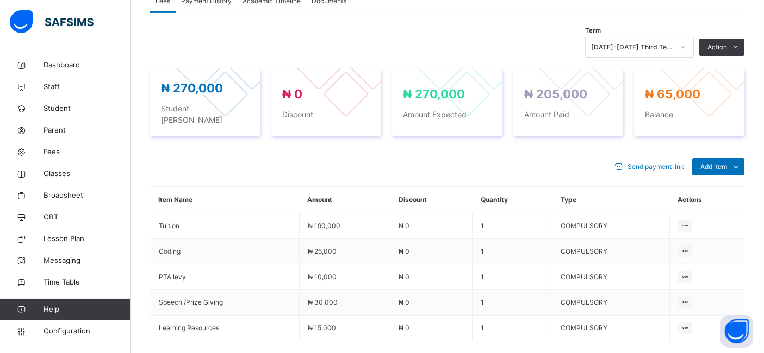
scroll to position [353, 0]
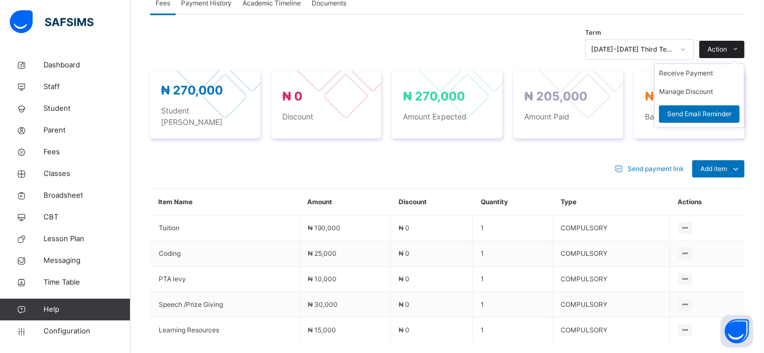
click at [727, 54] on span "Action" at bounding box center [718, 50] width 20 height 10
click at [700, 80] on li "Receive Payment" at bounding box center [699, 73] width 89 height 18
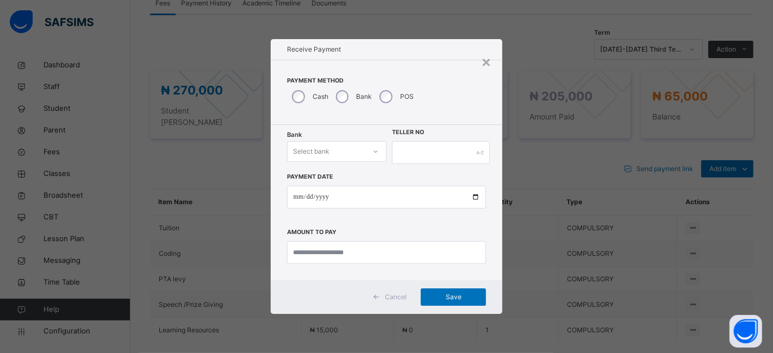
click at [346, 151] on div "Select bank" at bounding box center [327, 152] width 78 height 17
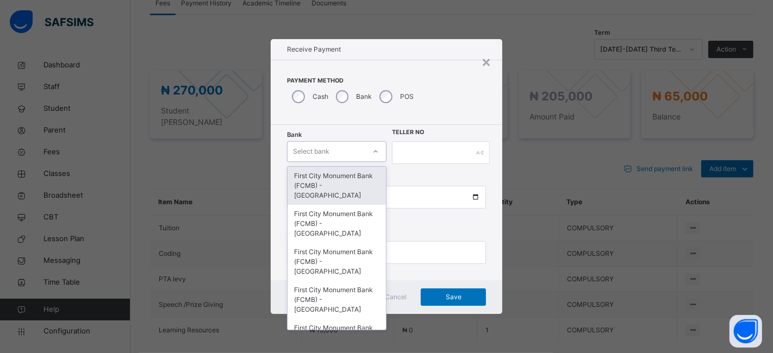
click at [331, 185] on div "First City Monument Bank (FCMB) - [GEOGRAPHIC_DATA]" at bounding box center [337, 186] width 98 height 38
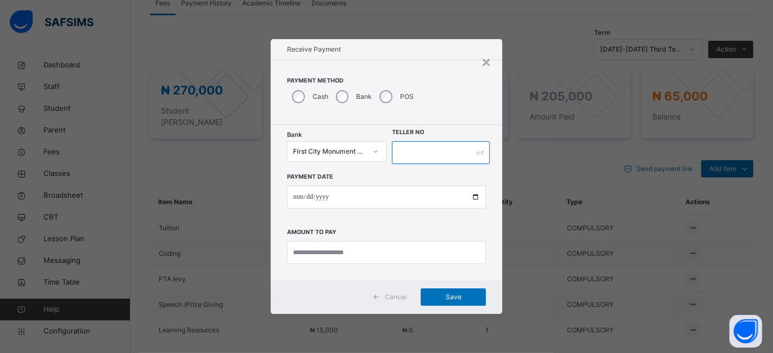
click at [419, 155] on input "text" at bounding box center [441, 152] width 98 height 23
type input "**********"
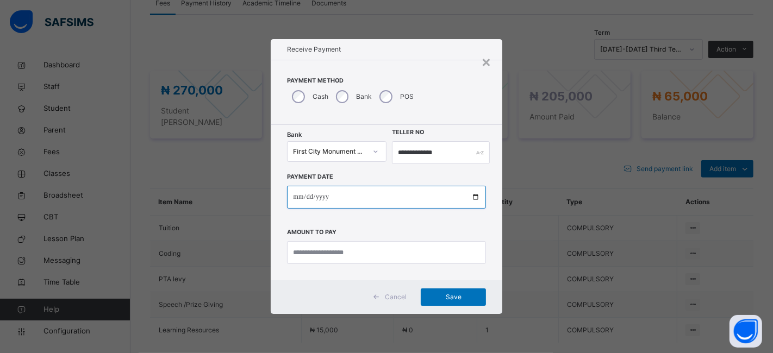
click at [475, 196] on input "date" at bounding box center [387, 197] width 200 height 23
type input "**********"
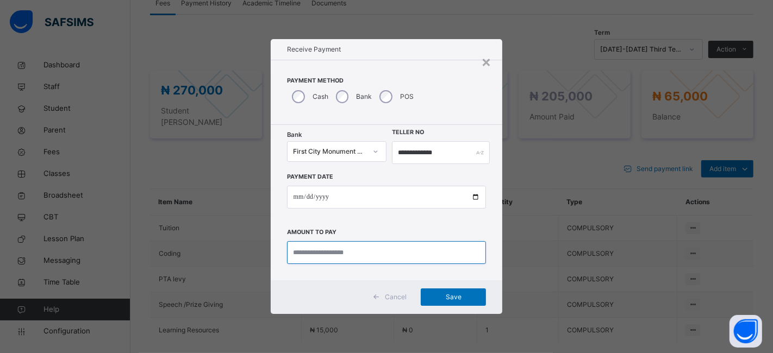
click at [303, 248] on input "currency" at bounding box center [387, 252] width 200 height 23
type input "********"
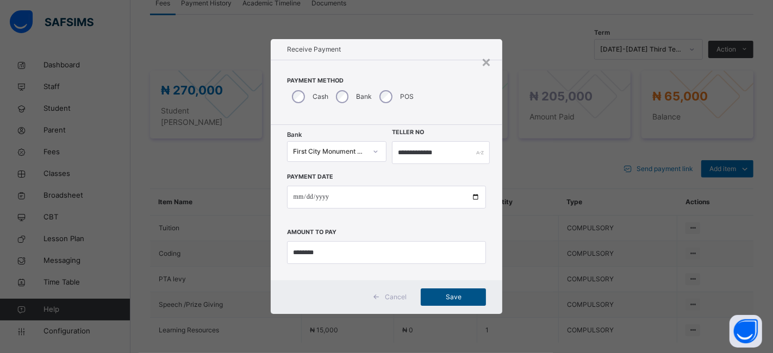
click at [441, 290] on div "Save" at bounding box center [453, 297] width 65 height 17
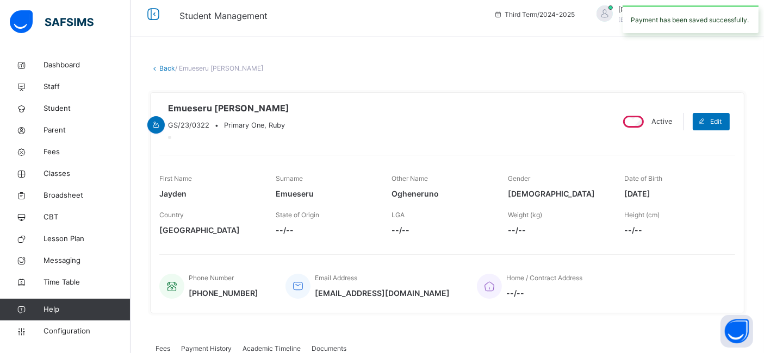
scroll to position [0, 0]
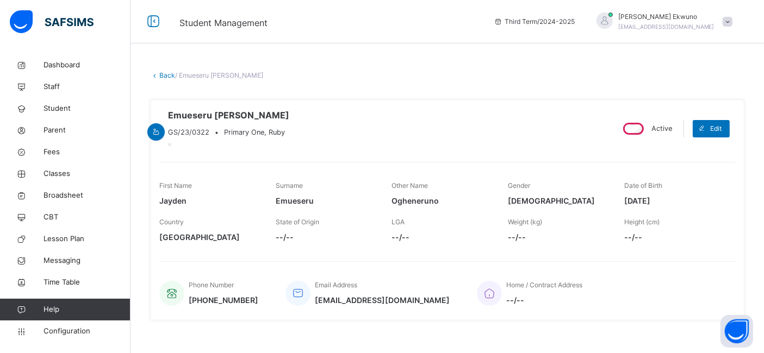
click at [164, 78] on link "Back" at bounding box center [167, 75] width 16 height 8
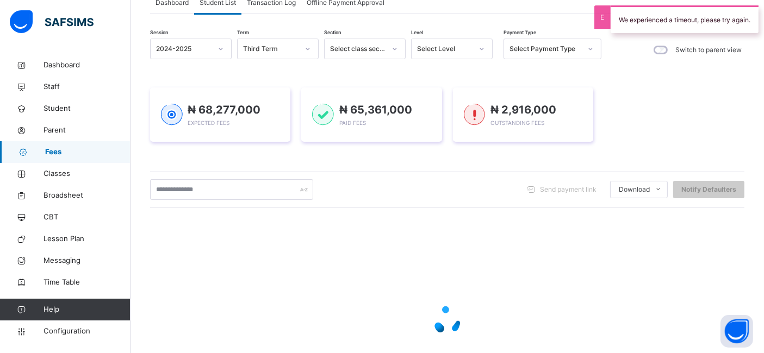
scroll to position [165, 0]
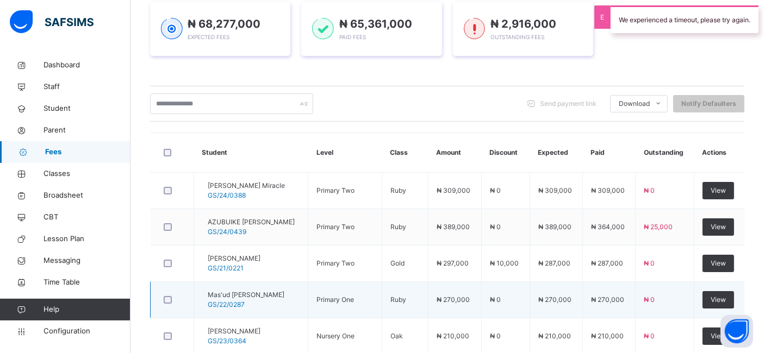
click at [693, 312] on td "₦ 0" at bounding box center [665, 300] width 59 height 36
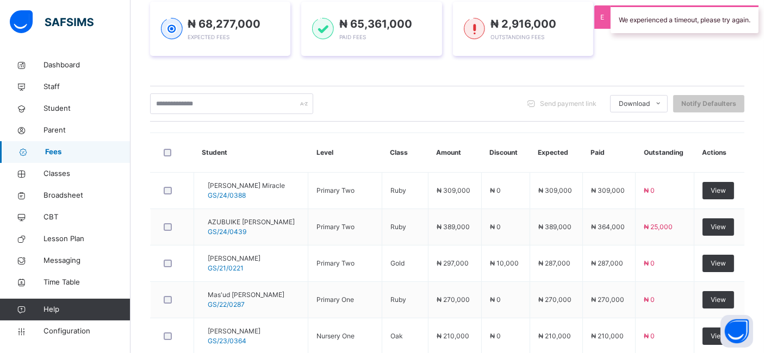
scroll to position [411, 0]
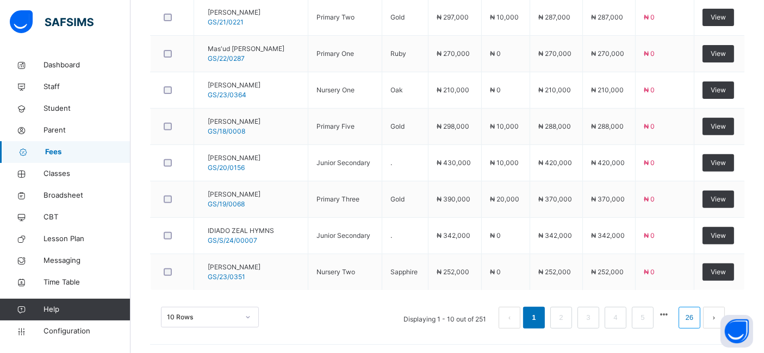
click at [693, 314] on link "26" at bounding box center [690, 318] width 14 height 14
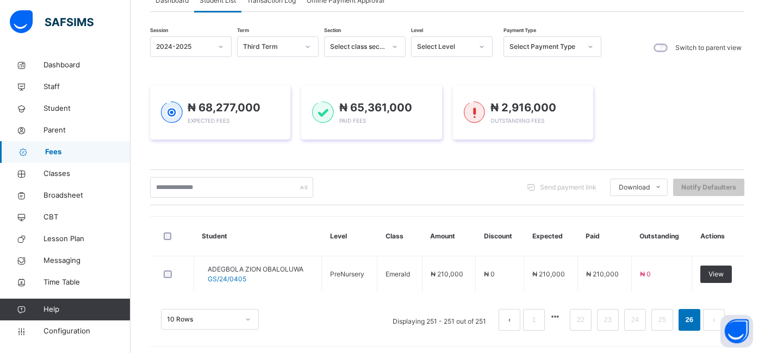
scroll to position [84, 0]
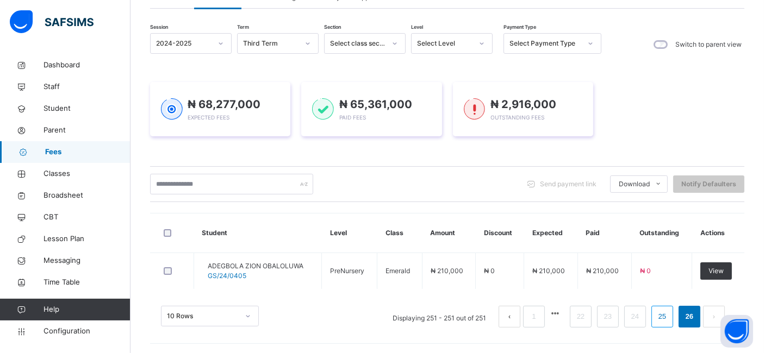
click at [669, 319] on link "25" at bounding box center [662, 317] width 14 height 14
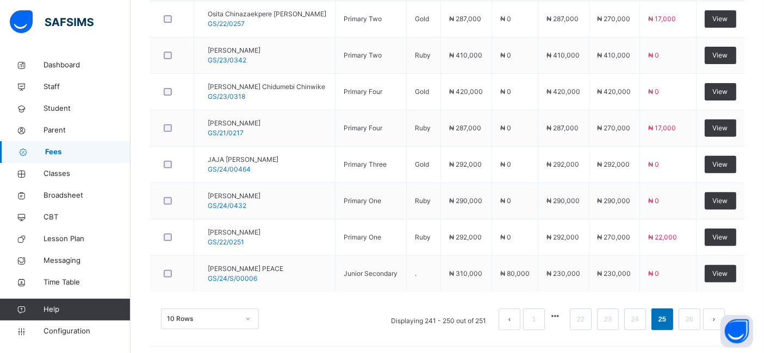
scroll to position [411, 0]
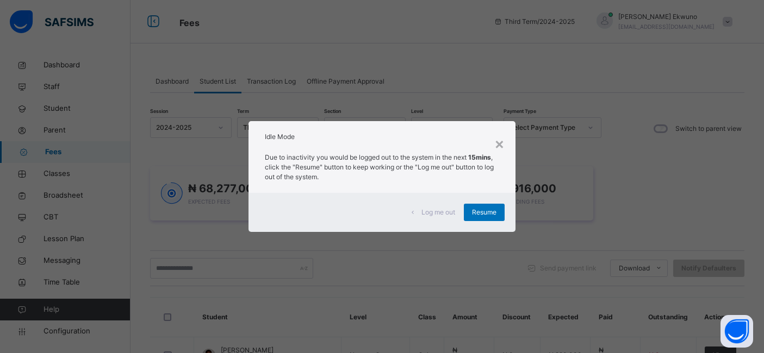
scroll to position [411, 0]
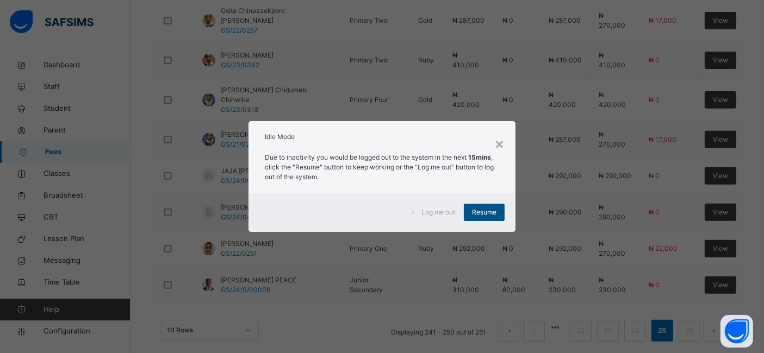
click at [492, 213] on span "Resume" at bounding box center [484, 213] width 24 height 10
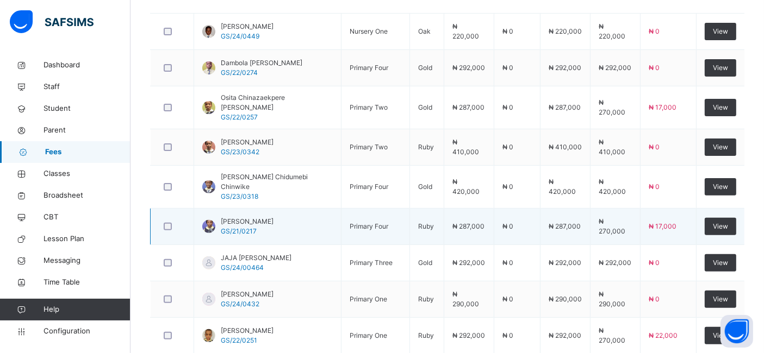
click at [669, 219] on td "₦ 17,000" at bounding box center [668, 227] width 56 height 36
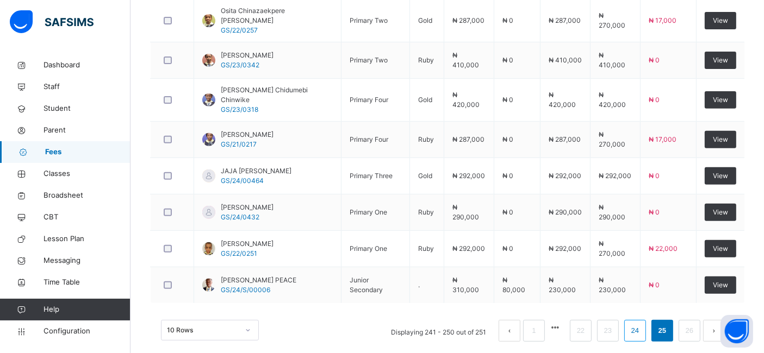
click at [642, 324] on link "24" at bounding box center [635, 331] width 14 height 14
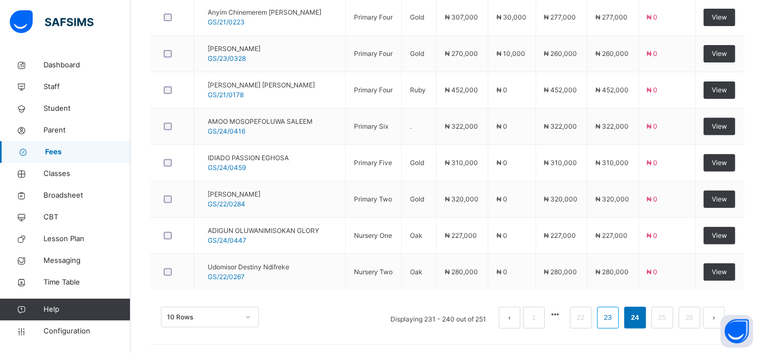
click at [615, 319] on link "23" at bounding box center [608, 318] width 14 height 14
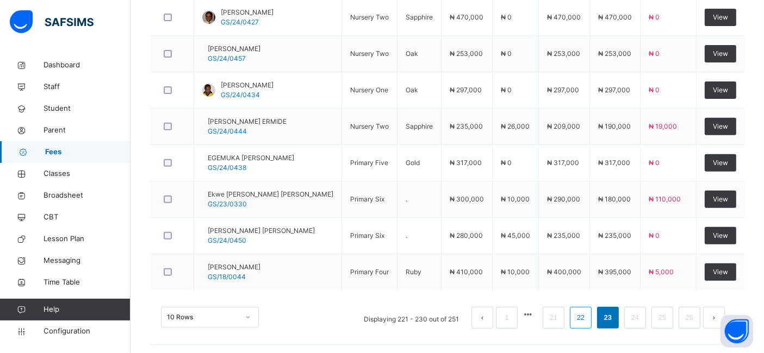
click at [588, 315] on link "22" at bounding box center [581, 318] width 14 height 14
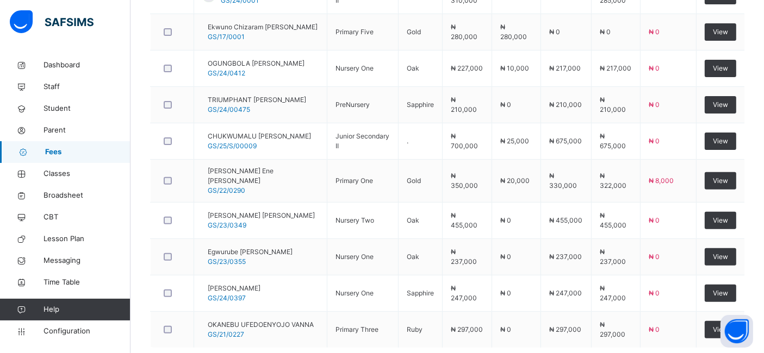
scroll to position [418, 0]
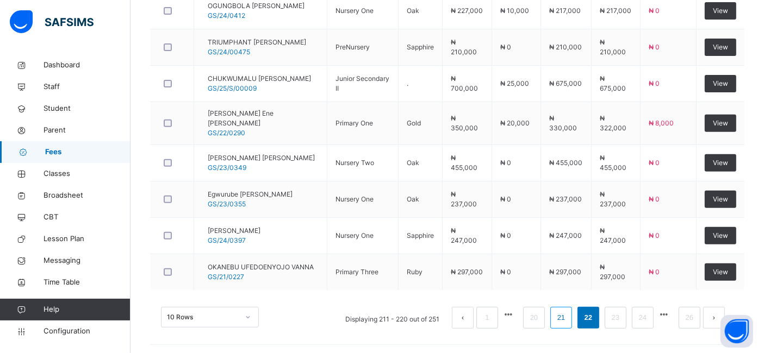
click at [568, 315] on link "21" at bounding box center [561, 318] width 14 height 14
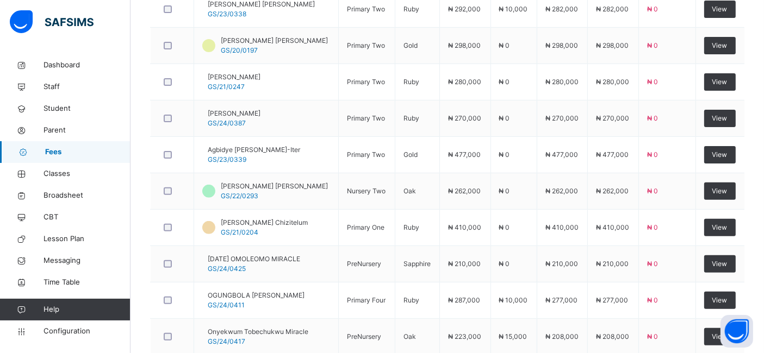
scroll to position [411, 0]
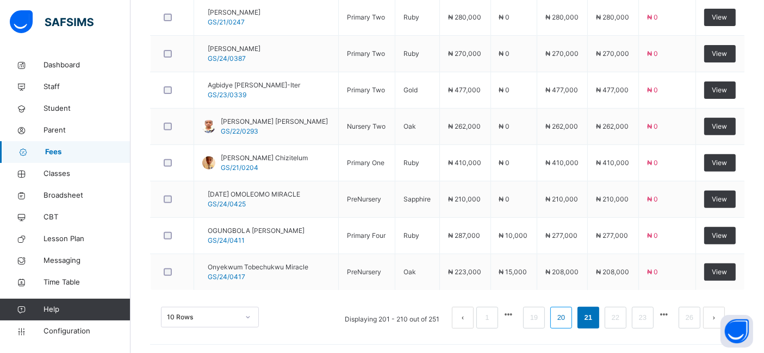
click at [568, 314] on link "20" at bounding box center [561, 318] width 14 height 14
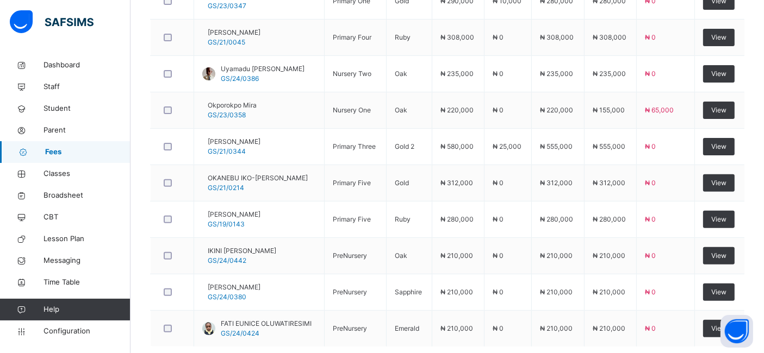
scroll to position [365, 0]
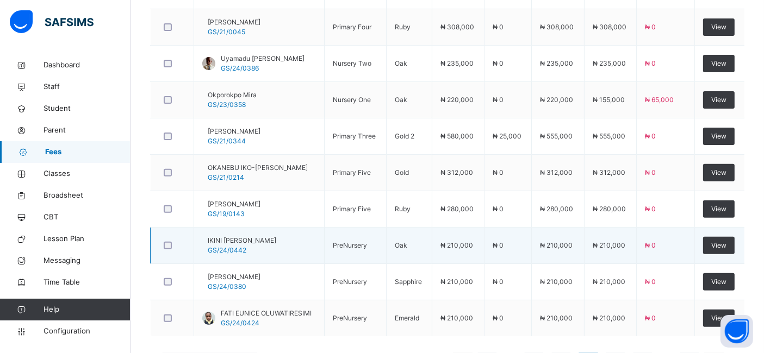
click at [695, 246] on td "₦ 0" at bounding box center [666, 246] width 58 height 36
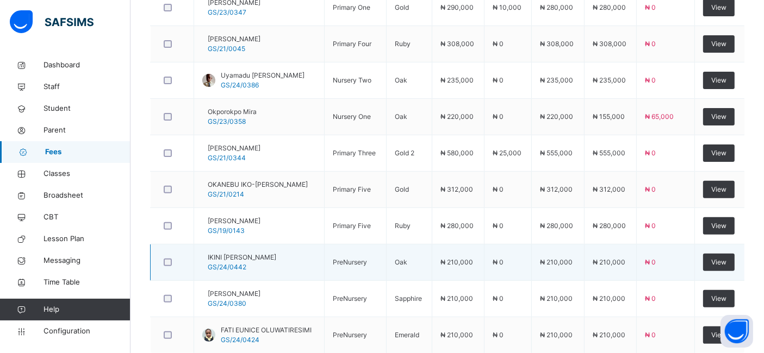
scroll to position [411, 0]
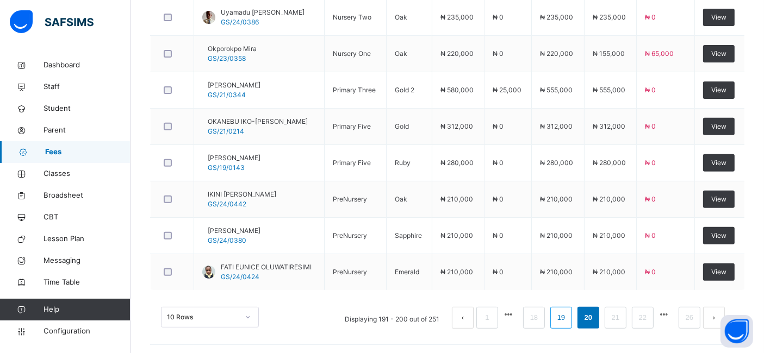
click at [568, 316] on link "19" at bounding box center [561, 318] width 14 height 14
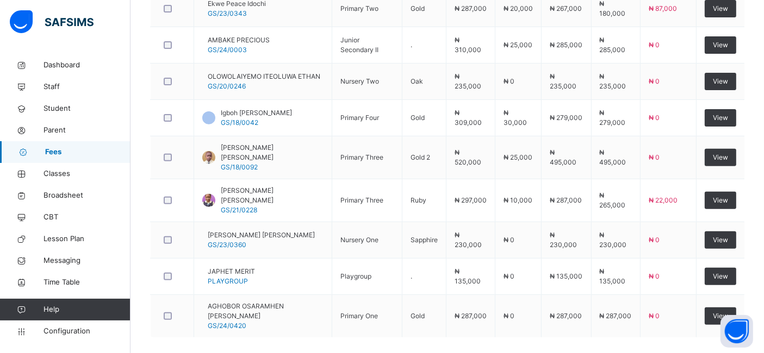
scroll to position [418, 0]
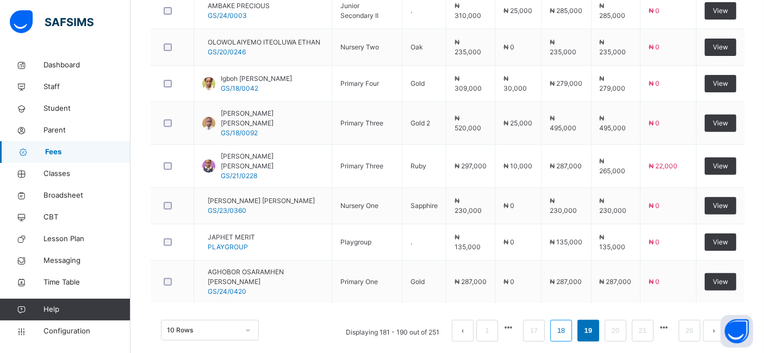
click at [568, 324] on link "18" at bounding box center [561, 331] width 14 height 14
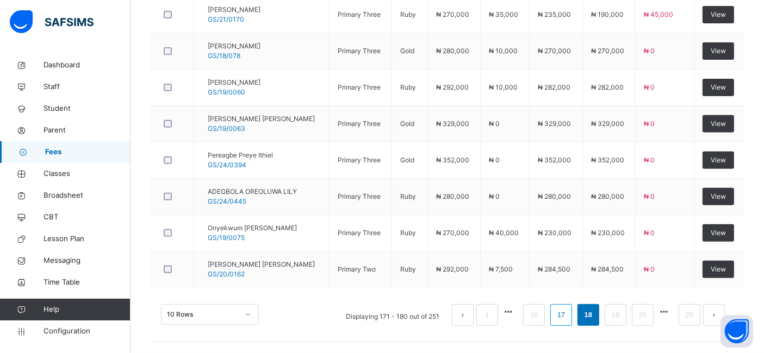
click at [568, 315] on link "17" at bounding box center [561, 315] width 14 height 14
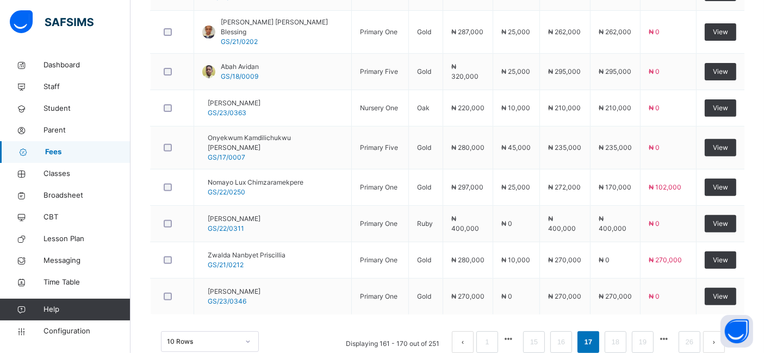
scroll to position [411, 0]
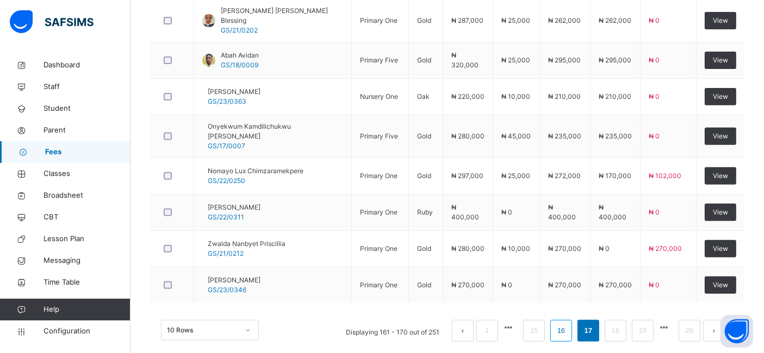
click at [568, 324] on link "16" at bounding box center [561, 331] width 14 height 14
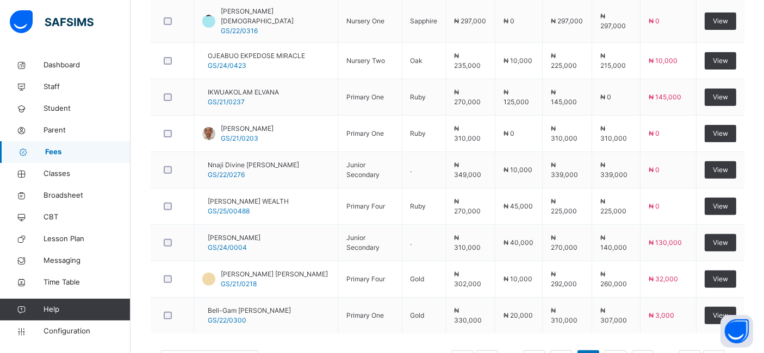
scroll to position [382, 0]
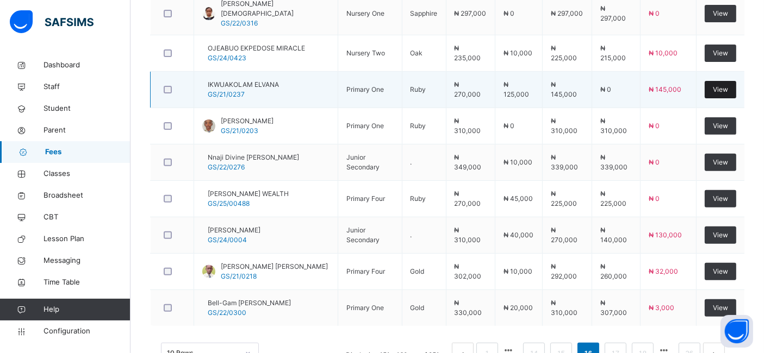
click at [727, 89] on span "View" at bounding box center [720, 90] width 15 height 10
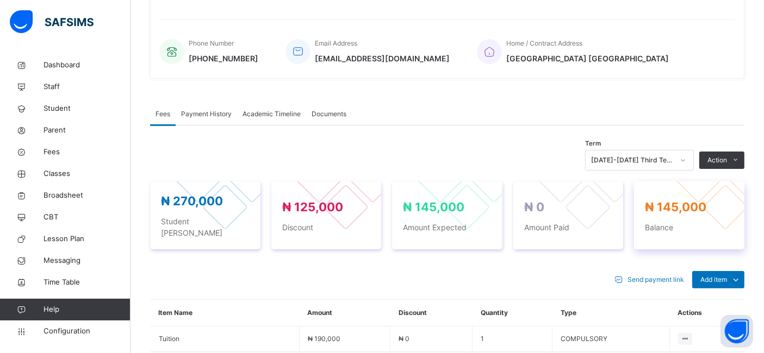
scroll to position [382, 0]
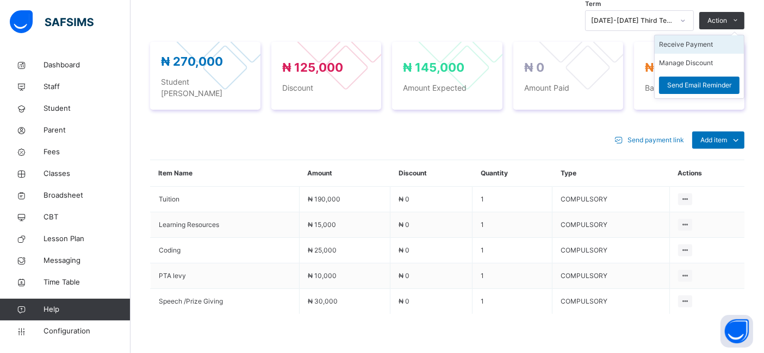
click at [698, 52] on li "Receive Payment" at bounding box center [699, 44] width 89 height 18
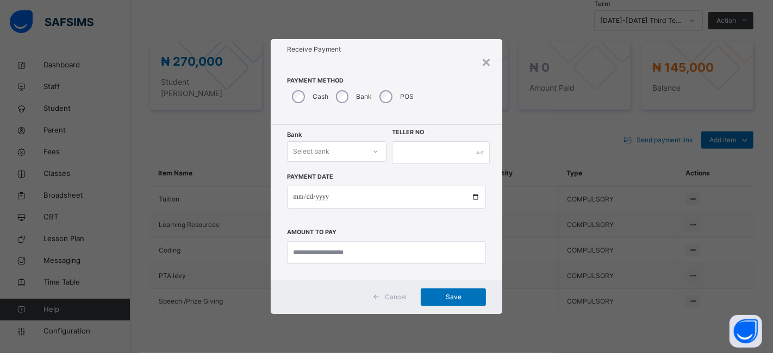
click at [337, 151] on div "Select bank" at bounding box center [327, 152] width 78 height 17
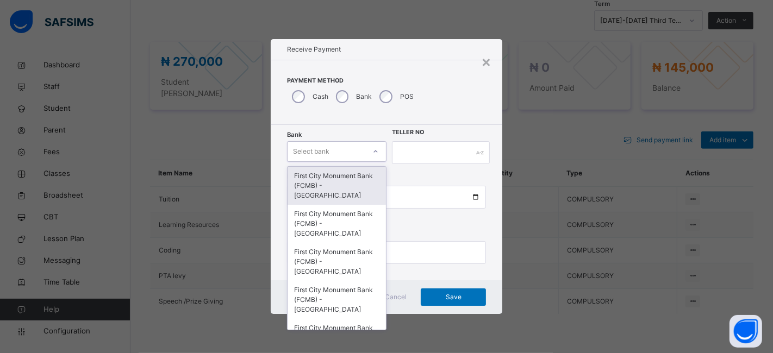
click at [324, 181] on div "First City Monument Bank (FCMB) - [GEOGRAPHIC_DATA]" at bounding box center [337, 186] width 98 height 38
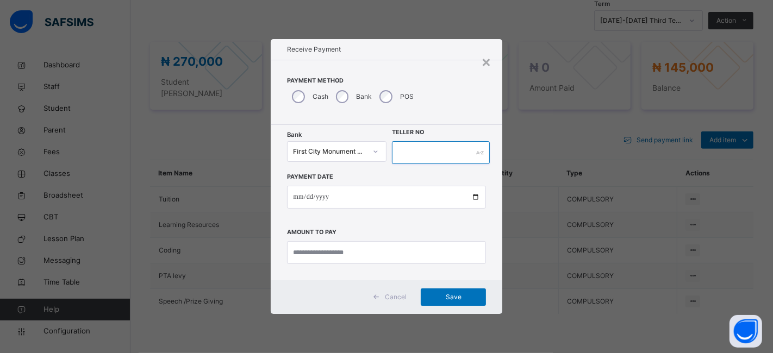
click at [398, 148] on input "text" at bounding box center [441, 152] width 98 height 23
type input "**********"
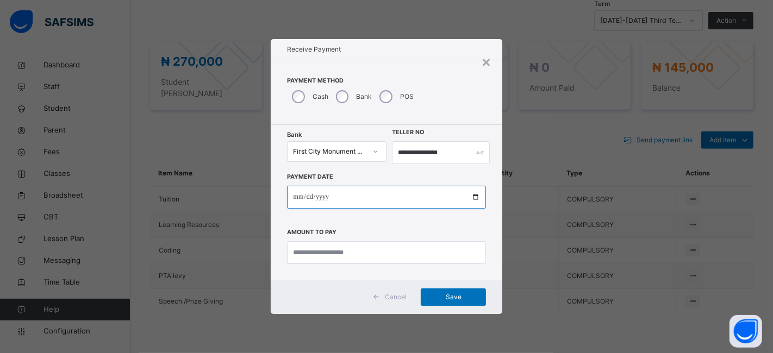
click at [473, 196] on input "date" at bounding box center [387, 197] width 200 height 23
click at [474, 197] on input "**********" at bounding box center [387, 197] width 200 height 23
type input "**********"
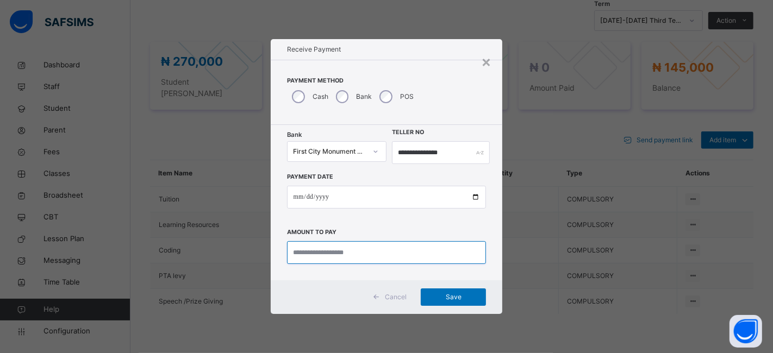
click at [299, 255] on input "currency" at bounding box center [387, 252] width 200 height 23
type input "*********"
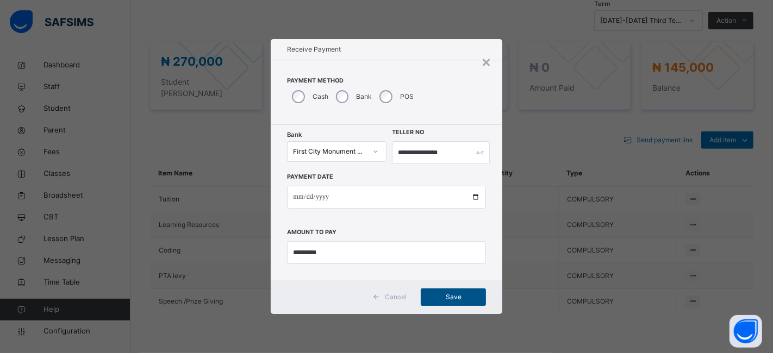
click at [456, 291] on div "Save" at bounding box center [453, 297] width 65 height 17
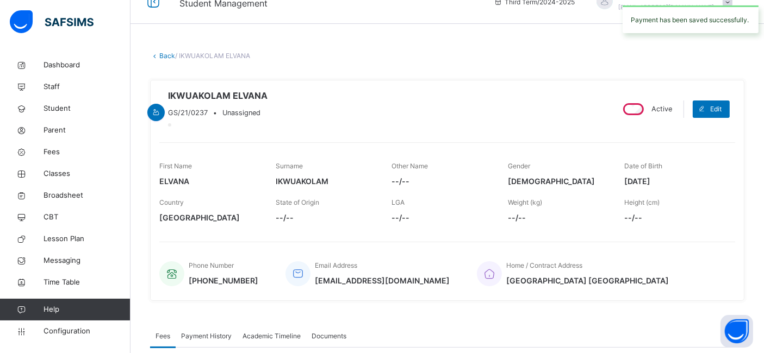
scroll to position [0, 0]
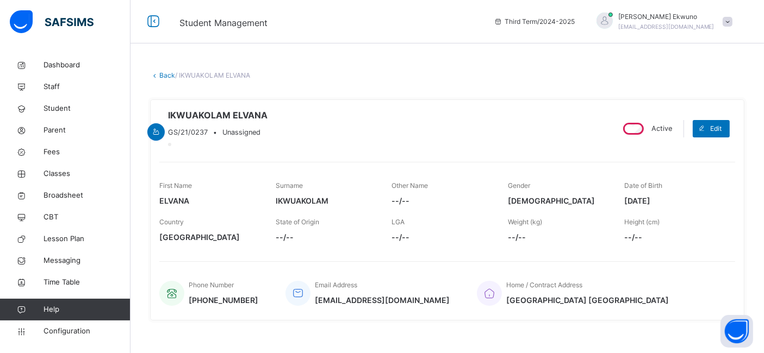
click at [169, 77] on link "Back" at bounding box center [167, 75] width 16 height 8
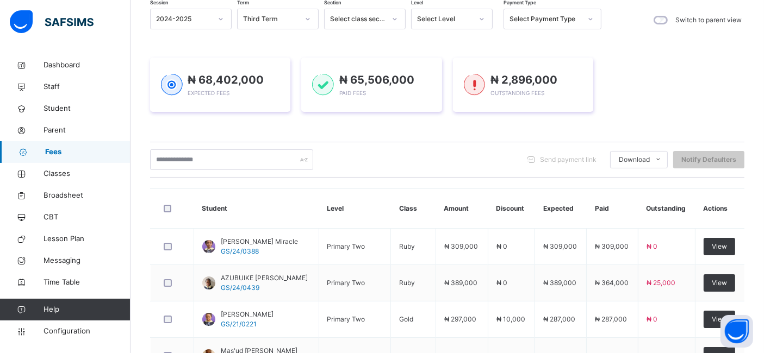
scroll to position [384, 0]
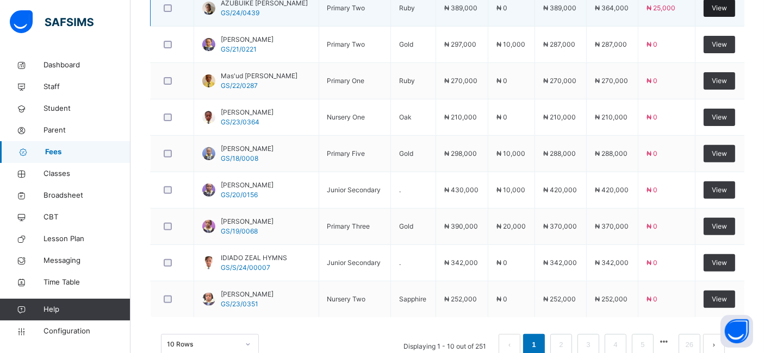
click at [725, 5] on span "View" at bounding box center [719, 8] width 15 height 10
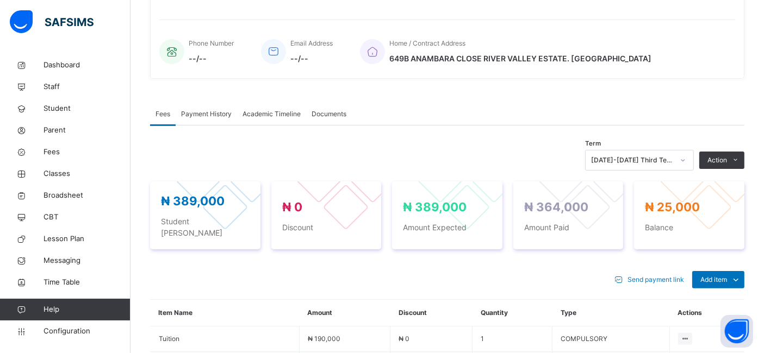
scroll to position [384, 0]
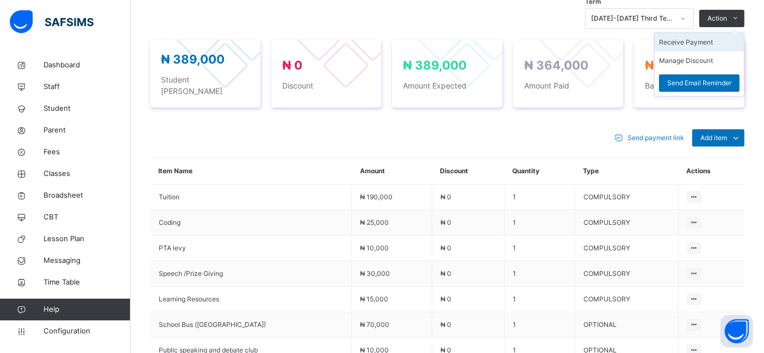
click at [690, 52] on li "Receive Payment" at bounding box center [699, 42] width 89 height 18
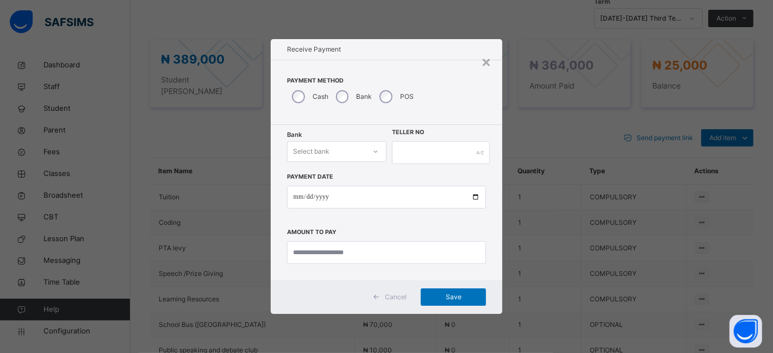
click at [337, 151] on div "Select bank" at bounding box center [327, 152] width 78 height 17
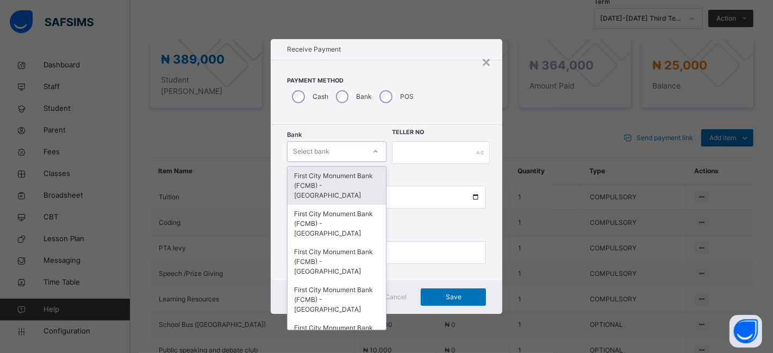
click at [327, 179] on div "First City Monument Bank (FCMB) - [GEOGRAPHIC_DATA]" at bounding box center [337, 186] width 98 height 38
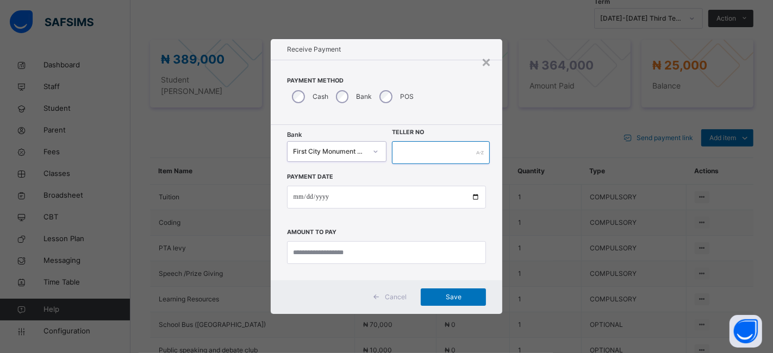
click at [408, 149] on input "text" at bounding box center [441, 152] width 98 height 23
type input "**********"
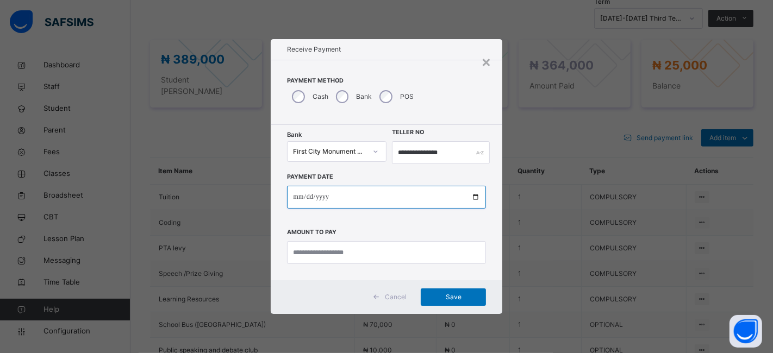
click at [474, 194] on input "date" at bounding box center [387, 197] width 200 height 23
type input "**********"
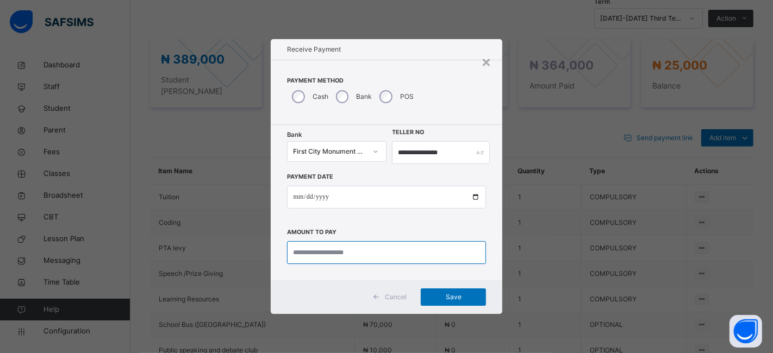
click at [303, 251] on input "currency" at bounding box center [387, 252] width 200 height 23
type input "********"
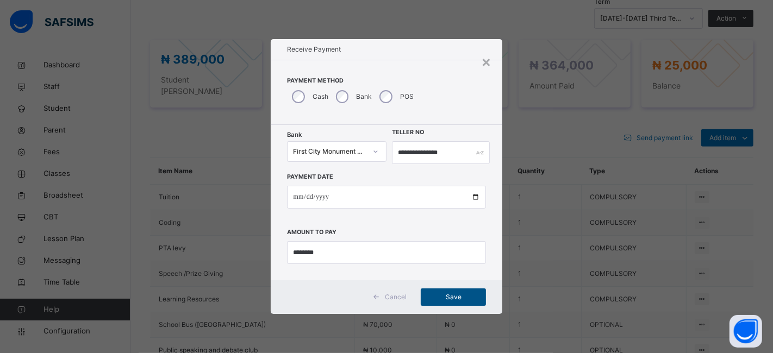
click at [450, 293] on span "Save" at bounding box center [453, 298] width 49 height 10
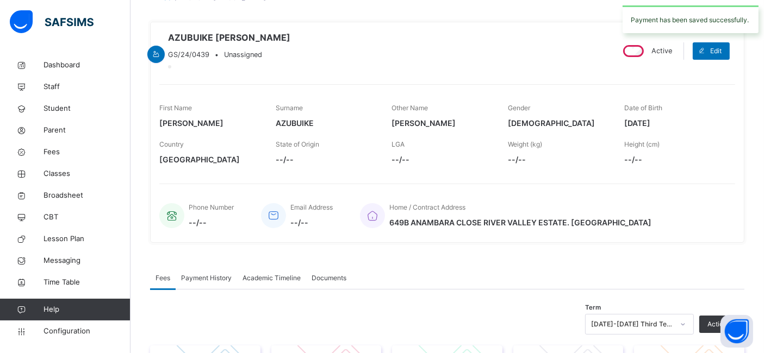
scroll to position [0, 0]
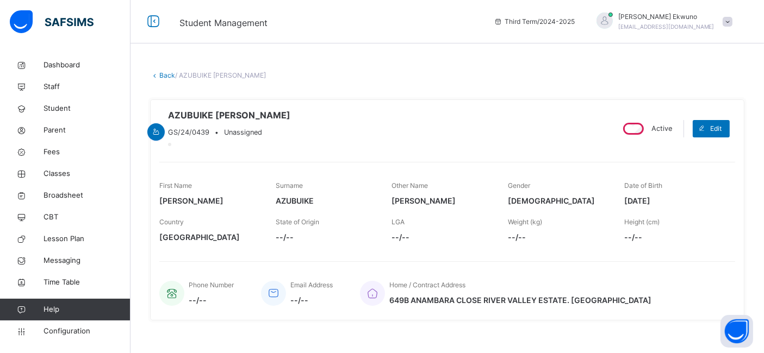
click at [165, 74] on link "Back" at bounding box center [167, 75] width 16 height 8
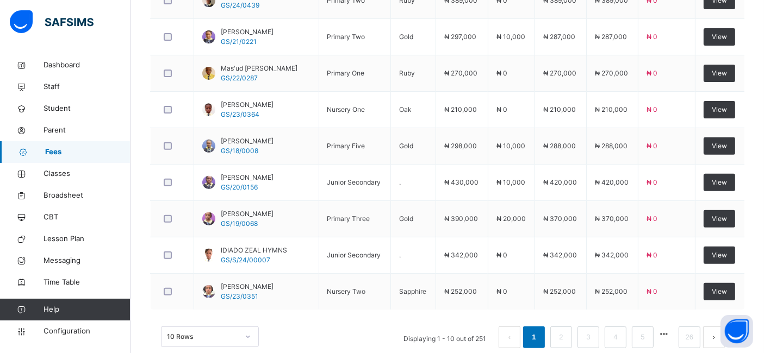
scroll to position [404, 0]
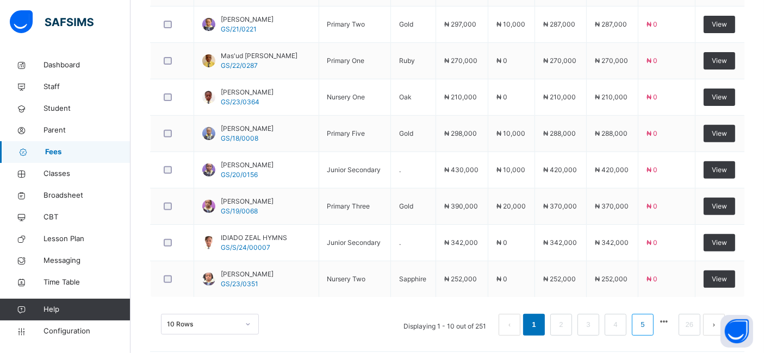
click at [648, 318] on link "5" at bounding box center [642, 325] width 10 height 14
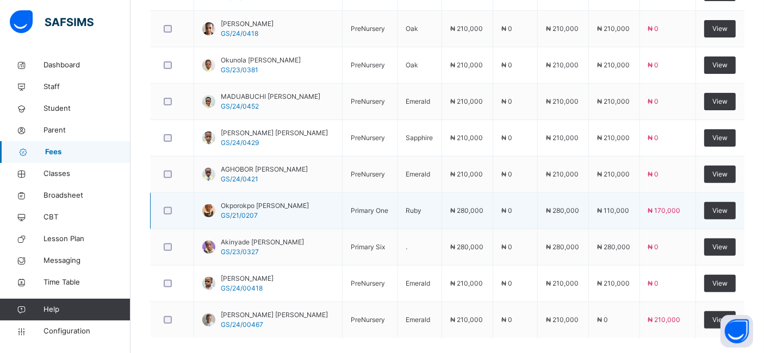
scroll to position [411, 0]
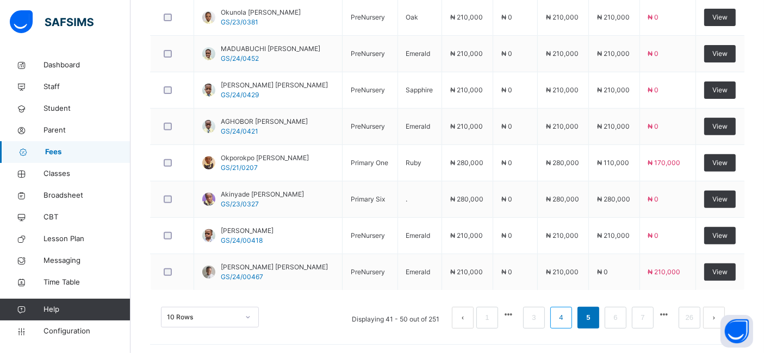
click at [566, 317] on link "4" at bounding box center [561, 318] width 10 height 14
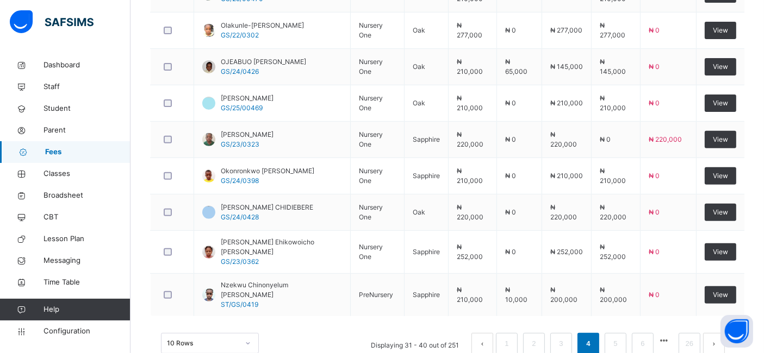
scroll to position [401, 0]
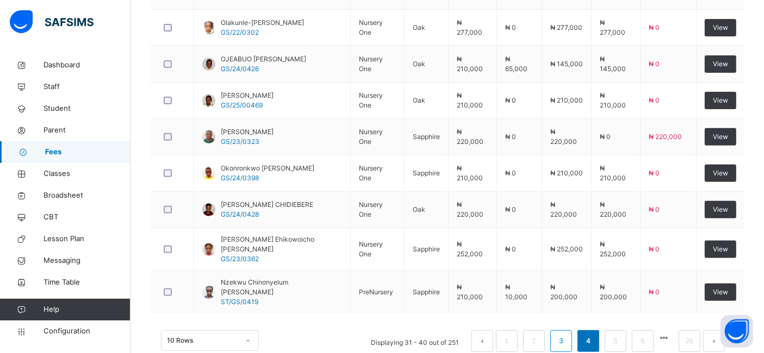
click at [566, 334] on link "3" at bounding box center [561, 341] width 10 height 14
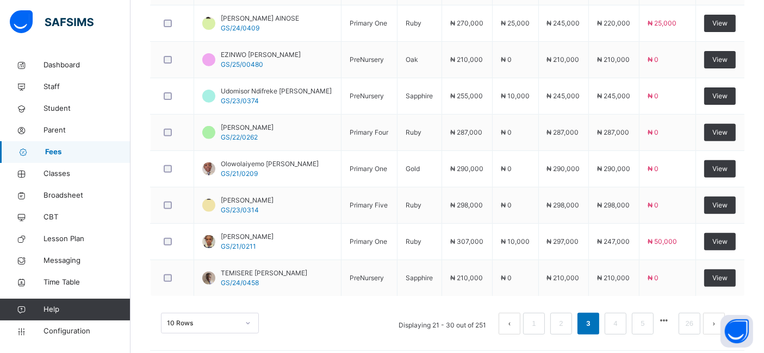
scroll to position [418, 0]
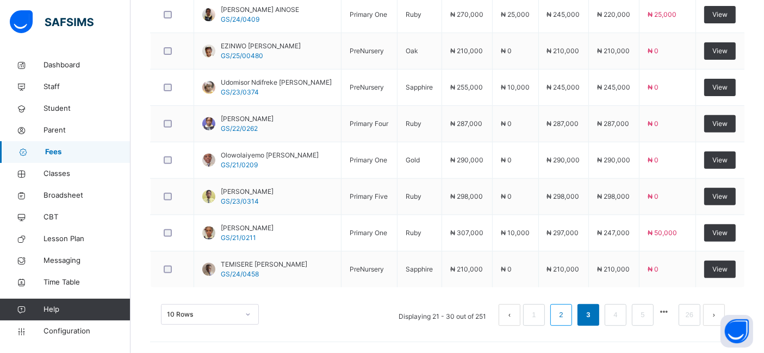
click at [566, 316] on link "2" at bounding box center [561, 315] width 10 height 14
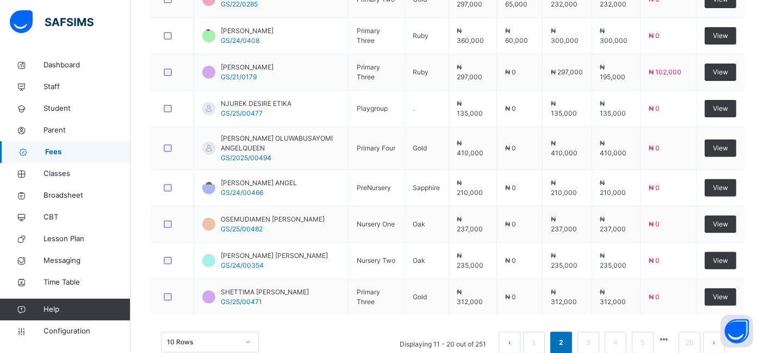
scroll to position [401, 0]
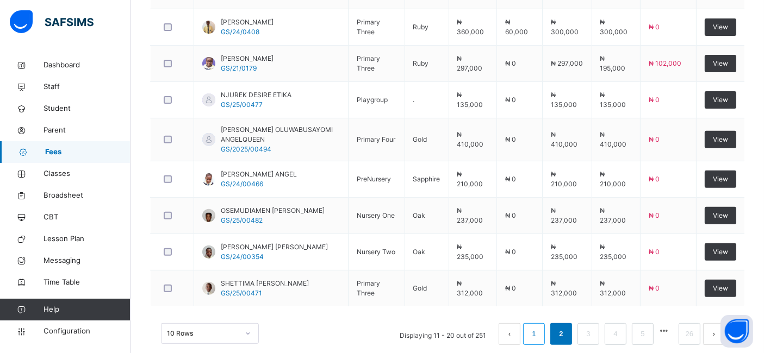
click at [539, 335] on link "1" at bounding box center [534, 334] width 10 height 14
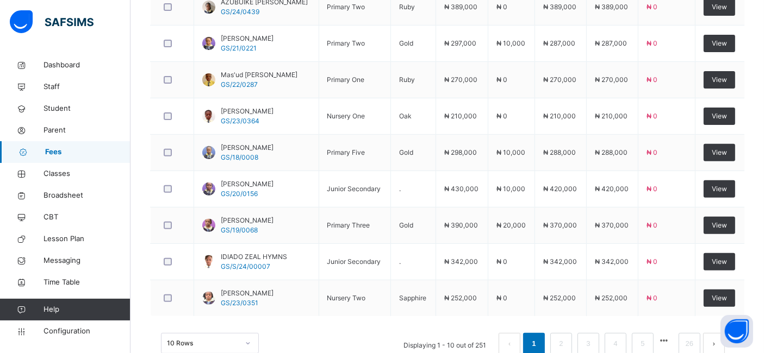
scroll to position [411, 0]
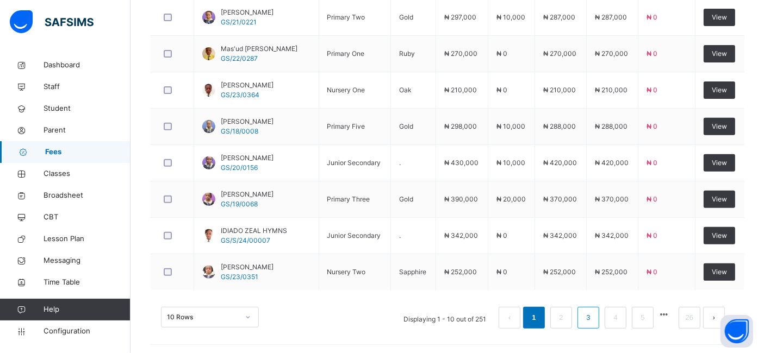
click at [593, 321] on link "3" at bounding box center [588, 318] width 10 height 14
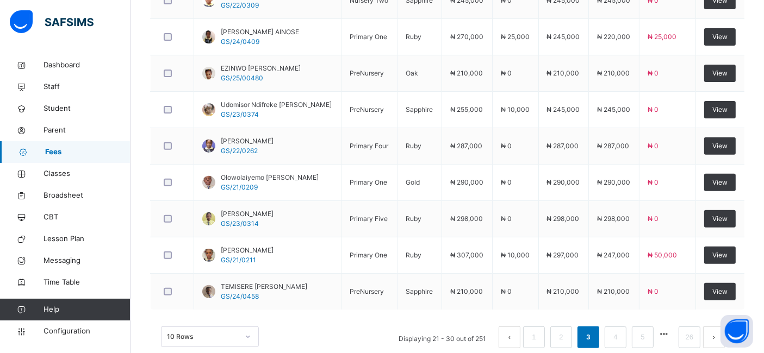
scroll to position [418, 0]
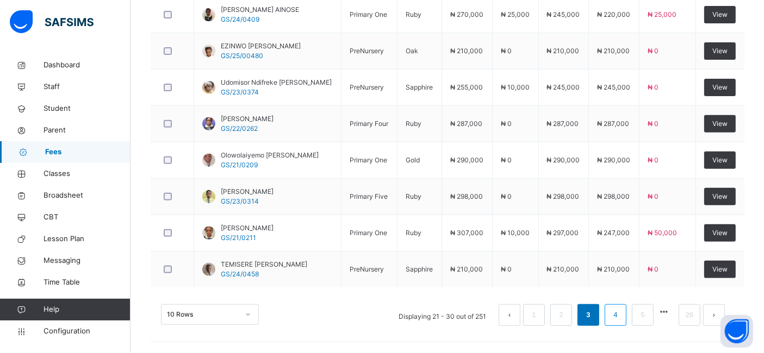
click at [621, 312] on link "4" at bounding box center [615, 315] width 10 height 14
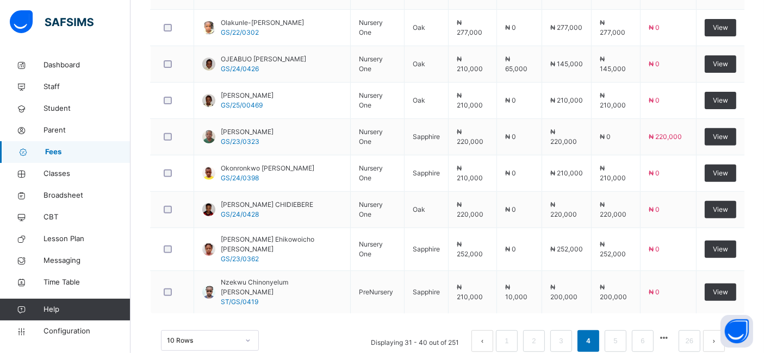
scroll to position [411, 0]
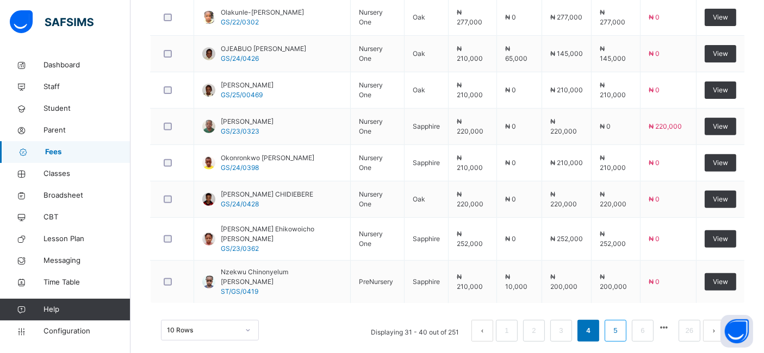
click at [621, 324] on link "5" at bounding box center [615, 331] width 10 height 14
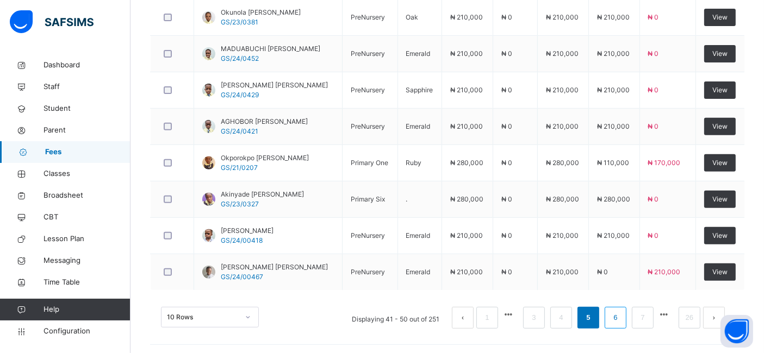
click at [621, 314] on link "6" at bounding box center [615, 318] width 10 height 14
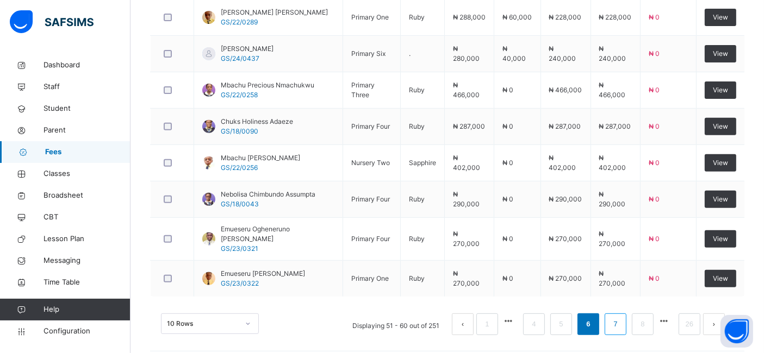
click at [621, 318] on link "7" at bounding box center [615, 325] width 10 height 14
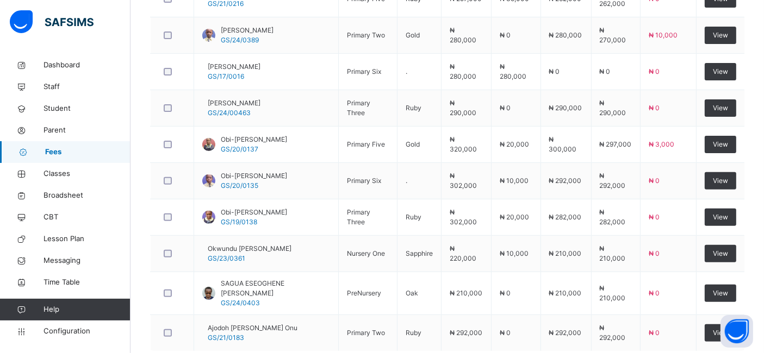
scroll to position [356, 0]
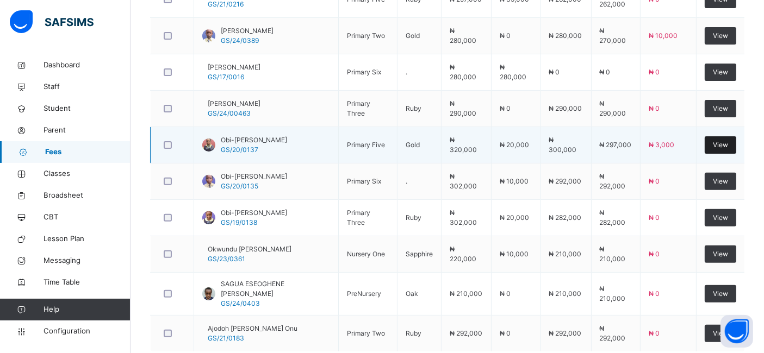
click at [722, 147] on span "View" at bounding box center [720, 145] width 15 height 10
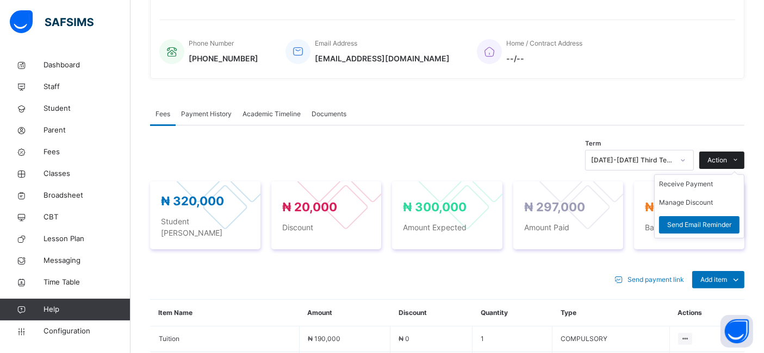
scroll to position [356, 0]
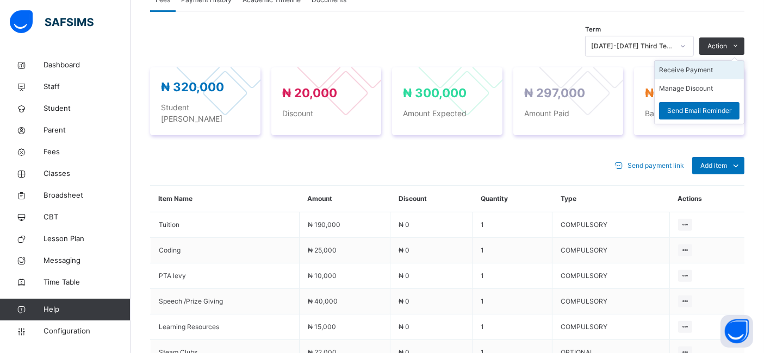
click at [698, 77] on li "Receive Payment" at bounding box center [699, 70] width 89 height 18
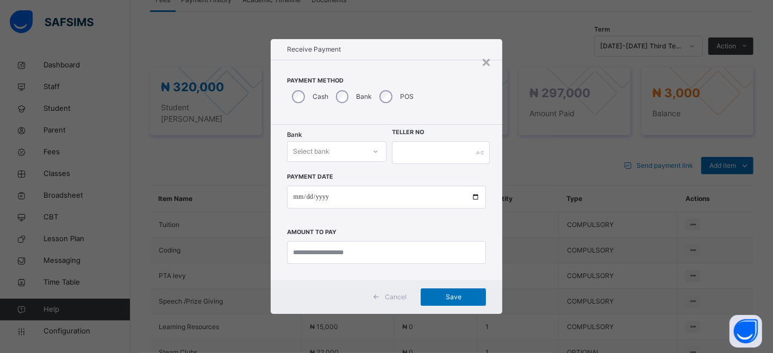
click at [373, 150] on icon at bounding box center [376, 151] width 7 height 11
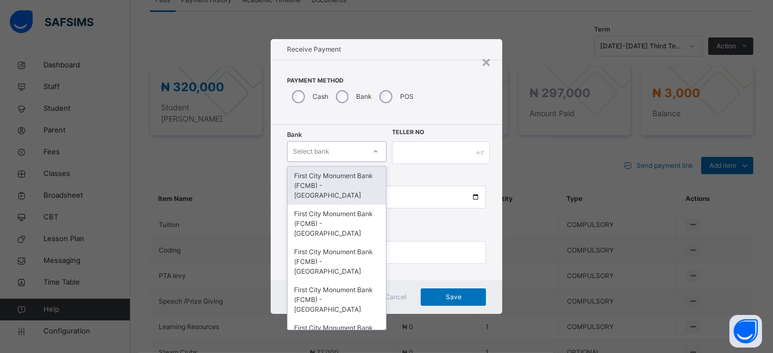
click at [350, 181] on div "First City Monument Bank (FCMB) - [GEOGRAPHIC_DATA]" at bounding box center [337, 186] width 98 height 38
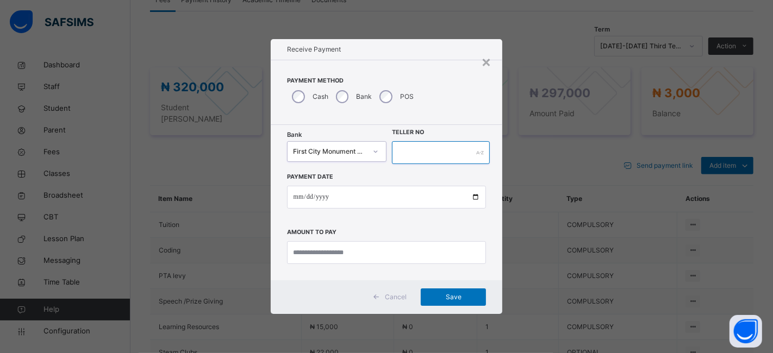
click at [427, 150] on input "text" at bounding box center [441, 152] width 98 height 23
type input "**********"
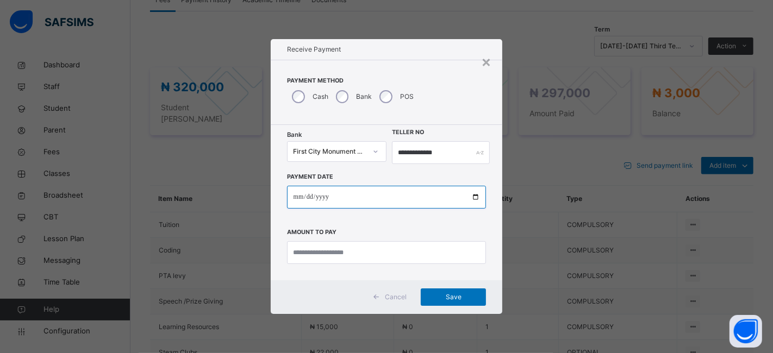
click at [475, 196] on input "date" at bounding box center [387, 197] width 200 height 23
type input "**********"
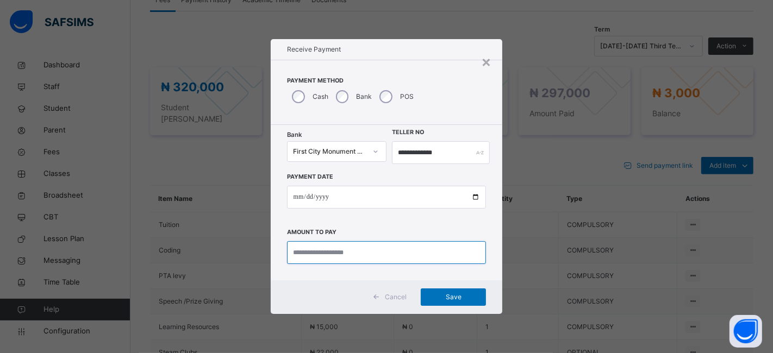
click at [313, 254] on input "currency" at bounding box center [387, 252] width 200 height 23
type input "*******"
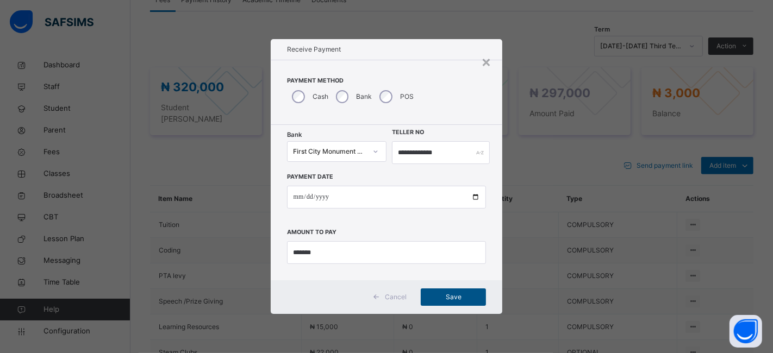
click at [441, 295] on span "Save" at bounding box center [453, 298] width 49 height 10
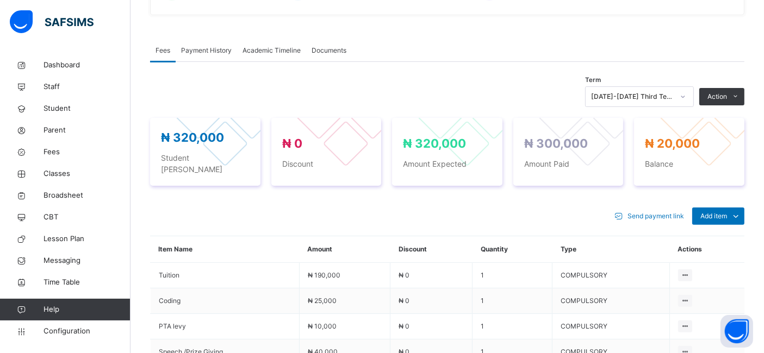
scroll to position [306, 0]
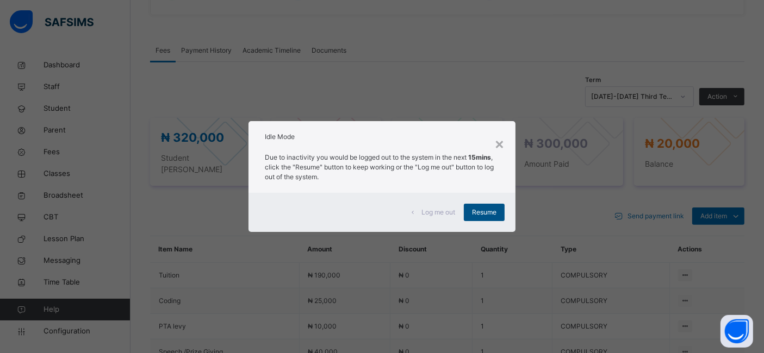
click at [476, 213] on span "Resume" at bounding box center [484, 213] width 24 height 10
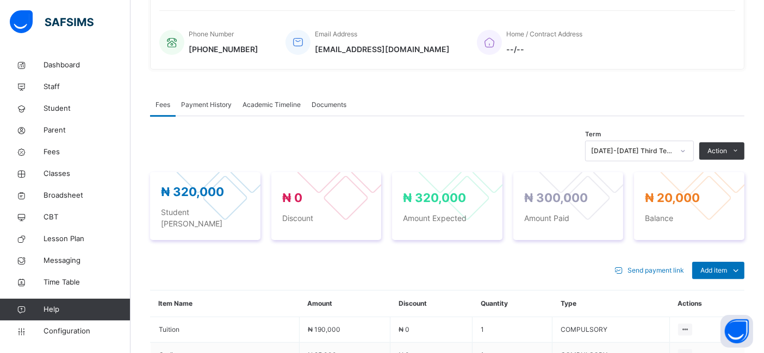
scroll to position [251, 0]
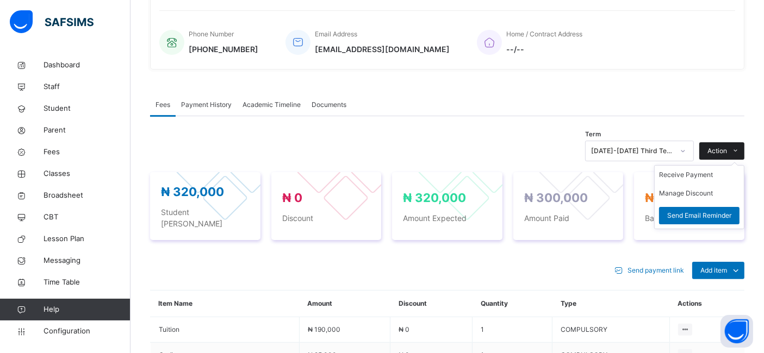
click at [727, 156] on span "Action" at bounding box center [718, 151] width 20 height 10
click at [699, 182] on li "Receive Payment" at bounding box center [699, 175] width 89 height 18
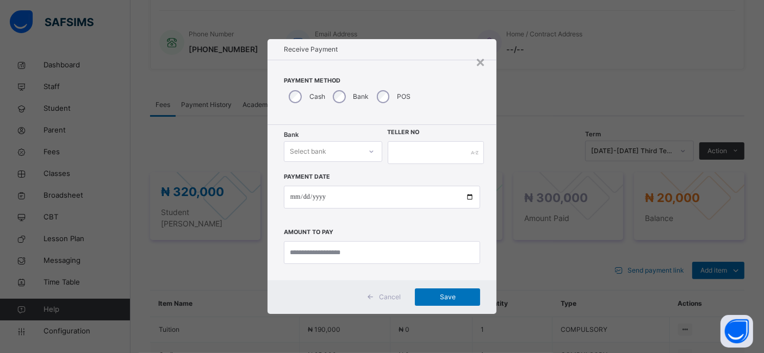
click at [371, 151] on icon at bounding box center [371, 151] width 7 height 11
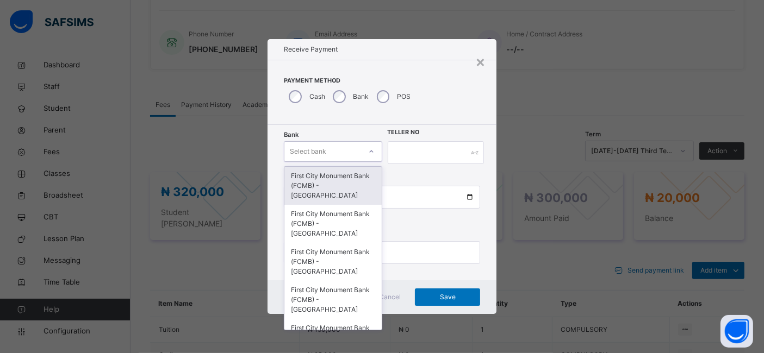
click at [332, 187] on div "First City Monument Bank (FCMB) - [GEOGRAPHIC_DATA]" at bounding box center [332, 186] width 97 height 38
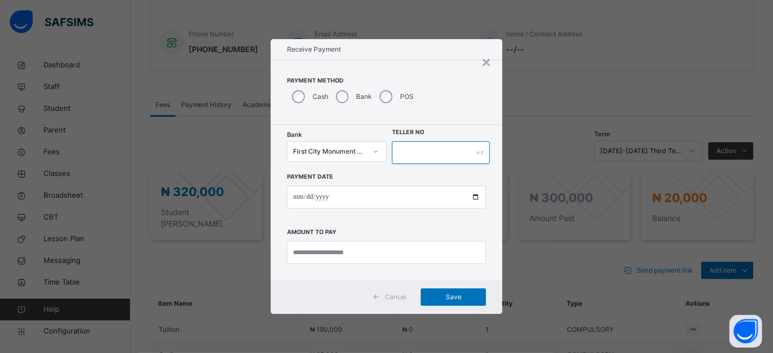
click at [414, 157] on input "text" at bounding box center [441, 152] width 98 height 23
type input "**********"
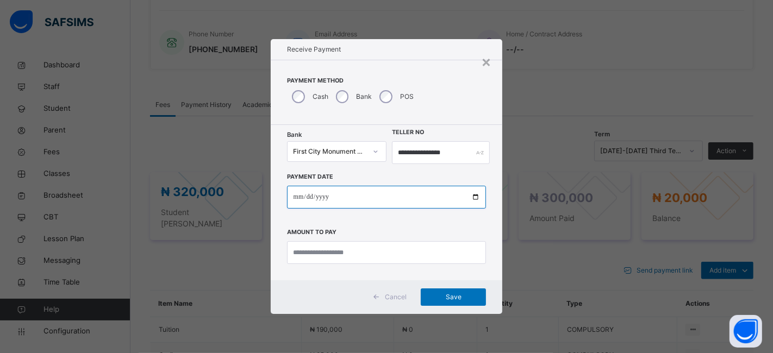
click at [474, 195] on input "date" at bounding box center [387, 197] width 200 height 23
type input "**********"
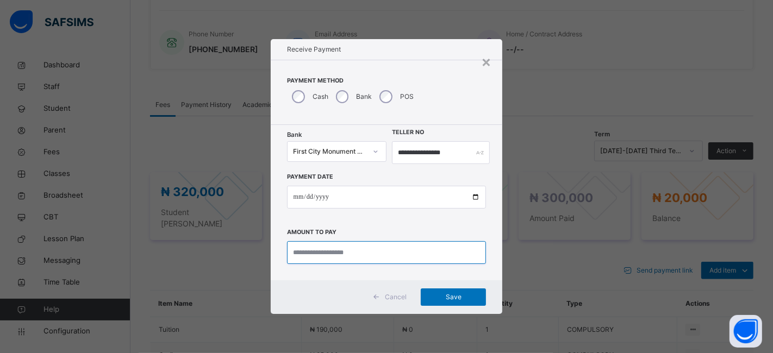
click at [300, 252] on input "currency" at bounding box center [387, 252] width 200 height 23
type input "********"
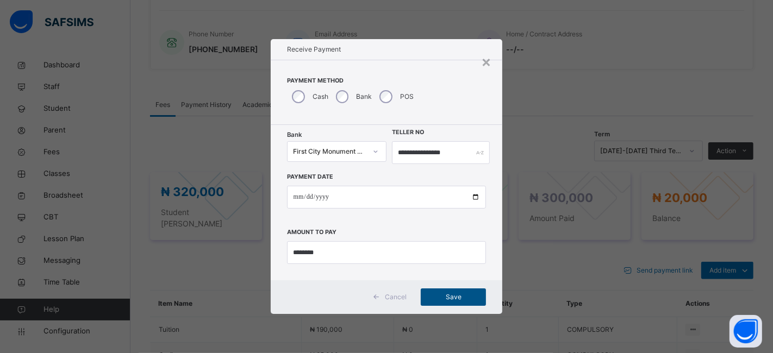
click at [450, 296] on span "Save" at bounding box center [453, 298] width 49 height 10
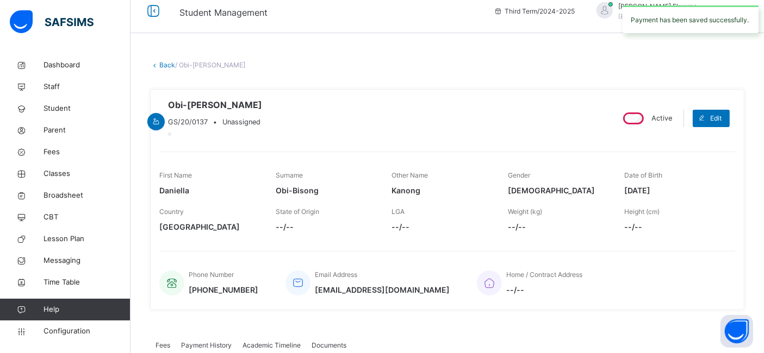
scroll to position [0, 0]
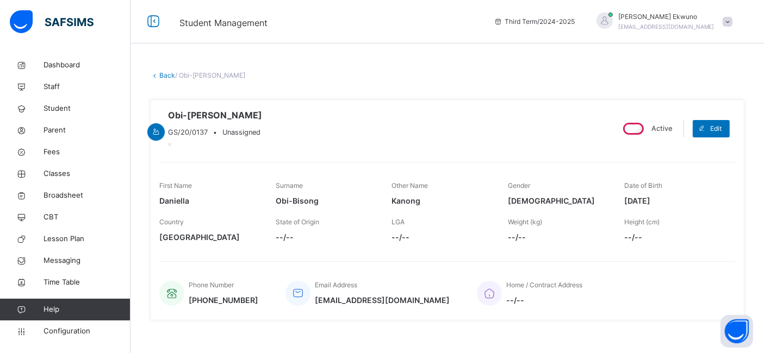
click at [166, 74] on link "Back" at bounding box center [167, 75] width 16 height 8
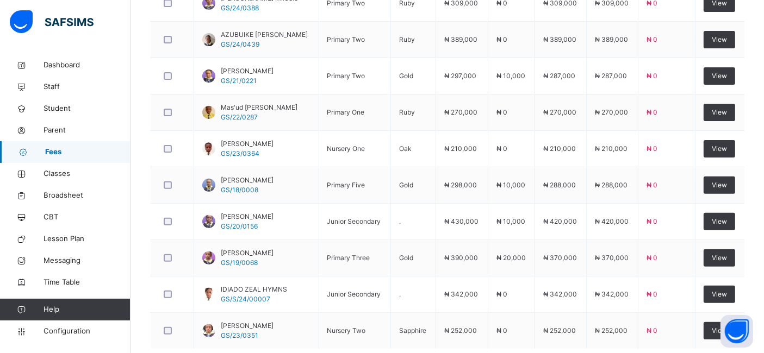
scroll to position [411, 0]
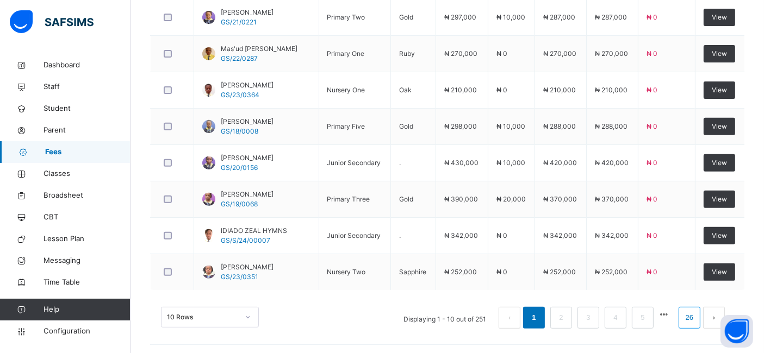
click at [694, 319] on link "26" at bounding box center [690, 318] width 14 height 14
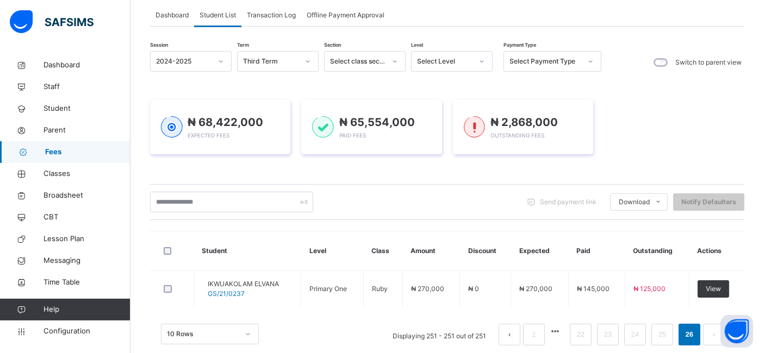
scroll to position [84, 0]
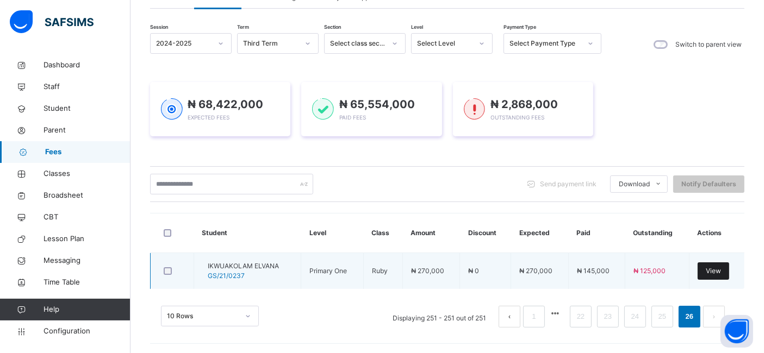
click at [721, 267] on span "View" at bounding box center [713, 271] width 15 height 10
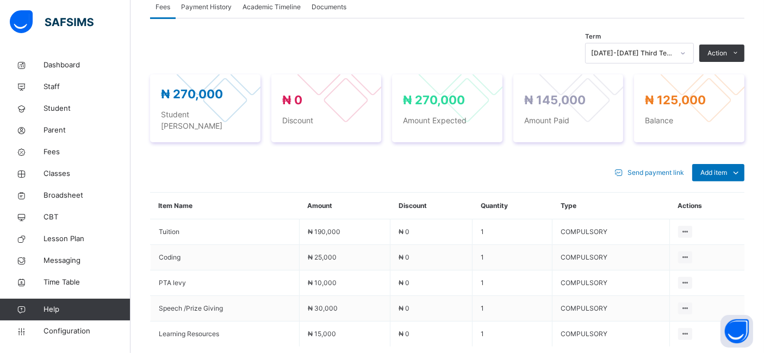
scroll to position [348, 0]
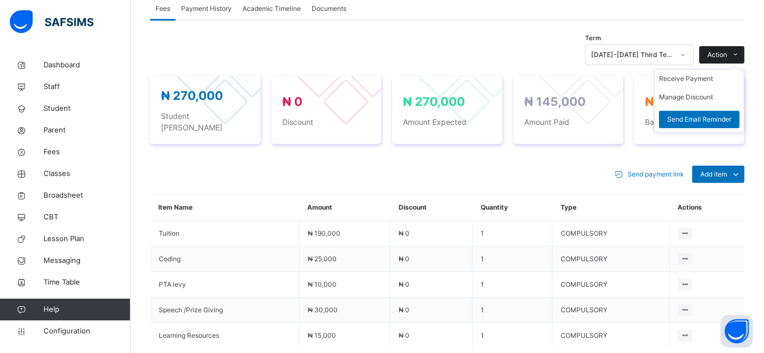
click at [727, 60] on span "Action" at bounding box center [718, 55] width 20 height 10
click at [684, 86] on li "Receive Payment" at bounding box center [699, 79] width 89 height 18
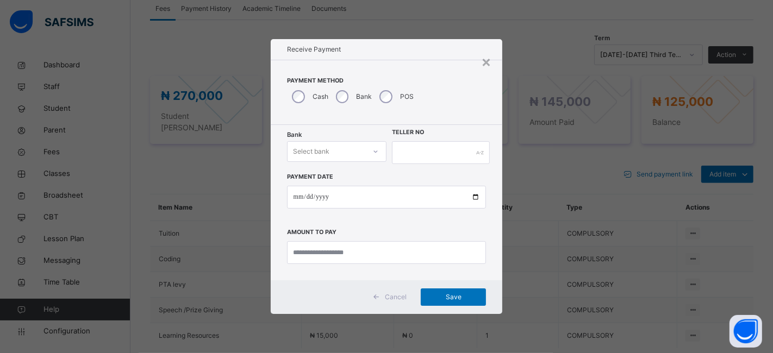
click at [375, 156] on div at bounding box center [376, 151] width 18 height 17
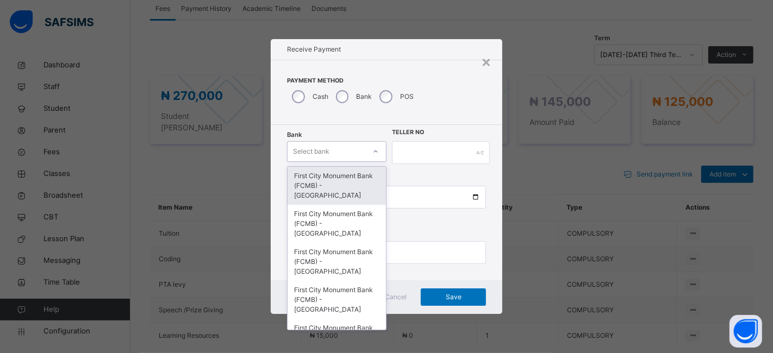
click at [336, 182] on div "First City Monument Bank (FCMB) - [GEOGRAPHIC_DATA]" at bounding box center [337, 186] width 98 height 38
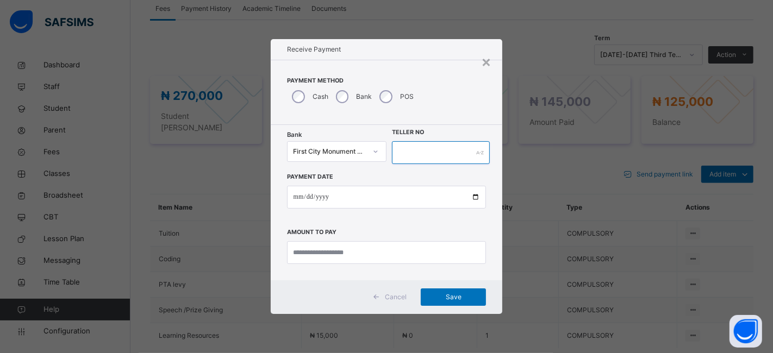
click at [420, 147] on input "text" at bounding box center [441, 152] width 98 height 23
type input "**********"
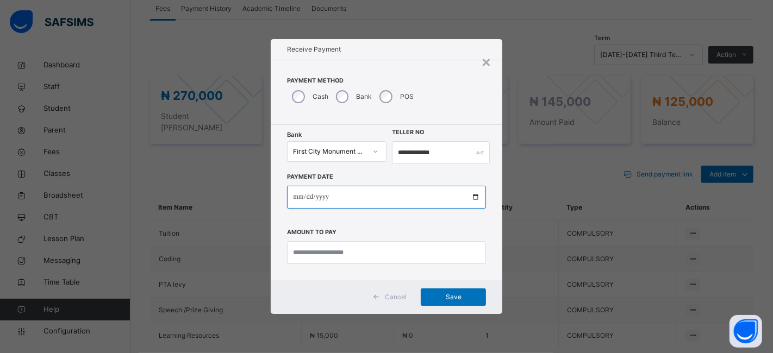
click at [475, 198] on input "date" at bounding box center [387, 197] width 200 height 23
type input "**********"
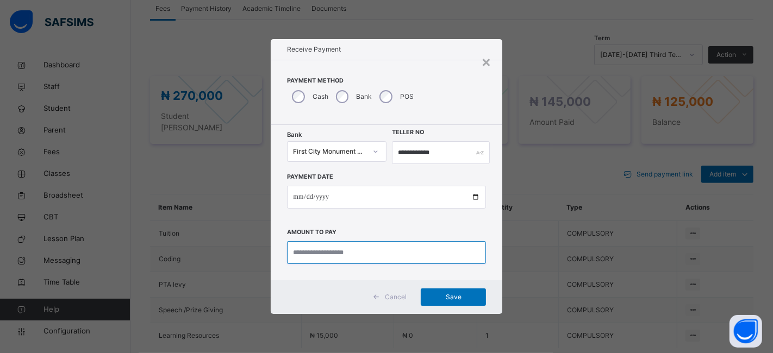
click at [313, 247] on input "currency" at bounding box center [387, 252] width 200 height 23
type input "*******"
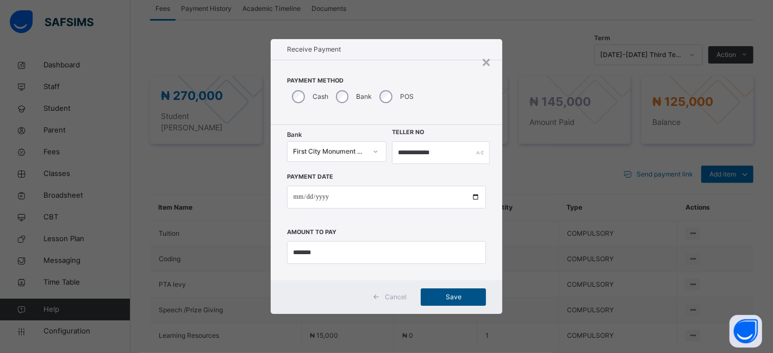
click at [448, 297] on span "Save" at bounding box center [453, 298] width 49 height 10
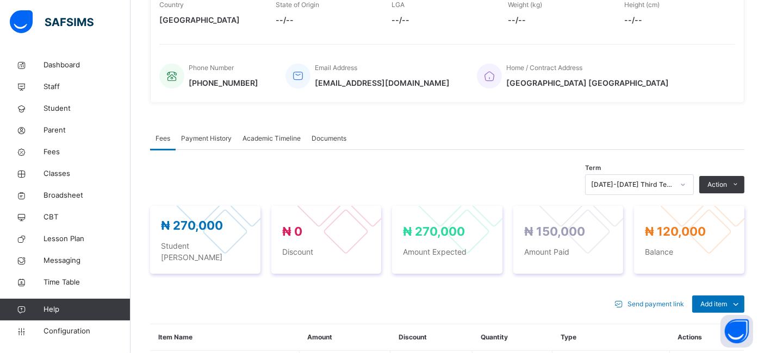
scroll to position [0, 0]
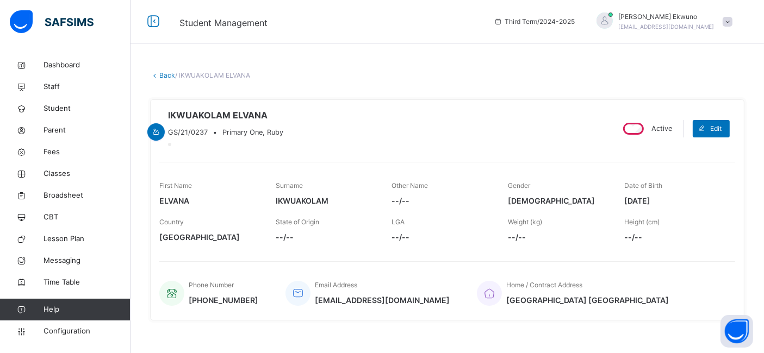
click at [166, 78] on link "Back" at bounding box center [167, 75] width 16 height 8
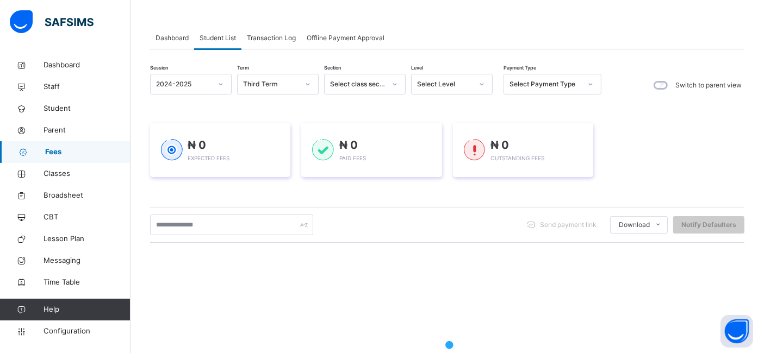
scroll to position [165, 0]
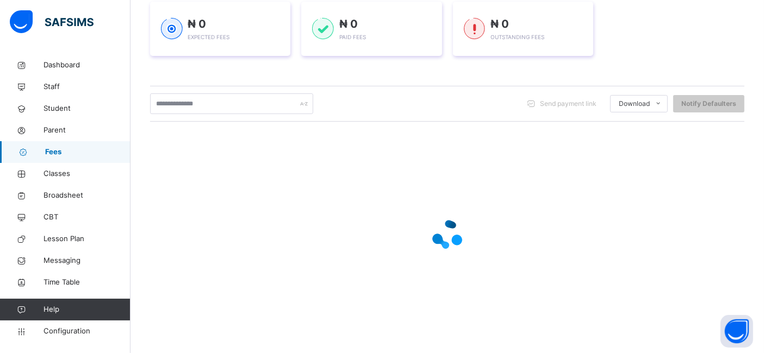
click at [696, 274] on div at bounding box center [447, 235] width 594 height 207
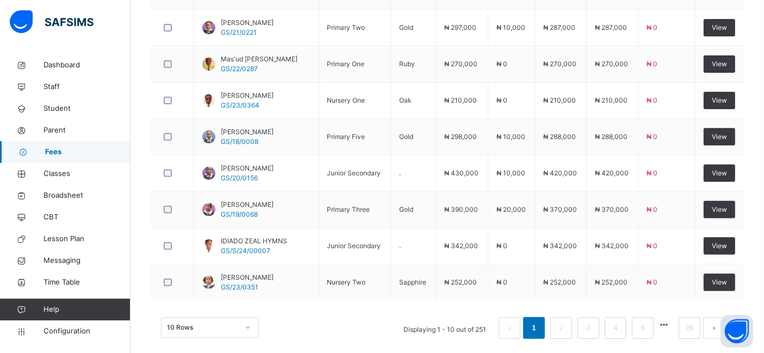
scroll to position [411, 0]
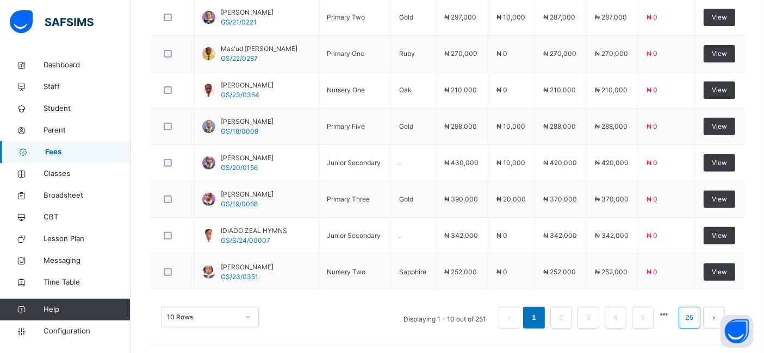
click at [697, 315] on link "26" at bounding box center [690, 318] width 14 height 14
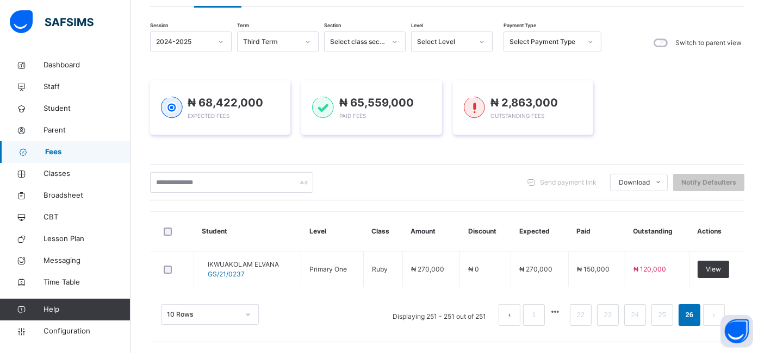
scroll to position [84, 0]
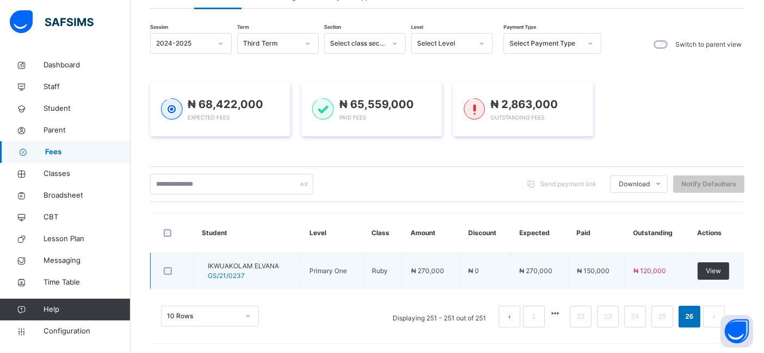
click at [686, 263] on td "₦ 120,000" at bounding box center [657, 271] width 64 height 36
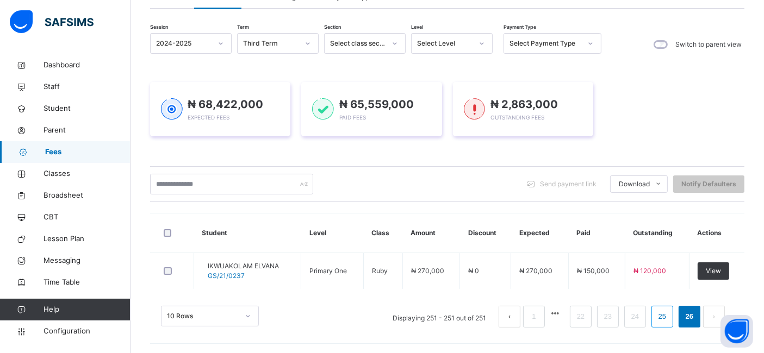
click at [669, 315] on link "25" at bounding box center [662, 317] width 14 height 14
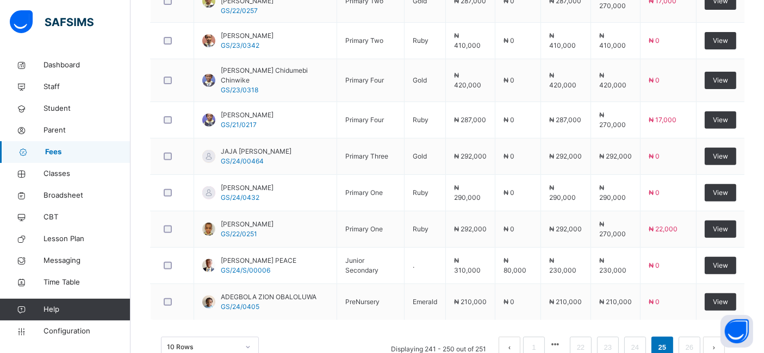
scroll to position [411, 0]
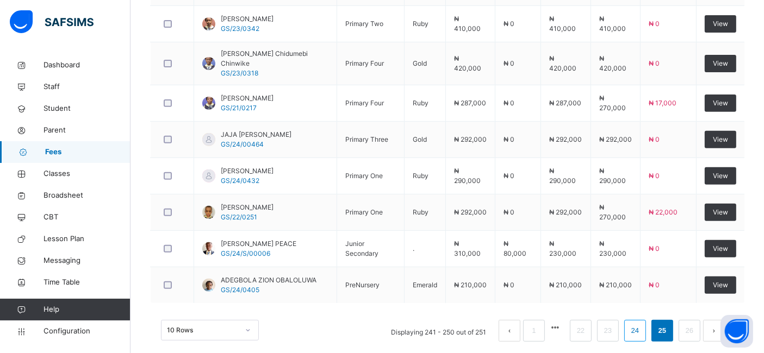
click at [642, 324] on link "24" at bounding box center [635, 331] width 14 height 14
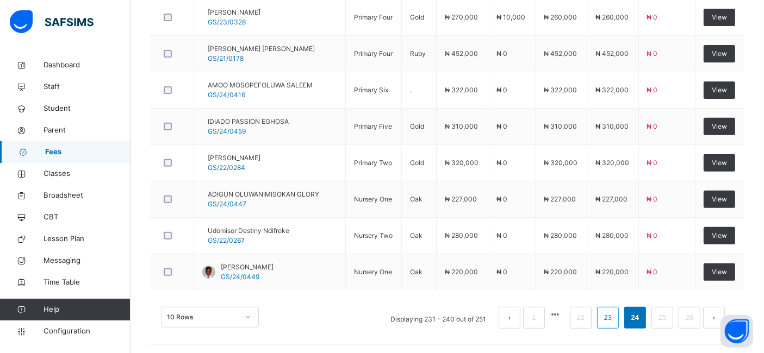
click at [615, 315] on link "23" at bounding box center [608, 318] width 14 height 14
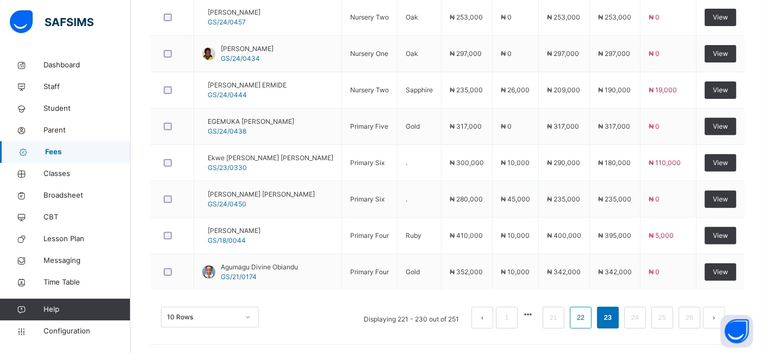
click at [588, 319] on link "22" at bounding box center [581, 318] width 14 height 14
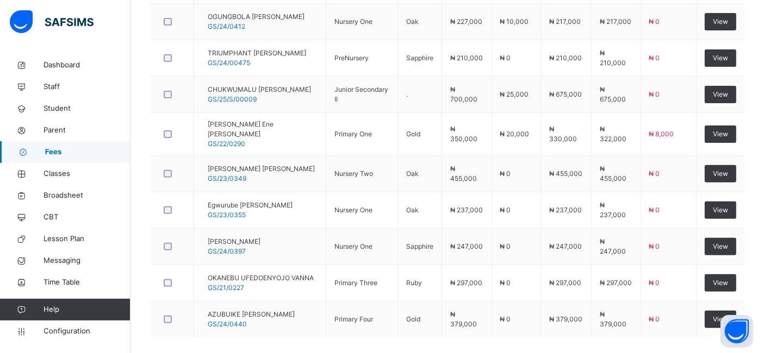
scroll to position [418, 0]
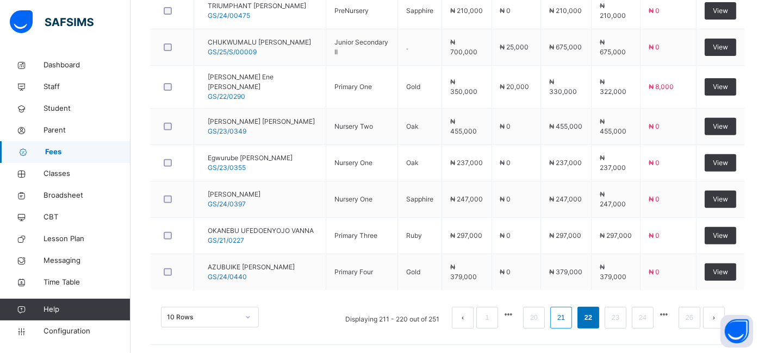
click at [567, 315] on link "21" at bounding box center [561, 318] width 14 height 14
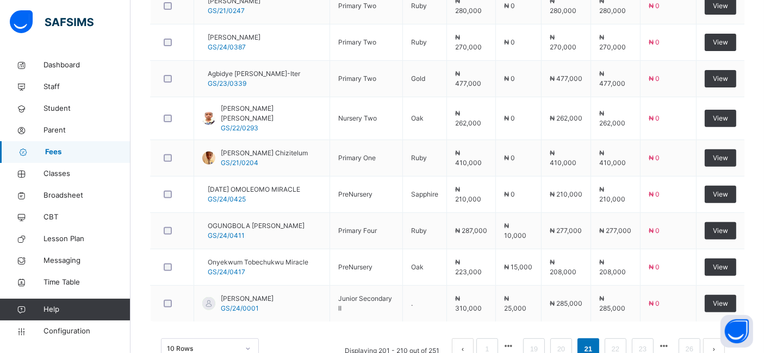
scroll to position [411, 0]
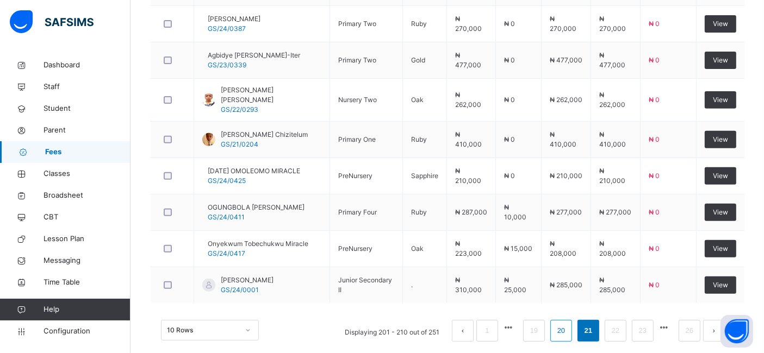
click at [568, 324] on link "20" at bounding box center [561, 331] width 14 height 14
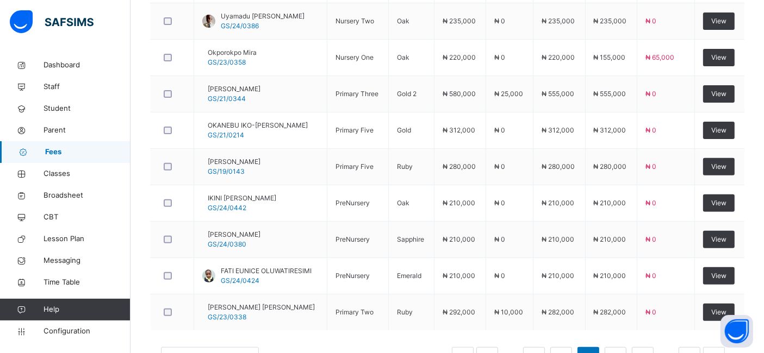
scroll to position [370, 0]
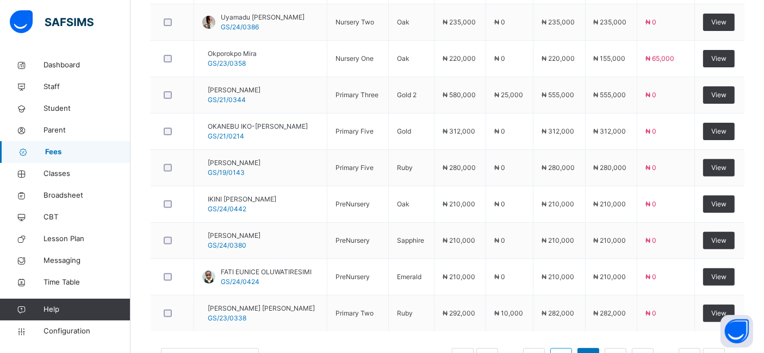
click at [567, 349] on li "19" at bounding box center [561, 360] width 22 height 22
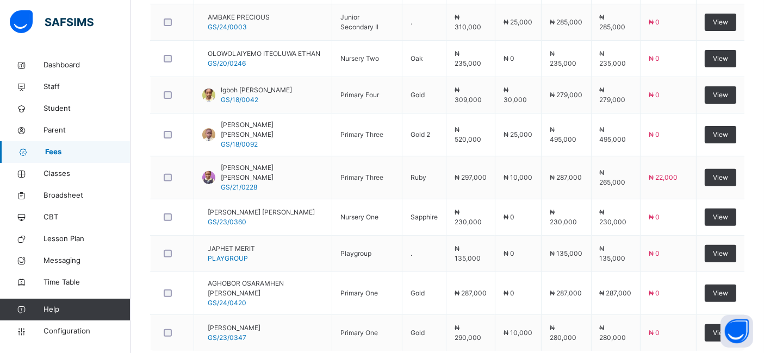
scroll to position [424, 0]
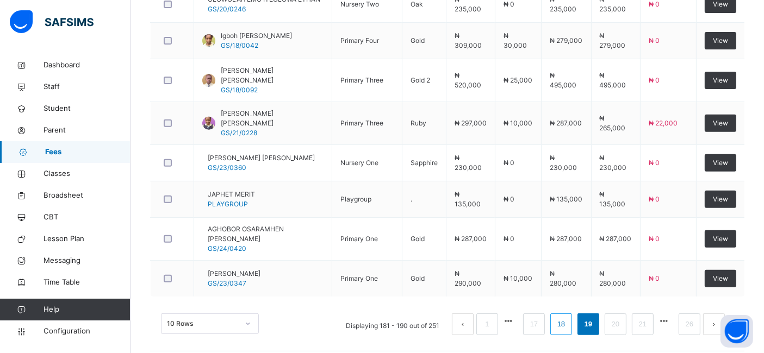
click at [568, 318] on link "18" at bounding box center [561, 325] width 14 height 14
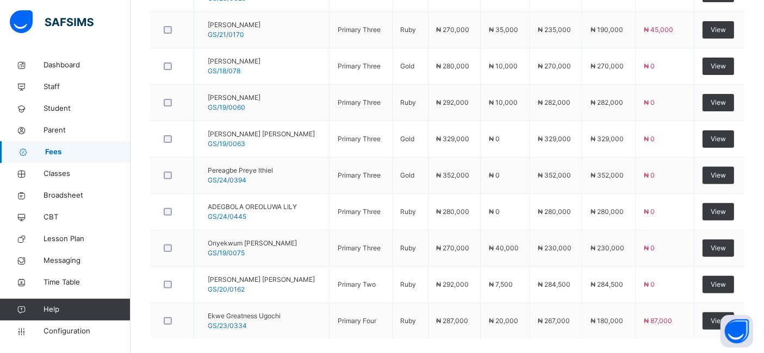
scroll to position [411, 0]
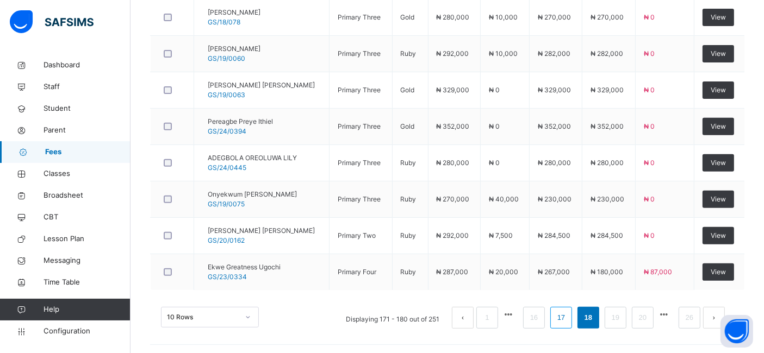
click at [568, 316] on link "17" at bounding box center [561, 318] width 14 height 14
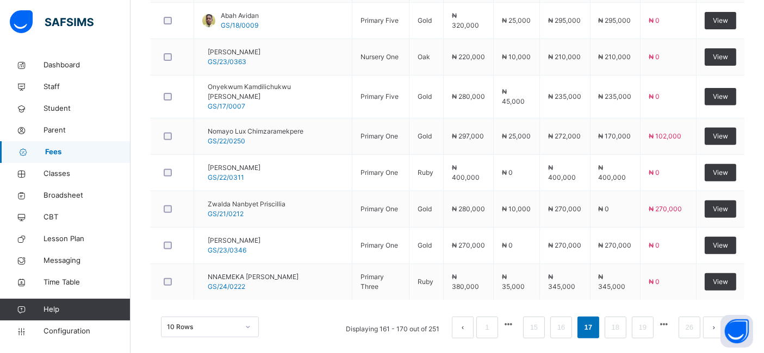
scroll to position [418, 0]
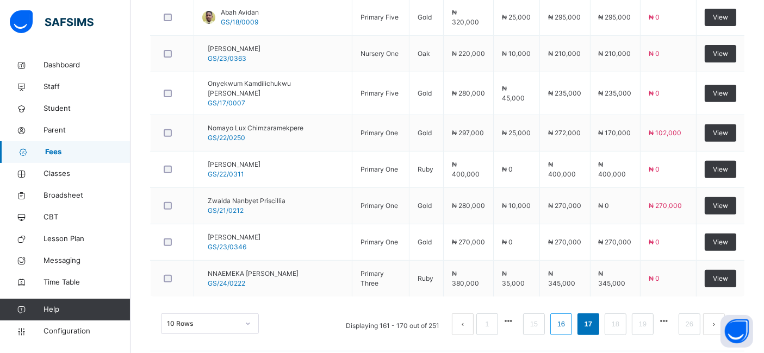
click at [568, 319] on link "16" at bounding box center [561, 325] width 14 height 14
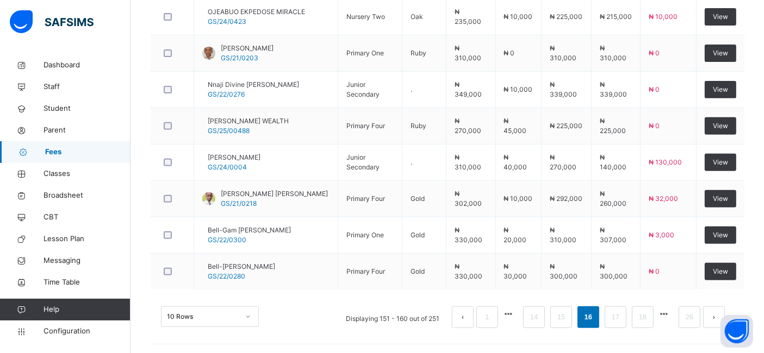
scroll to position [424, 0]
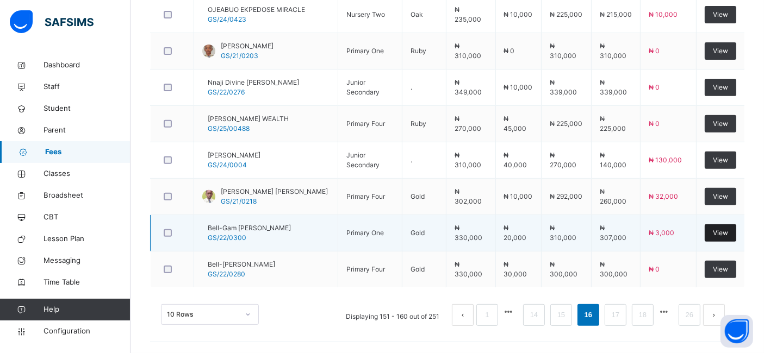
click at [736, 233] on div "View" at bounding box center [721, 233] width 32 height 17
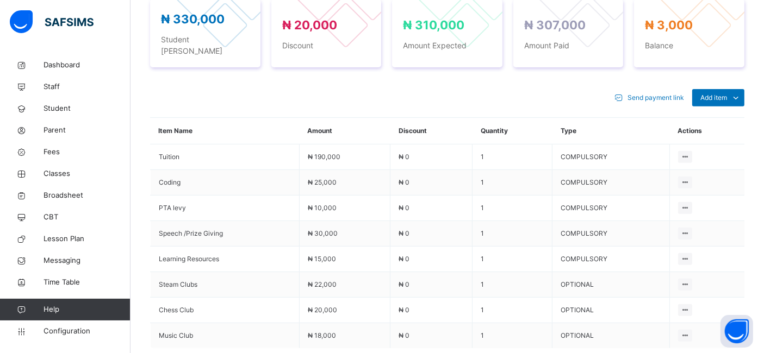
scroll to position [319, 0]
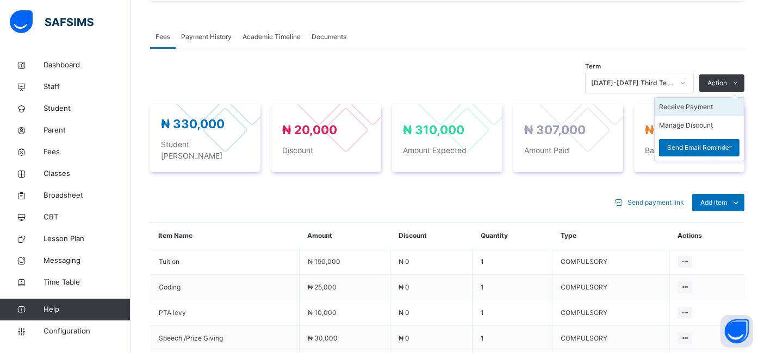
click at [694, 116] on li "Receive Payment" at bounding box center [699, 107] width 89 height 18
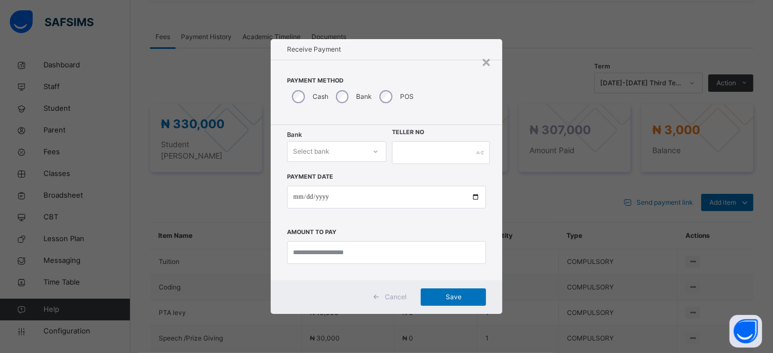
click at [327, 151] on div "Select bank" at bounding box center [311, 151] width 36 height 21
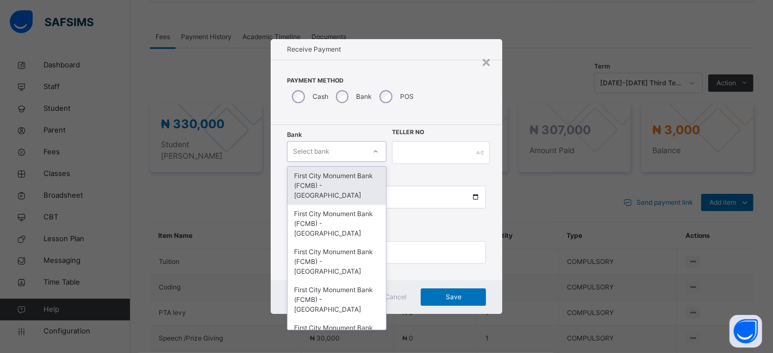
click at [326, 177] on div "First City Monument Bank (FCMB) - [GEOGRAPHIC_DATA]" at bounding box center [337, 186] width 98 height 38
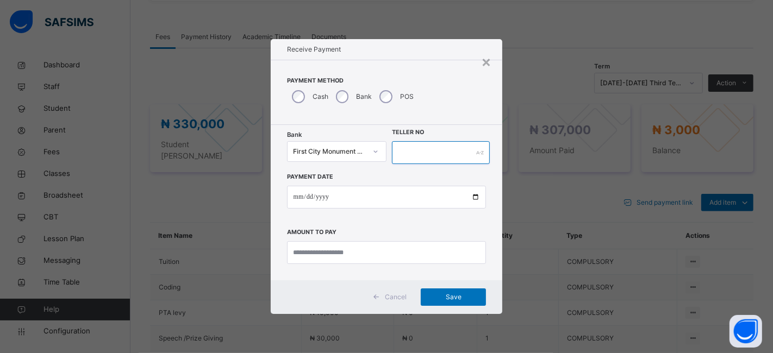
click at [406, 150] on input "text" at bounding box center [441, 152] width 98 height 23
type input "**********"
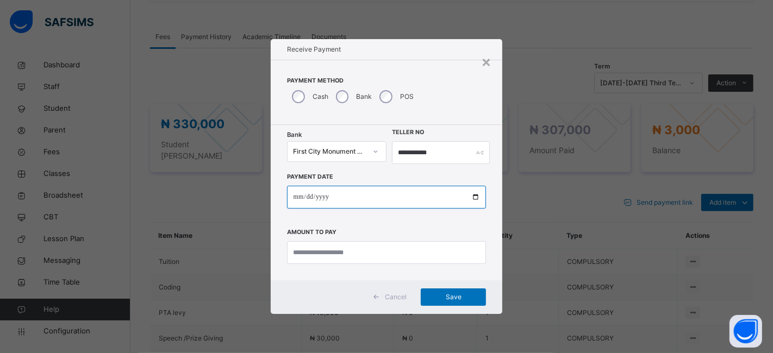
click at [476, 197] on input "date" at bounding box center [387, 197] width 200 height 23
type input "**********"
click at [343, 200] on input "**********" at bounding box center [387, 197] width 200 height 23
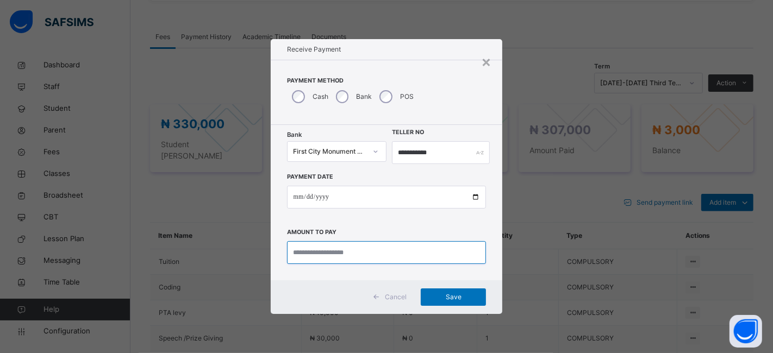
click at [309, 257] on input "currency" at bounding box center [387, 252] width 200 height 23
type input "*******"
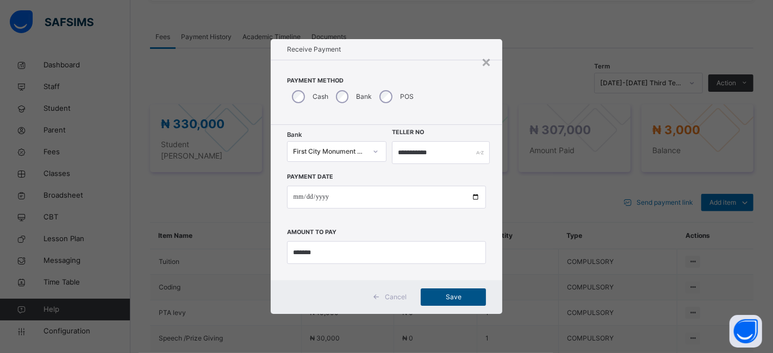
click at [452, 293] on span "Save" at bounding box center [453, 298] width 49 height 10
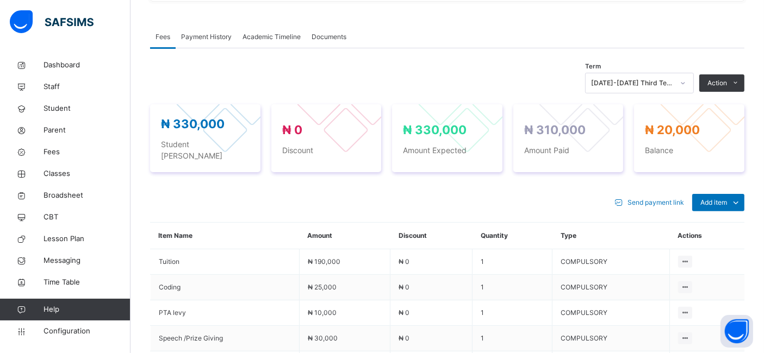
click at [205, 42] on span "Payment History" at bounding box center [206, 37] width 51 height 10
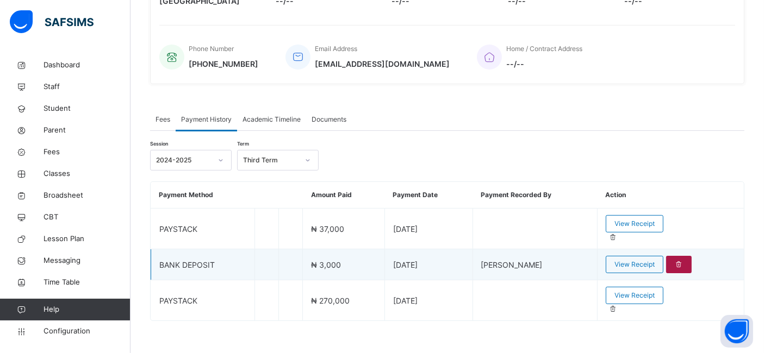
click at [684, 260] on icon at bounding box center [678, 265] width 9 height 10
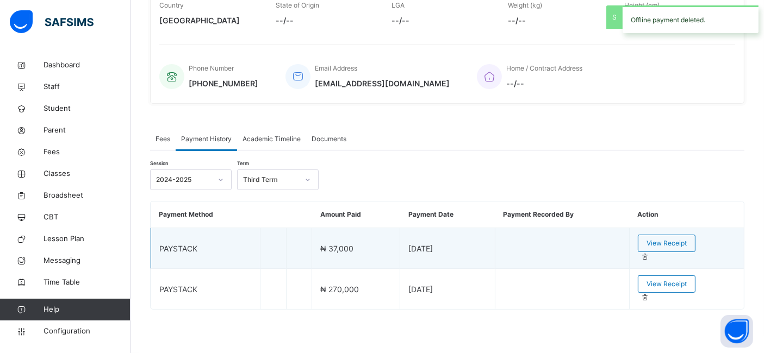
scroll to position [206, 0]
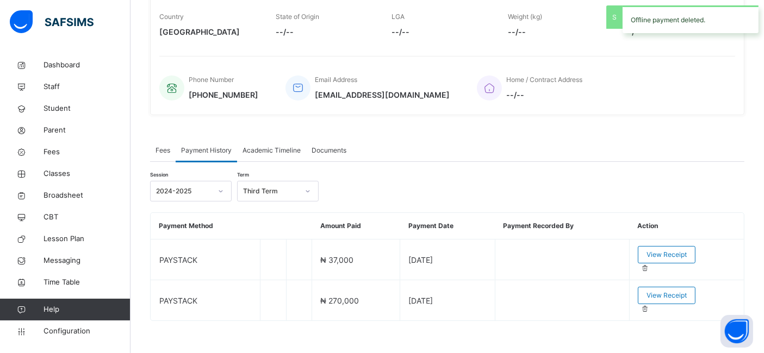
click at [166, 156] on span "Fees" at bounding box center [163, 151] width 15 height 10
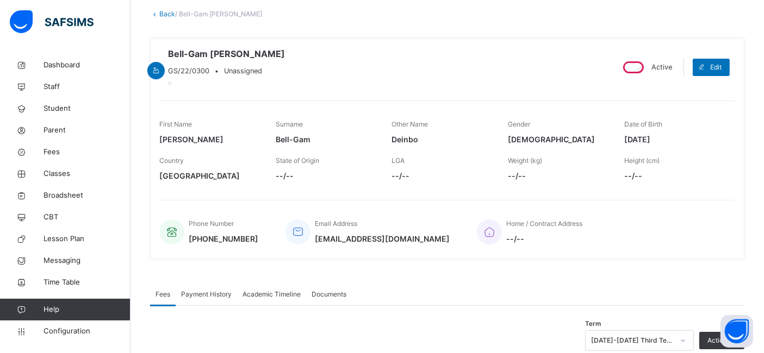
scroll to position [359, 0]
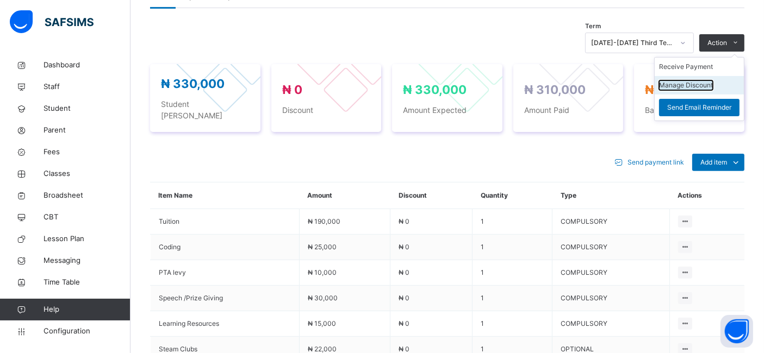
click at [700, 90] on button "Manage Discount" at bounding box center [686, 85] width 54 height 10
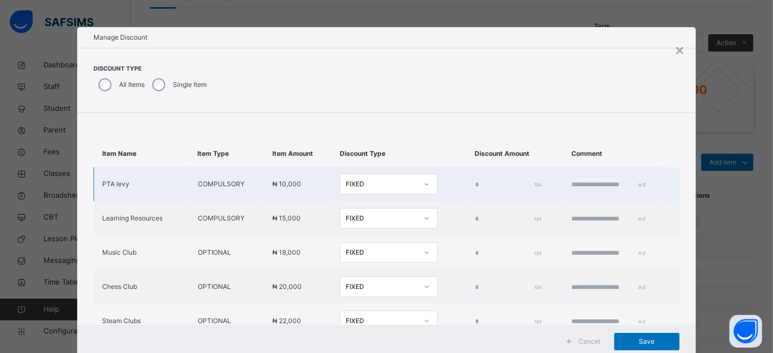
click at [467, 189] on td "*" at bounding box center [515, 184] width 97 height 34
click at [475, 186] on input "*" at bounding box center [507, 185] width 65 height 10
type input "*"
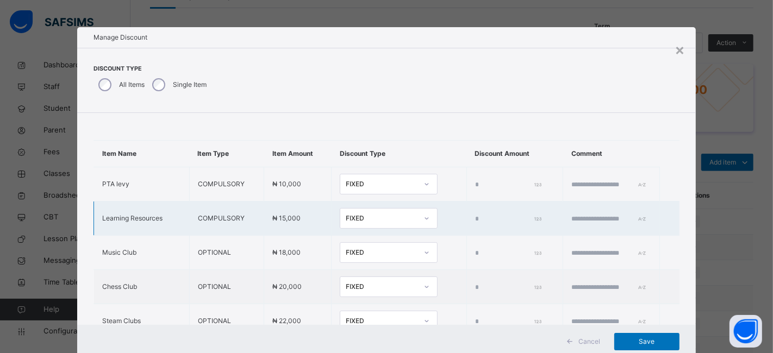
click at [475, 220] on input "*" at bounding box center [507, 219] width 65 height 10
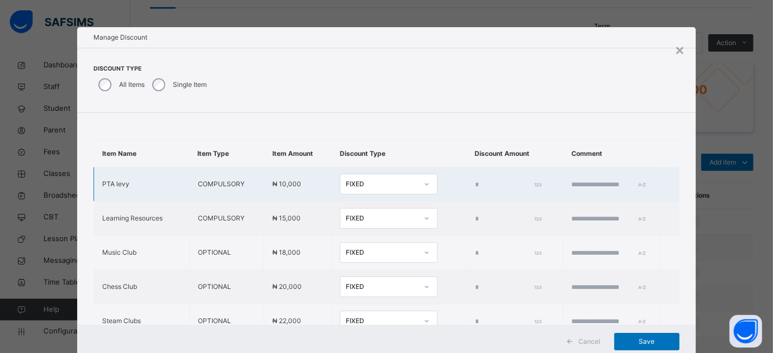
click at [475, 184] on input "*****" at bounding box center [507, 185] width 65 height 10
type input "*"
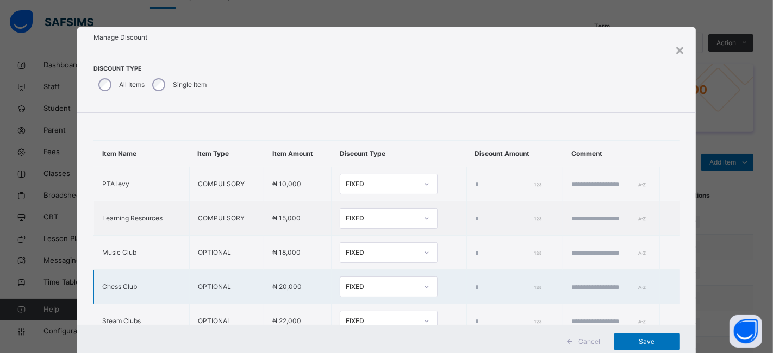
click at [475, 285] on input "*" at bounding box center [507, 288] width 65 height 10
type input "*****"
click at [635, 339] on span "Save" at bounding box center [647, 342] width 49 height 10
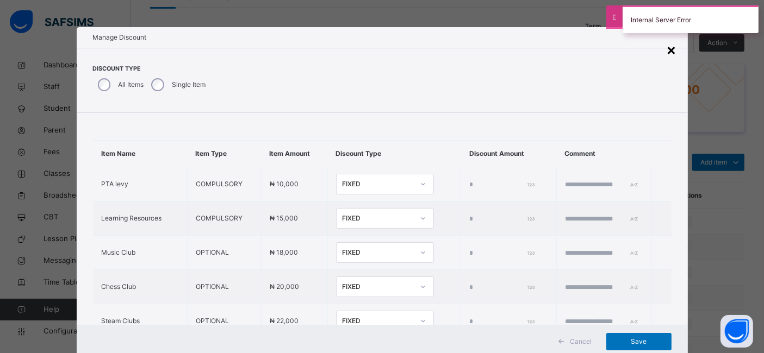
click at [674, 50] on div "×" at bounding box center [672, 49] width 10 height 23
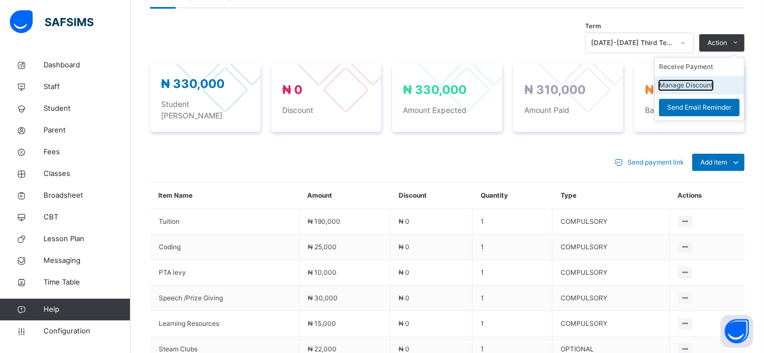
click at [680, 90] on button "Manage Discount" at bounding box center [686, 85] width 54 height 10
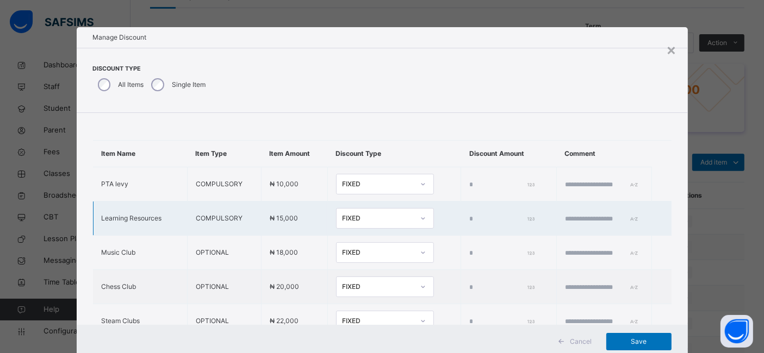
type input "*"
click at [467, 289] on td "*" at bounding box center [515, 287] width 97 height 34
click at [475, 283] on input "*" at bounding box center [507, 288] width 65 height 10
type input "*****"
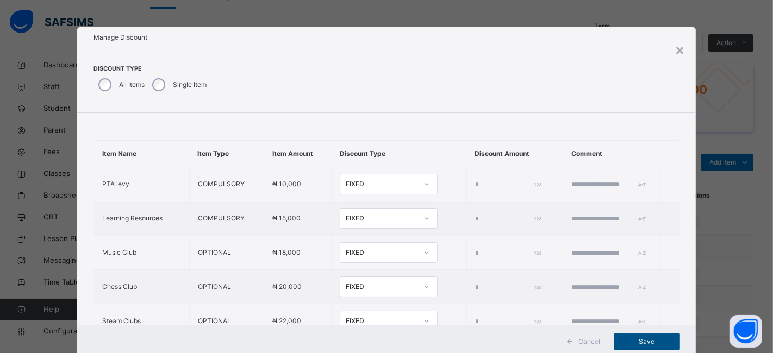
click at [640, 339] on span "Save" at bounding box center [647, 342] width 49 height 10
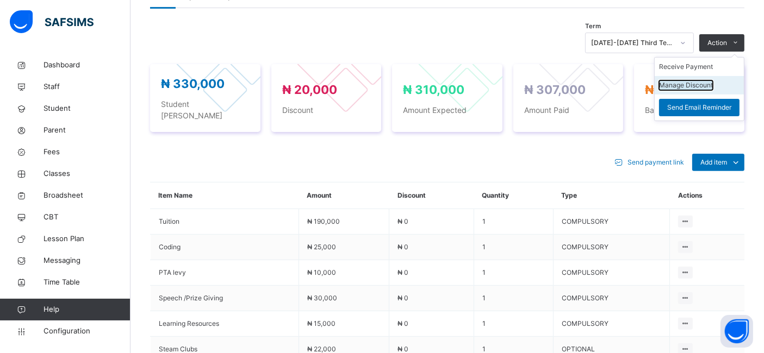
click at [684, 90] on button "Manage Discount" at bounding box center [686, 85] width 54 height 10
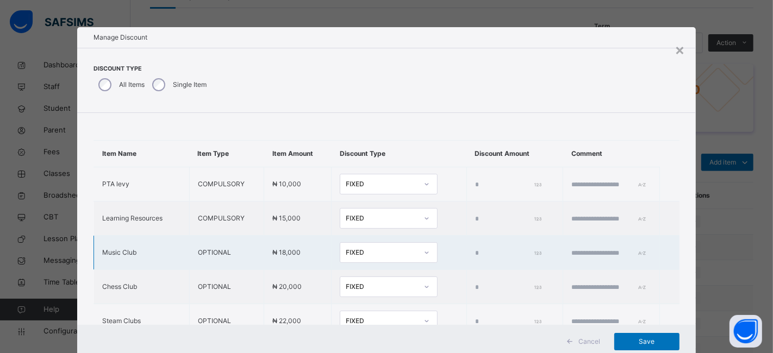
click at [475, 249] on input "*" at bounding box center [507, 254] width 65 height 10
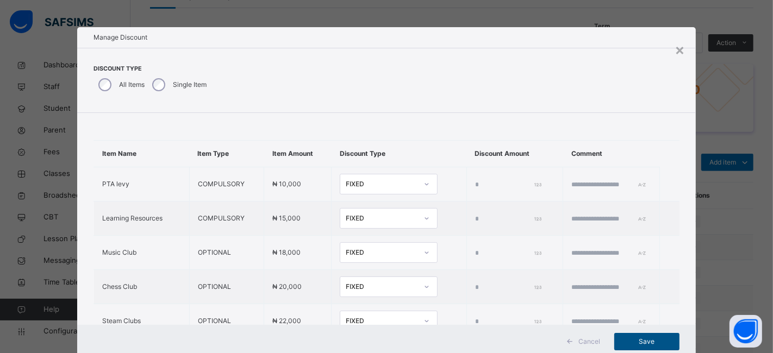
type input "****"
click at [643, 339] on span "Save" at bounding box center [647, 342] width 49 height 10
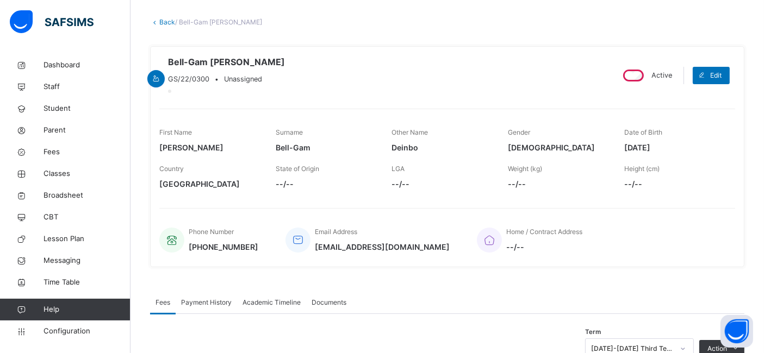
scroll to position [0, 0]
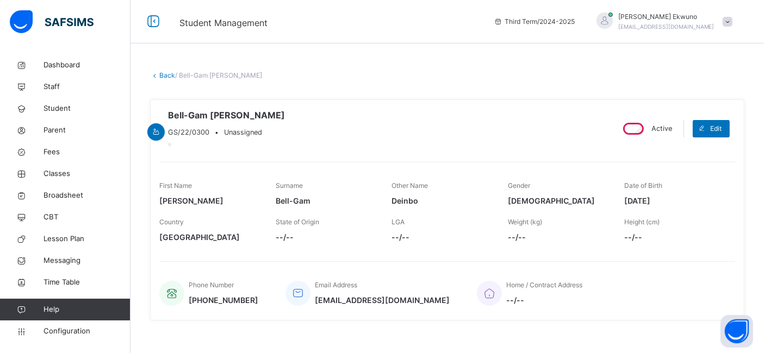
click at [164, 76] on link "Back" at bounding box center [167, 75] width 16 height 8
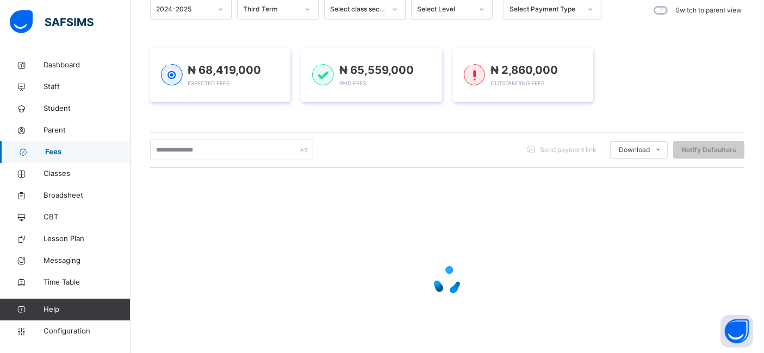
scroll to position [165, 0]
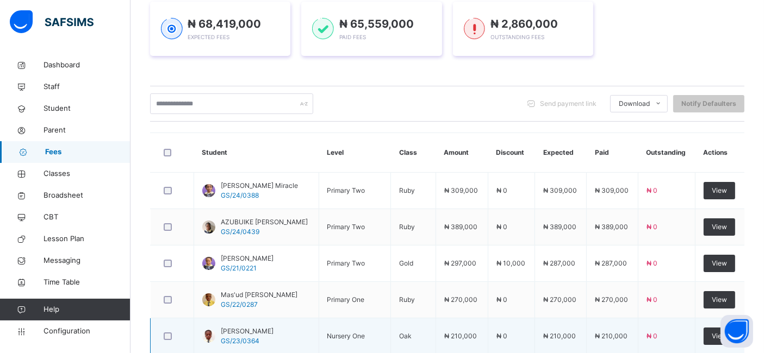
click at [692, 321] on td "₦ 0" at bounding box center [666, 337] width 57 height 36
click at [696, 309] on td "₦ 0" at bounding box center [666, 300] width 57 height 36
click at [692, 321] on td "₦ 0" at bounding box center [666, 337] width 57 height 36
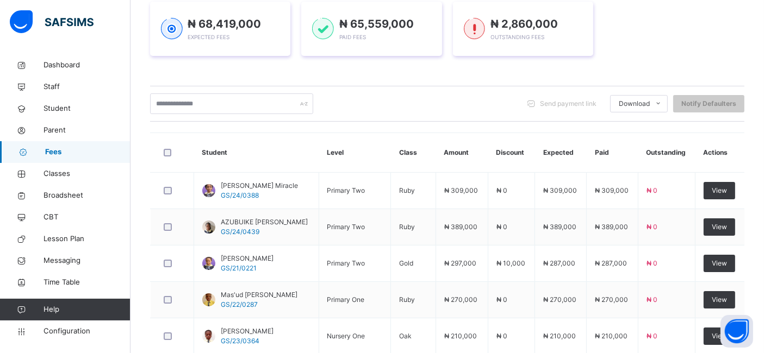
scroll to position [411, 0]
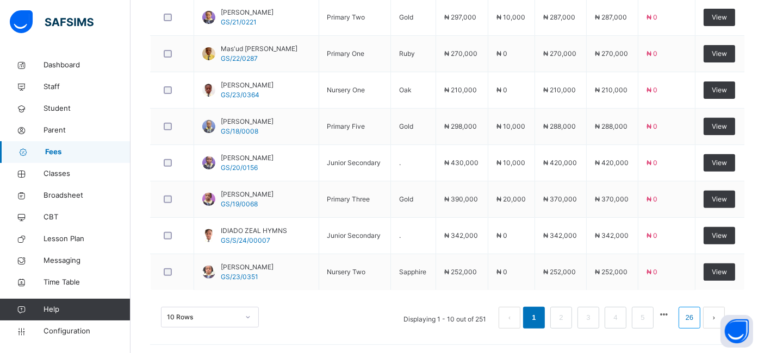
click at [695, 314] on link "26" at bounding box center [690, 318] width 14 height 14
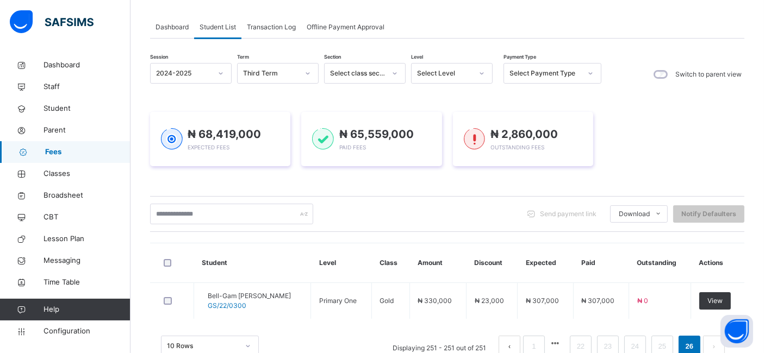
scroll to position [84, 0]
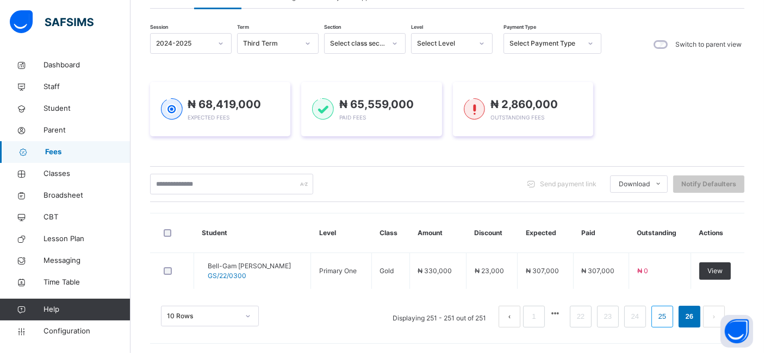
click at [669, 316] on link "25" at bounding box center [662, 317] width 14 height 14
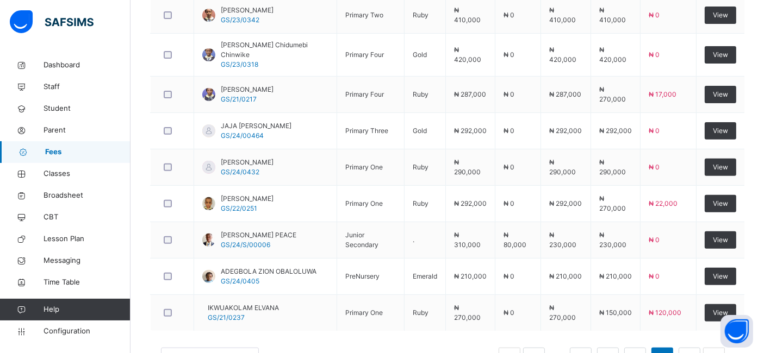
scroll to position [411, 0]
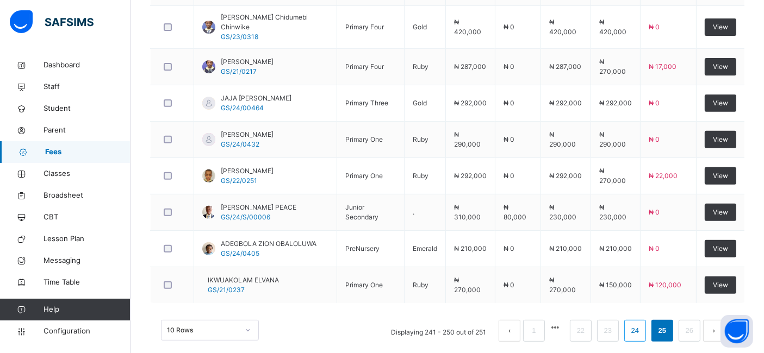
click at [642, 324] on link "24" at bounding box center [635, 331] width 14 height 14
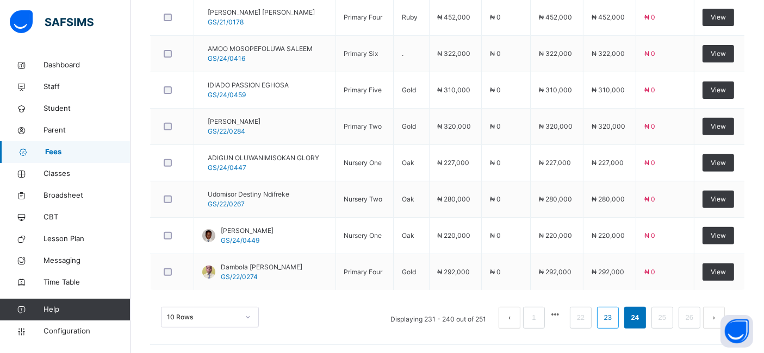
click at [615, 314] on link "23" at bounding box center [608, 318] width 14 height 14
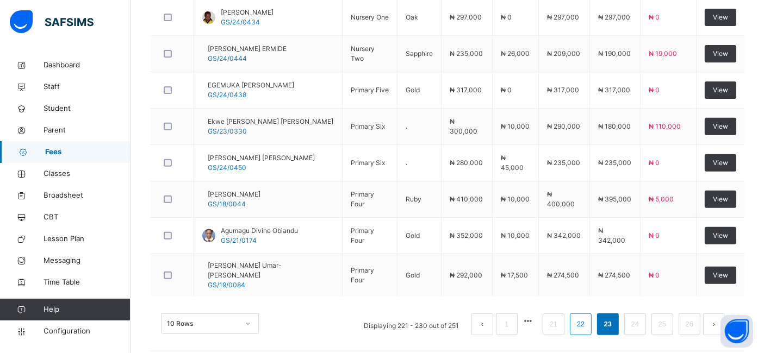
click at [588, 318] on link "22" at bounding box center [581, 325] width 14 height 14
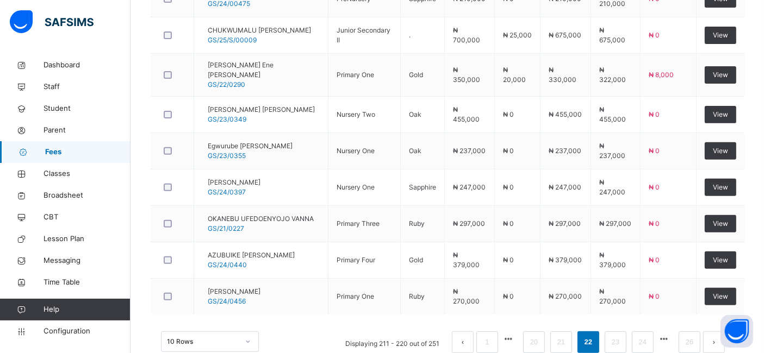
scroll to position [424, 0]
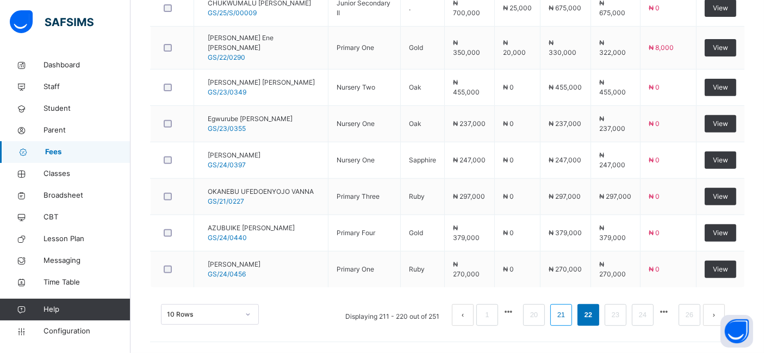
click at [568, 316] on link "21" at bounding box center [561, 315] width 14 height 14
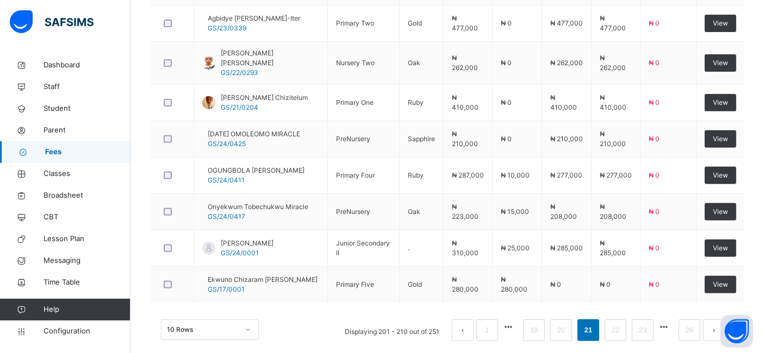
scroll to position [418, 0]
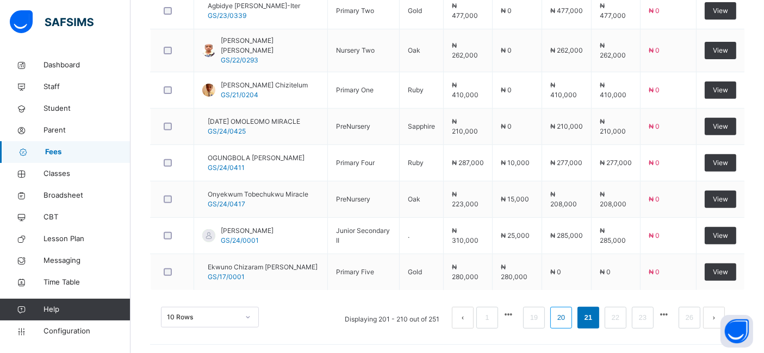
click at [568, 314] on link "20" at bounding box center [561, 318] width 14 height 14
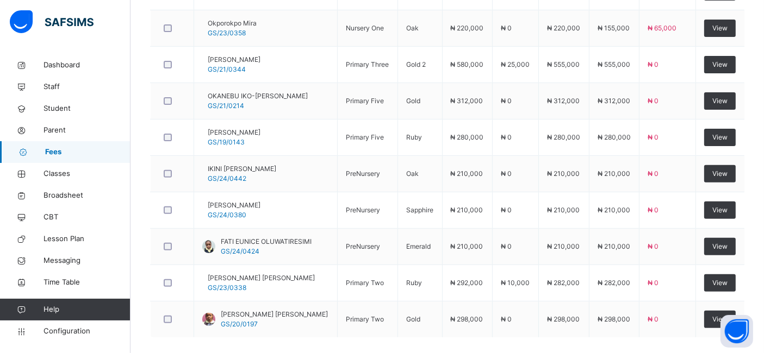
scroll to position [411, 0]
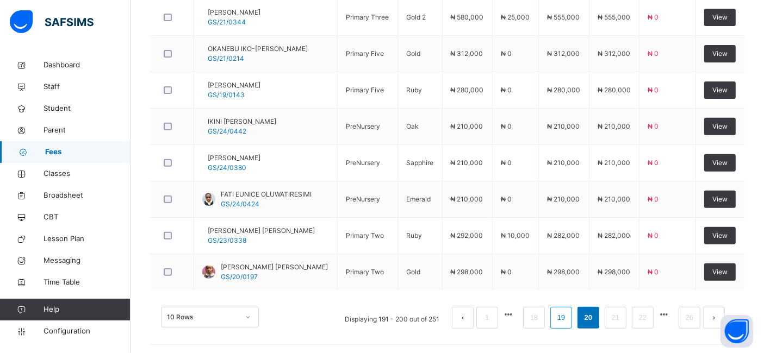
click at [568, 316] on link "19" at bounding box center [561, 318] width 14 height 14
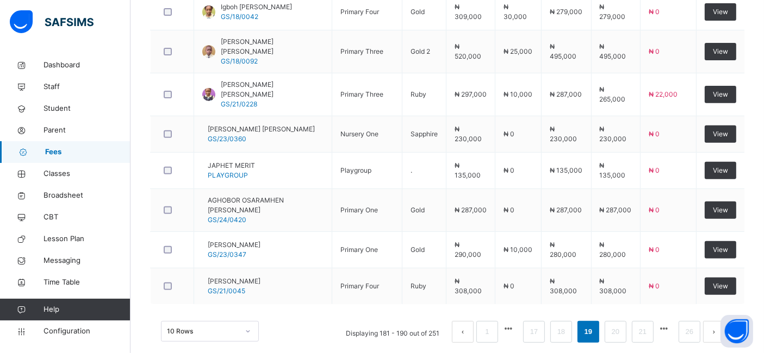
scroll to position [424, 0]
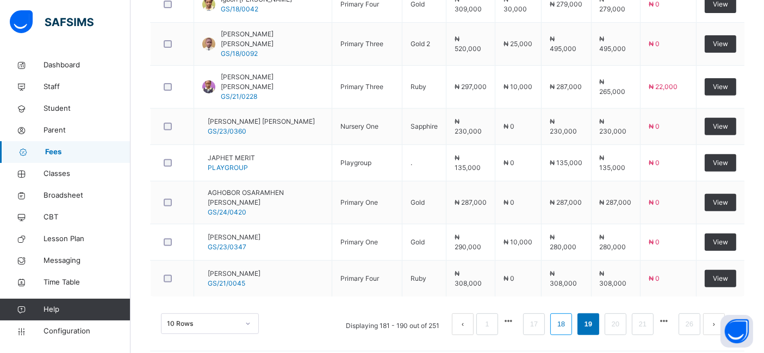
click at [568, 318] on link "18" at bounding box center [561, 325] width 14 height 14
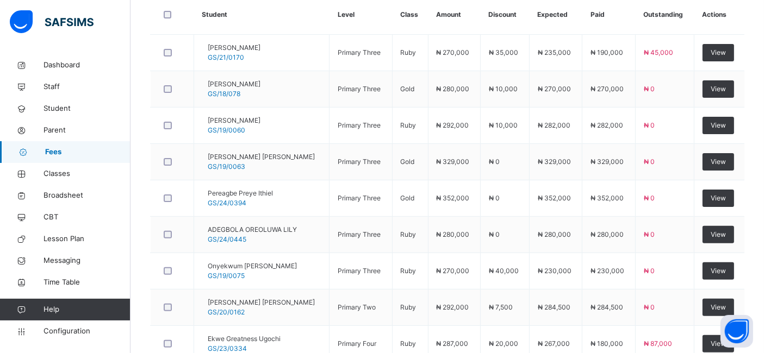
scroll to position [411, 0]
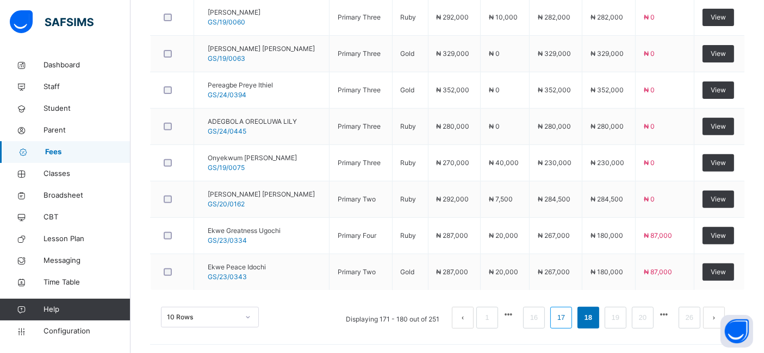
click at [567, 314] on link "17" at bounding box center [561, 318] width 14 height 14
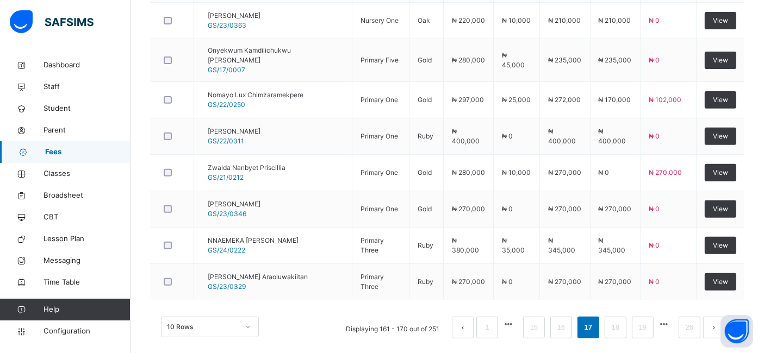
scroll to position [418, 0]
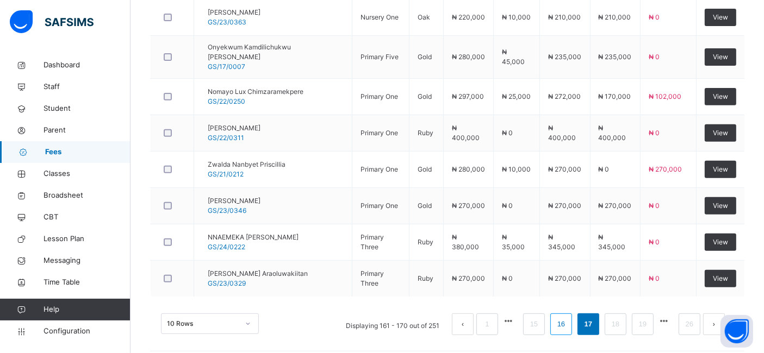
click at [568, 318] on link "16" at bounding box center [561, 325] width 14 height 14
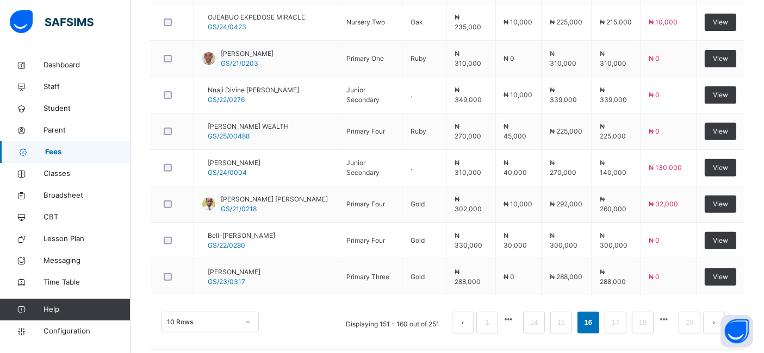
scroll to position [424, 0]
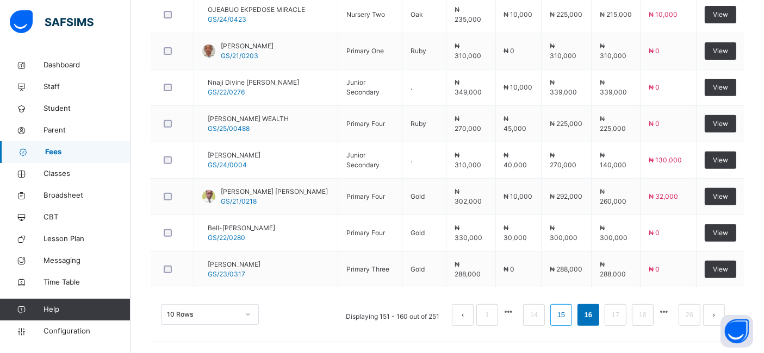
click at [568, 315] on link "15" at bounding box center [561, 315] width 14 height 14
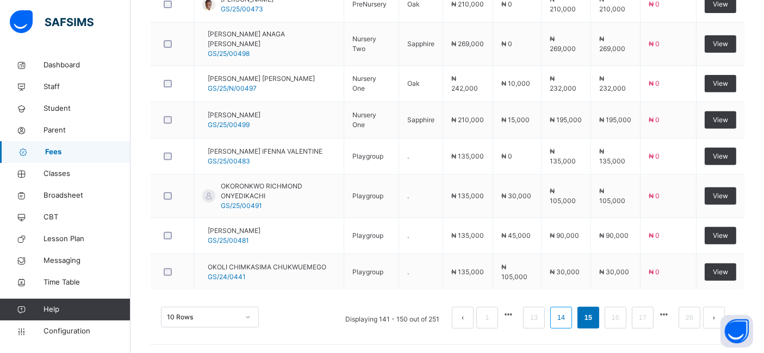
click at [568, 313] on link "14" at bounding box center [561, 318] width 14 height 14
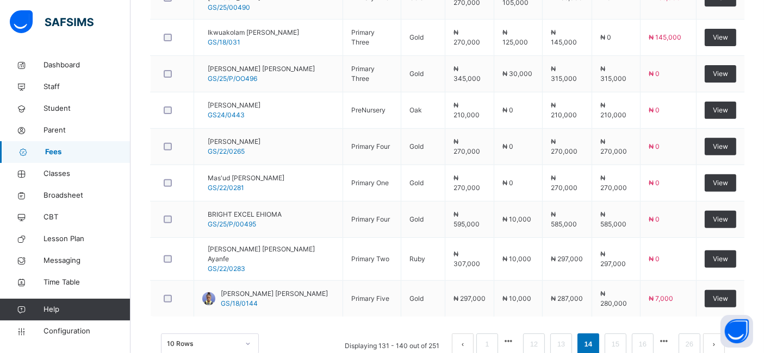
scroll to position [411, 0]
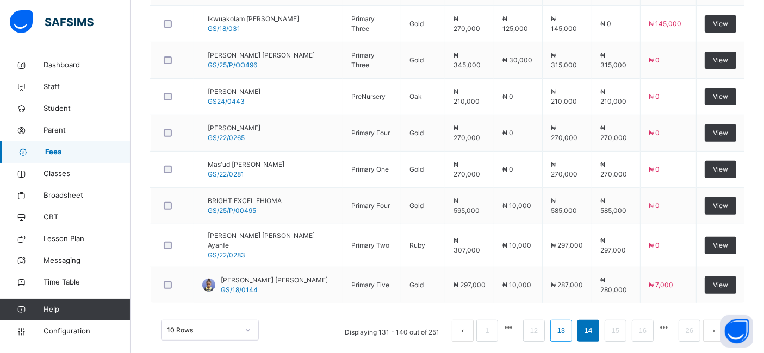
click at [568, 324] on link "13" at bounding box center [561, 331] width 14 height 14
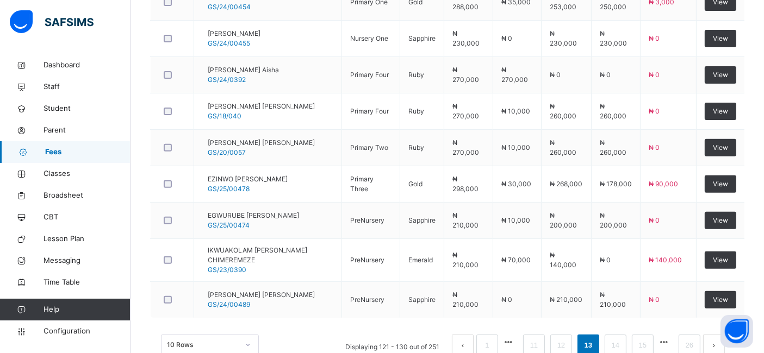
scroll to position [392, 0]
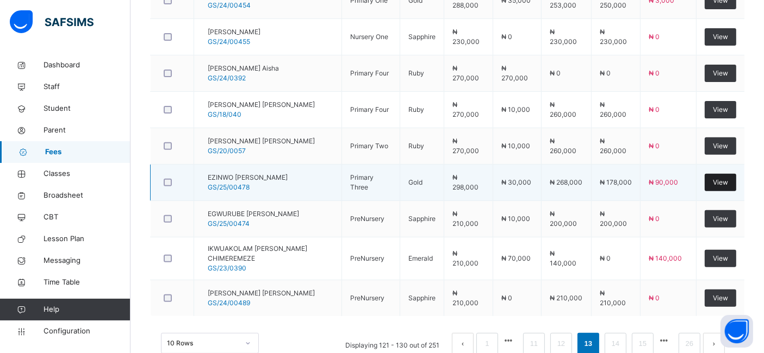
click at [728, 178] on span "View" at bounding box center [720, 183] width 15 height 10
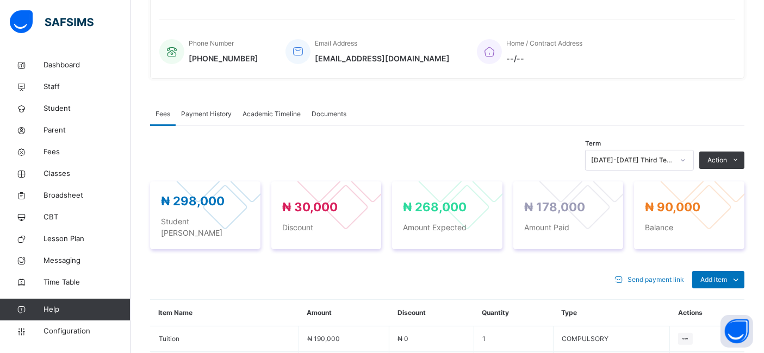
scroll to position [392, 0]
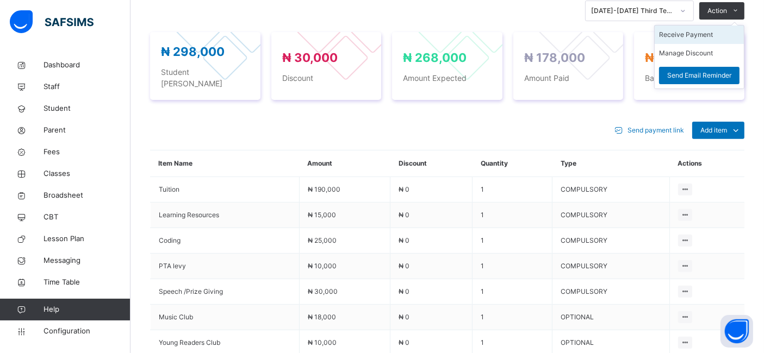
click at [696, 42] on li "Receive Payment" at bounding box center [699, 35] width 89 height 18
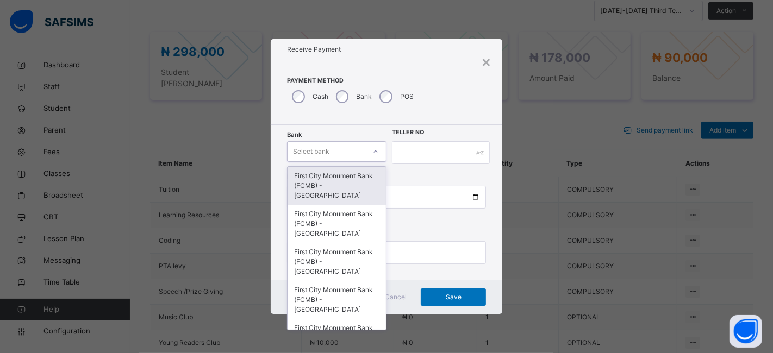
click at [340, 150] on div "Select bank" at bounding box center [327, 152] width 78 height 17
click at [331, 176] on div "First City Monument Bank (FCMB) - [GEOGRAPHIC_DATA]" at bounding box center [337, 186] width 98 height 38
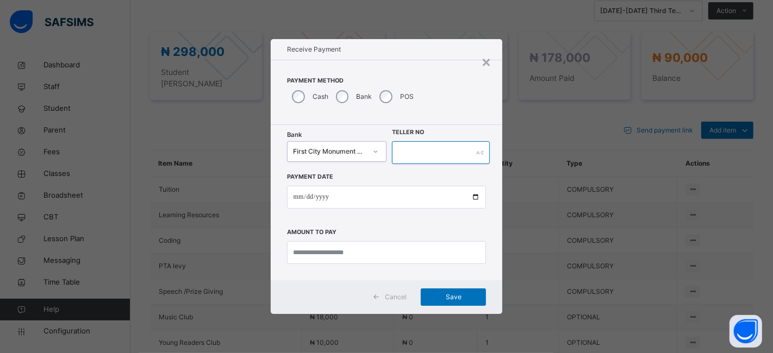
click at [413, 153] on input "text" at bounding box center [441, 152] width 98 height 23
type input "**********"
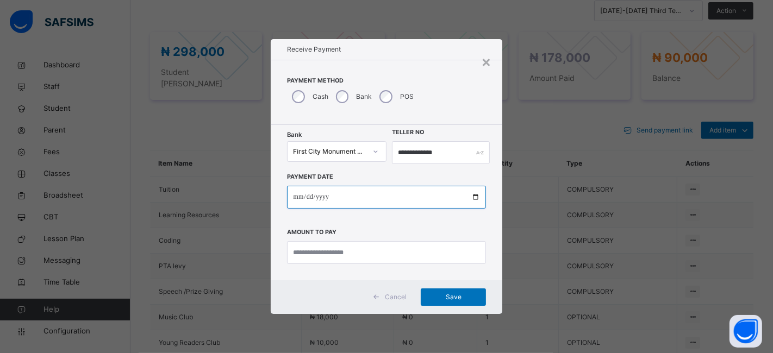
click at [473, 193] on input "date" at bounding box center [387, 197] width 200 height 23
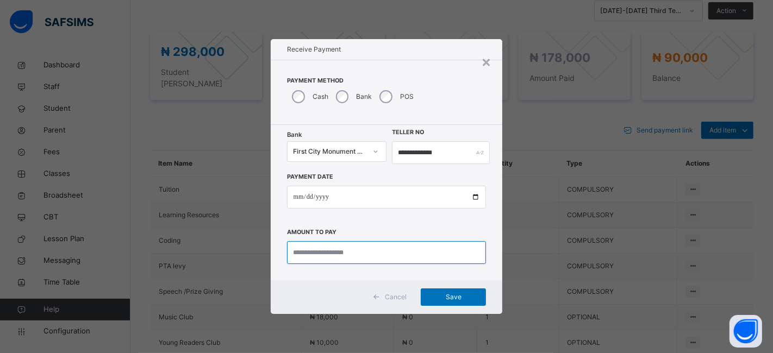
click at [321, 256] on input "currency" at bounding box center [387, 252] width 200 height 23
type input "**********"
type input "********"
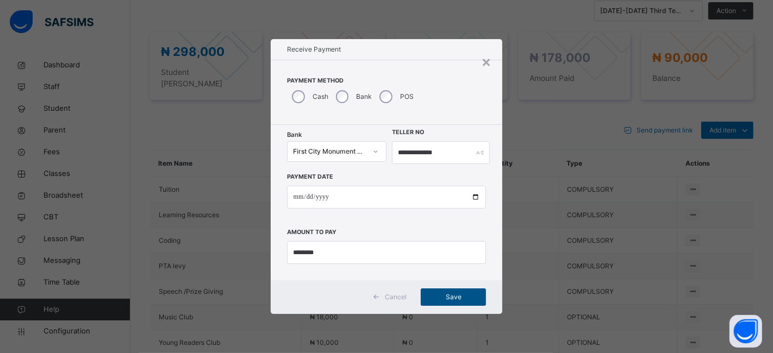
click at [450, 293] on span "Save" at bounding box center [453, 298] width 49 height 10
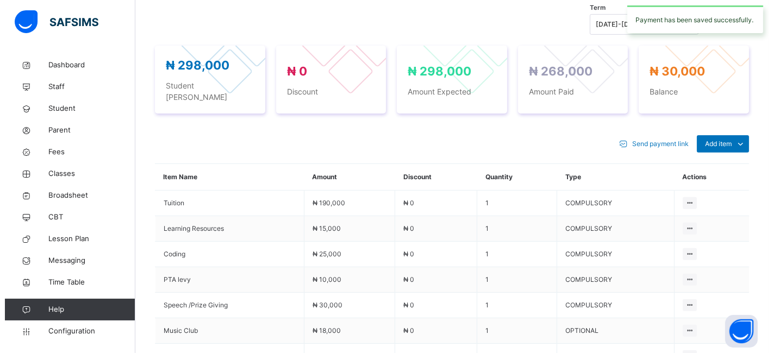
scroll to position [351, 0]
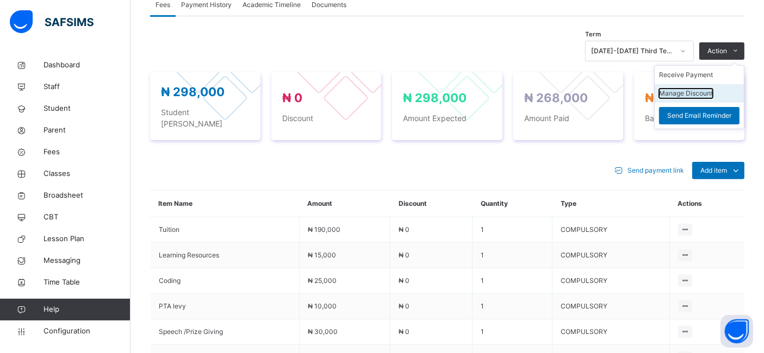
click at [684, 98] on button "Manage Discount" at bounding box center [686, 94] width 54 height 10
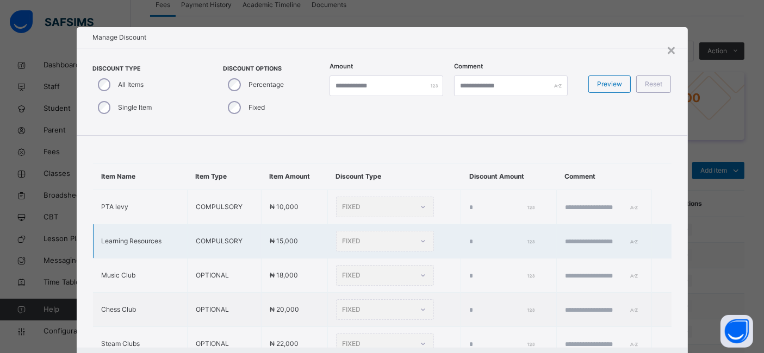
type input "*"
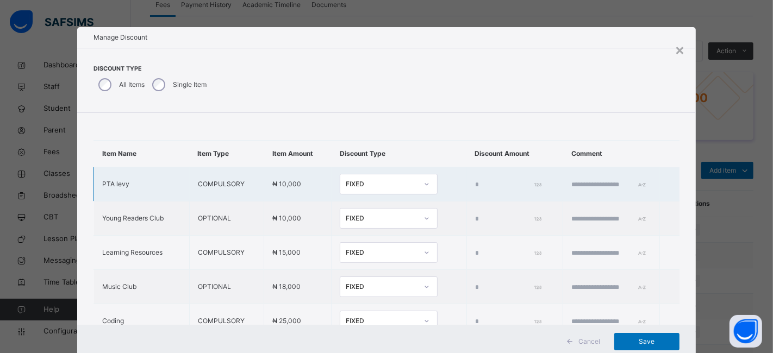
click at [475, 185] on input "*" at bounding box center [507, 185] width 65 height 10
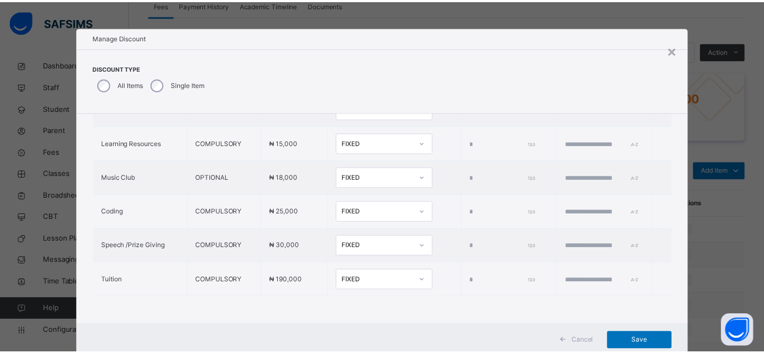
scroll to position [116, 0]
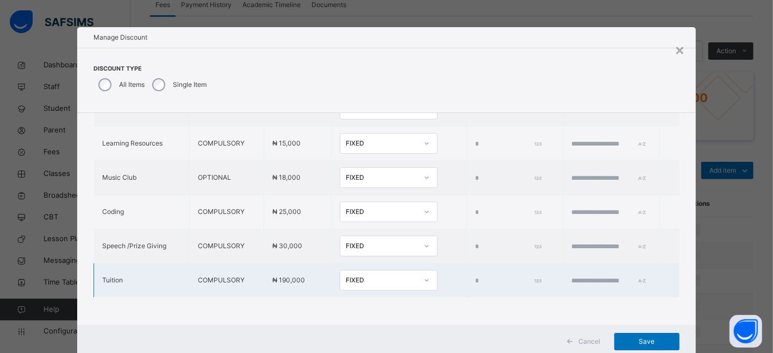
type input "*****"
click at [475, 276] on input "*" at bounding box center [507, 281] width 65 height 10
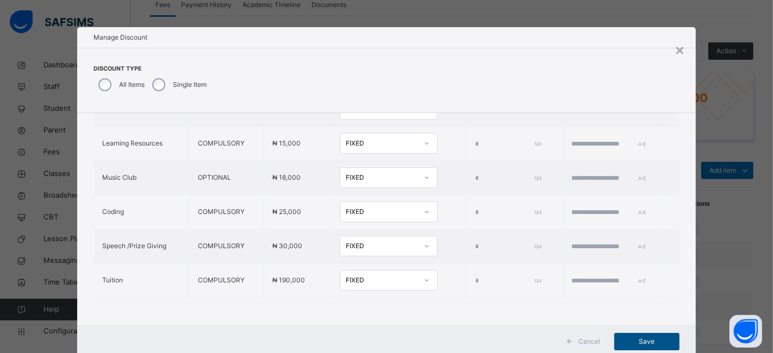
type input "*****"
click at [635, 344] on span "Save" at bounding box center [647, 342] width 49 height 10
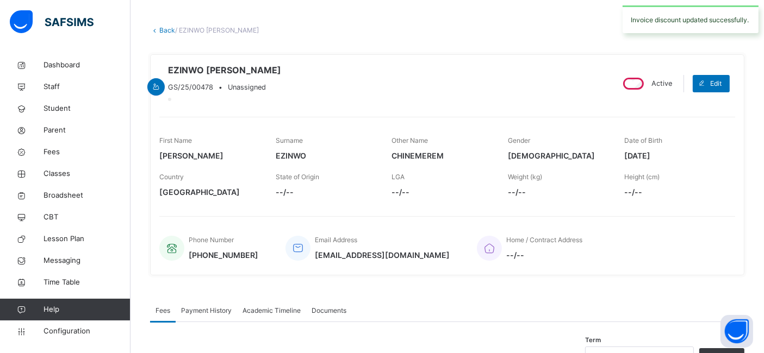
scroll to position [0, 0]
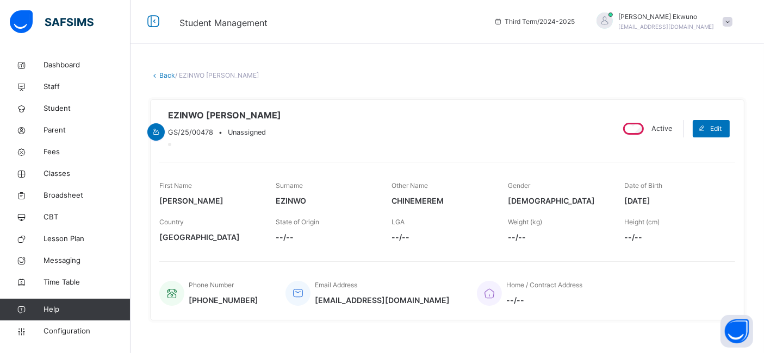
click at [166, 74] on link "Back" at bounding box center [167, 75] width 16 height 8
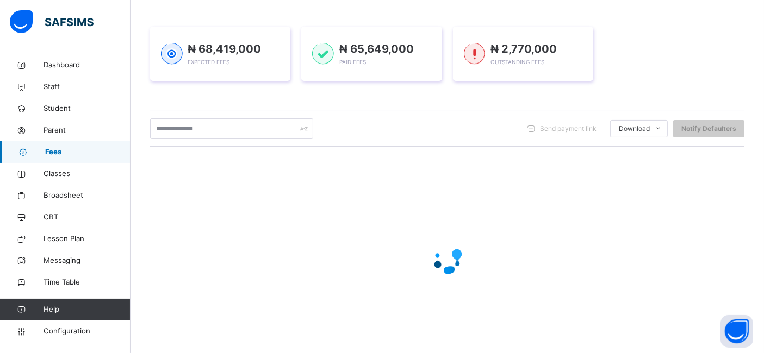
scroll to position [165, 0]
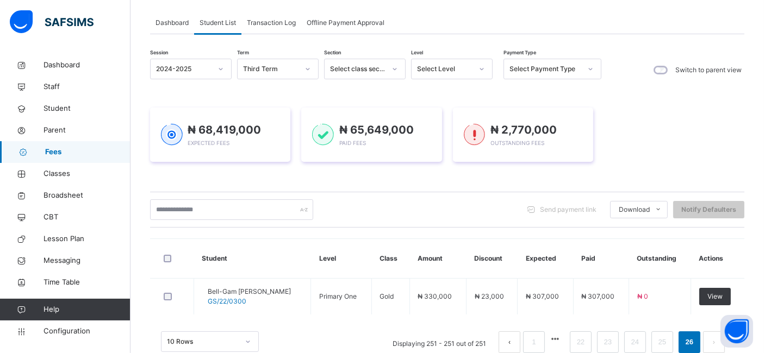
scroll to position [84, 0]
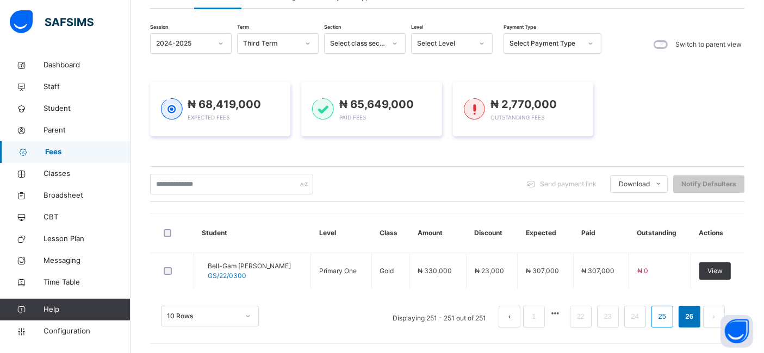
click at [669, 315] on link "25" at bounding box center [662, 317] width 14 height 14
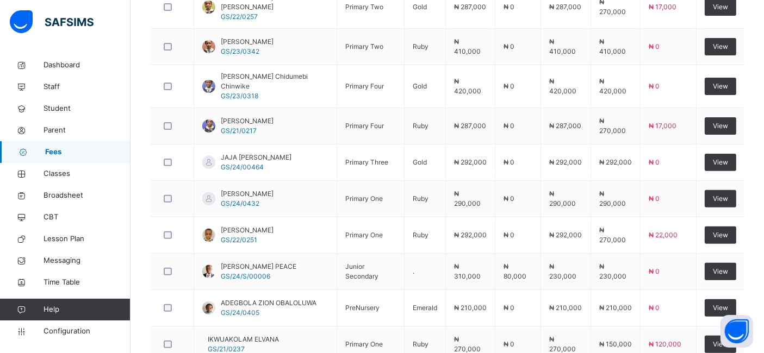
scroll to position [411, 0]
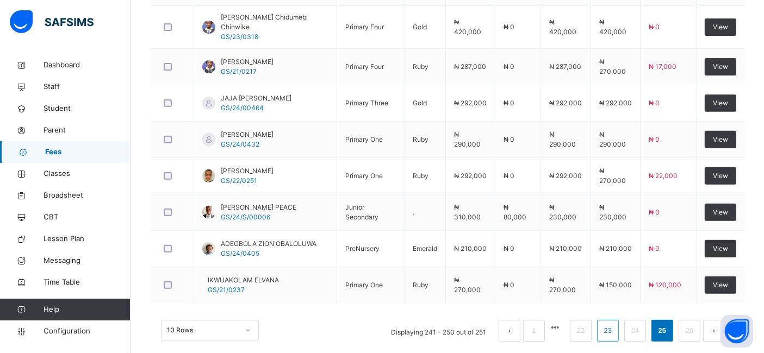
click at [612, 324] on link "23" at bounding box center [608, 331] width 14 height 14
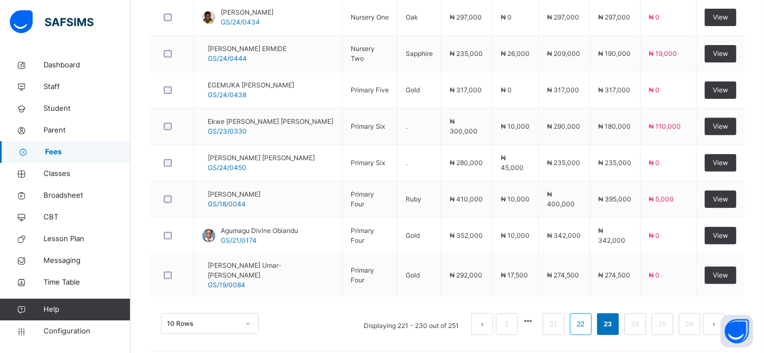
click at [585, 318] on link "22" at bounding box center [581, 325] width 14 height 14
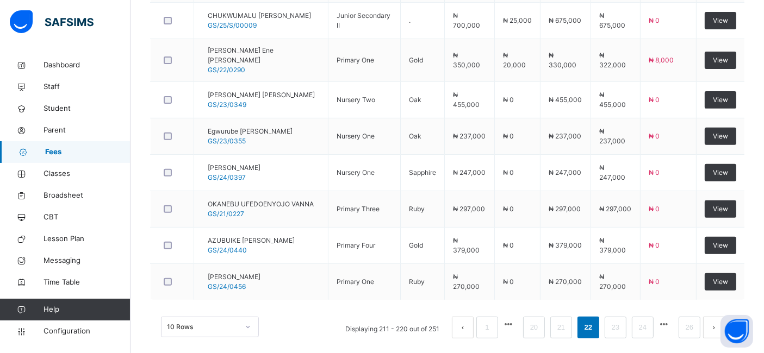
scroll to position [424, 0]
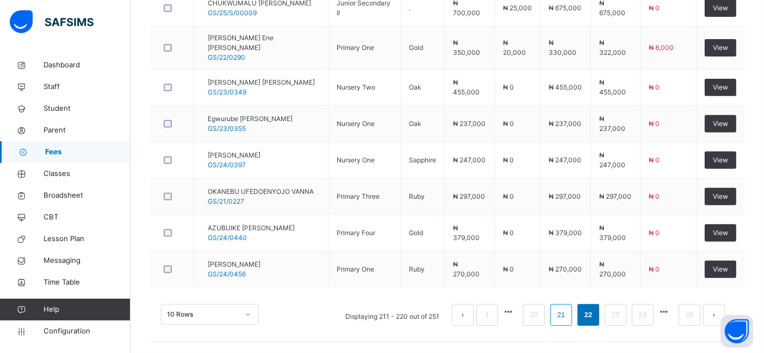
click at [568, 318] on link "21" at bounding box center [561, 315] width 14 height 14
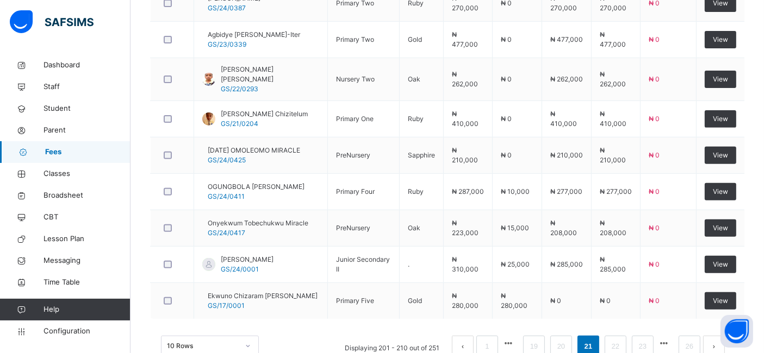
scroll to position [418, 0]
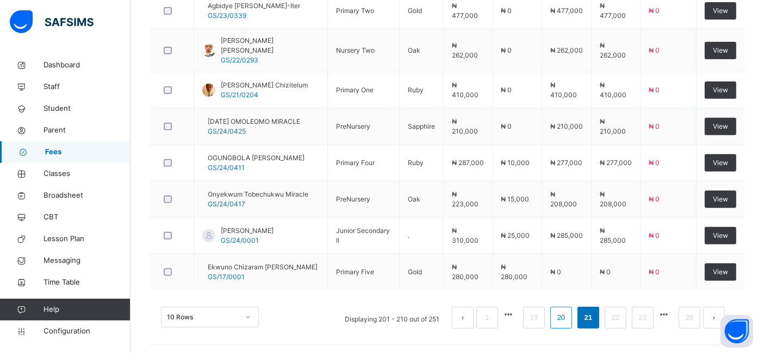
click at [568, 315] on link "20" at bounding box center [561, 318] width 14 height 14
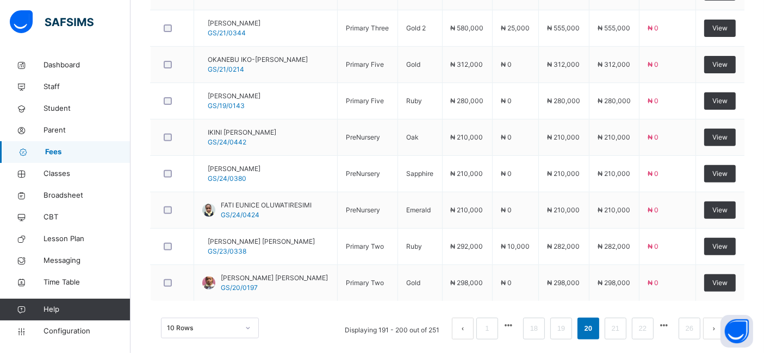
scroll to position [411, 0]
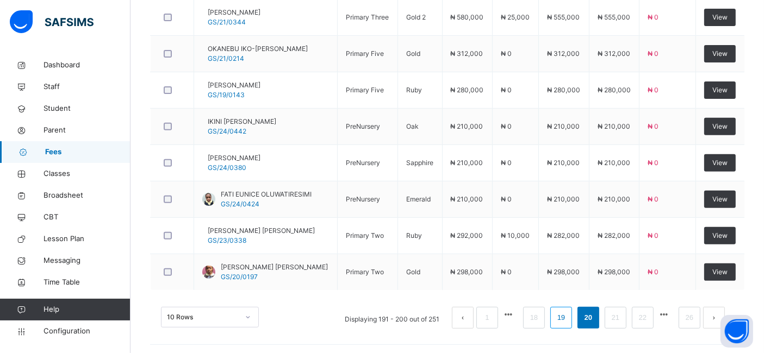
click at [568, 317] on link "19" at bounding box center [561, 318] width 14 height 14
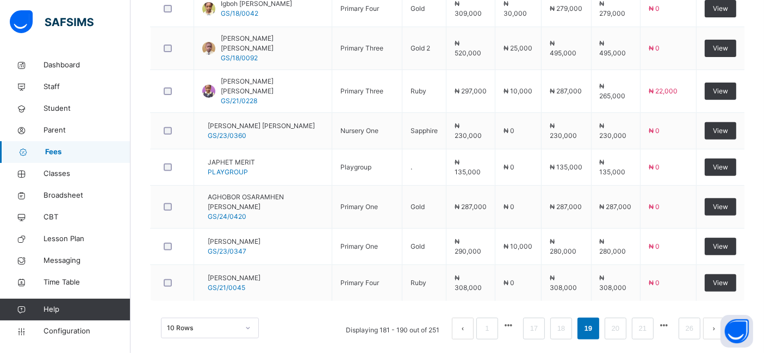
scroll to position [424, 0]
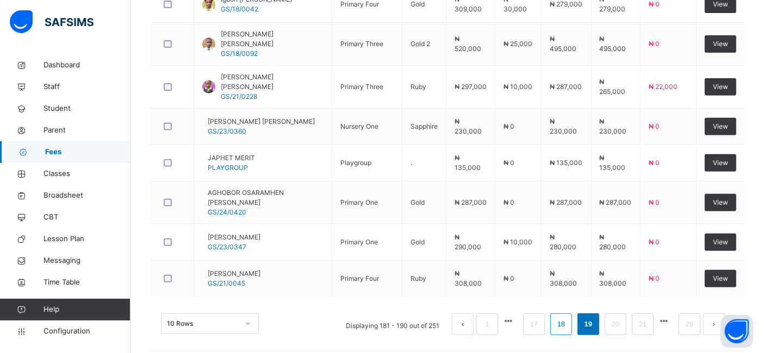
click at [568, 318] on link "18" at bounding box center [561, 325] width 14 height 14
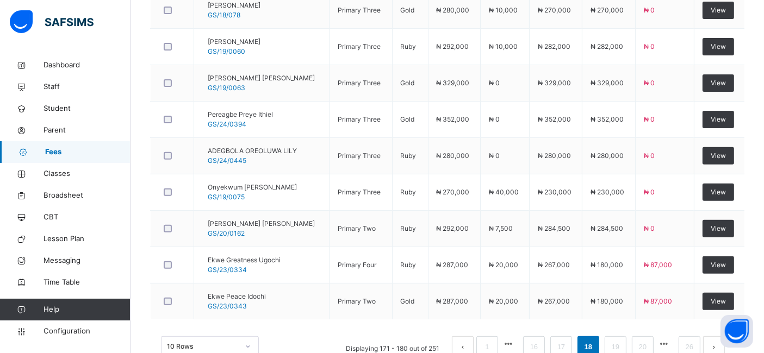
scroll to position [411, 0]
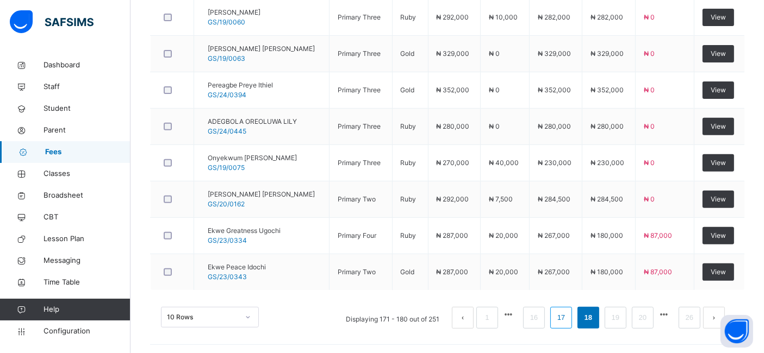
click at [568, 315] on link "17" at bounding box center [561, 318] width 14 height 14
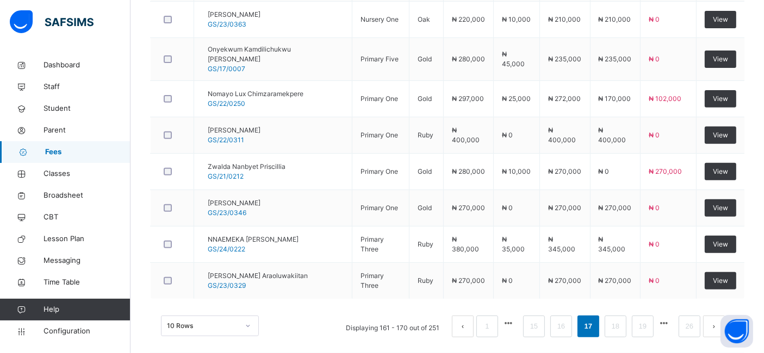
scroll to position [418, 0]
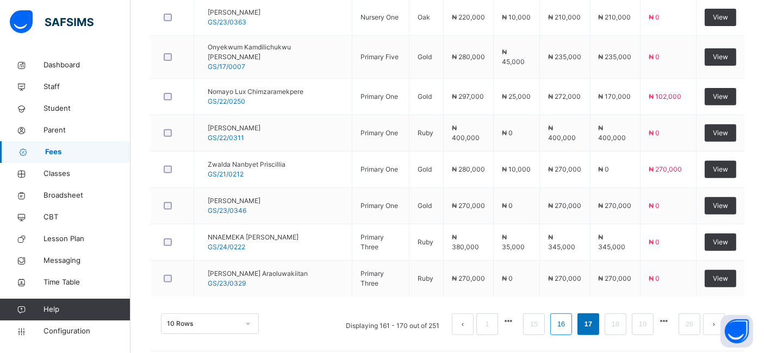
click at [568, 318] on link "16" at bounding box center [561, 325] width 14 height 14
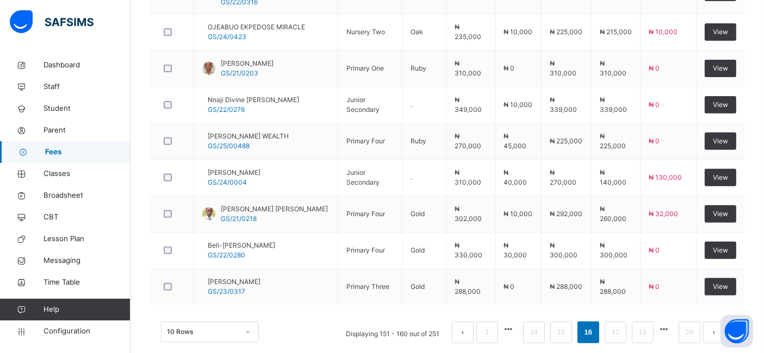
scroll to position [424, 0]
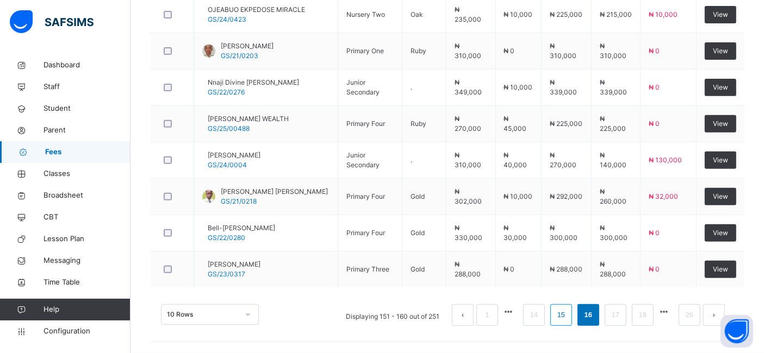
click at [568, 315] on link "15" at bounding box center [561, 315] width 14 height 14
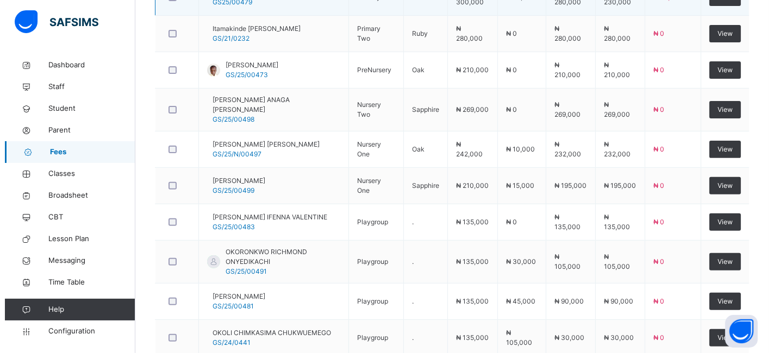
scroll to position [219, 0]
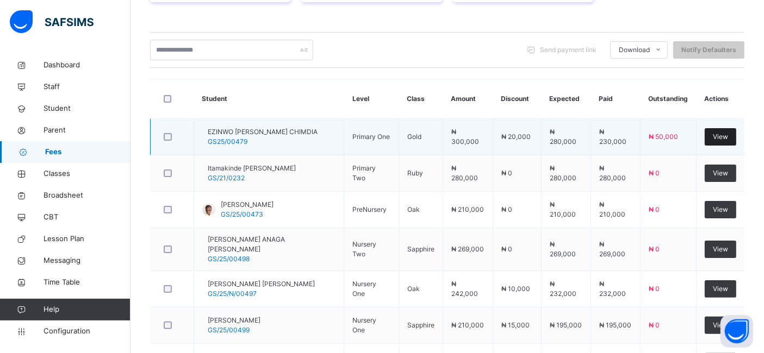
click at [727, 135] on span "View" at bounding box center [720, 137] width 15 height 10
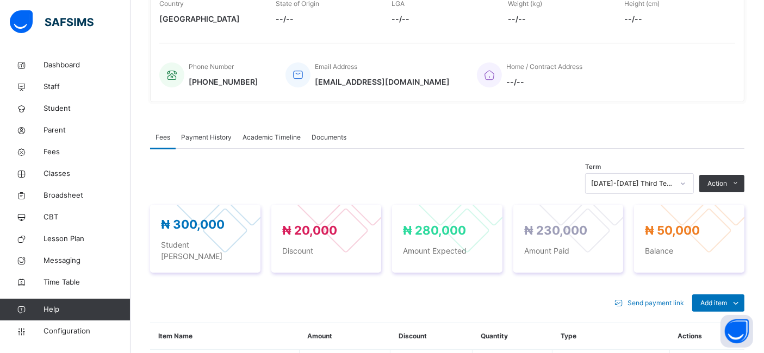
click at [0, 0] on li "Receive Payment" at bounding box center [0, 0] width 0 height 0
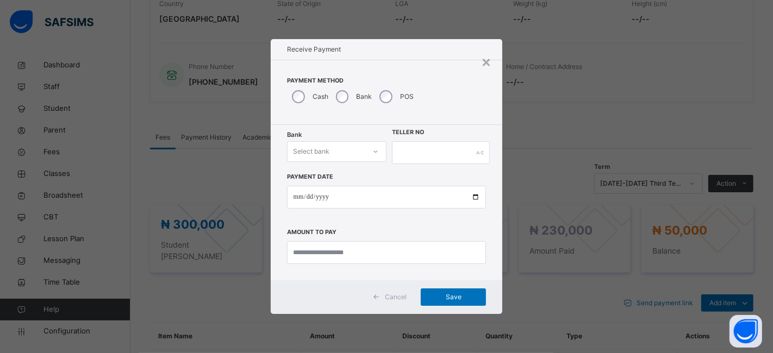
click at [375, 150] on icon at bounding box center [376, 151] width 7 height 11
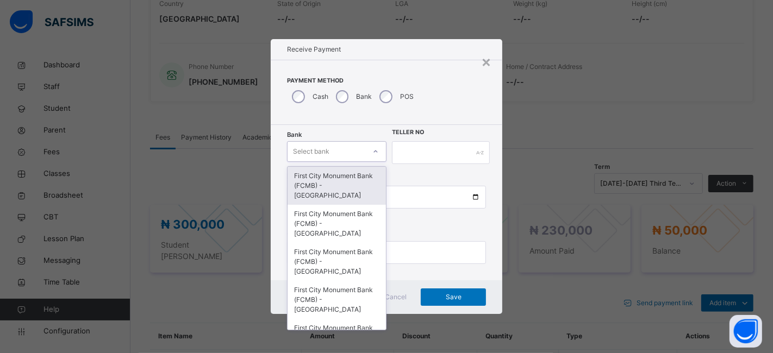
click at [349, 182] on div "First City Monument Bank (FCMB) - [GEOGRAPHIC_DATA]" at bounding box center [337, 186] width 98 height 38
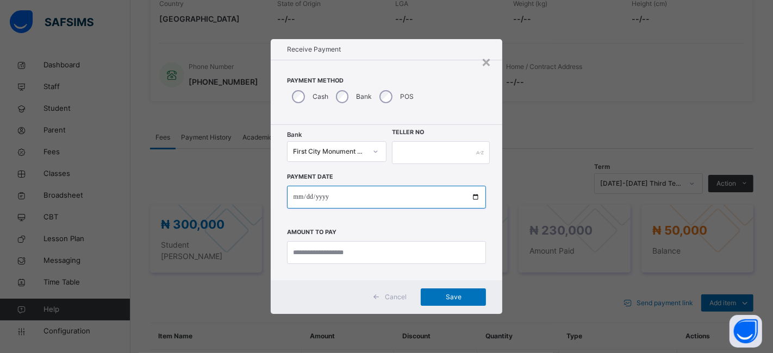
click at [340, 187] on input "date" at bounding box center [387, 197] width 200 height 23
click at [434, 150] on input "text" at bounding box center [441, 152] width 98 height 23
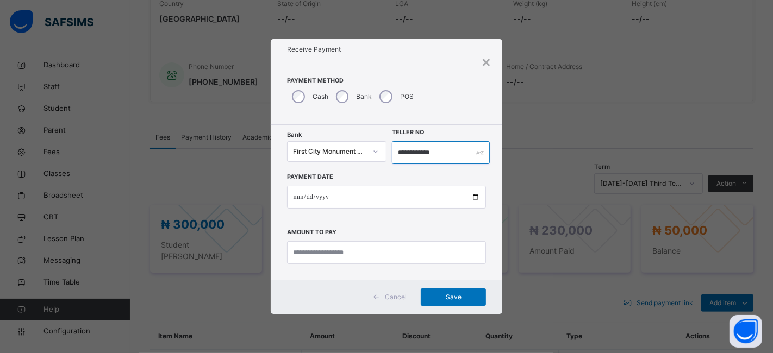
type input "**********"
click at [475, 194] on input "date" at bounding box center [387, 197] width 200 height 23
type input "**********"
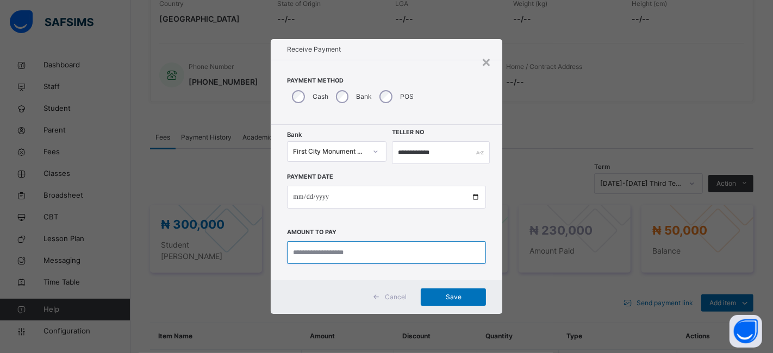
click at [305, 245] on input "currency" at bounding box center [387, 252] width 200 height 23
type input "********"
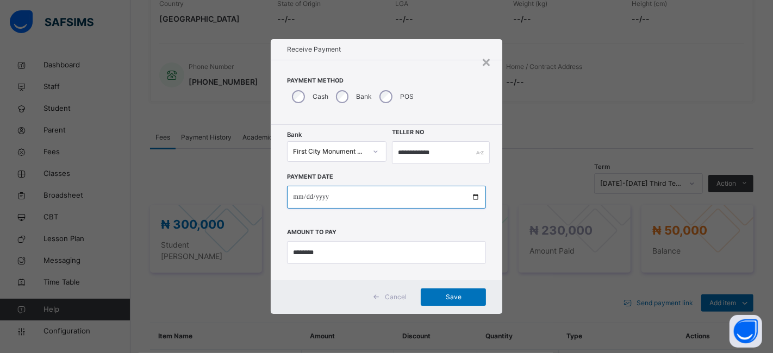
click at [473, 198] on input "**********" at bounding box center [387, 197] width 200 height 23
type input "**********"
click at [448, 296] on span "Save" at bounding box center [453, 298] width 49 height 10
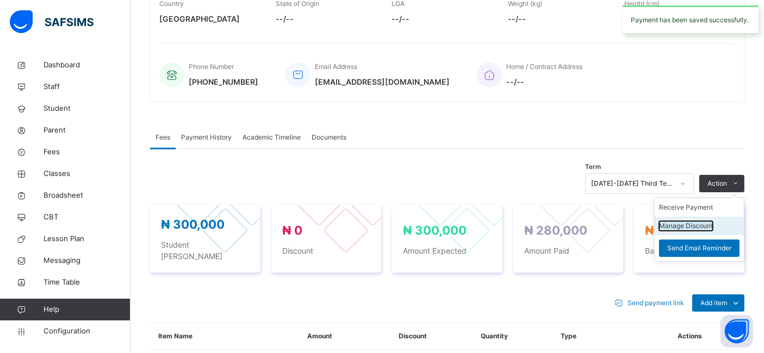
click at [686, 231] on button "Manage Discount" at bounding box center [686, 226] width 54 height 10
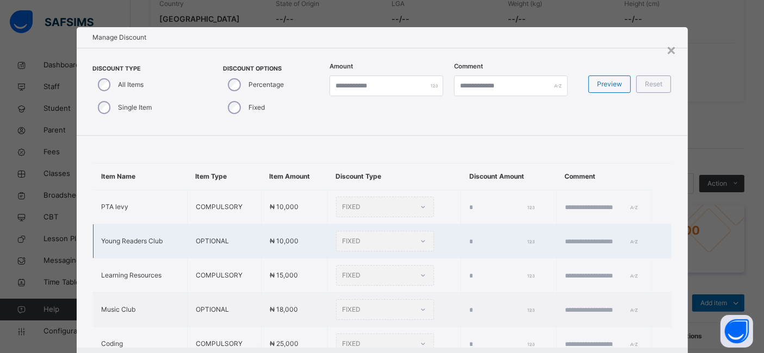
type input "*"
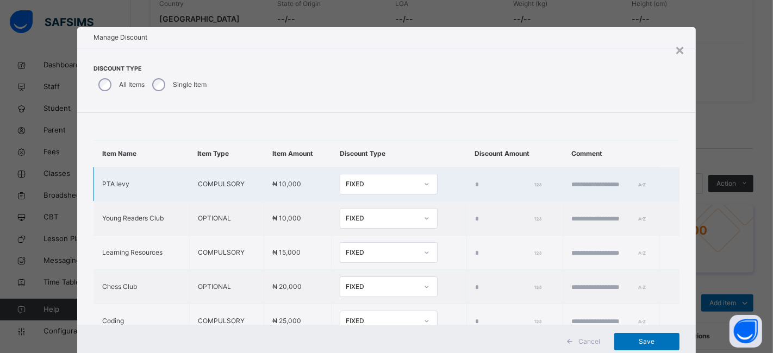
click at [475, 180] on input "*" at bounding box center [507, 185] width 65 height 10
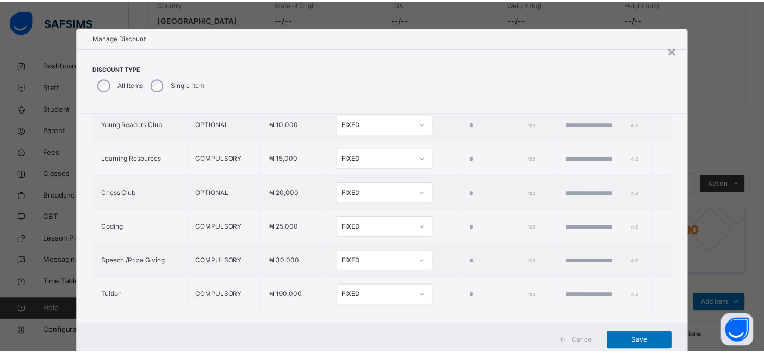
scroll to position [116, 0]
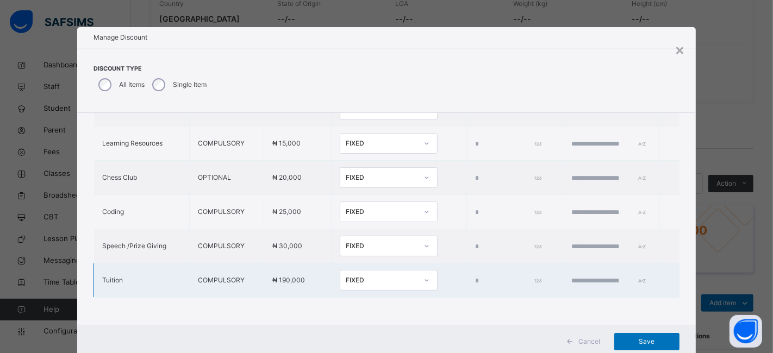
type input "*****"
click at [475, 276] on input "*" at bounding box center [507, 281] width 65 height 10
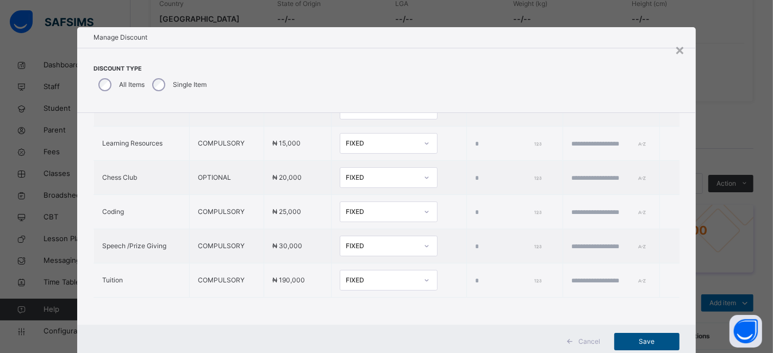
type input "*****"
click at [638, 338] on span "Save" at bounding box center [647, 342] width 49 height 10
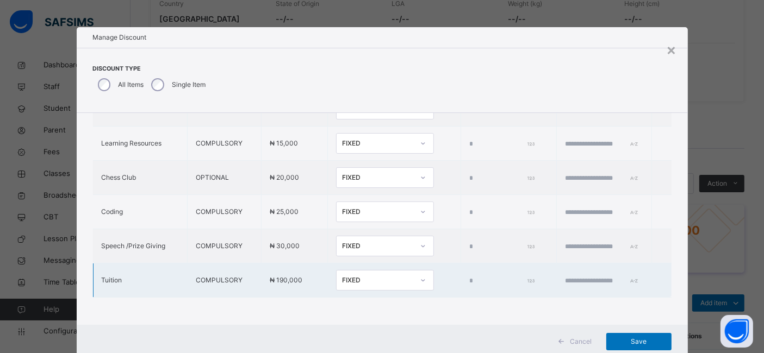
click at [630, 276] on div at bounding box center [604, 281] width 79 height 10
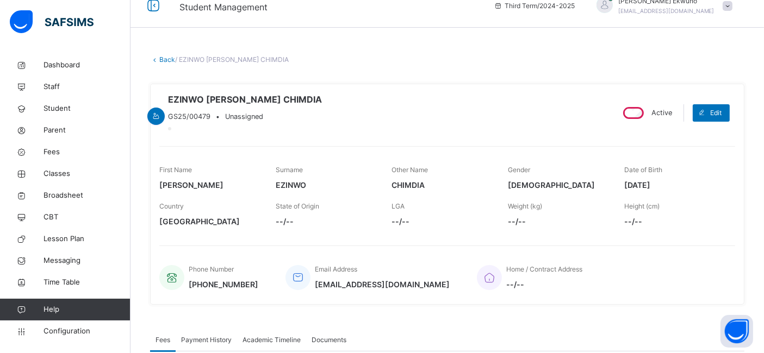
scroll to position [0, 0]
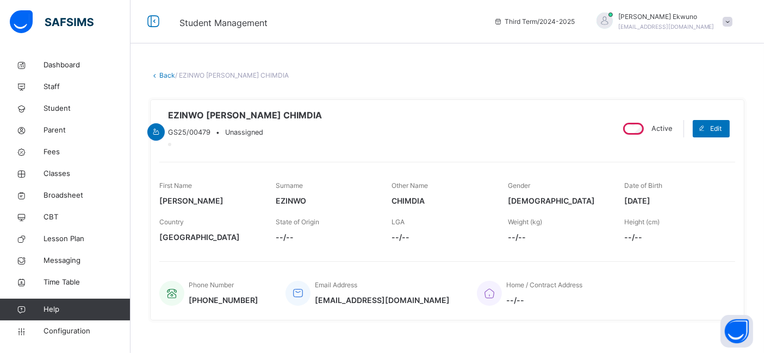
click at [167, 77] on link "Back" at bounding box center [167, 75] width 16 height 8
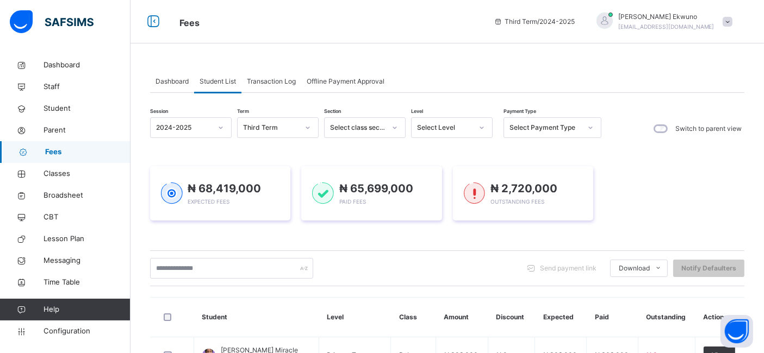
scroll to position [30, 0]
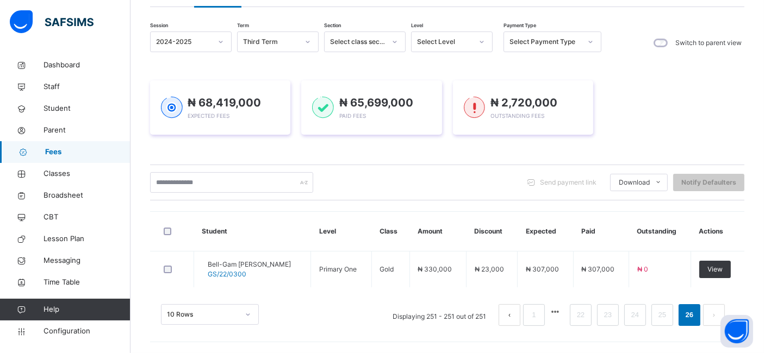
scroll to position [84, 0]
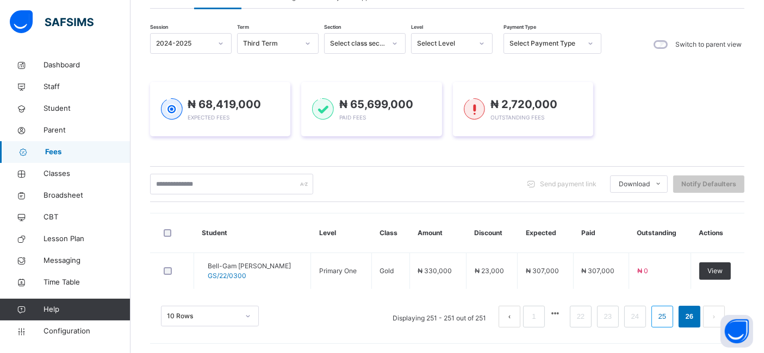
click at [669, 317] on link "25" at bounding box center [662, 317] width 14 height 14
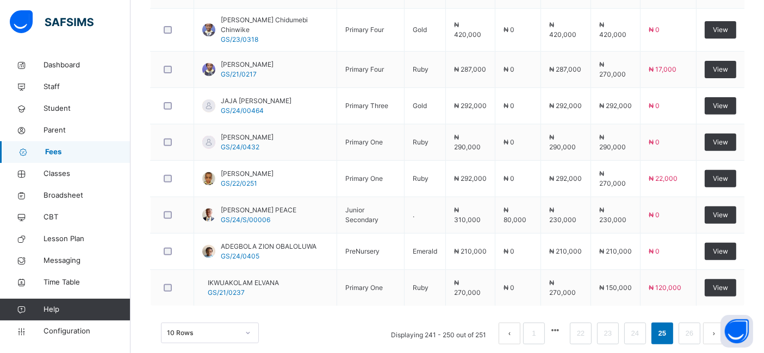
scroll to position [411, 0]
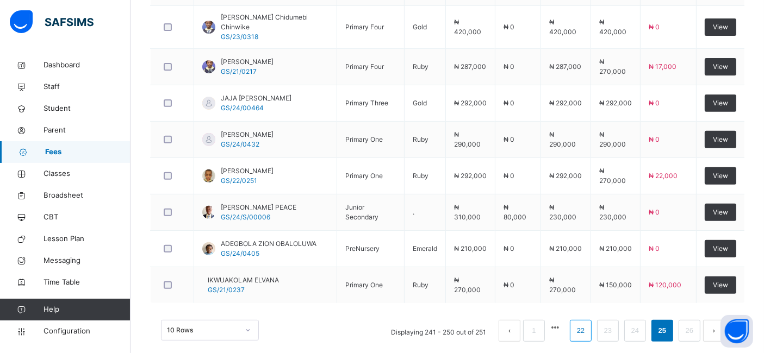
click at [588, 324] on link "22" at bounding box center [581, 331] width 14 height 14
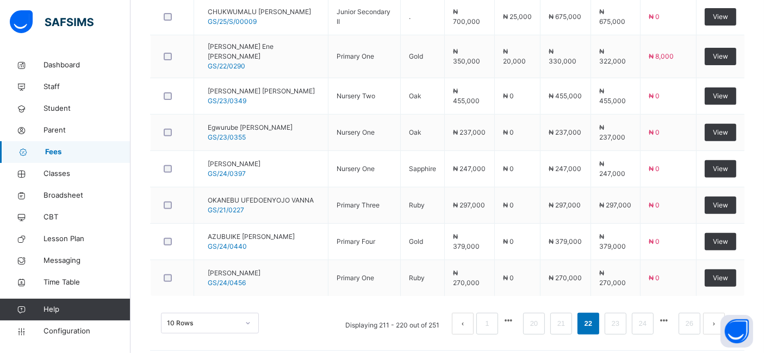
scroll to position [424, 0]
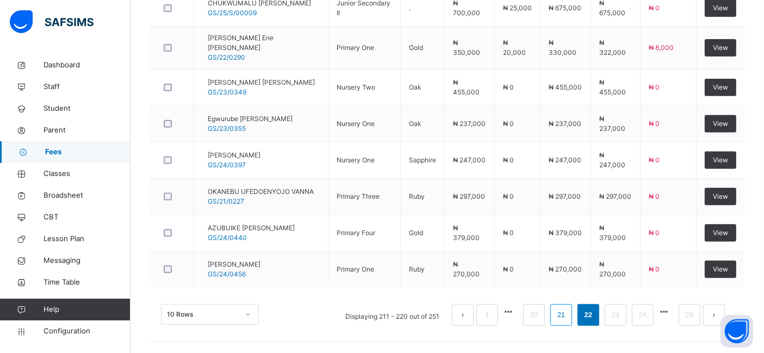
click at [572, 314] on li "21" at bounding box center [561, 316] width 22 height 22
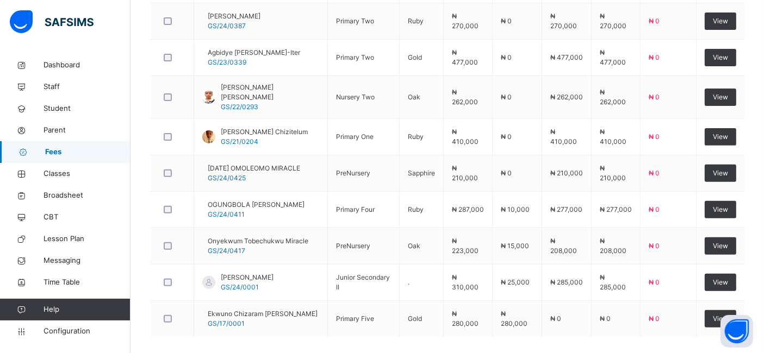
scroll to position [418, 0]
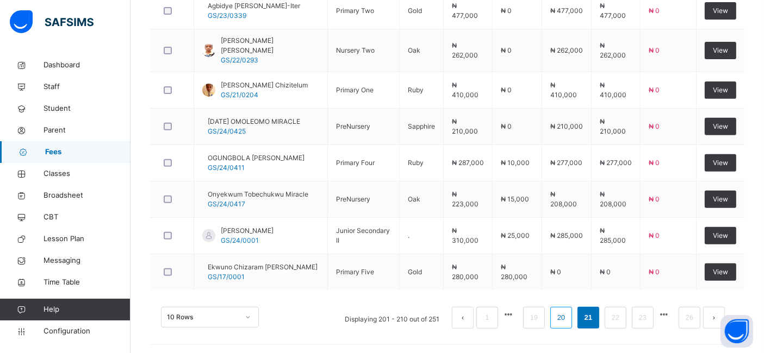
click at [568, 319] on link "20" at bounding box center [561, 318] width 14 height 14
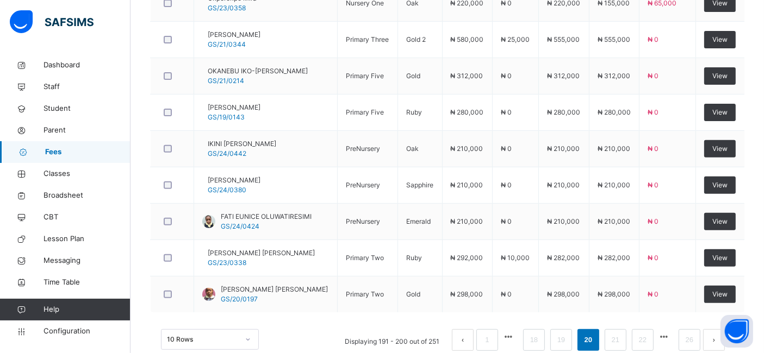
scroll to position [411, 0]
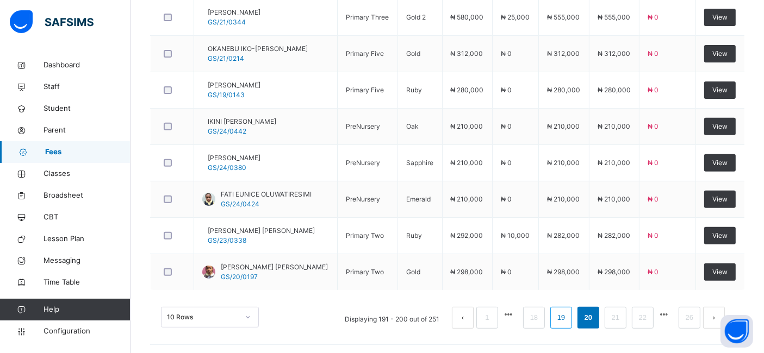
click at [566, 316] on link "19" at bounding box center [561, 318] width 14 height 14
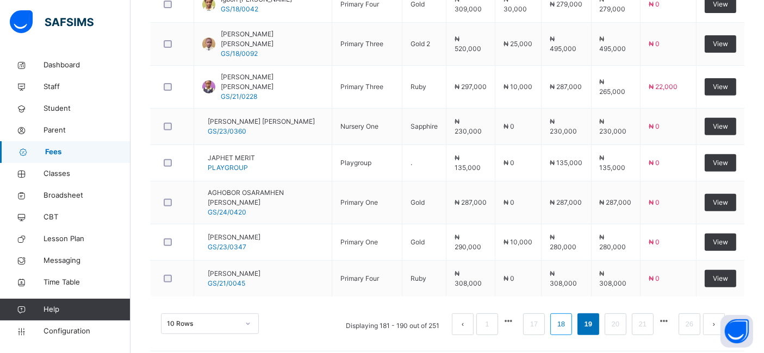
click at [568, 318] on link "18" at bounding box center [561, 325] width 14 height 14
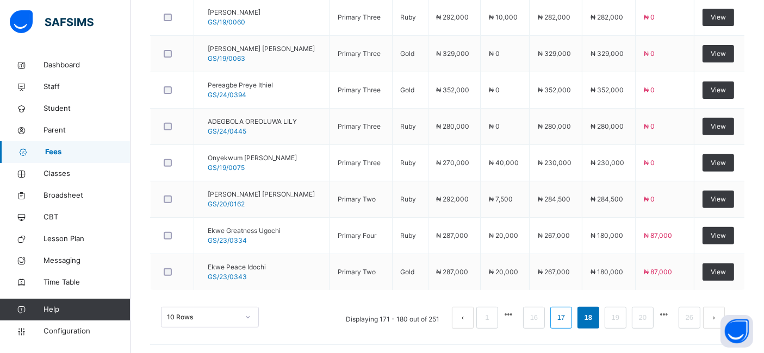
click at [568, 315] on link "17" at bounding box center [561, 318] width 14 height 14
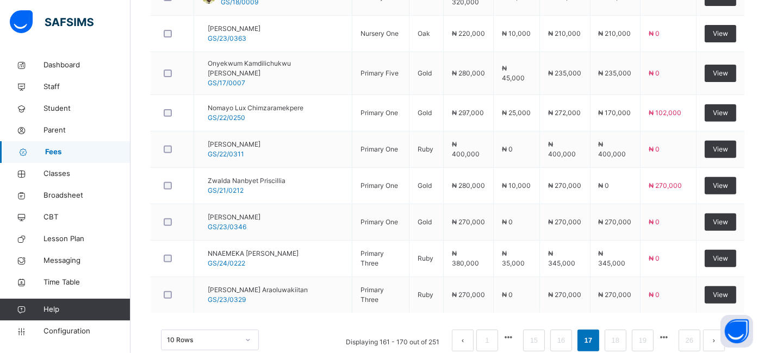
scroll to position [409, 0]
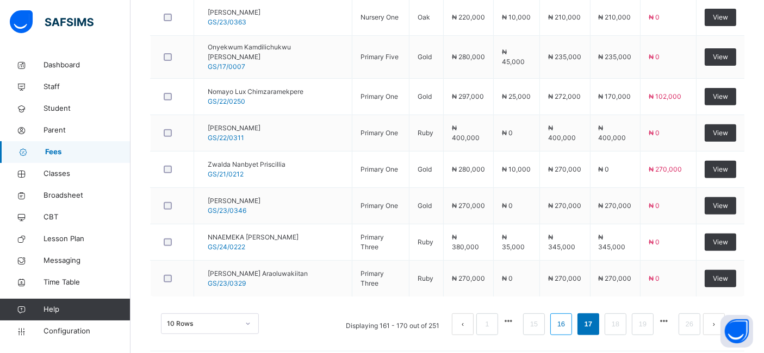
click at [568, 318] on link "16" at bounding box center [561, 325] width 14 height 14
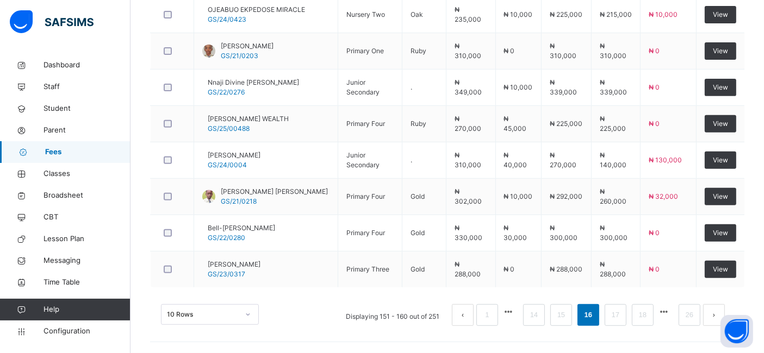
scroll to position [424, 0]
click at [567, 315] on link "15" at bounding box center [561, 315] width 14 height 14
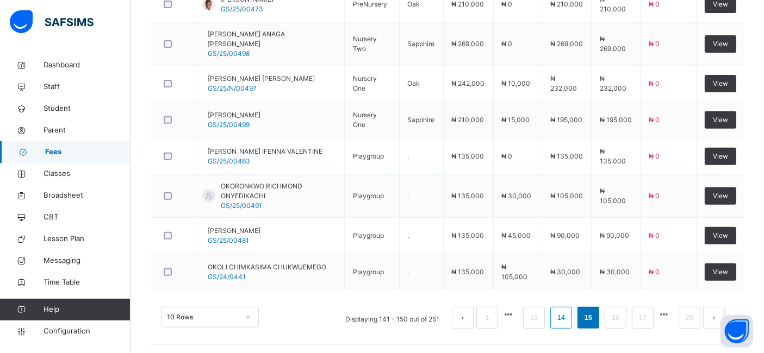
click at [568, 315] on link "14" at bounding box center [561, 318] width 14 height 14
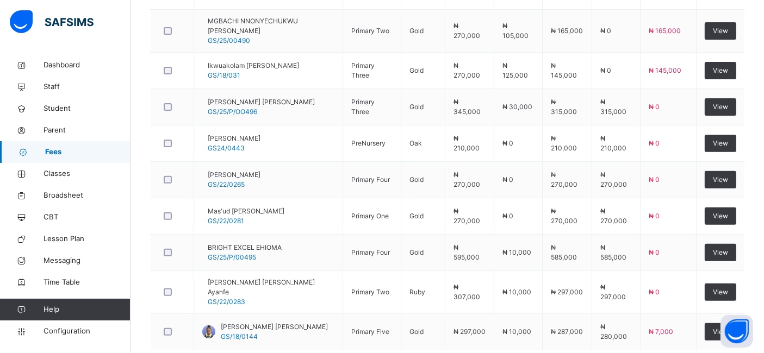
scroll to position [411, 0]
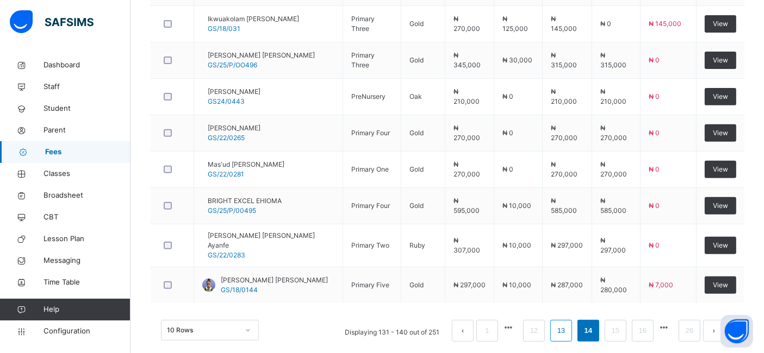
click at [567, 324] on link "13" at bounding box center [561, 331] width 14 height 14
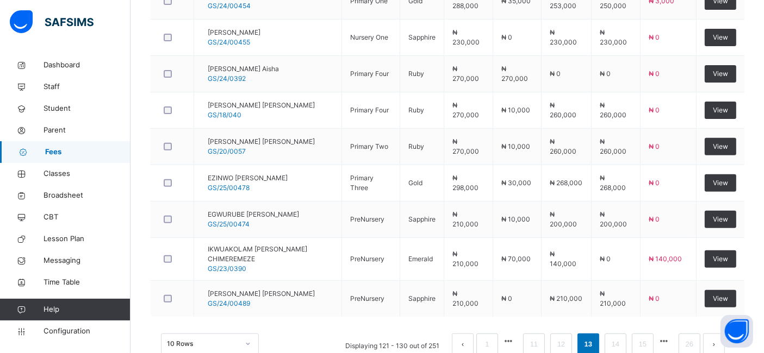
scroll to position [418, 0]
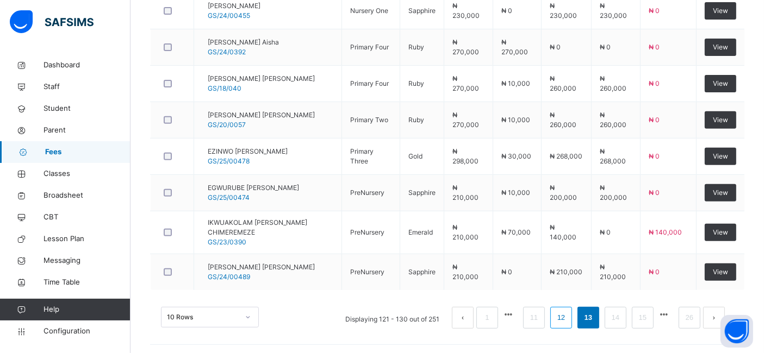
click at [568, 314] on link "12" at bounding box center [561, 318] width 14 height 14
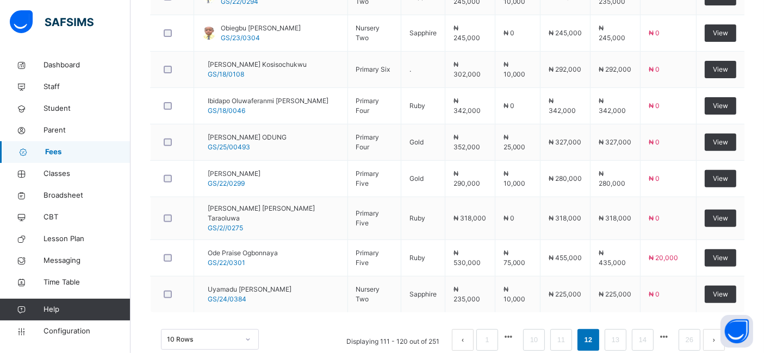
scroll to position [411, 0]
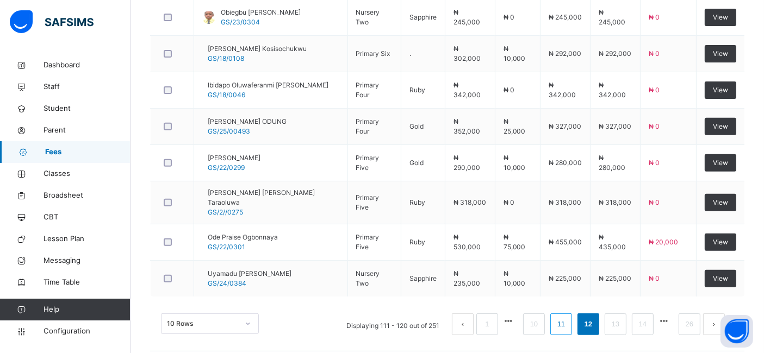
click at [568, 318] on link "11" at bounding box center [561, 325] width 14 height 14
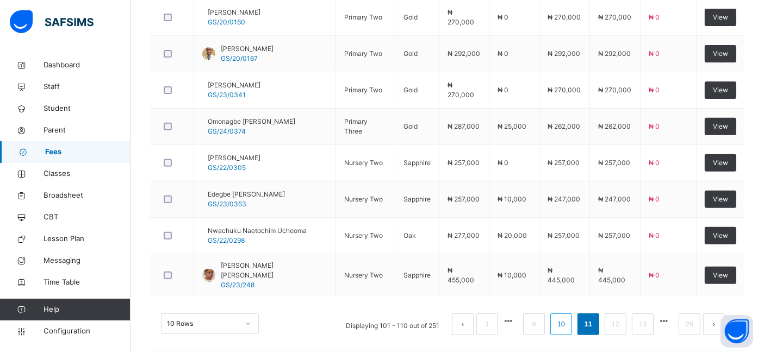
click at [570, 322] on li "10" at bounding box center [561, 325] width 22 height 22
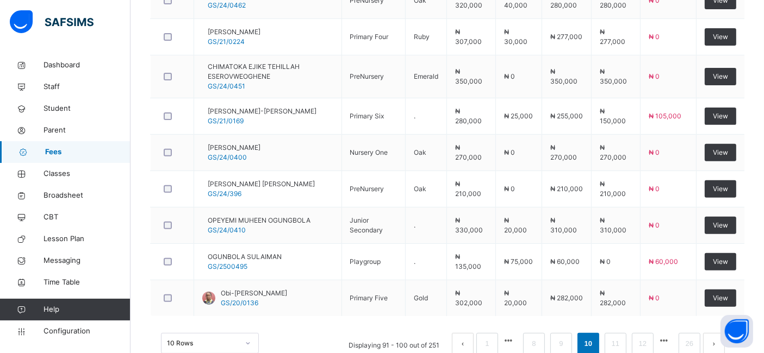
scroll to position [418, 0]
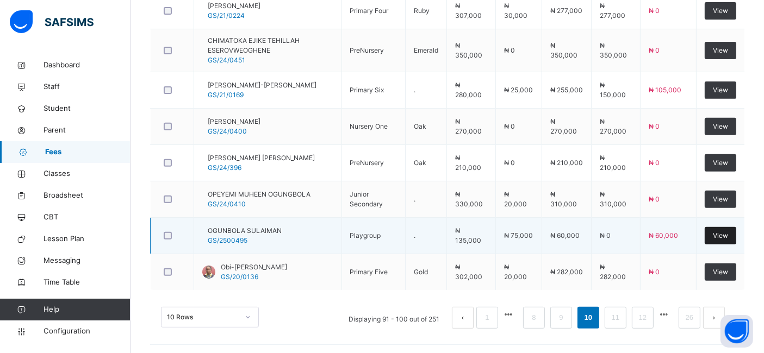
click at [725, 231] on span "View" at bounding box center [720, 236] width 15 height 10
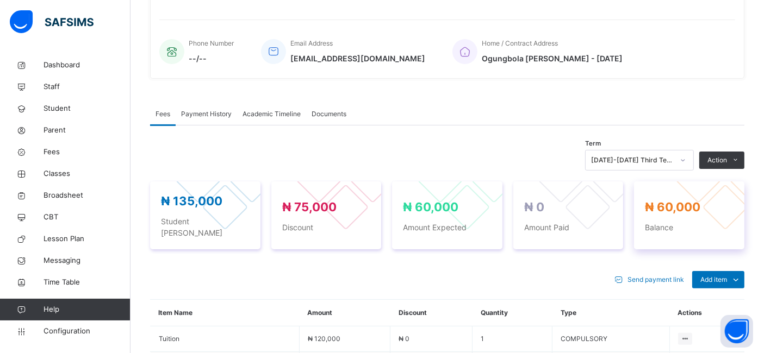
scroll to position [377, 0]
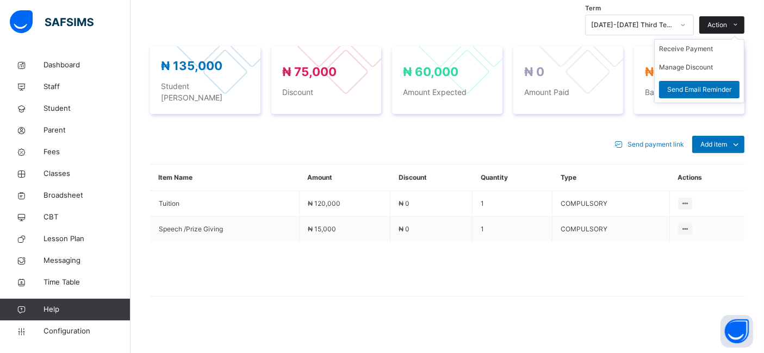
click at [739, 32] on span at bounding box center [735, 24] width 17 height 17
click at [687, 58] on li "Receive Payment" at bounding box center [699, 49] width 89 height 18
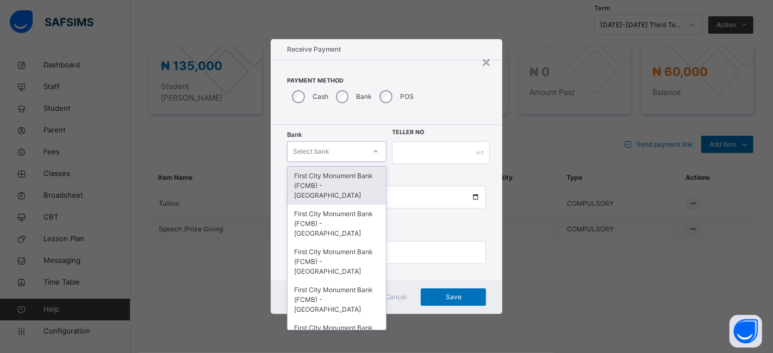
click at [376, 150] on icon at bounding box center [376, 151] width 7 height 11
click at [346, 183] on div "First City Monument Bank (FCMB) - [GEOGRAPHIC_DATA]" at bounding box center [337, 186] width 98 height 38
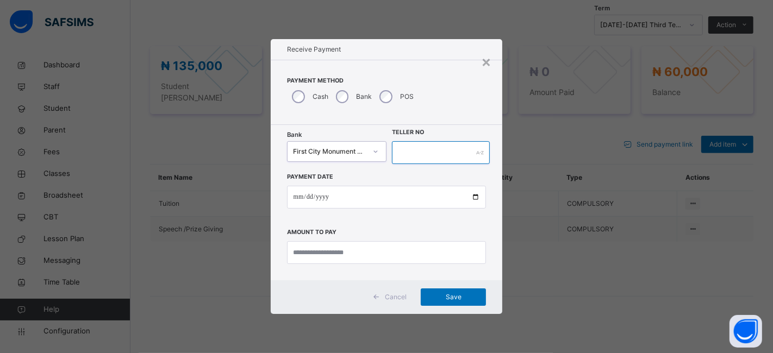
click at [408, 144] on input "text" at bounding box center [441, 152] width 98 height 23
type input "**********"
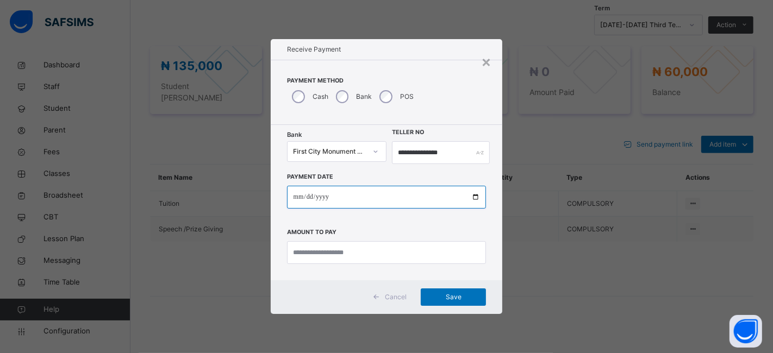
click at [479, 198] on input "date" at bounding box center [387, 197] width 200 height 23
type input "**********"
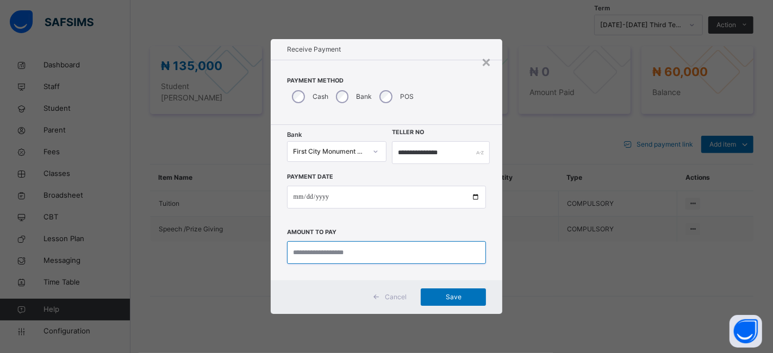
click at [312, 251] on input "currency" at bounding box center [387, 252] width 200 height 23
type input "********"
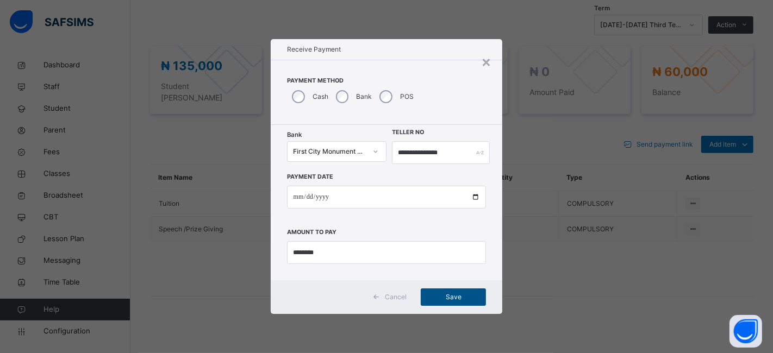
click at [442, 293] on span "Save" at bounding box center [453, 298] width 49 height 10
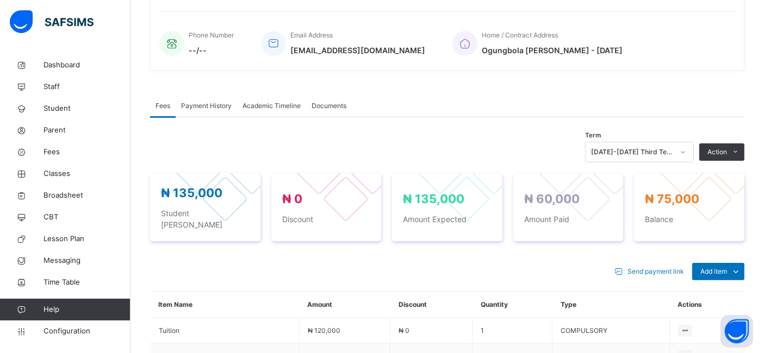
scroll to position [264, 0]
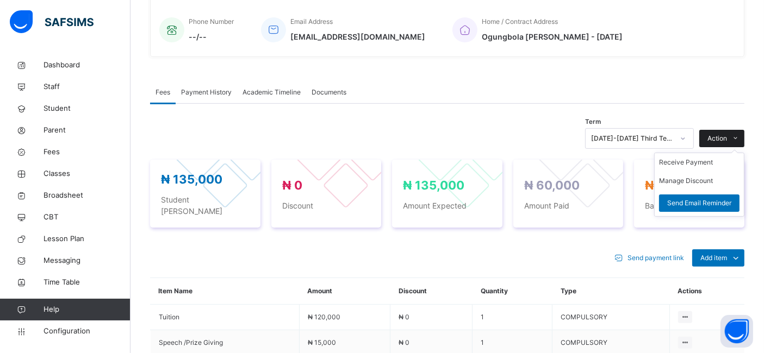
click at [727, 144] on span "Action" at bounding box center [718, 139] width 20 height 10
click at [710, 186] on button "Manage Discount" at bounding box center [686, 181] width 54 height 10
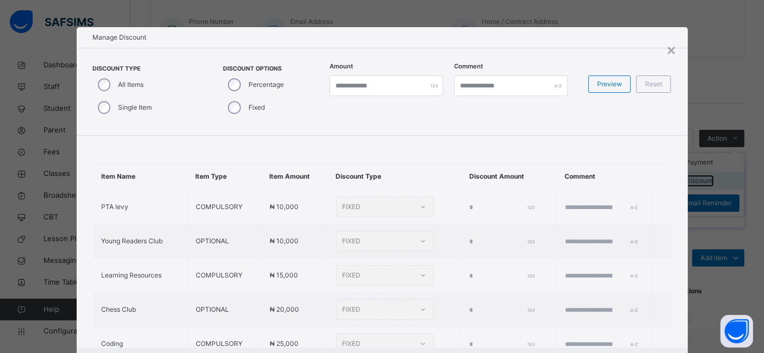
type input "*"
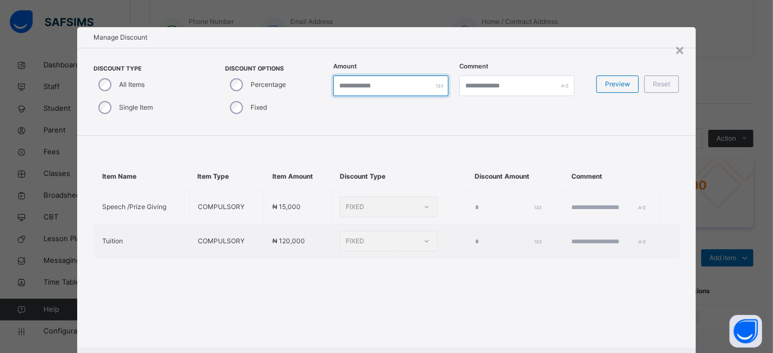
click at [353, 92] on input "*" at bounding box center [390, 86] width 115 height 21
type input "*"
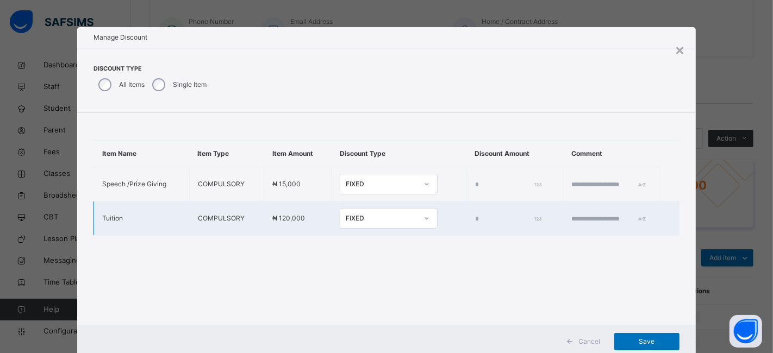
click at [475, 218] on input "*" at bounding box center [507, 219] width 65 height 10
type input "*****"
click at [635, 340] on span "Save" at bounding box center [647, 342] width 49 height 10
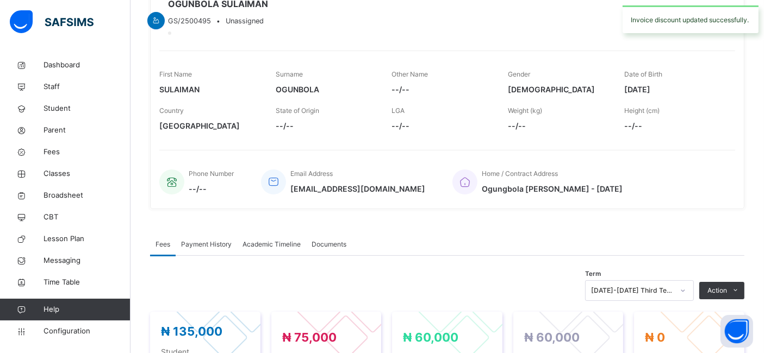
scroll to position [0, 0]
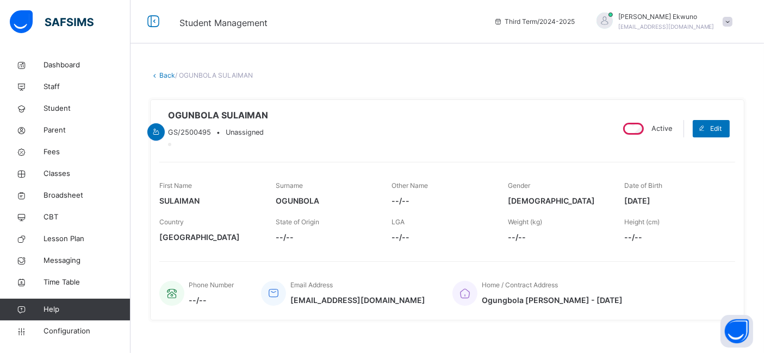
click at [164, 78] on link "Back" at bounding box center [167, 75] width 16 height 8
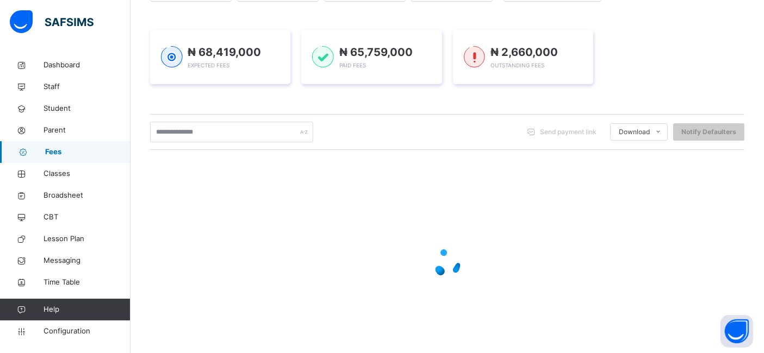
scroll to position [165, 0]
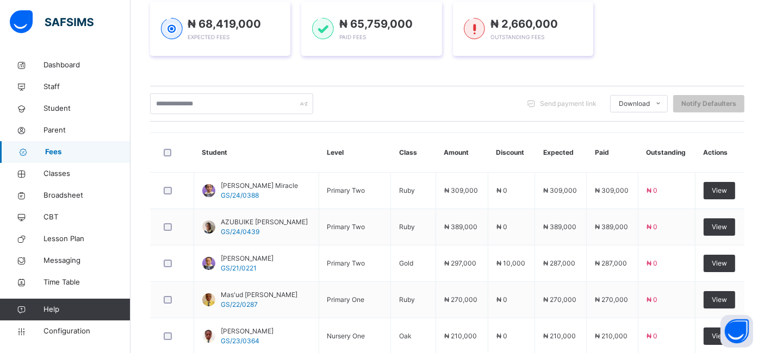
click at [587, 319] on td "₦ 210,000" at bounding box center [561, 337] width 52 height 36
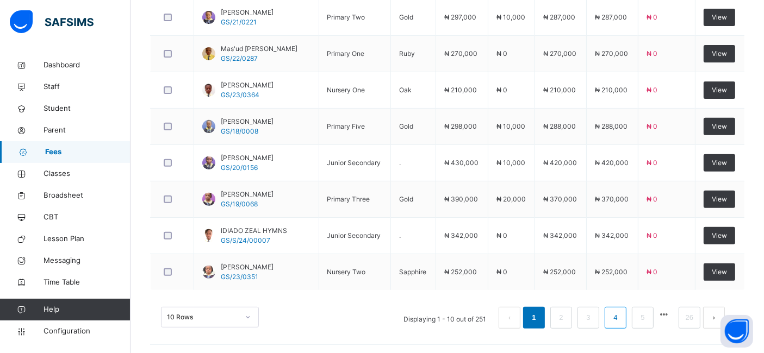
click at [621, 313] on link "4" at bounding box center [615, 318] width 10 height 14
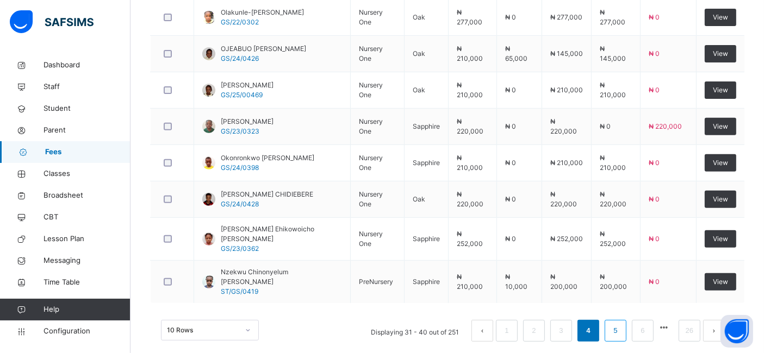
click at [621, 324] on link "5" at bounding box center [615, 331] width 10 height 14
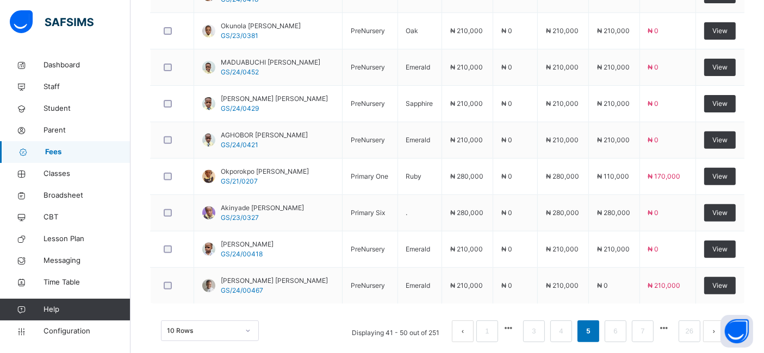
scroll to position [402, 0]
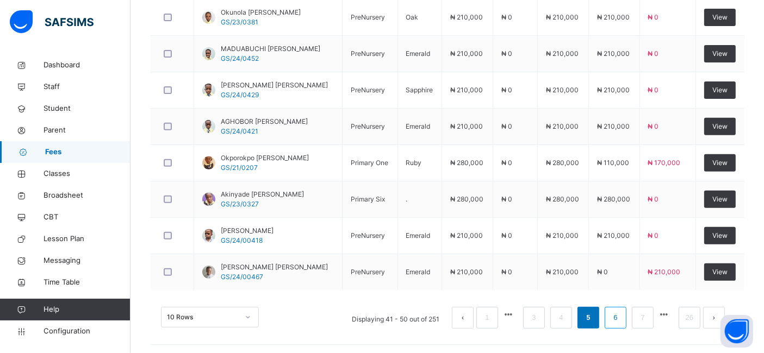
click at [621, 315] on link "6" at bounding box center [615, 318] width 10 height 14
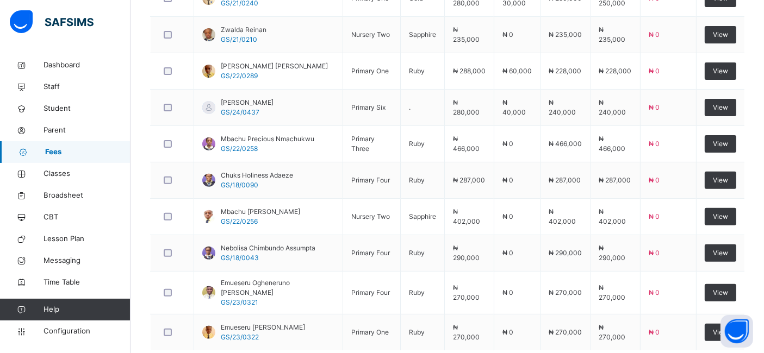
scroll to position [411, 0]
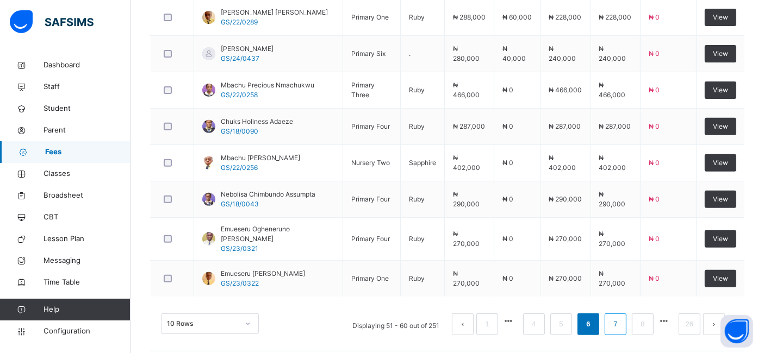
click at [621, 318] on link "7" at bounding box center [615, 325] width 10 height 14
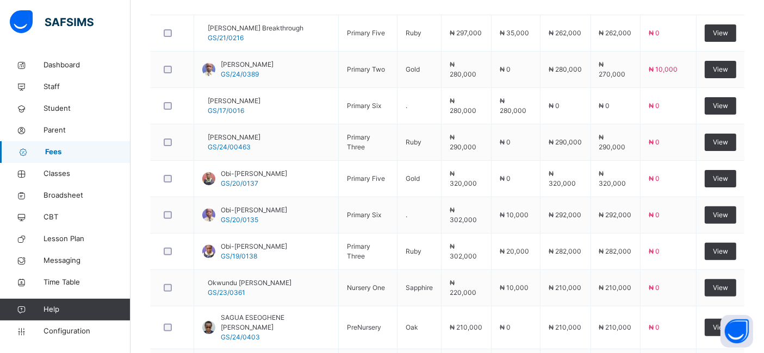
scroll to position [418, 0]
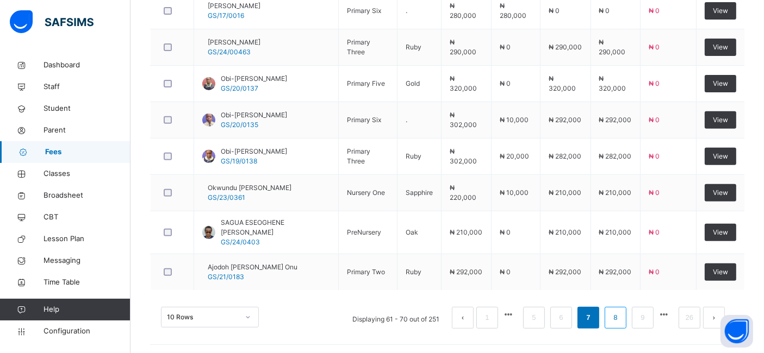
click at [621, 317] on link "8" at bounding box center [615, 318] width 10 height 14
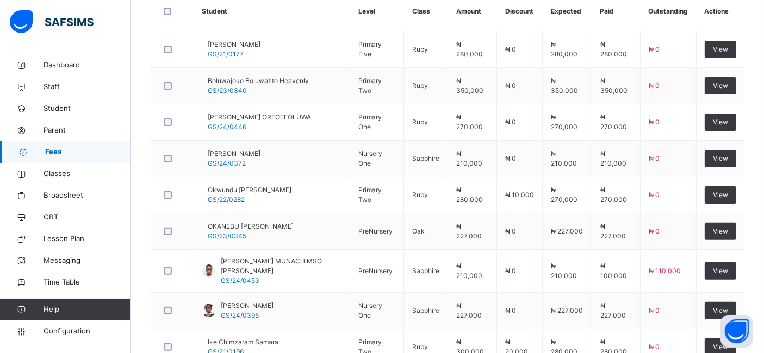
scroll to position [411, 0]
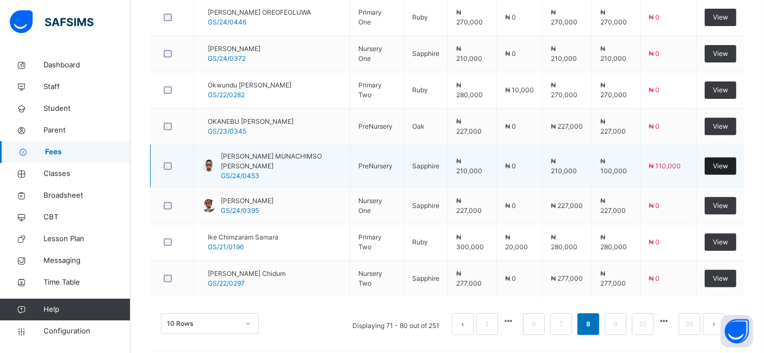
click at [728, 162] on span "View" at bounding box center [720, 167] width 15 height 10
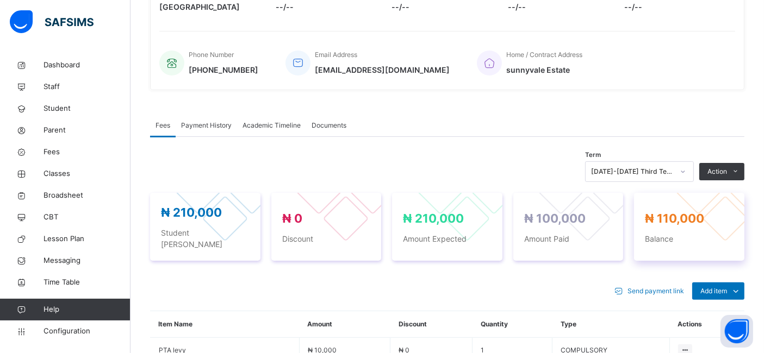
scroll to position [411, 0]
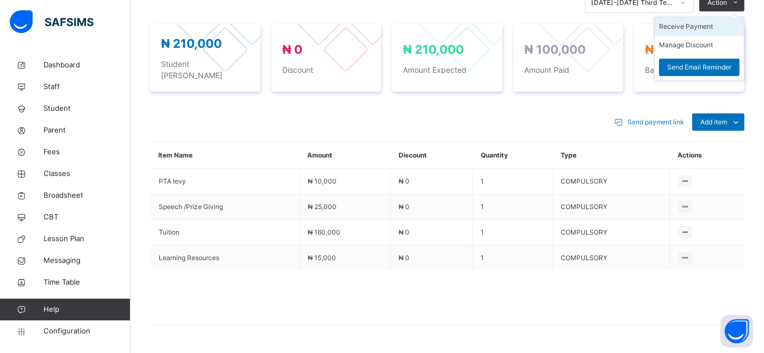
click at [704, 26] on li "Receive Payment" at bounding box center [699, 26] width 89 height 18
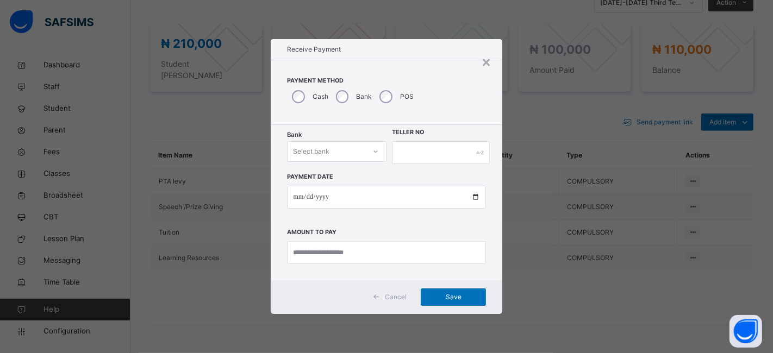
click at [373, 151] on icon at bounding box center [376, 151] width 7 height 11
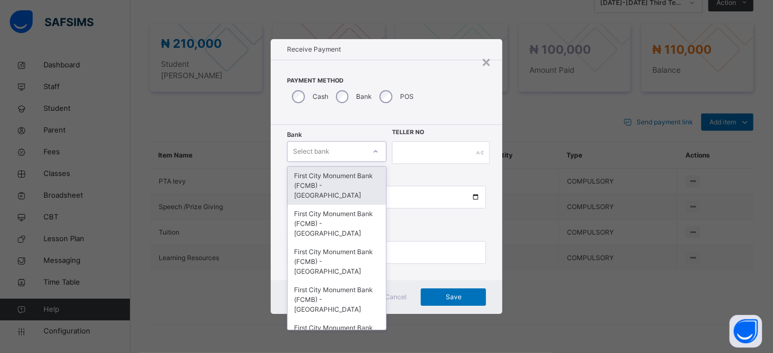
click at [337, 182] on div "First City Monument Bank (FCMB) - [GEOGRAPHIC_DATA]" at bounding box center [337, 186] width 98 height 38
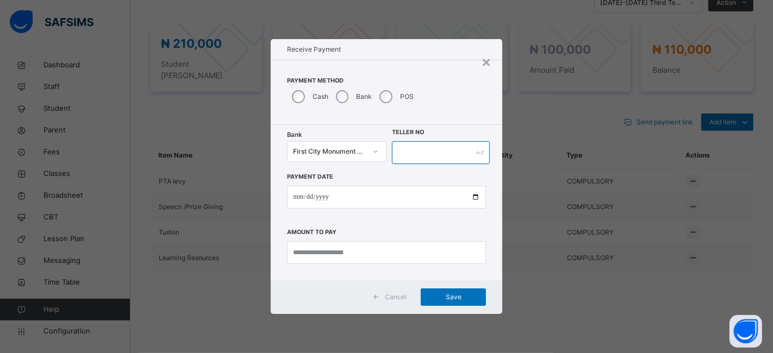
click at [410, 152] on input "text" at bounding box center [441, 152] width 98 height 23
type input "**********"
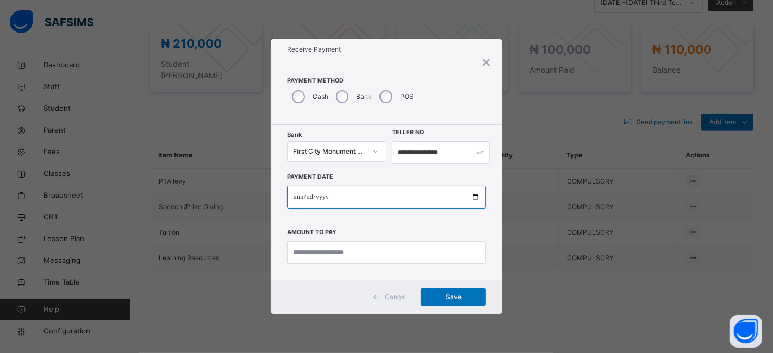
click at [475, 193] on input "date" at bounding box center [387, 197] width 200 height 23
type input "**********"
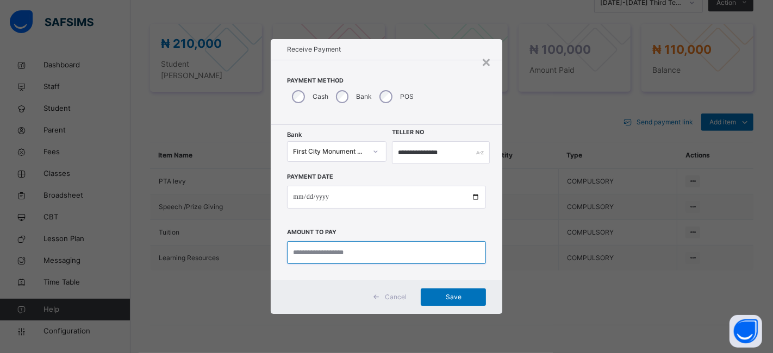
click at [302, 253] on input "currency" at bounding box center [387, 252] width 200 height 23
type input "*********"
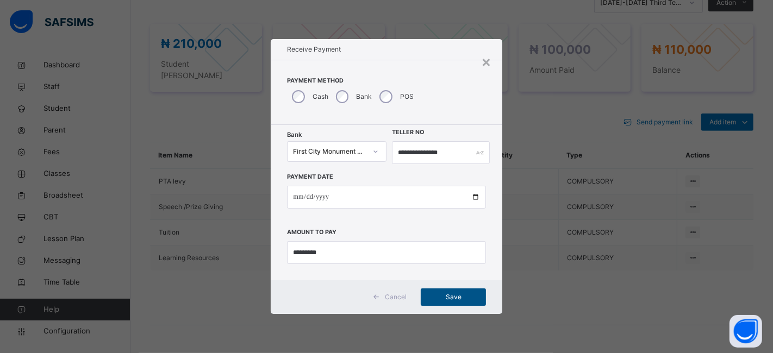
click at [444, 296] on span "Save" at bounding box center [453, 298] width 49 height 10
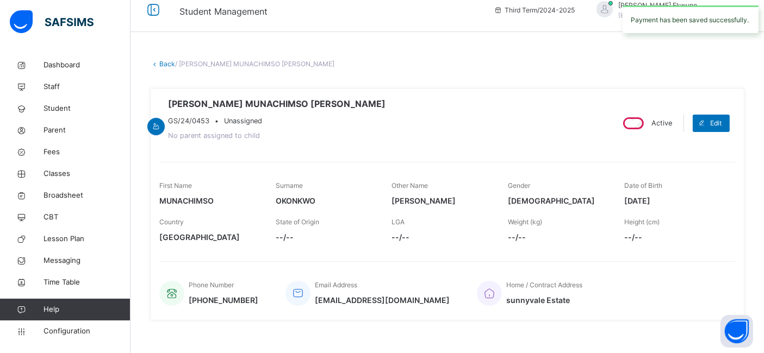
scroll to position [0, 0]
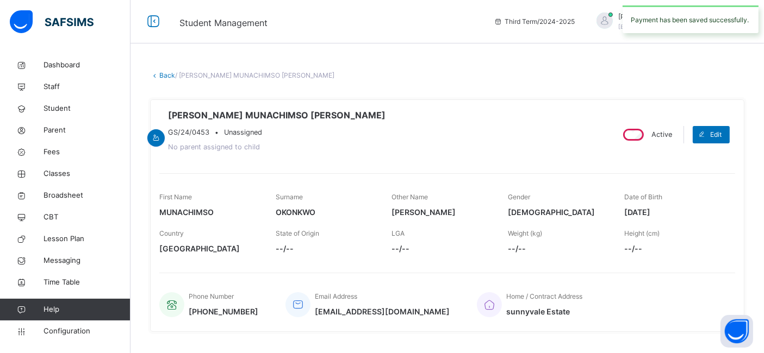
click at [160, 75] on link "Back" at bounding box center [167, 75] width 16 height 8
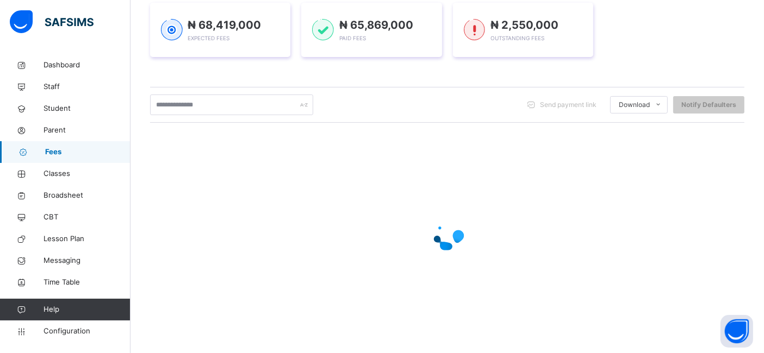
scroll to position [165, 0]
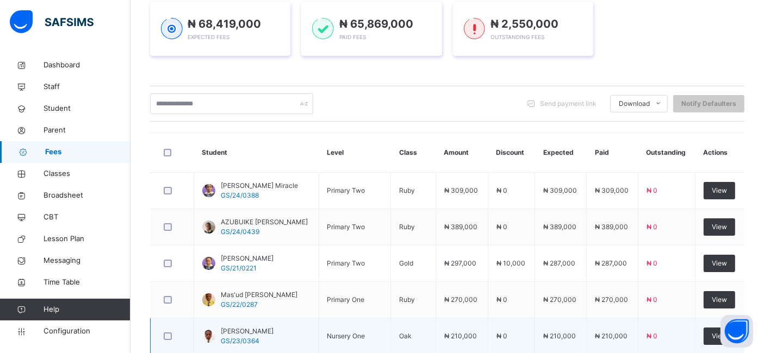
click at [694, 319] on td "₦ 0" at bounding box center [666, 337] width 57 height 36
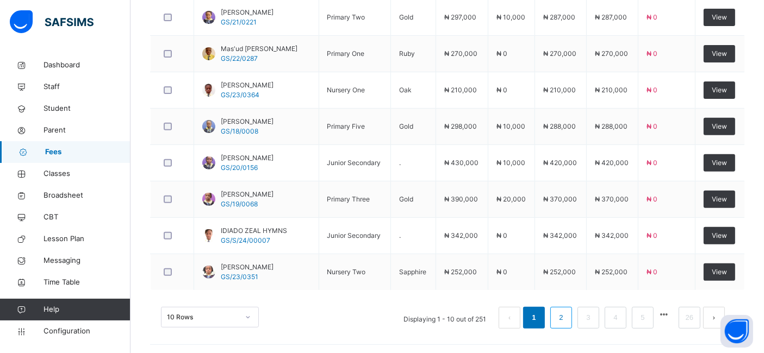
scroll to position [411, 0]
click at [566, 318] on link "2" at bounding box center [561, 318] width 10 height 14
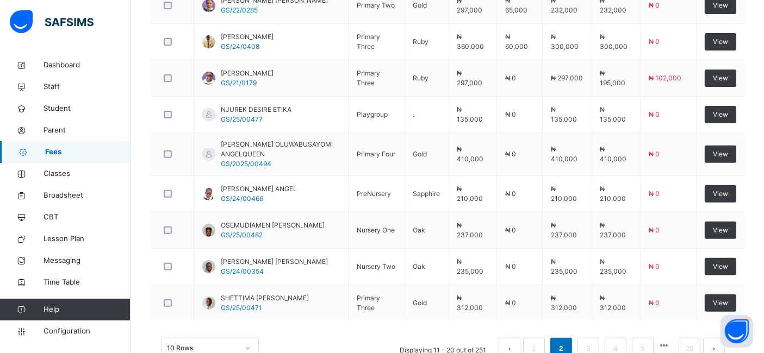
scroll to position [418, 0]
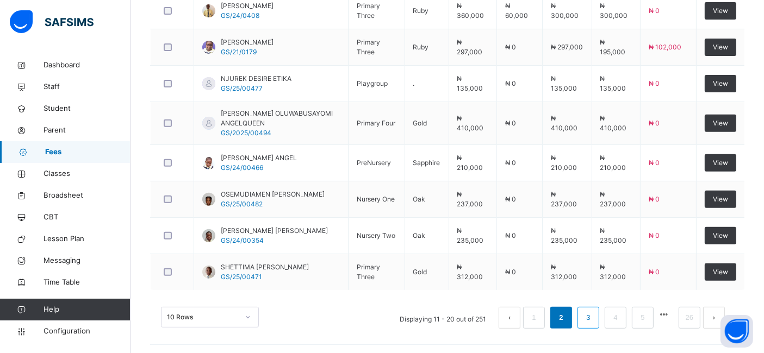
click at [593, 313] on link "3" at bounding box center [588, 318] width 10 height 14
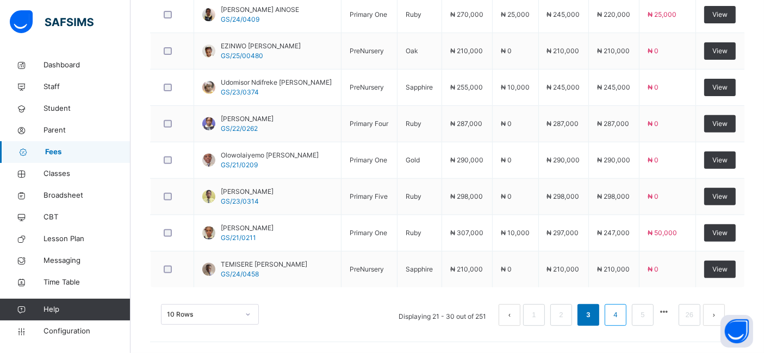
click at [621, 315] on link "4" at bounding box center [615, 315] width 10 height 14
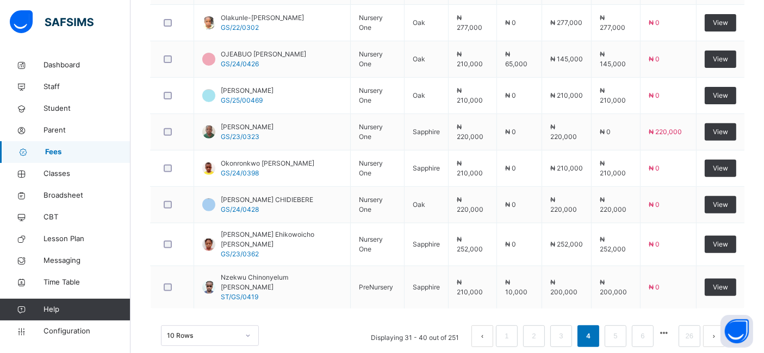
scroll to position [411, 0]
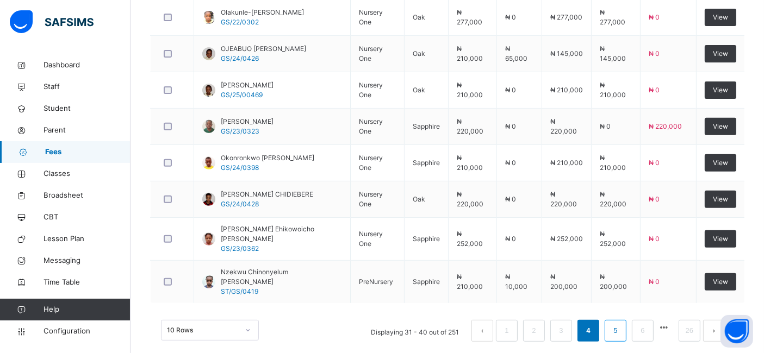
click at [621, 324] on link "5" at bounding box center [615, 331] width 10 height 14
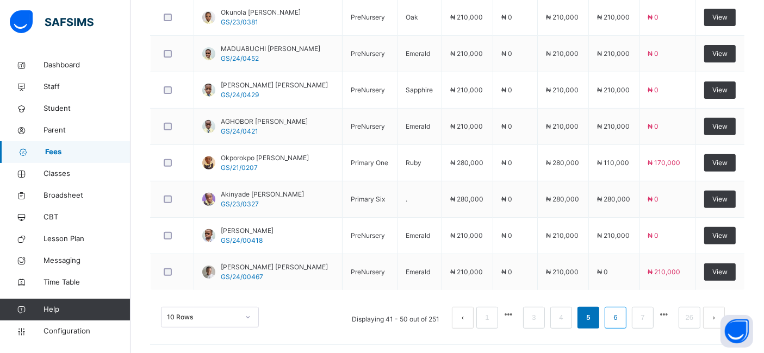
click at [621, 315] on link "6" at bounding box center [615, 318] width 10 height 14
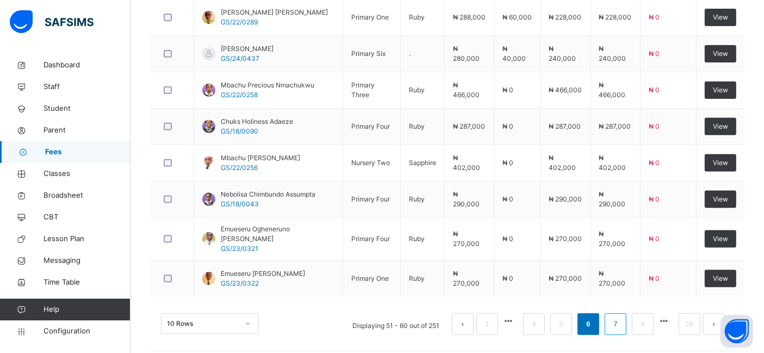
click at [621, 318] on link "7" at bounding box center [615, 325] width 10 height 14
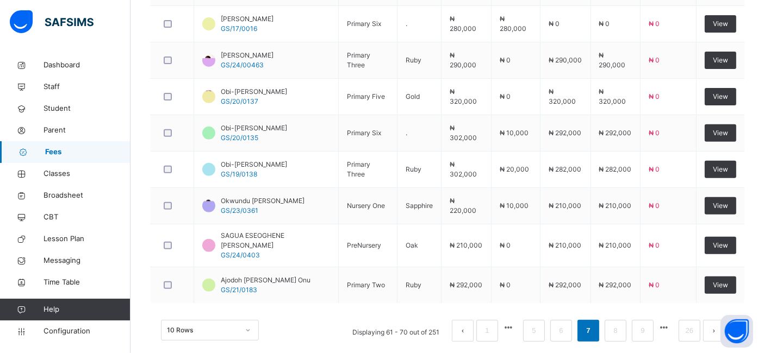
scroll to position [405, 0]
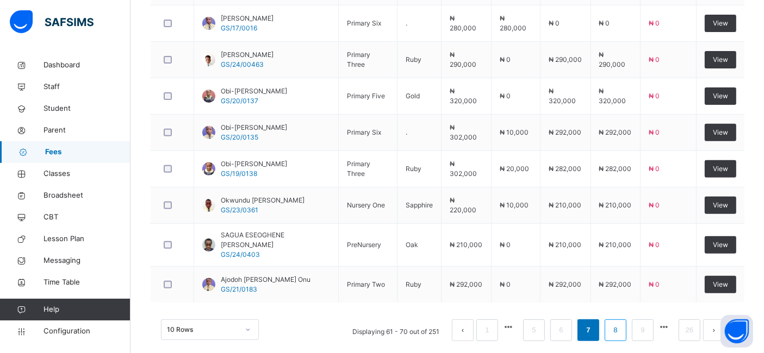
click at [621, 327] on link "8" at bounding box center [615, 331] width 10 height 14
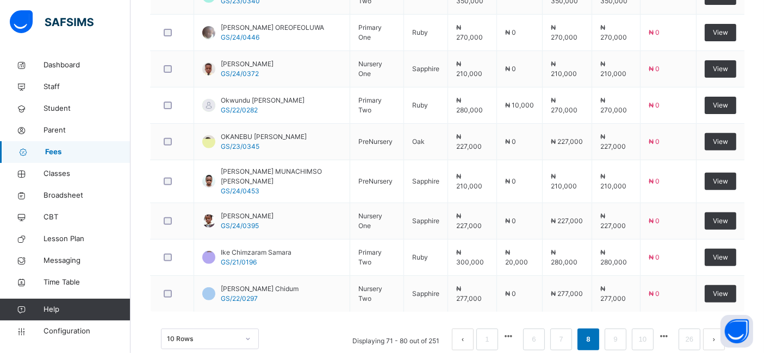
scroll to position [411, 0]
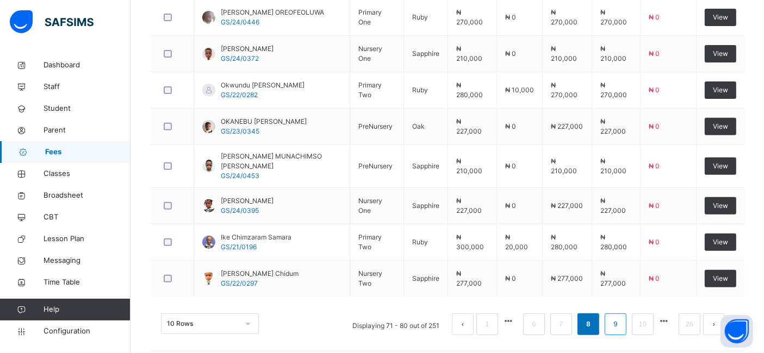
click at [621, 318] on link "9" at bounding box center [615, 325] width 10 height 14
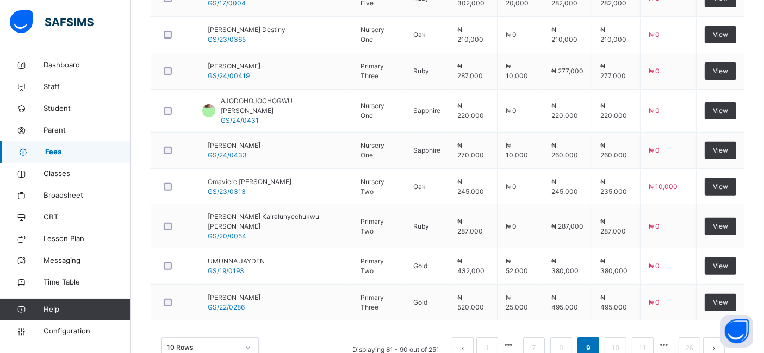
scroll to position [418, 0]
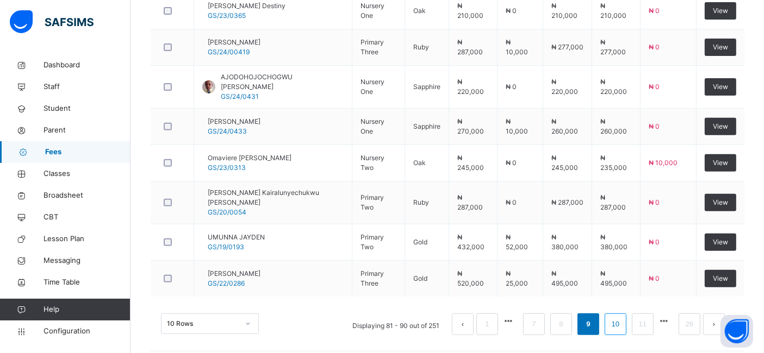
click at [623, 318] on link "10" at bounding box center [616, 325] width 14 height 14
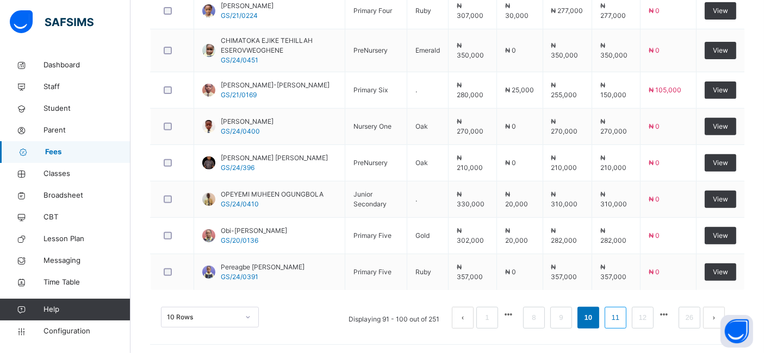
click at [623, 315] on link "11" at bounding box center [616, 318] width 14 height 14
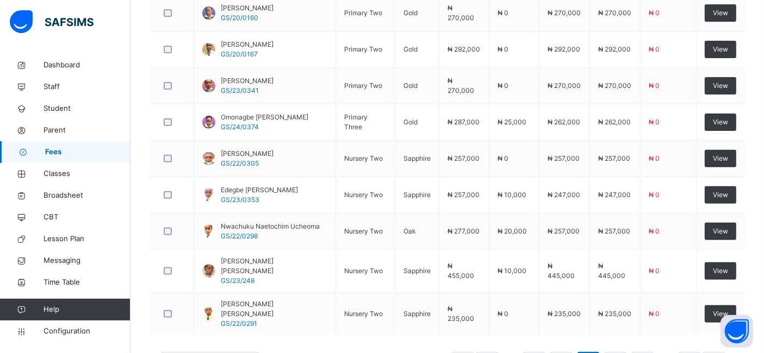
scroll to position [411, 0]
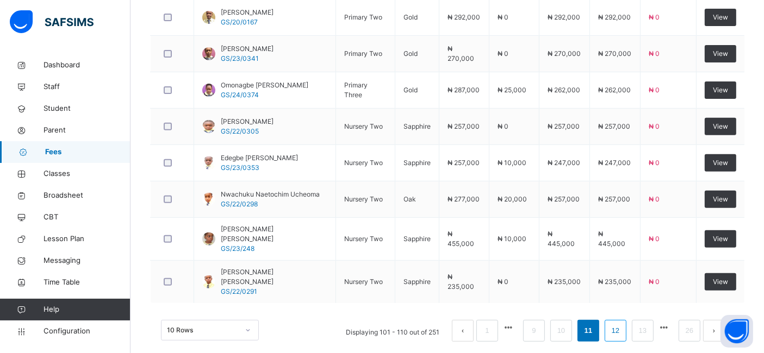
click at [623, 324] on link "12" at bounding box center [616, 331] width 14 height 14
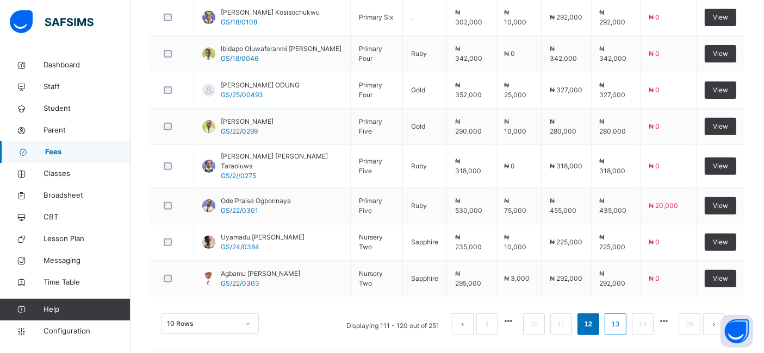
click at [620, 318] on link "13" at bounding box center [616, 325] width 14 height 14
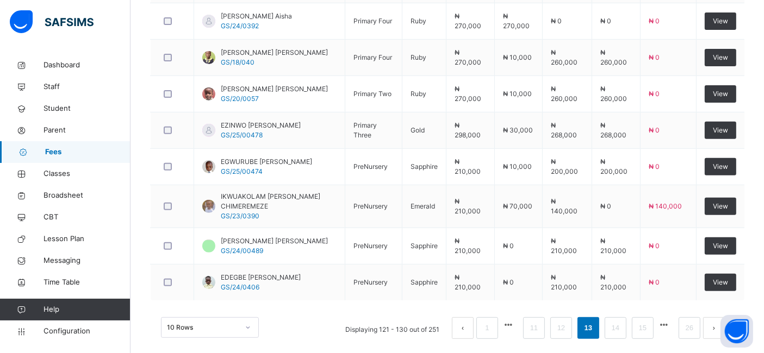
scroll to position [418, 0]
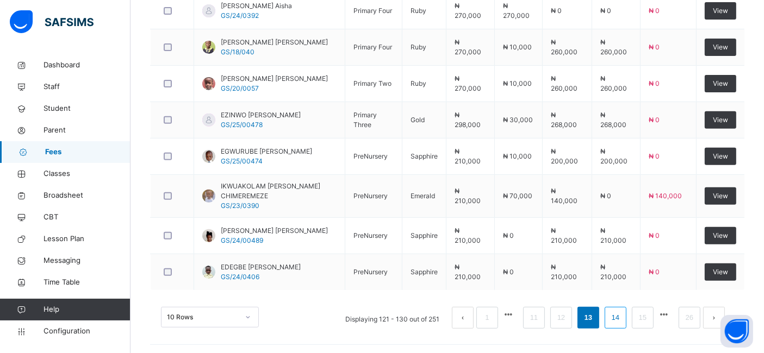
click at [623, 315] on link "14" at bounding box center [616, 318] width 14 height 14
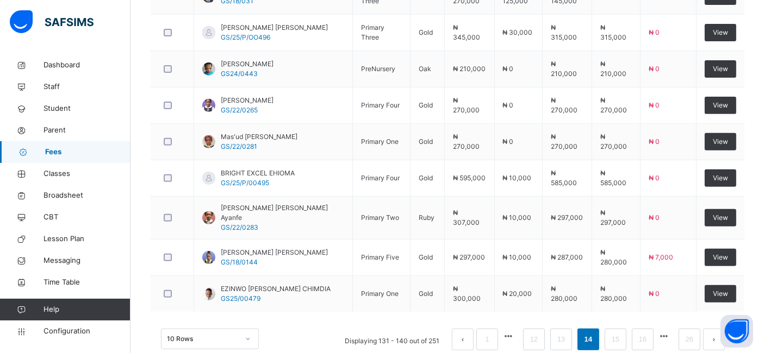
scroll to position [411, 0]
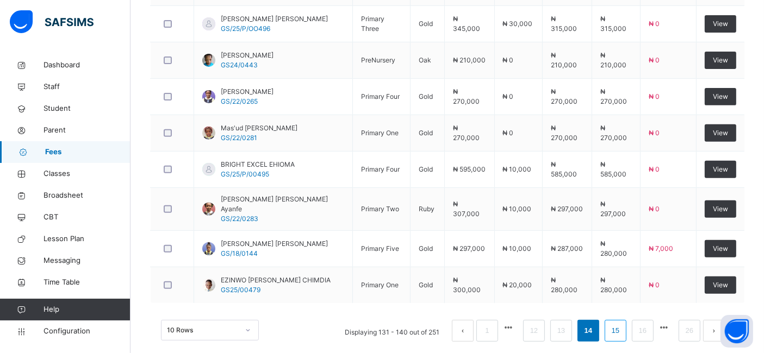
click at [623, 324] on link "15" at bounding box center [616, 331] width 14 height 14
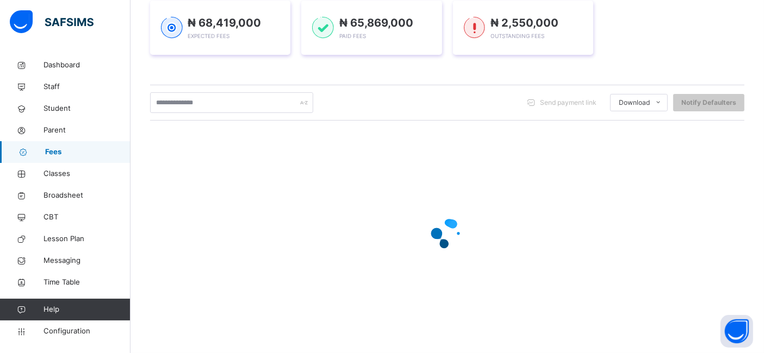
click at [624, 312] on div at bounding box center [447, 234] width 594 height 207
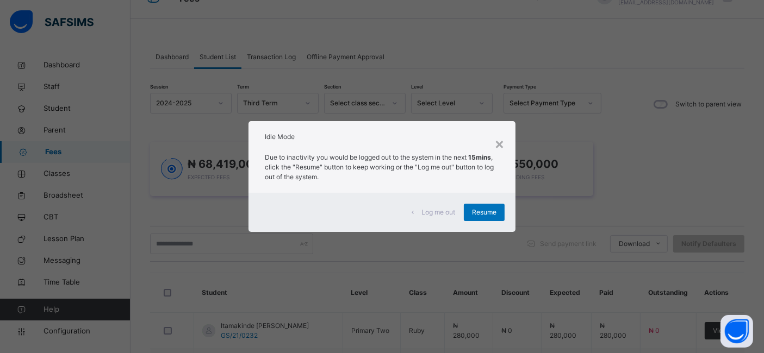
click at [489, 212] on span "Resume" at bounding box center [484, 213] width 24 height 10
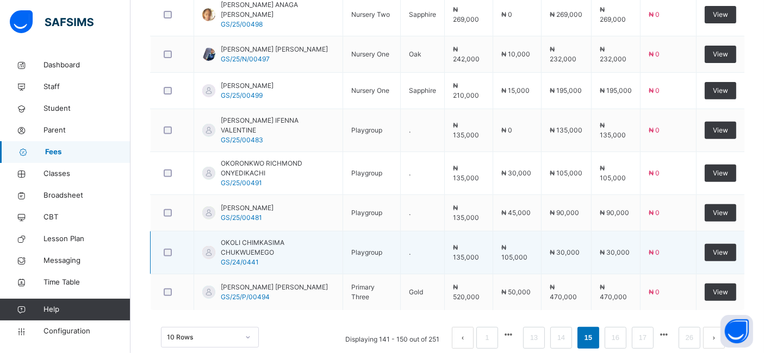
scroll to position [424, 0]
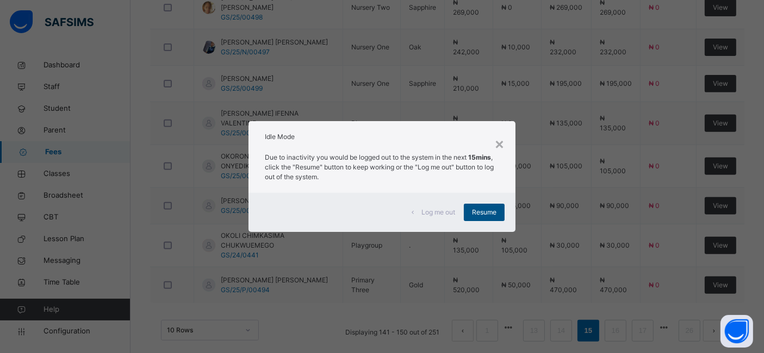
click at [477, 213] on span "Resume" at bounding box center [484, 213] width 24 height 10
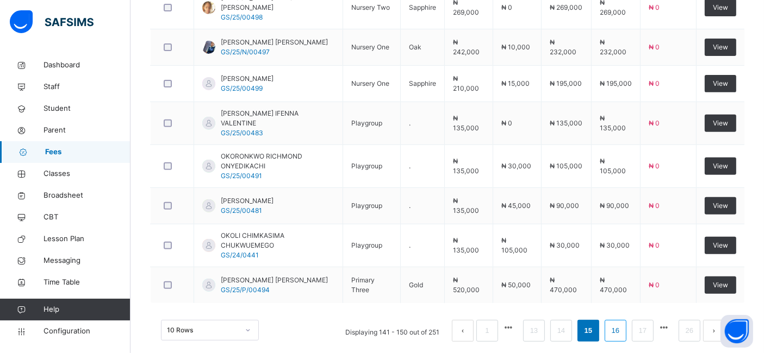
click at [623, 324] on link "16" at bounding box center [616, 331] width 14 height 14
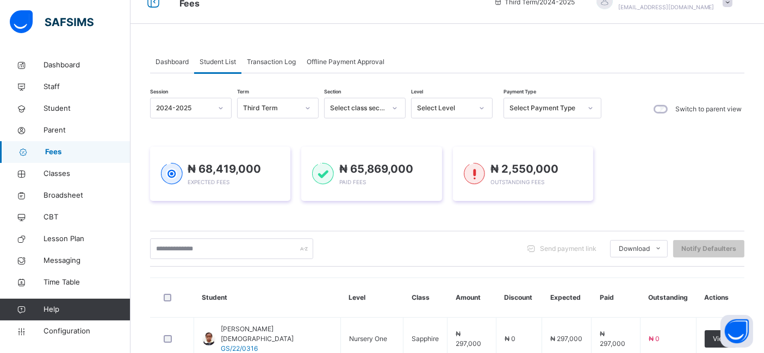
scroll to position [0, 0]
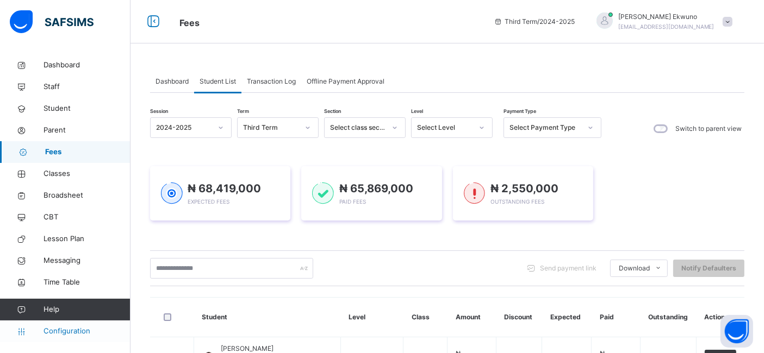
click at [69, 331] on span "Configuration" at bounding box center [87, 331] width 86 height 11
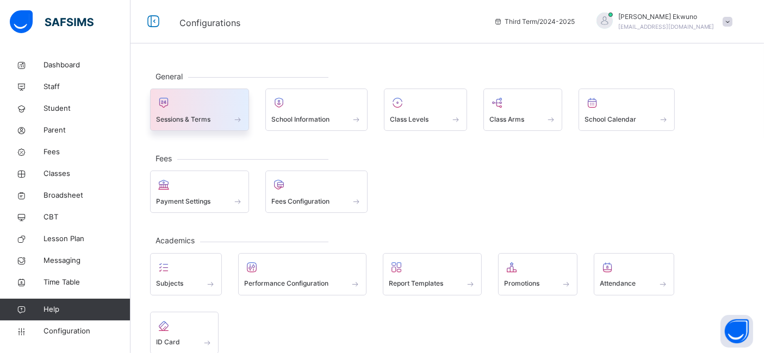
click at [172, 104] on div at bounding box center [199, 103] width 87 height 16
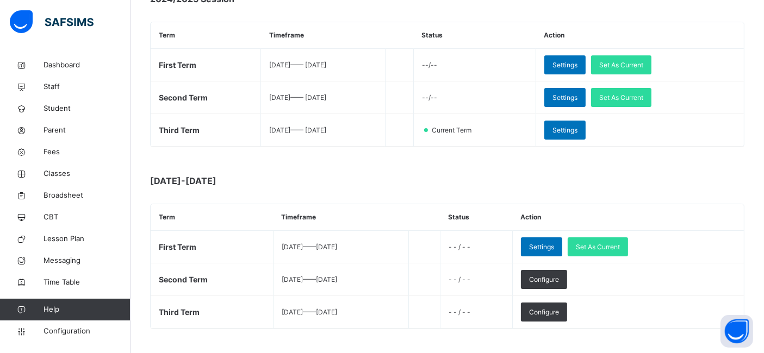
scroll to position [197, 0]
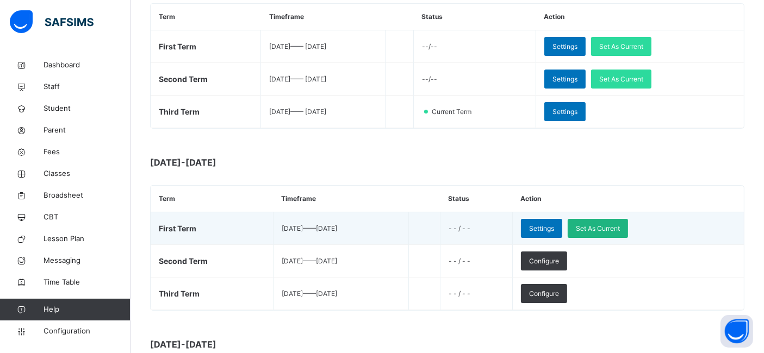
click at [620, 227] on span "Set As Current" at bounding box center [598, 229] width 44 height 10
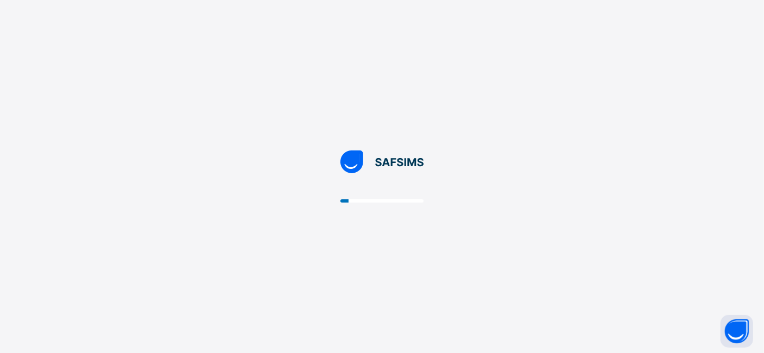
scroll to position [0, 0]
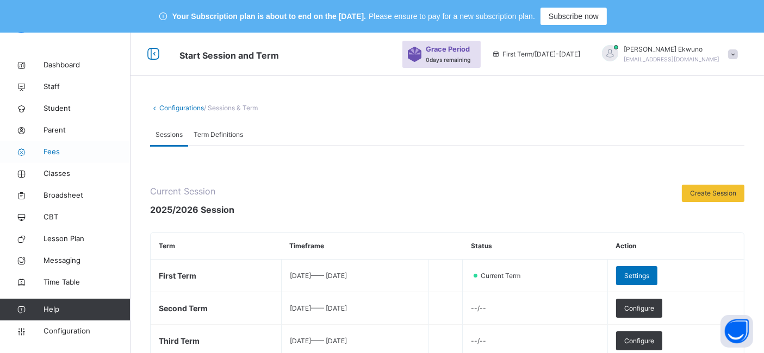
click at [52, 153] on span "Fees" at bounding box center [87, 152] width 87 height 11
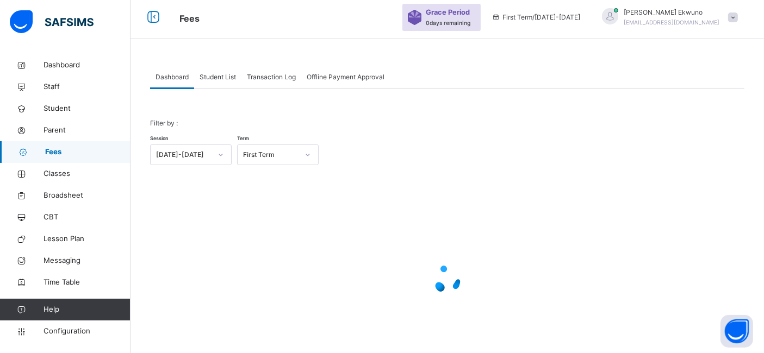
scroll to position [82, 0]
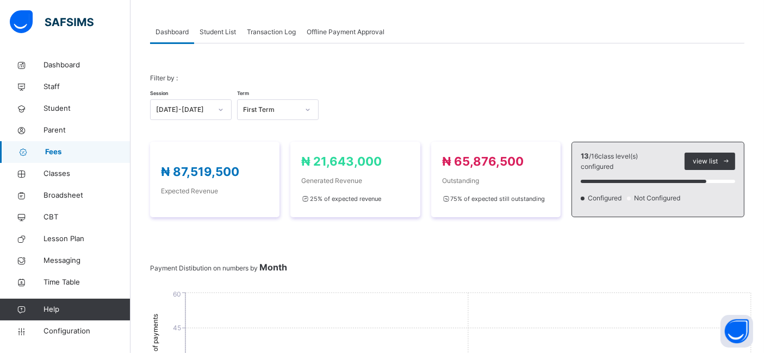
click at [222, 22] on div "Student List" at bounding box center [217, 32] width 47 height 22
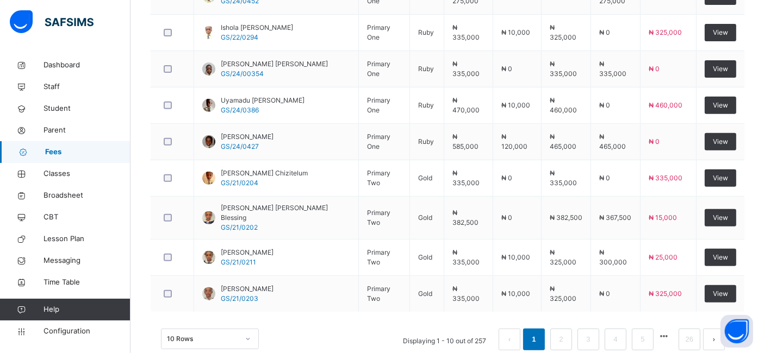
scroll to position [444, 0]
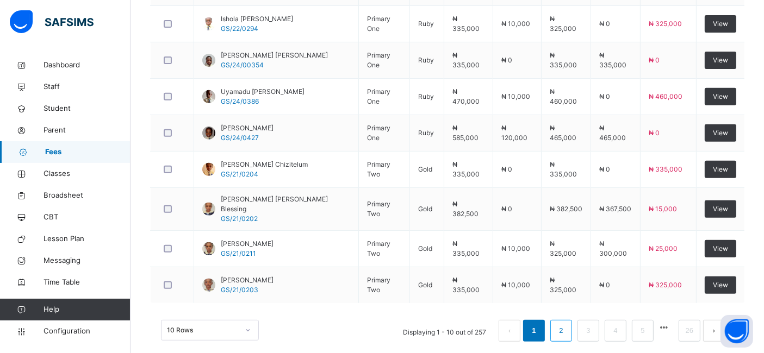
click at [566, 324] on link "2" at bounding box center [561, 331] width 10 height 14
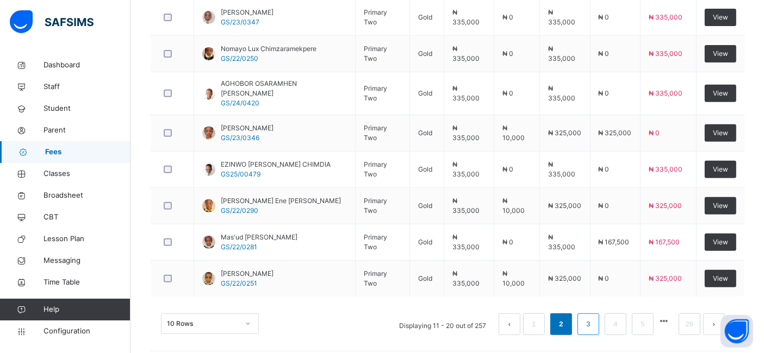
click at [593, 318] on link "3" at bounding box center [588, 325] width 10 height 14
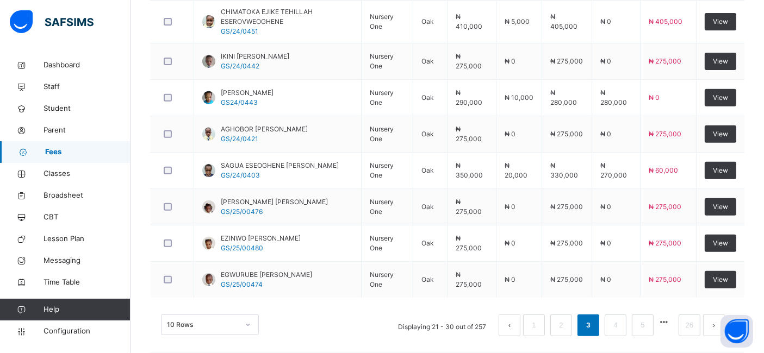
scroll to position [450, 0]
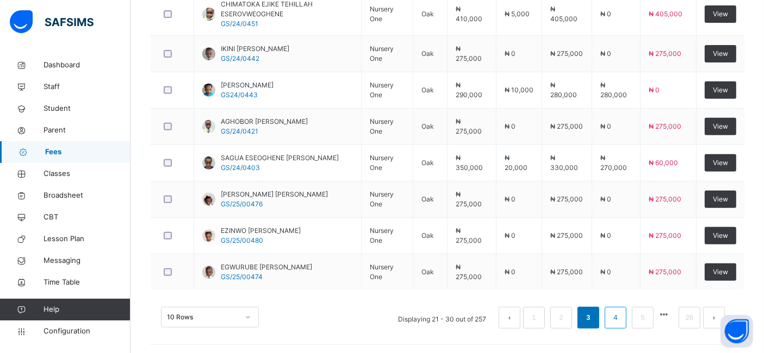
click at [621, 314] on link "4" at bounding box center [615, 318] width 10 height 14
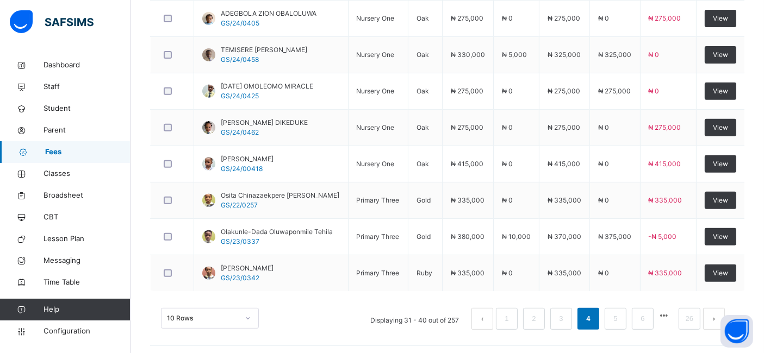
scroll to position [444, 0]
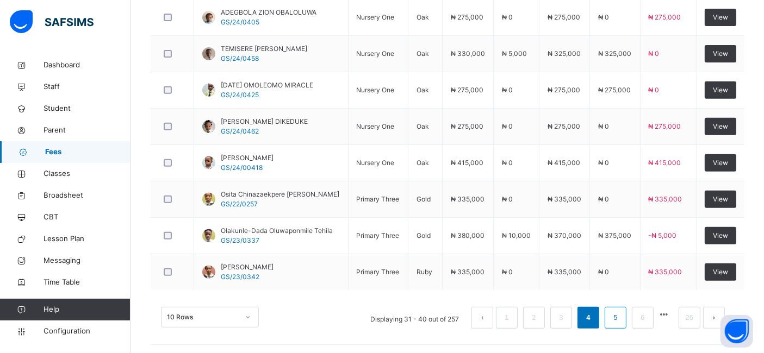
click at [621, 315] on link "5" at bounding box center [615, 318] width 10 height 14
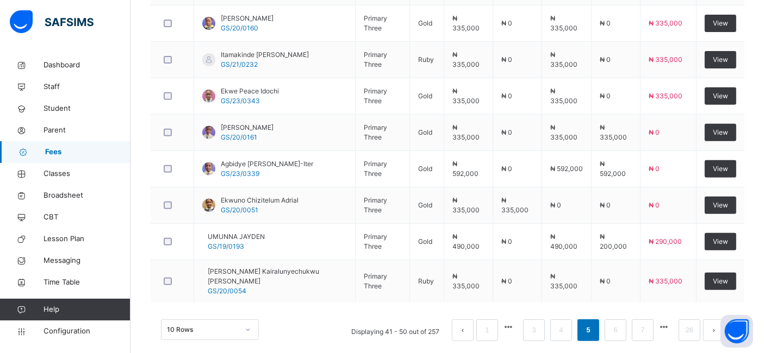
scroll to position [439, 0]
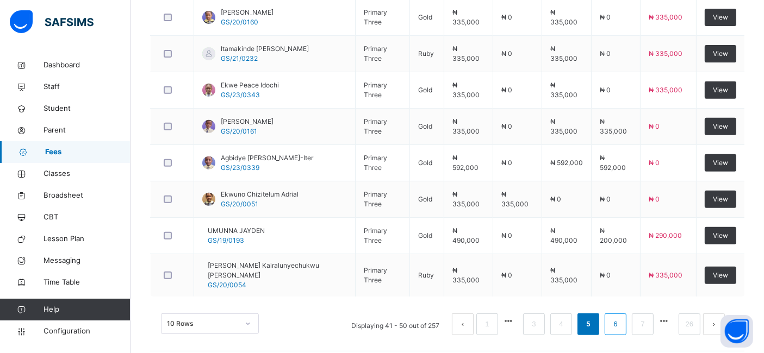
click at [621, 318] on link "6" at bounding box center [615, 325] width 10 height 14
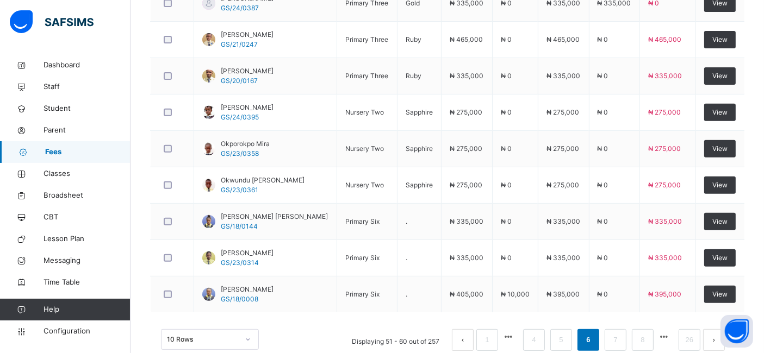
scroll to position [444, 0]
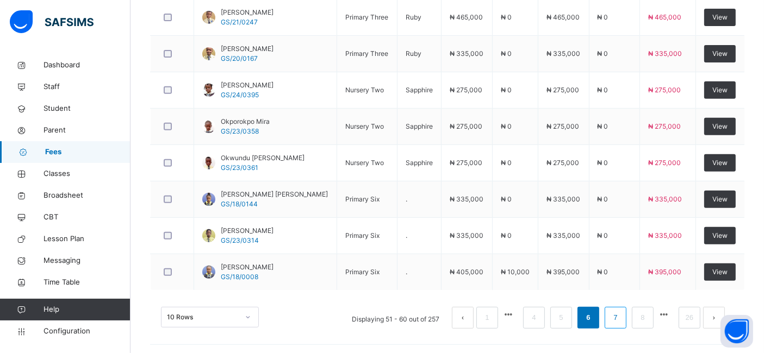
click at [621, 315] on link "7" at bounding box center [615, 318] width 10 height 14
